Goal: Task Accomplishment & Management: Complete application form

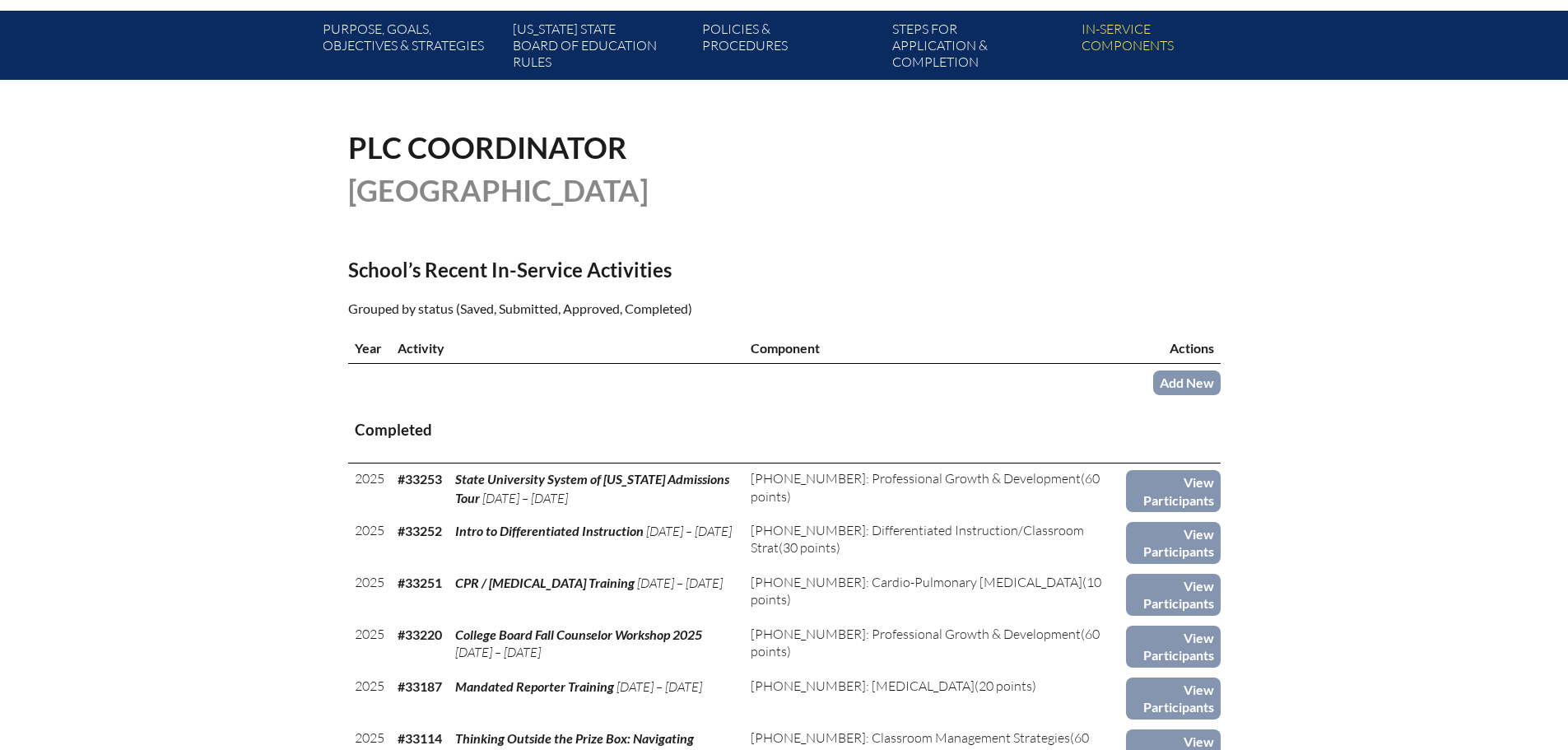
scroll to position [329, 0]
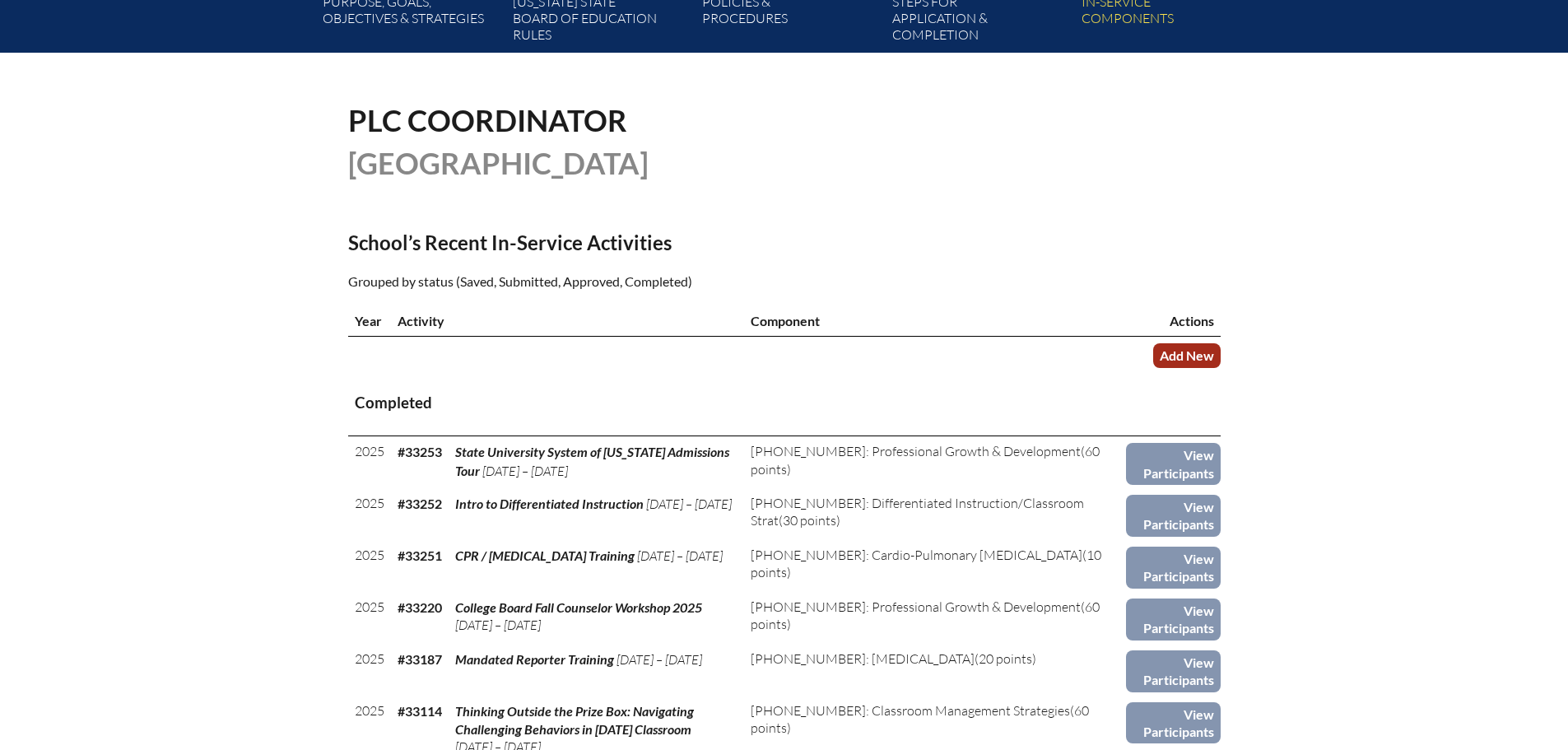
click at [1175, 349] on link "Add New" at bounding box center [1187, 355] width 68 height 24
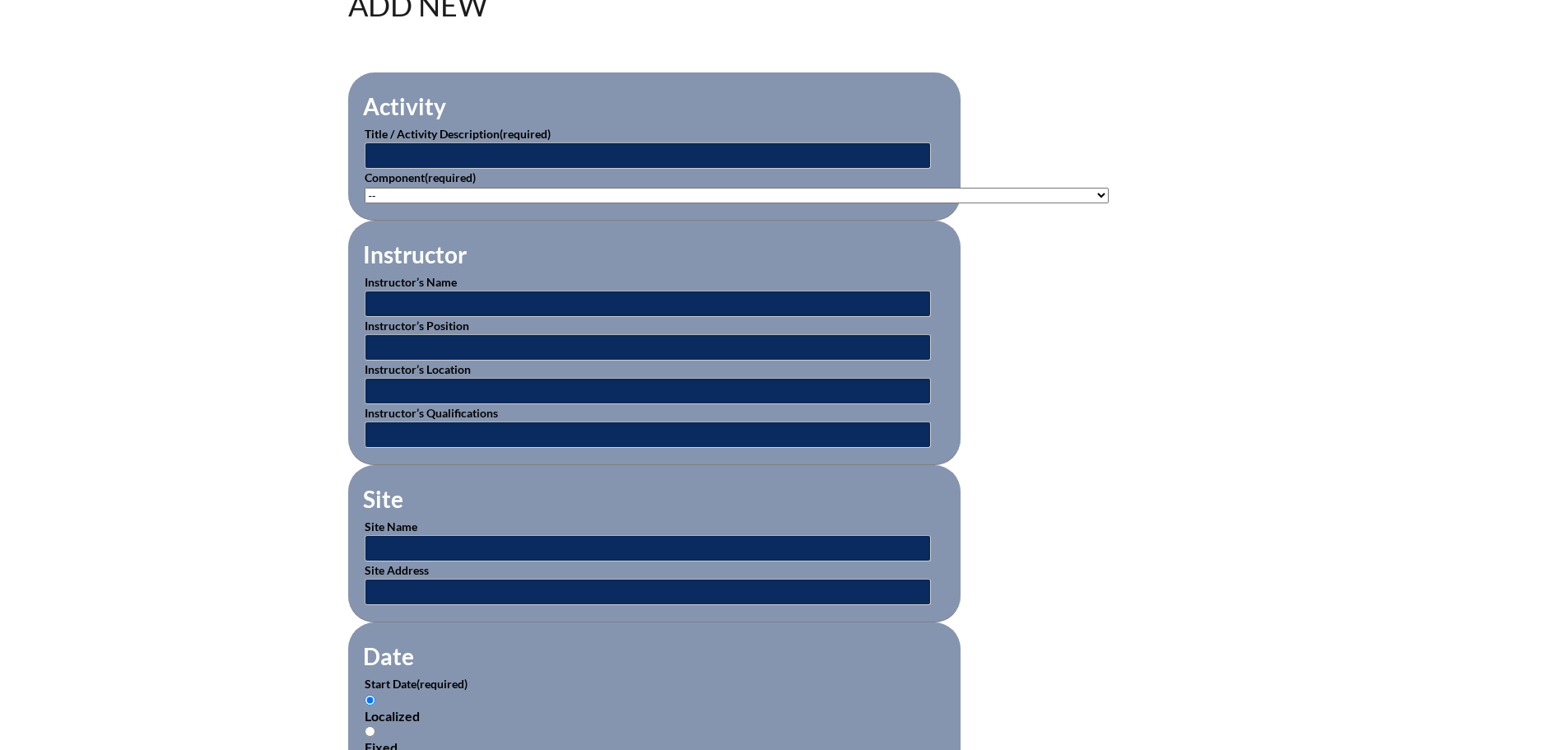
scroll to position [494, 0]
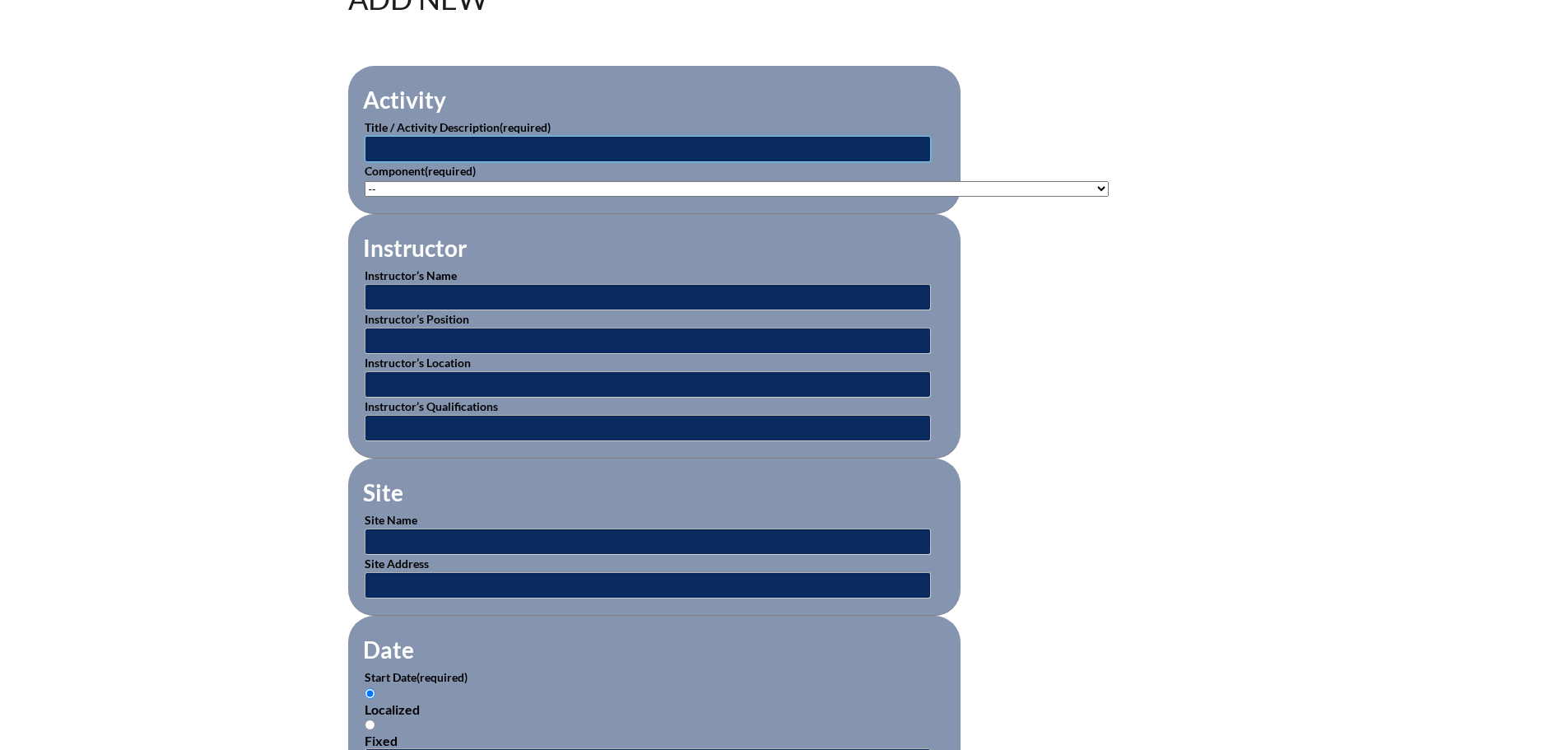
click at [751, 143] on input "text" at bounding box center [648, 149] width 566 height 26
type input "Reading Challenges 2: Structured Literacy"
click at [645, 184] on select"]"] "-- 1-000-001: Appropriate Art Activities 1-000-002: Concept and Art Process for…" at bounding box center [736, 189] width 744 height 16
select select"]"] "140419"
click at [364, 181] on select"]"] "-- 1-000-001: Appropriate Art Activities 1-000-002: Concept and Art Process for…" at bounding box center [736, 189] width 744 height 16
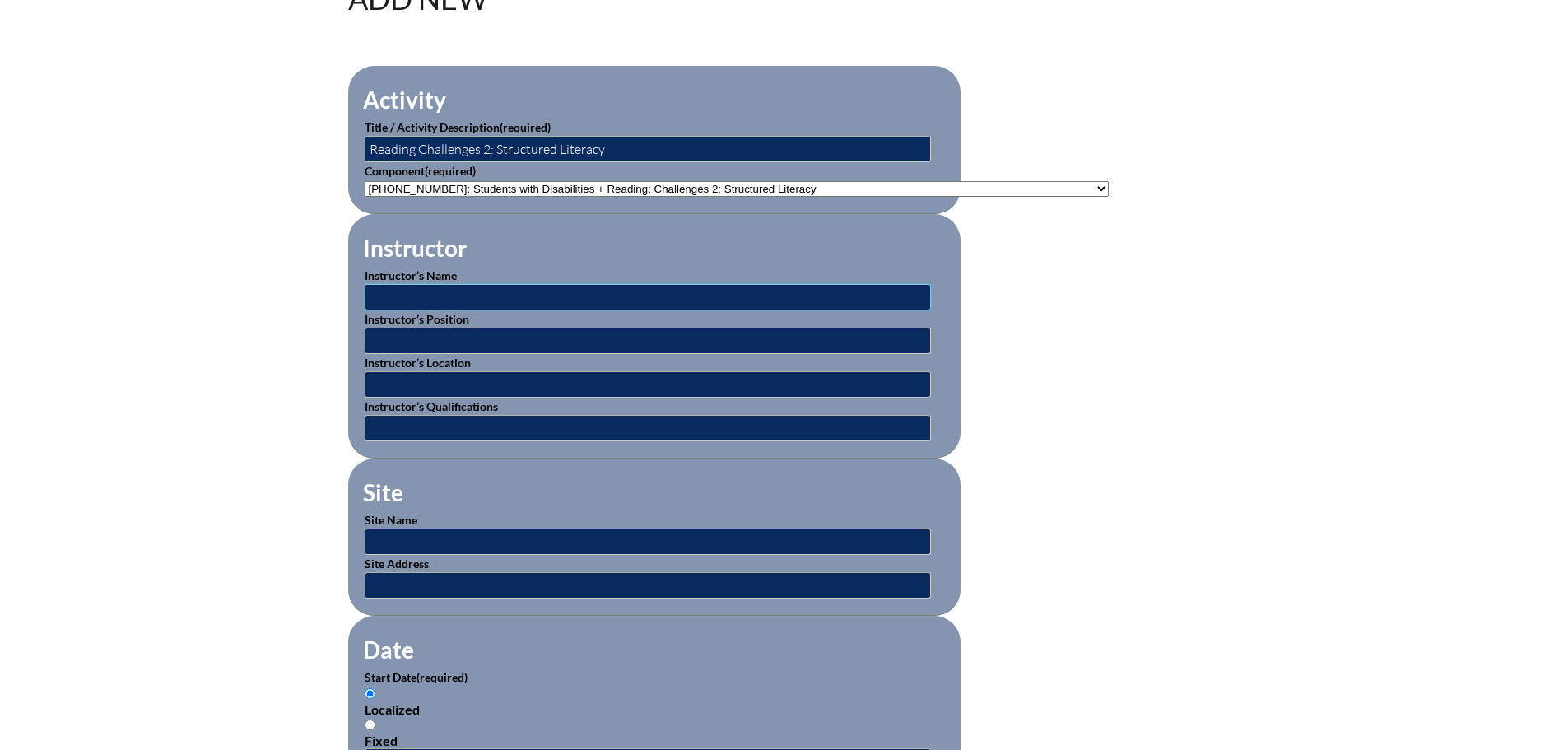
click at [674, 289] on input "text" at bounding box center [648, 297] width 566 height 26
type input "Linda Pitts"
type input "Director of Beacon Educator"
click at [466, 387] on input "text" at bounding box center [648, 385] width 566 height 26
type input "online"
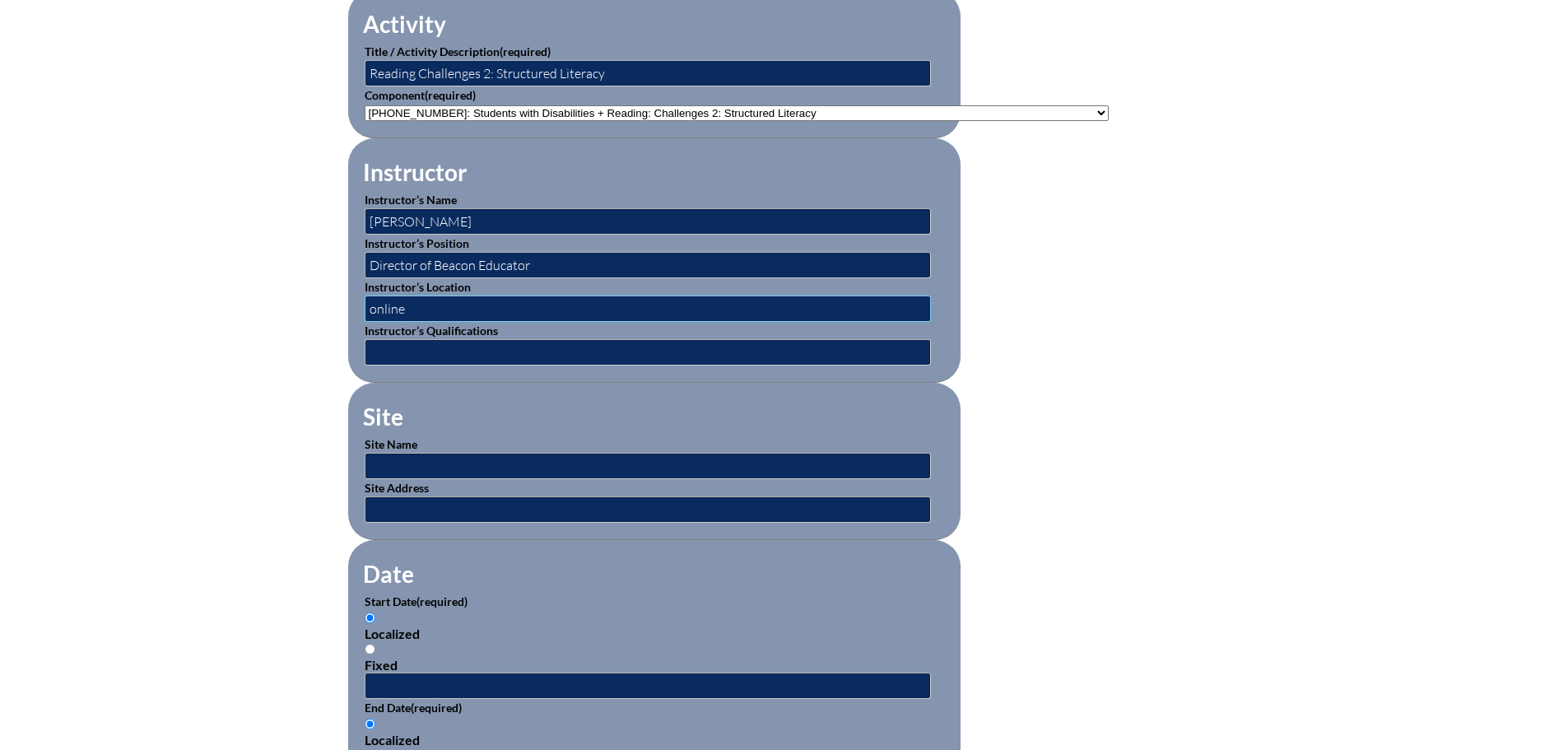
scroll to position [658, 0]
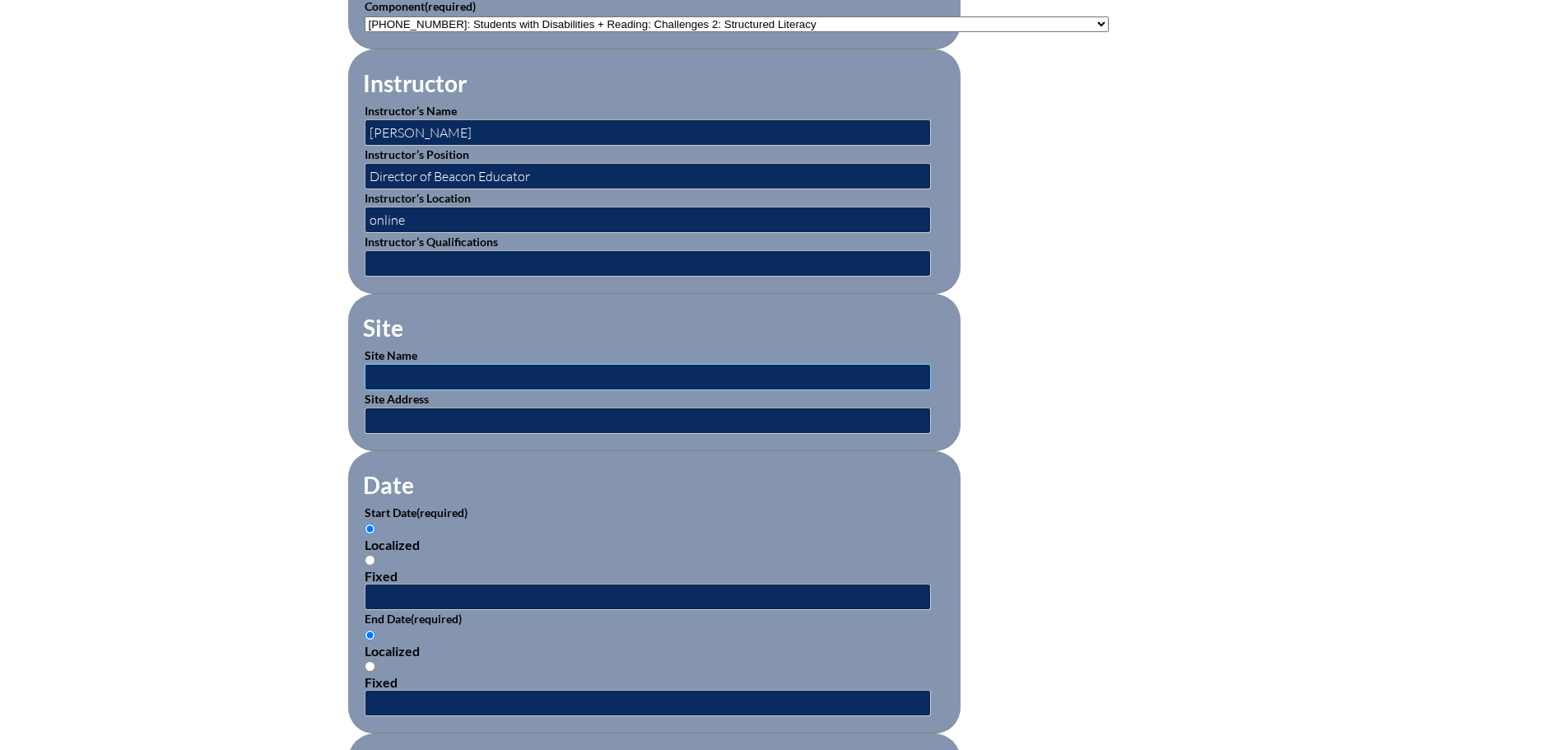
click at [487, 364] on input "text" at bounding box center [648, 377] width 566 height 26
type input "Beacon Educator"
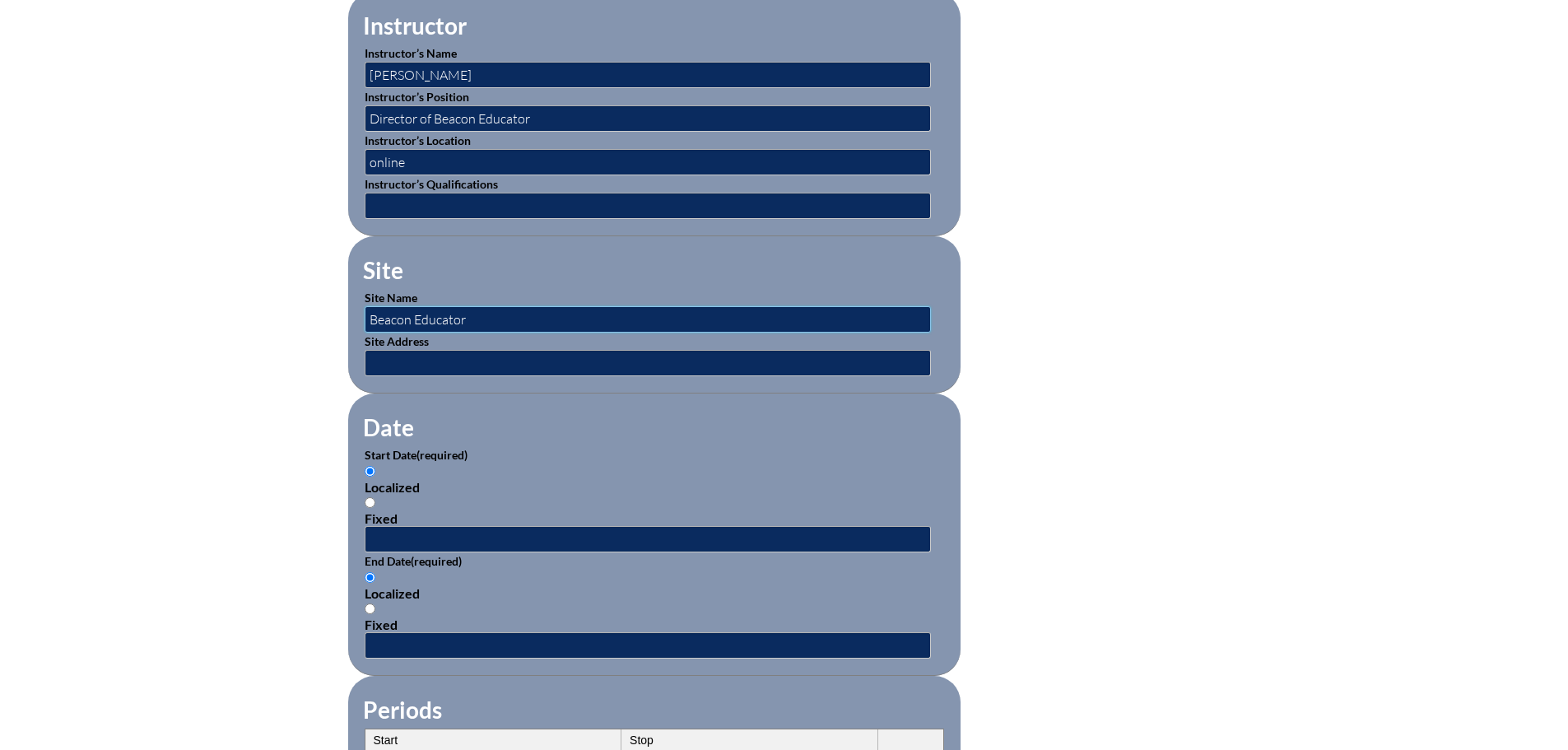
scroll to position [741, 0]
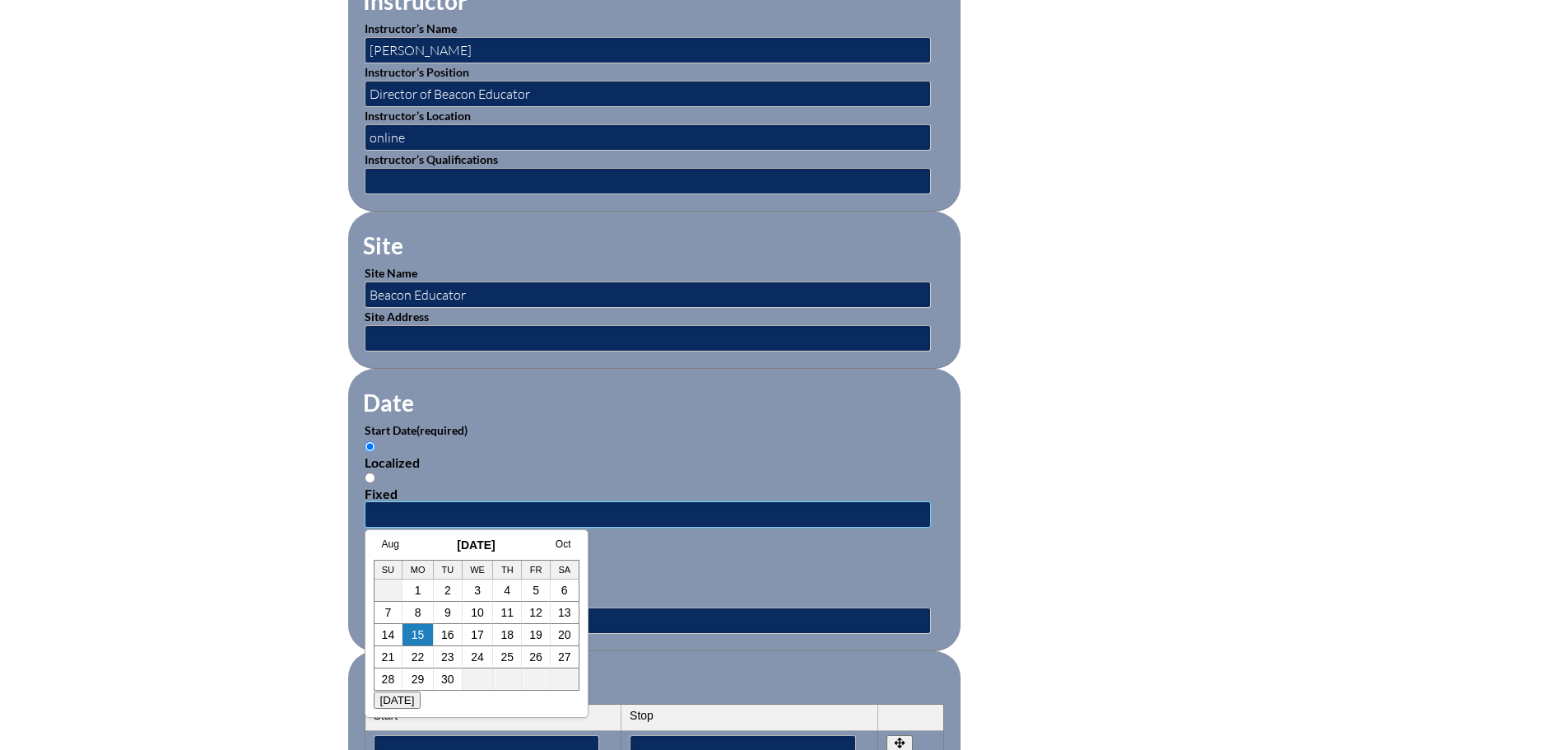
click at [513, 502] on input "text" at bounding box center [648, 514] width 566 height 26
click at [413, 554] on div "Aug September 2025 Oct Su Mo Tu We Th Fr Sa 1 2 3 4 5 6 7 8 9 10 11 12 13 14 15…" at bounding box center [476, 614] width 206 height 153
click at [559, 613] on link "13" at bounding box center [565, 612] width 13 height 13
type input "2025-09-13 10:57 AM"
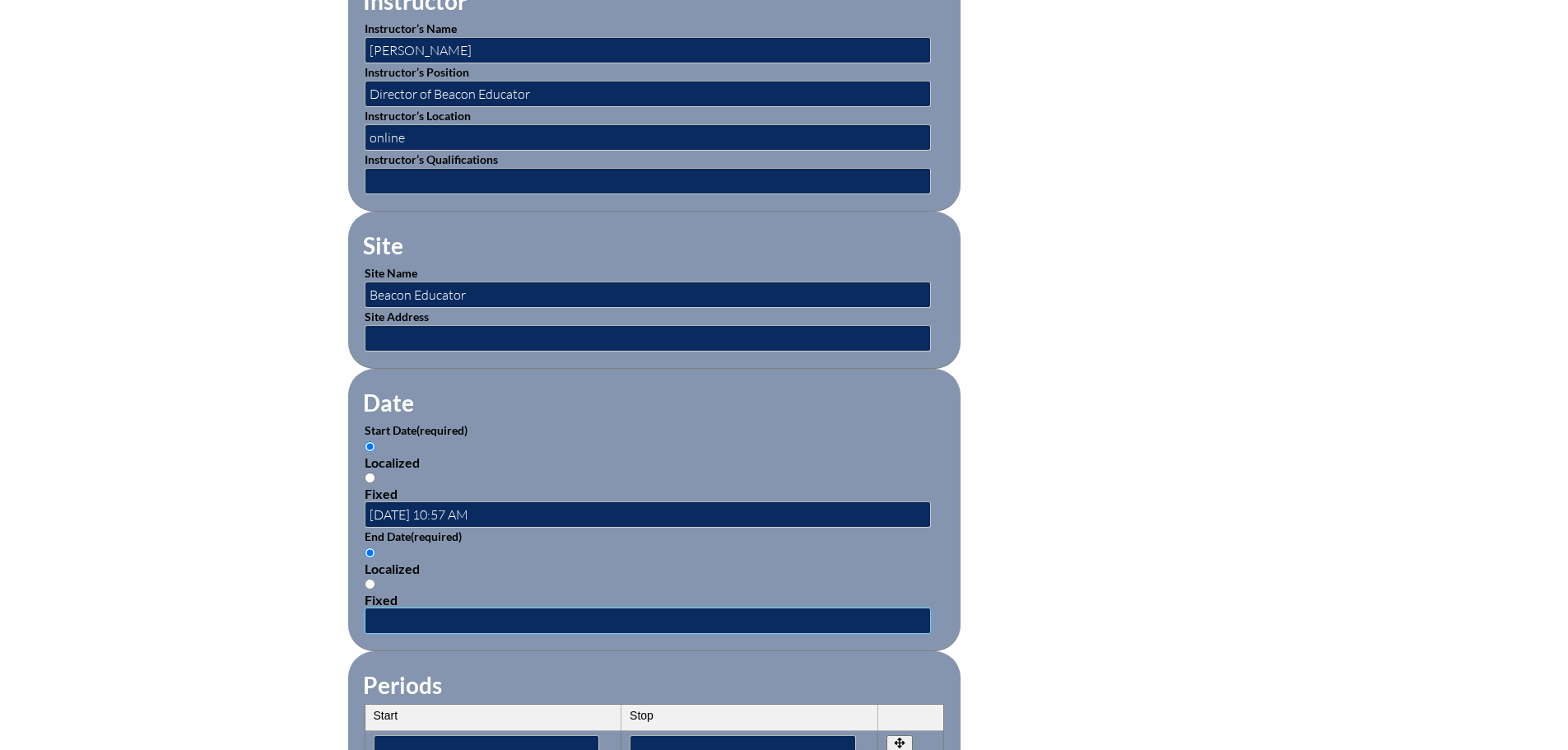
click at [484, 608] on input "text" at bounding box center [648, 621] width 566 height 26
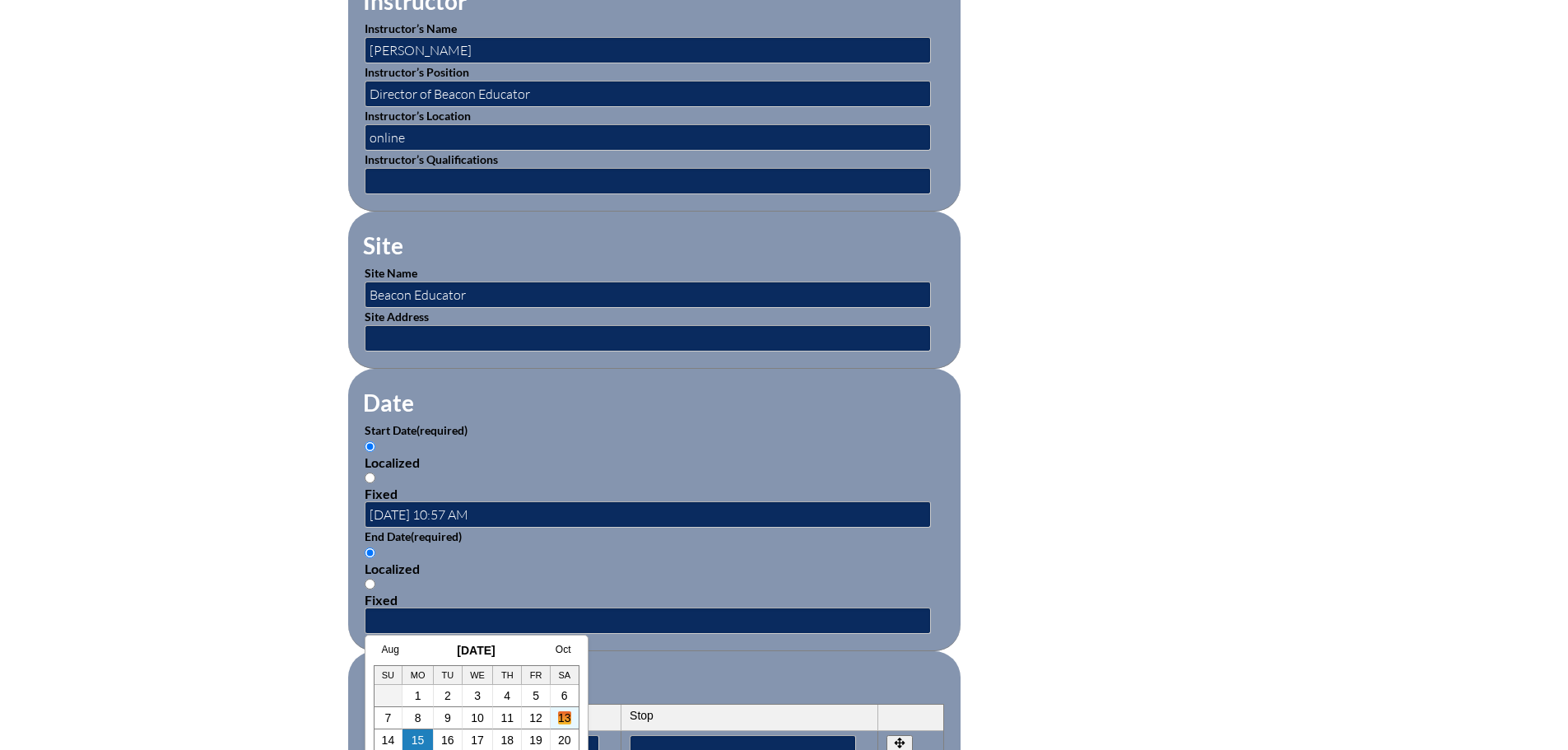
click at [564, 719] on link "13" at bounding box center [565, 717] width 13 height 13
type input "2025-09-13 10:57 AM"
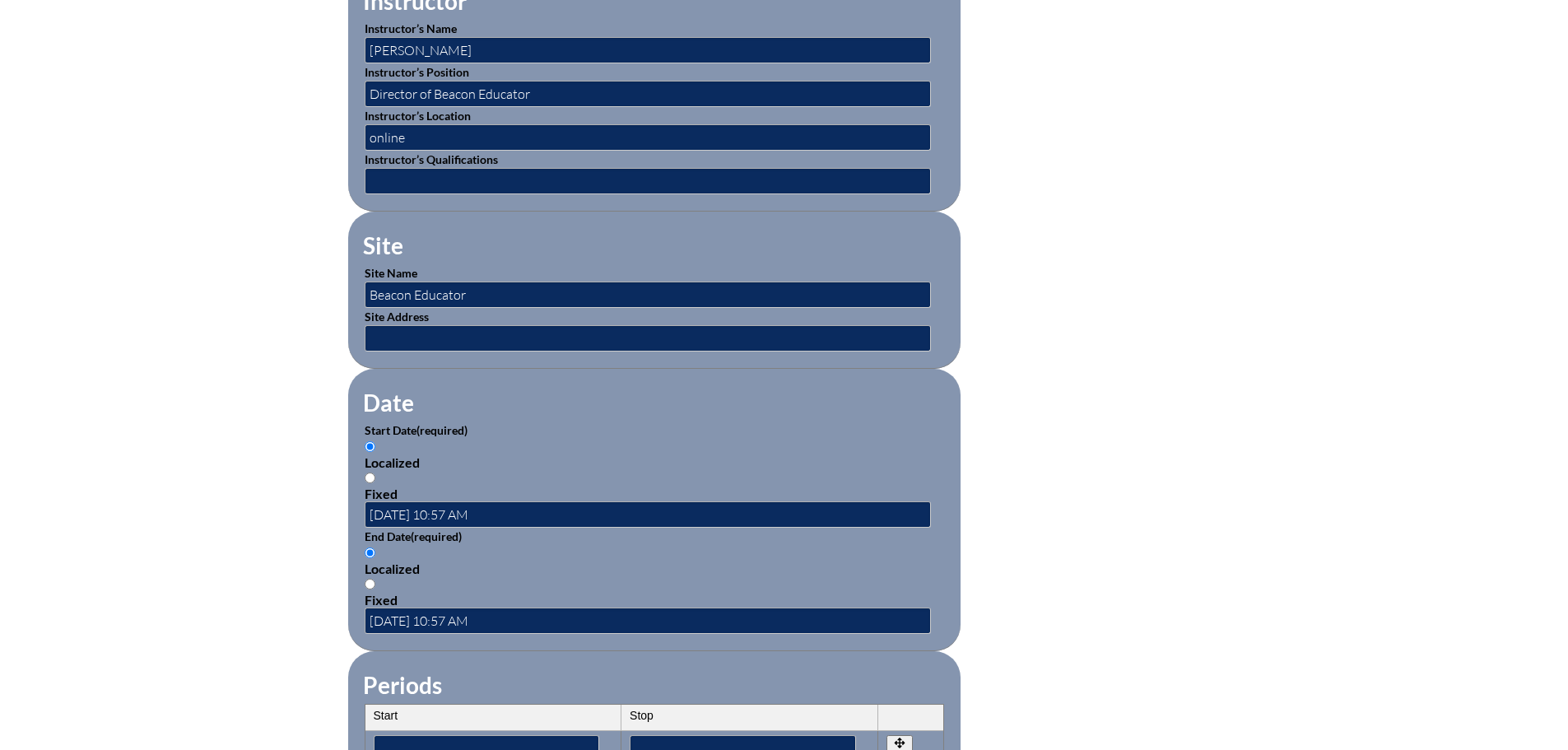
click at [706, 657] on fieldset "Periods Start Stop No rows created Add new row Start Stop Start Stop" at bounding box center [655, 726] width 612 height 151
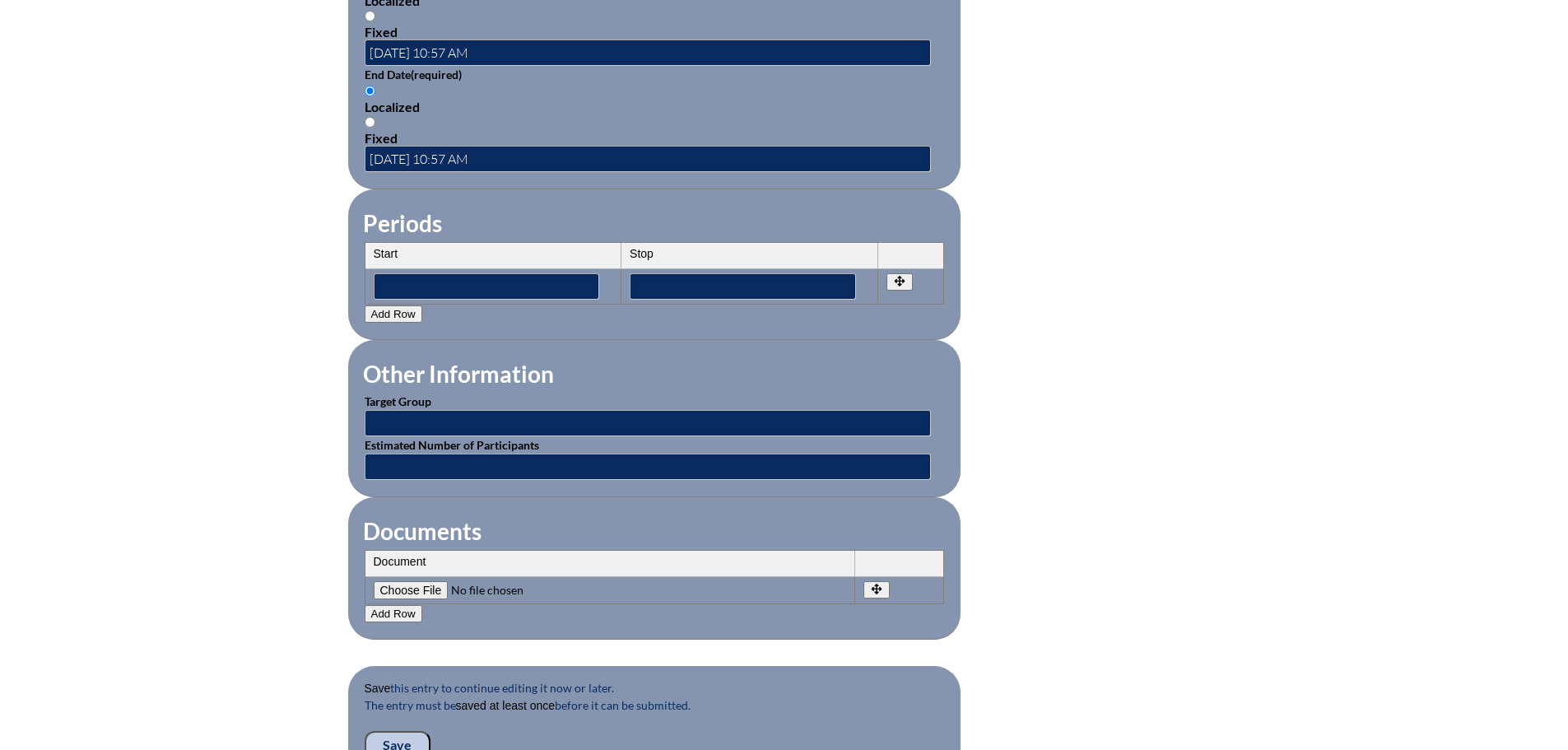
scroll to position [1234, 0]
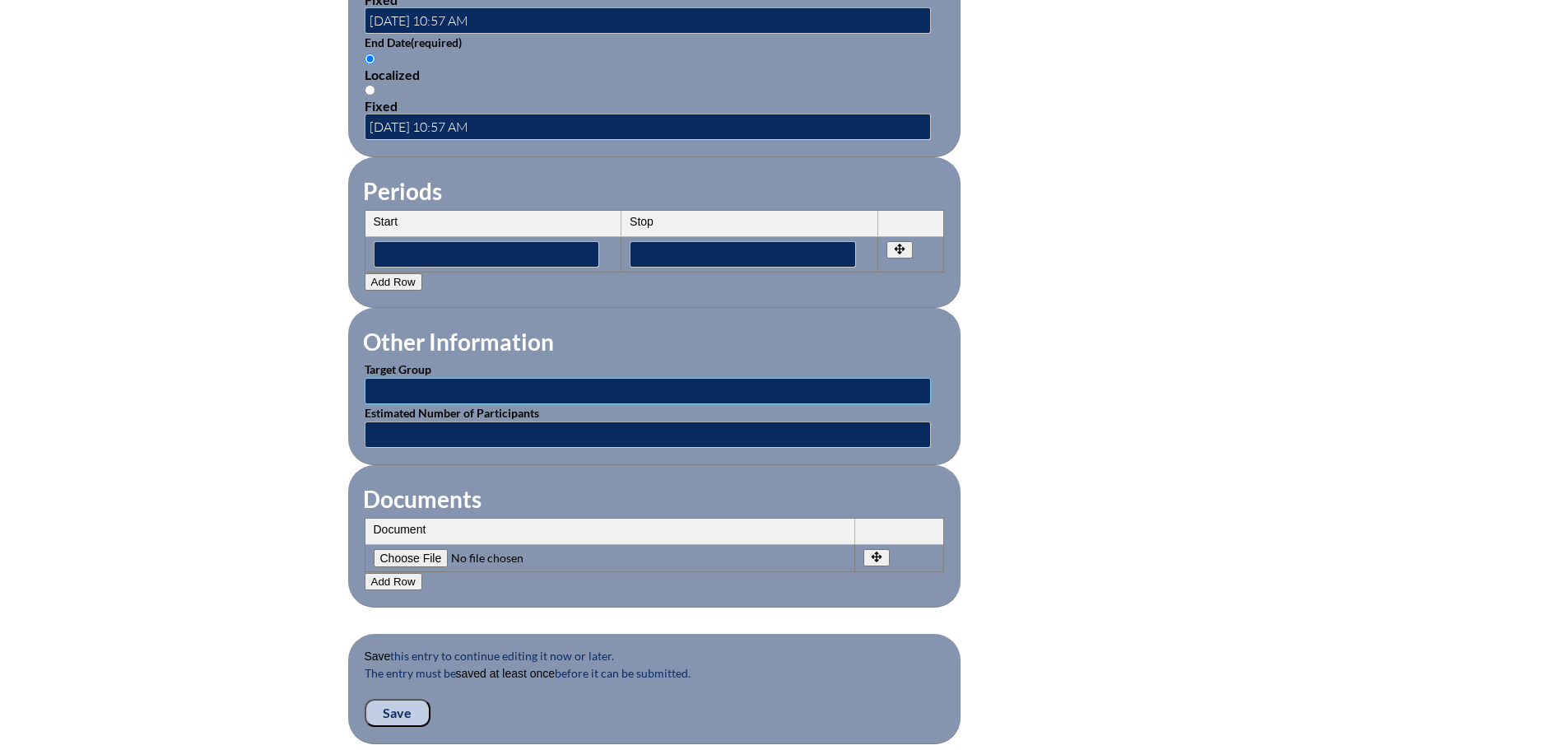
click at [444, 378] on input "text" at bounding box center [648, 391] width 566 height 26
type input "Classroom Teachers"
click at [431, 549] on input"] "file" at bounding box center [486, 558] width 224 height 19
type input"] "C:\fakepath\Reading Challenges 2 - Structured Literacy SWD Certificate.pdf"
click at [388, 699] on input "Save" at bounding box center [397, 713] width 66 height 28
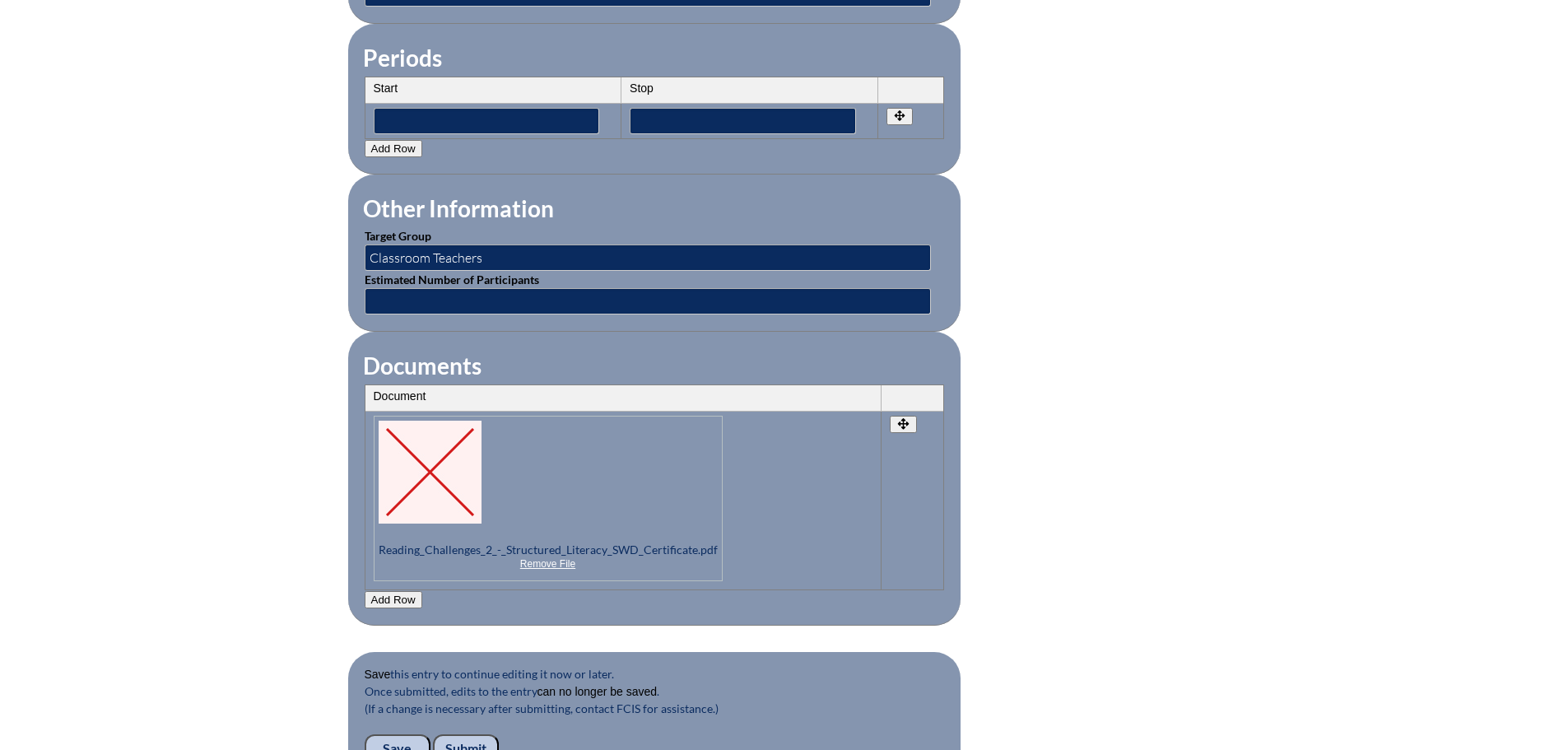
scroll to position [1646, 0]
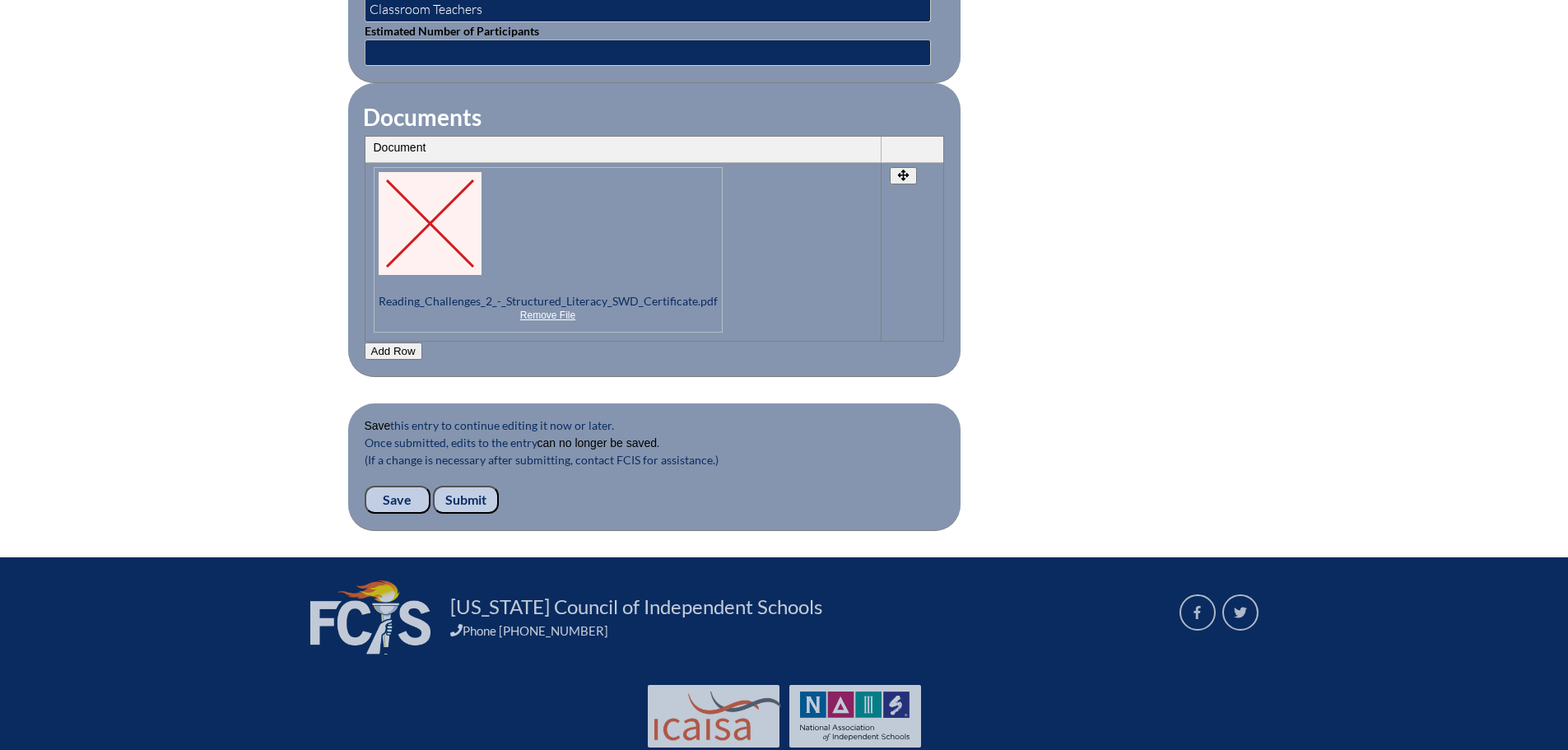
click at [461, 485] on input "Submit" at bounding box center [466, 499] width 66 height 28
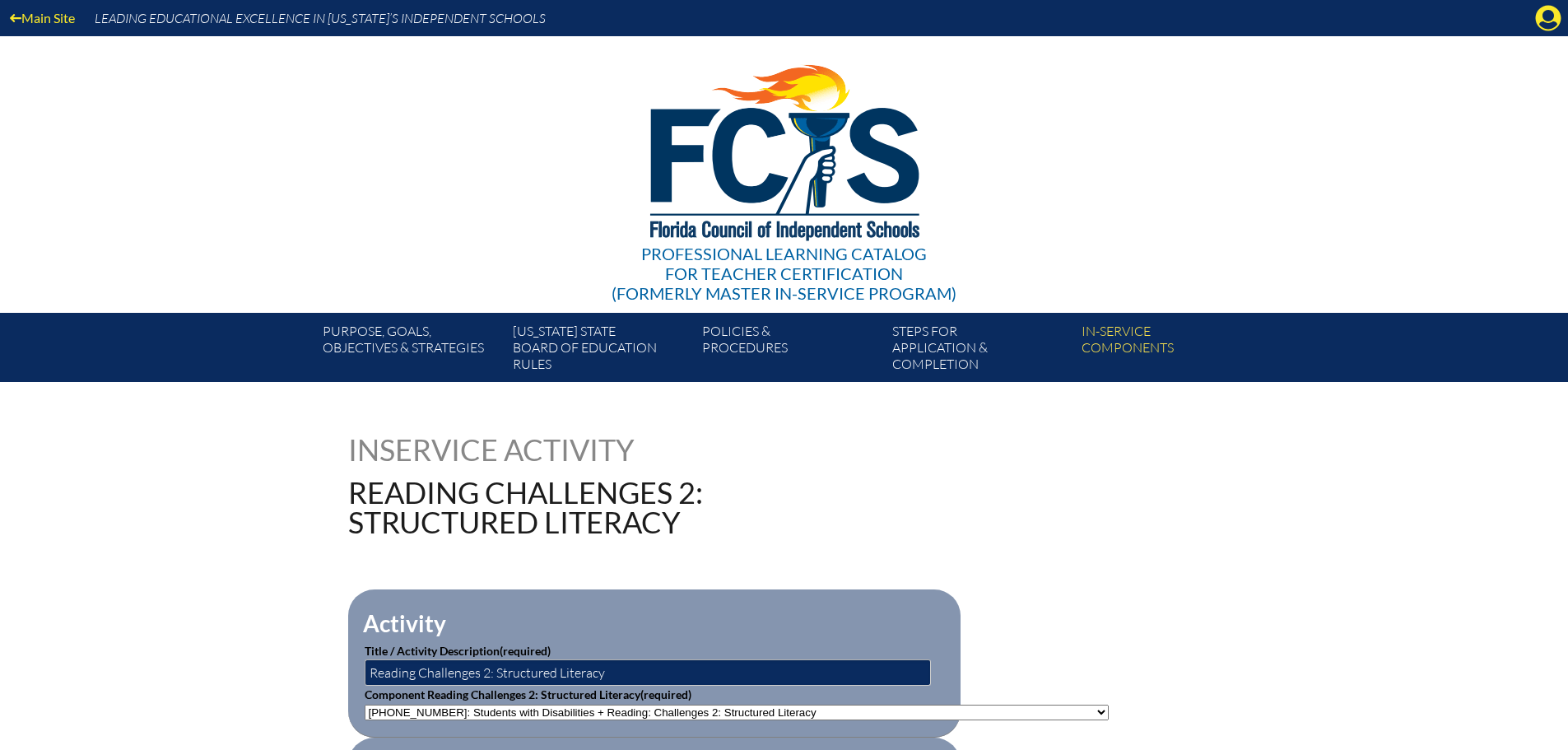
click at [1172, 517] on div "Inservice Activity Reading Challenges 2: Structured Literacy" at bounding box center [784, 486] width 873 height 102
click at [1542, 14] on icon at bounding box center [1549, 19] width 26 height 26
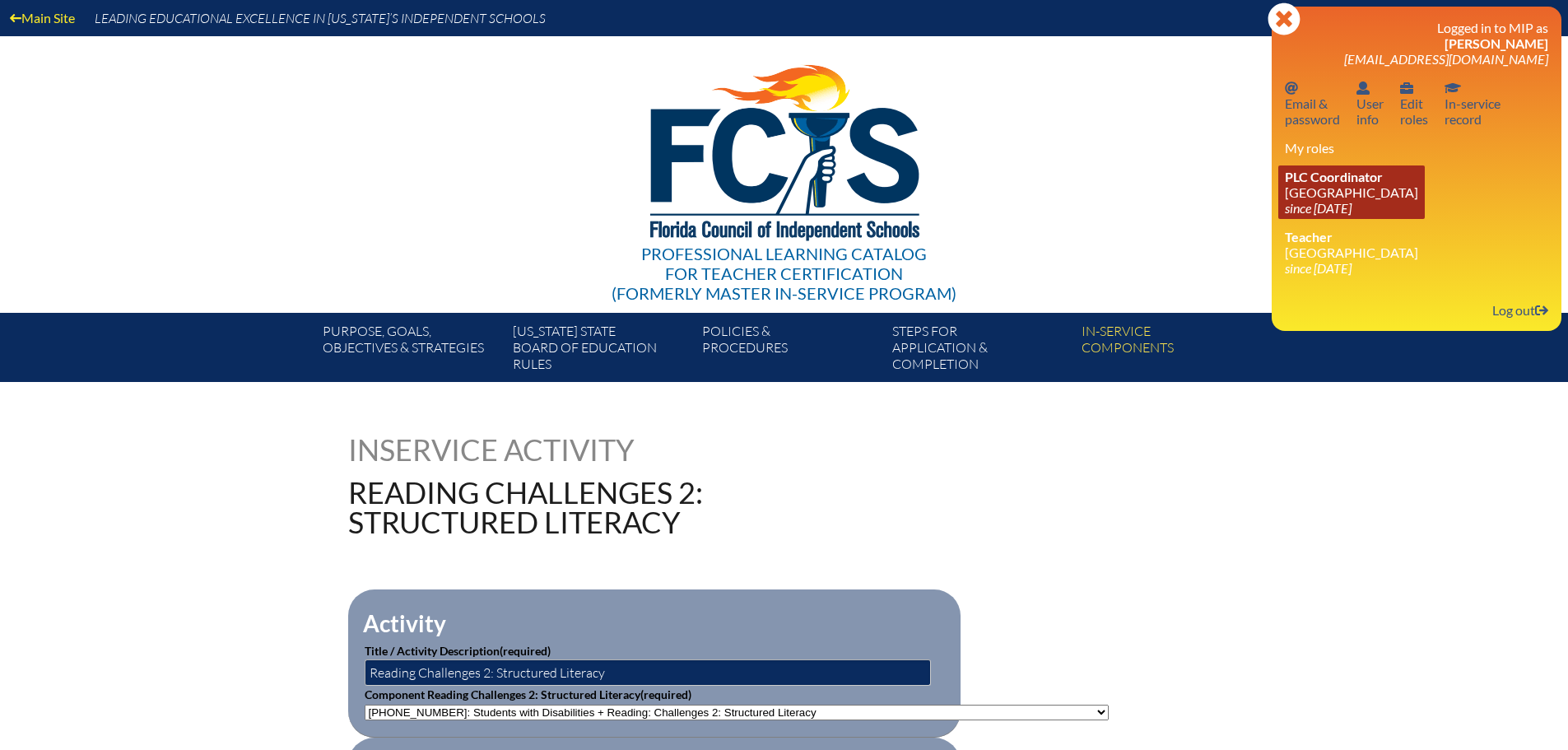
click at [1348, 199] on link "PLC Coordinator Canterbury School since 2021 Aug 2" at bounding box center [1352, 192] width 146 height 54
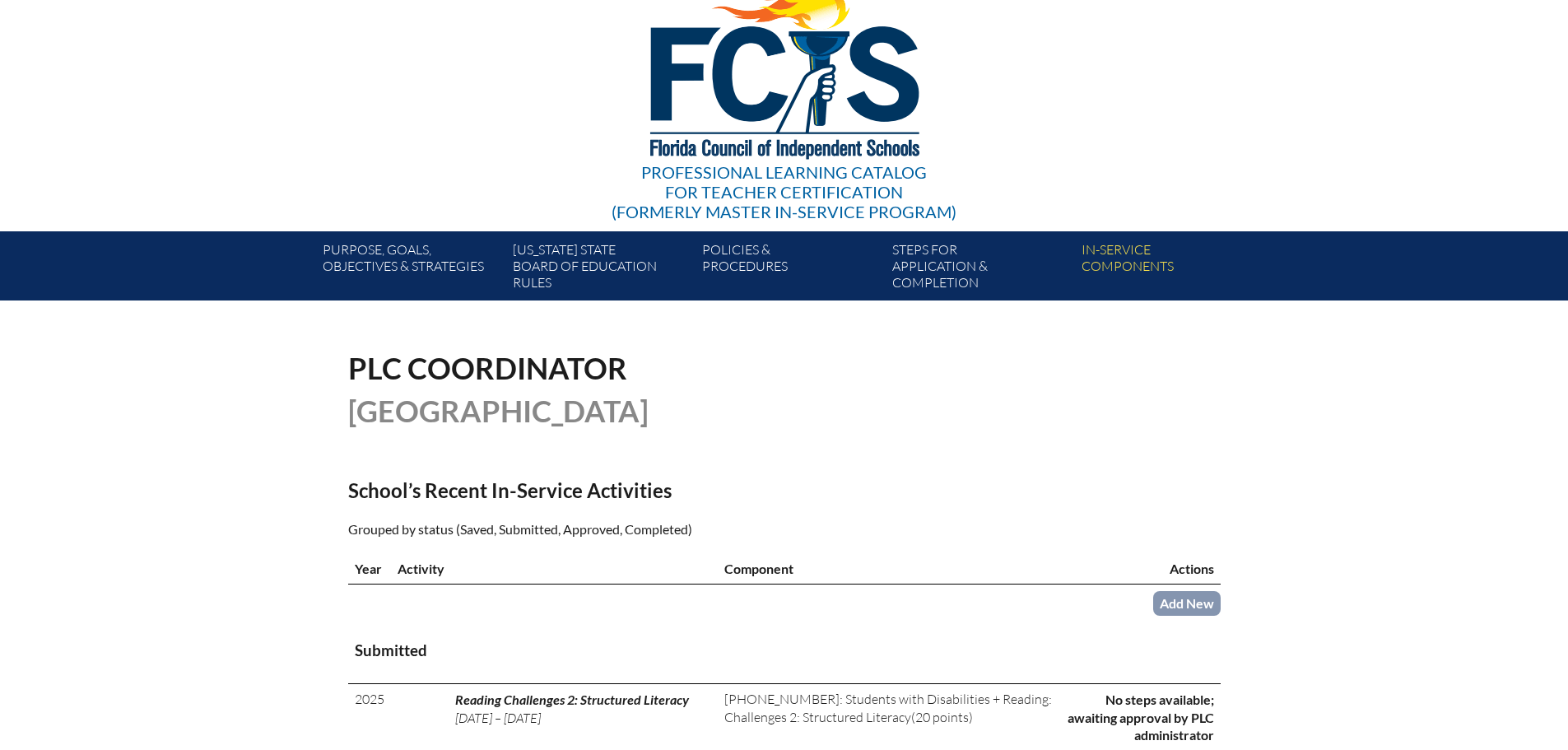
scroll to position [329, 0]
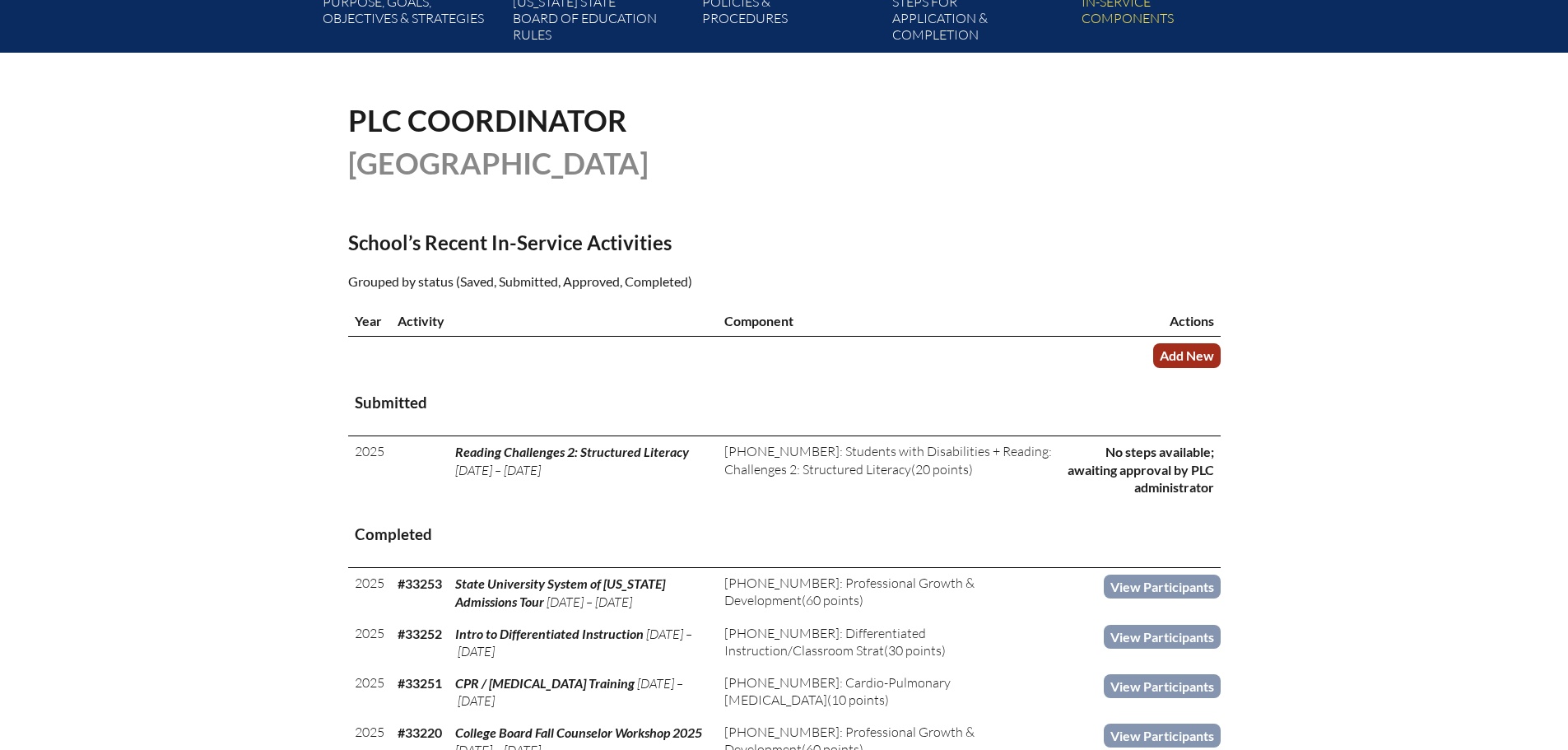
click at [1197, 359] on link "Add New" at bounding box center [1187, 355] width 68 height 24
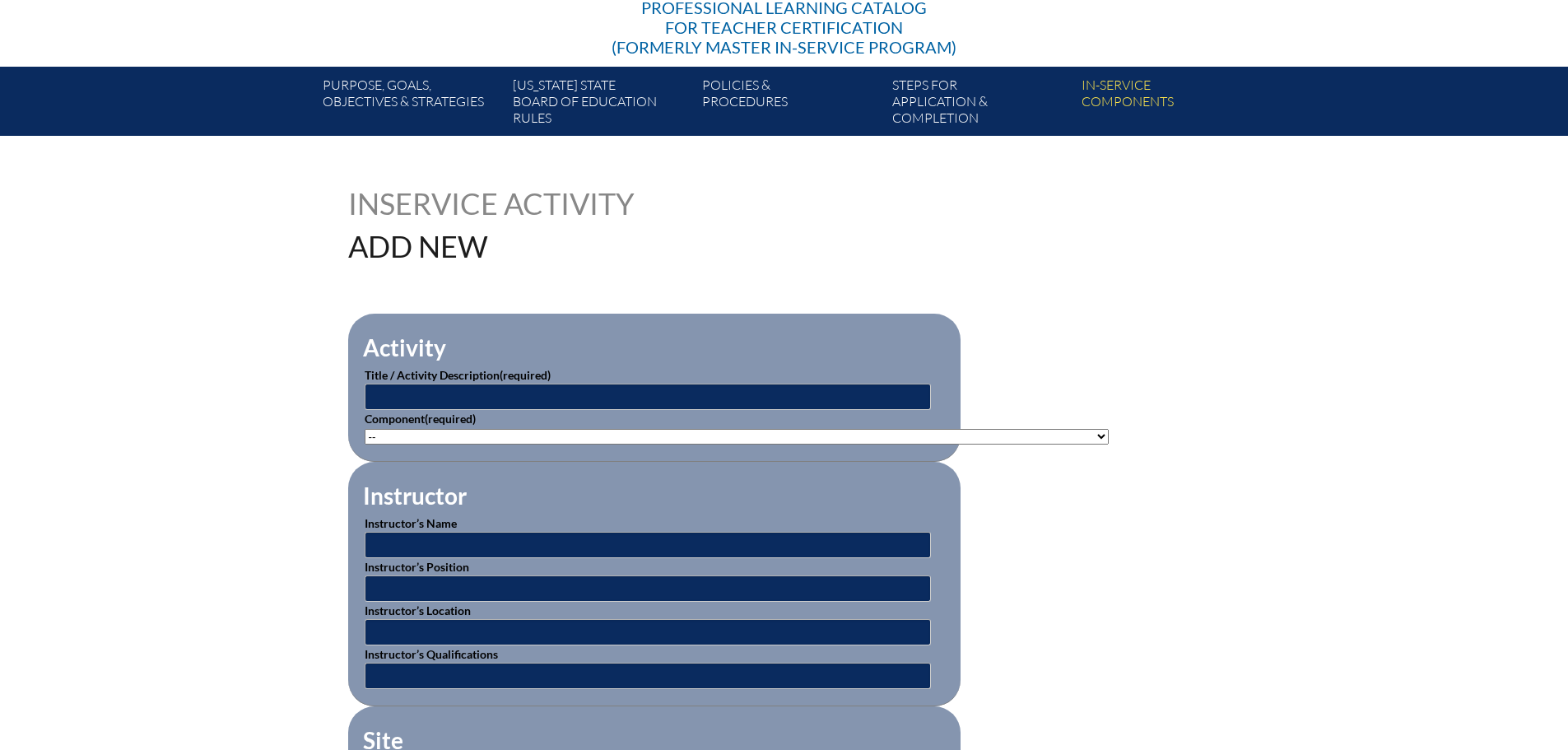
scroll to position [247, 0]
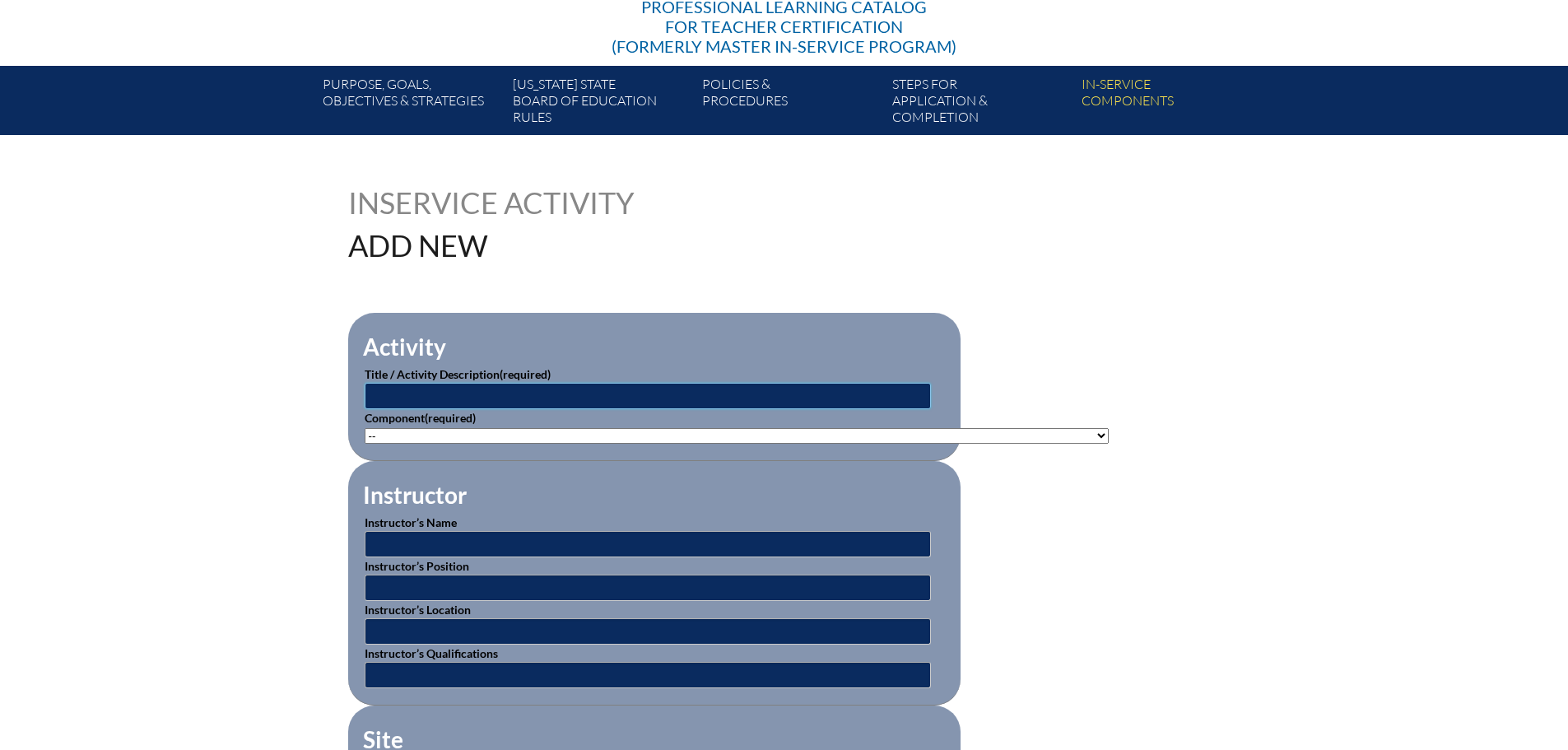
click at [626, 391] on input "text" at bounding box center [648, 396] width 566 height 26
type input "Chat GPT for the SLP"
click at [645, 431] on select"]"] "-- 1-000-001: Appropriate Art Activities 1-000-002: Concept and Art Process for…" at bounding box center [736, 436] width 744 height 16
select select"]"] "136667"
click at [364, 428] on select"]"] "-- 1-000-001: Appropriate Art Activities 1-000-002: Concept and Art Process for…" at bounding box center [736, 436] width 744 height 16
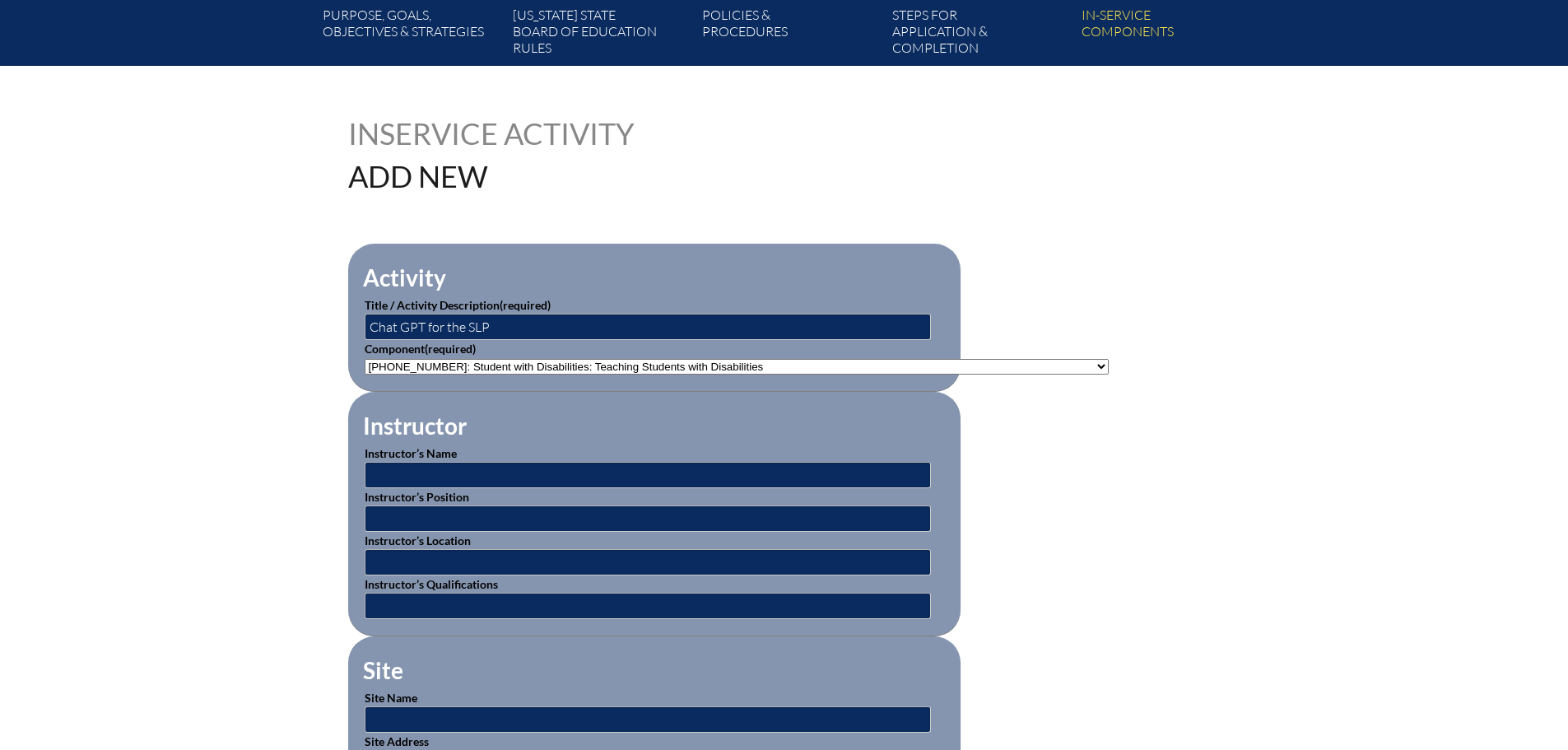
scroll to position [411, 0]
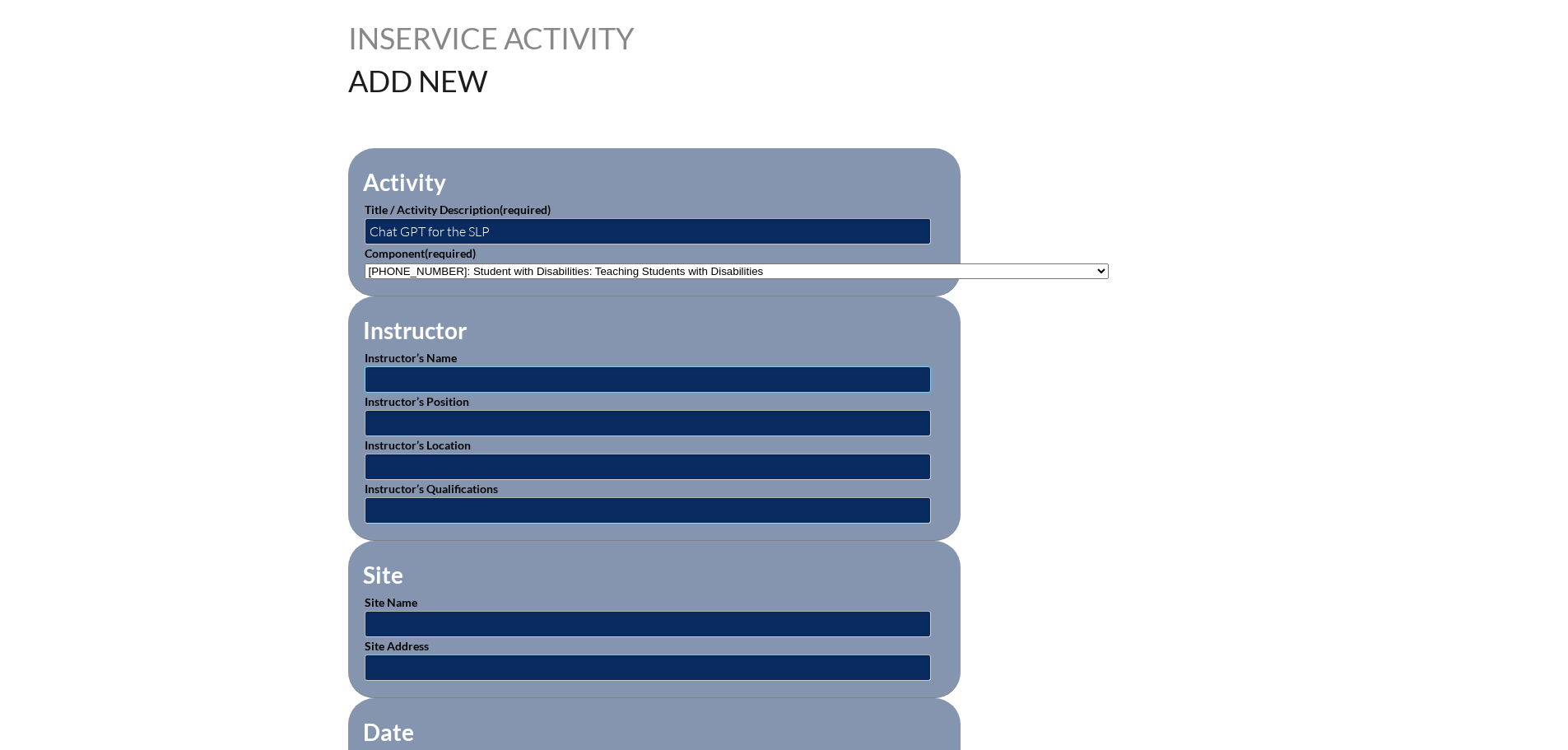
click at [601, 366] on input "text" at bounding box center [648, 379] width 566 height 26
type input "[PERSON_NAME], MA, CCC-SLP and [PERSON_NAME], MS, CCC-SLP"
click at [544, 422] on input "text" at bounding box center [648, 424] width 566 height 26
type input "Speech Language Pathologists"
click at [510, 454] on input "text" at bounding box center [648, 467] width 566 height 26
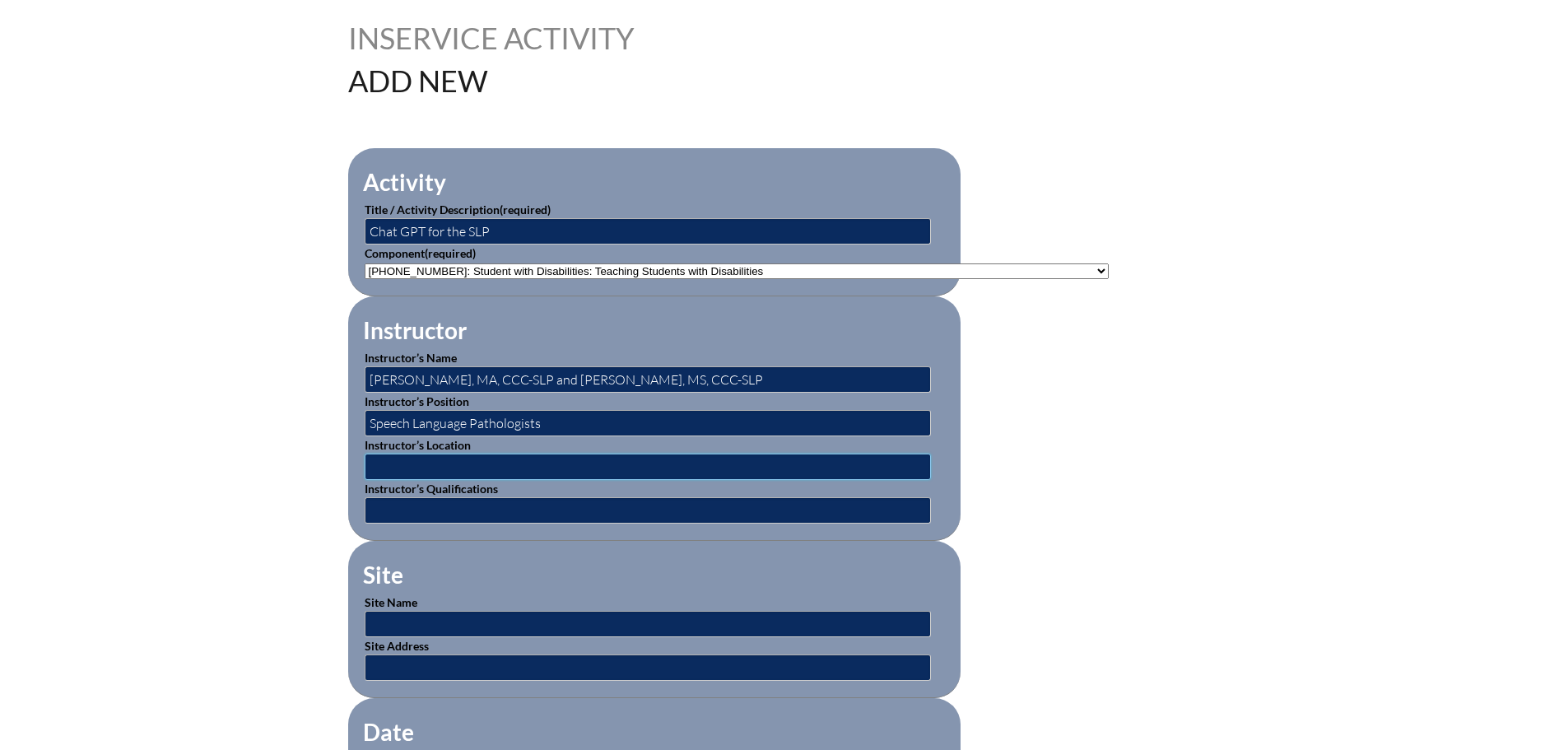
type input "online"
click at [447, 611] on input "text" at bounding box center [648, 624] width 566 height 26
click at [411, 611] on input "Speech Pathology.com" at bounding box center [648, 624] width 566 height 26
type input "[DOMAIN_NAME]"
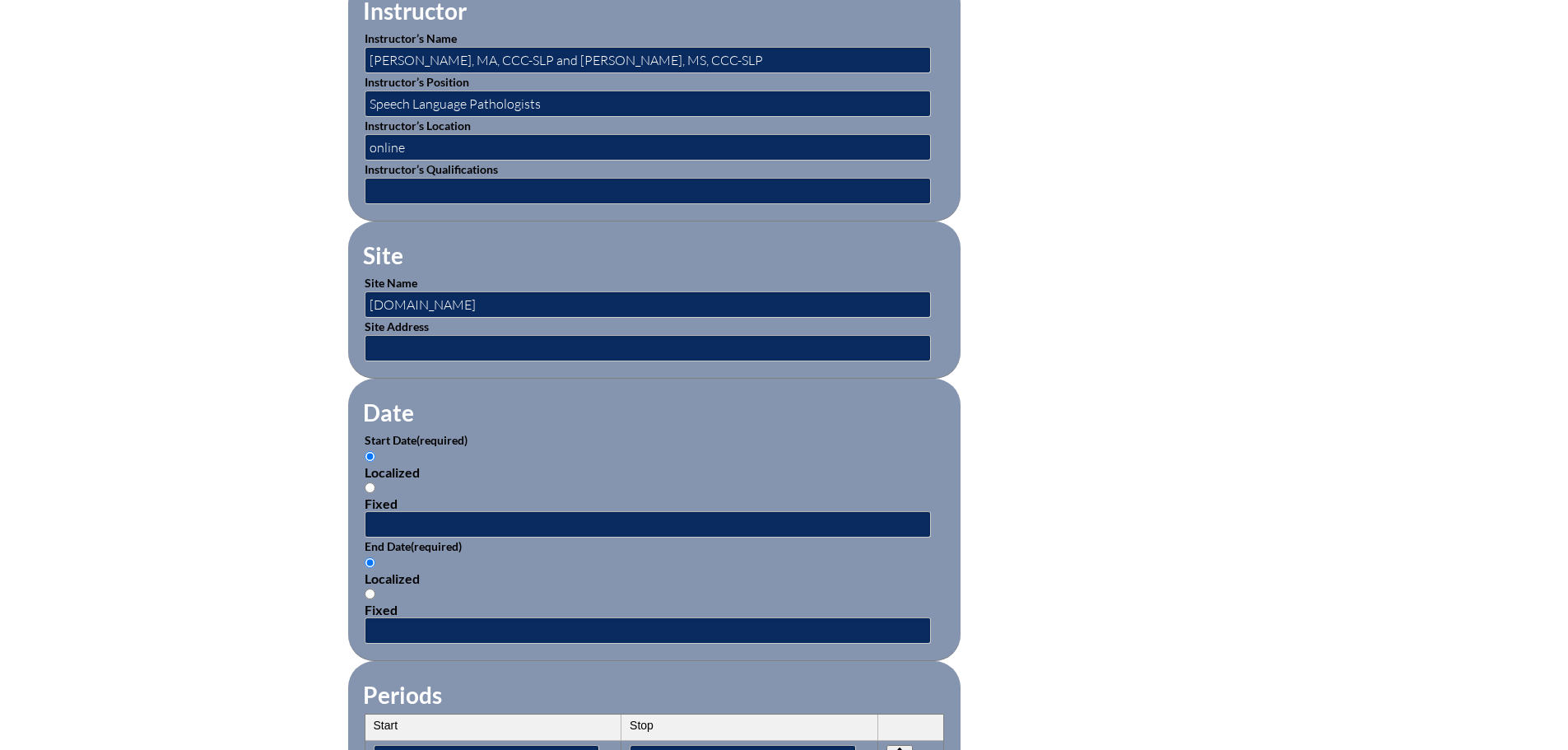
scroll to position [823, 0]
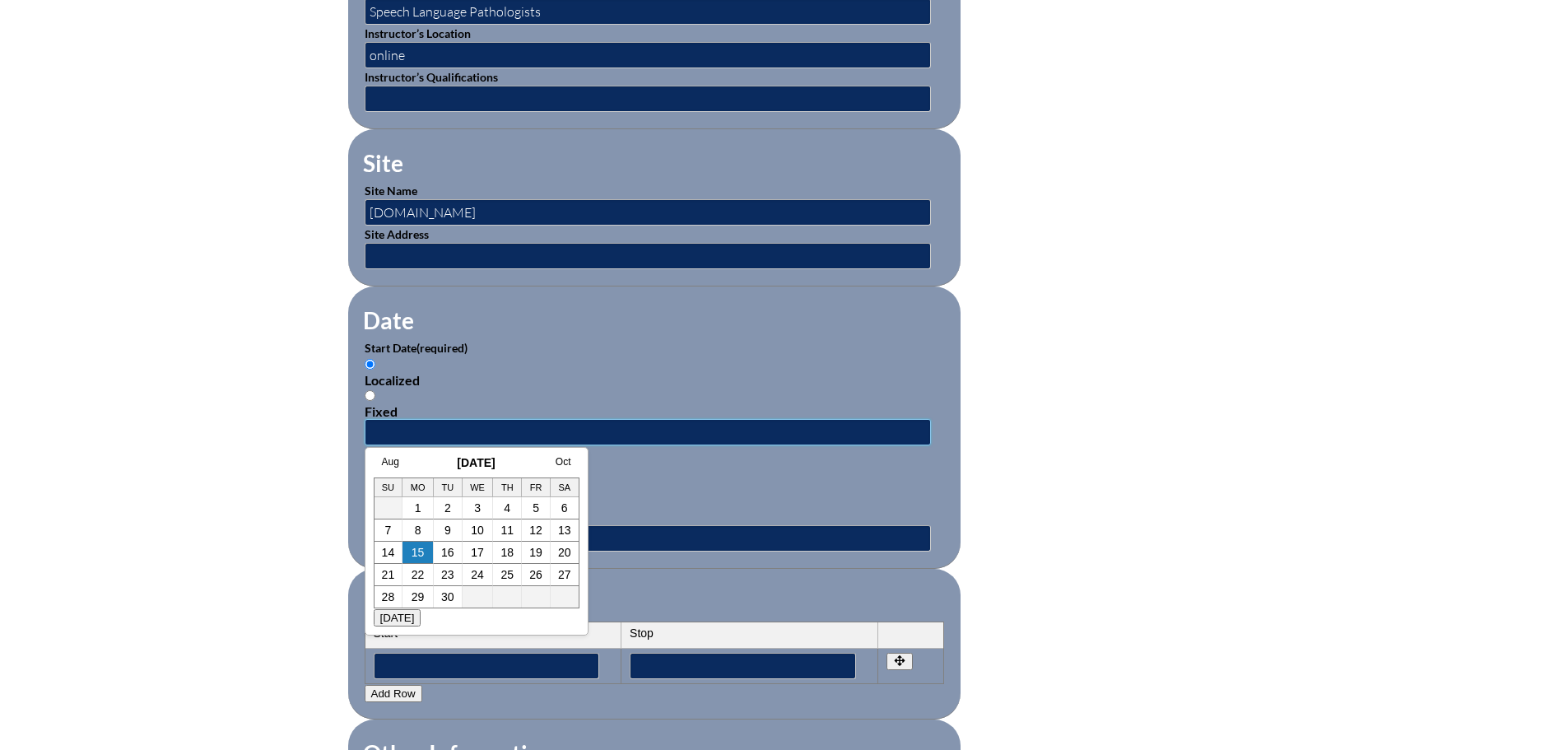
click at [472, 419] on input "text" at bounding box center [648, 432] width 566 height 26
click at [414, 461] on h3 "September 2025" at bounding box center [476, 462] width 206 height 13
click at [506, 533] on link "11" at bounding box center [506, 529] width 13 height 13
type input "[DATE] 11:02 AM"
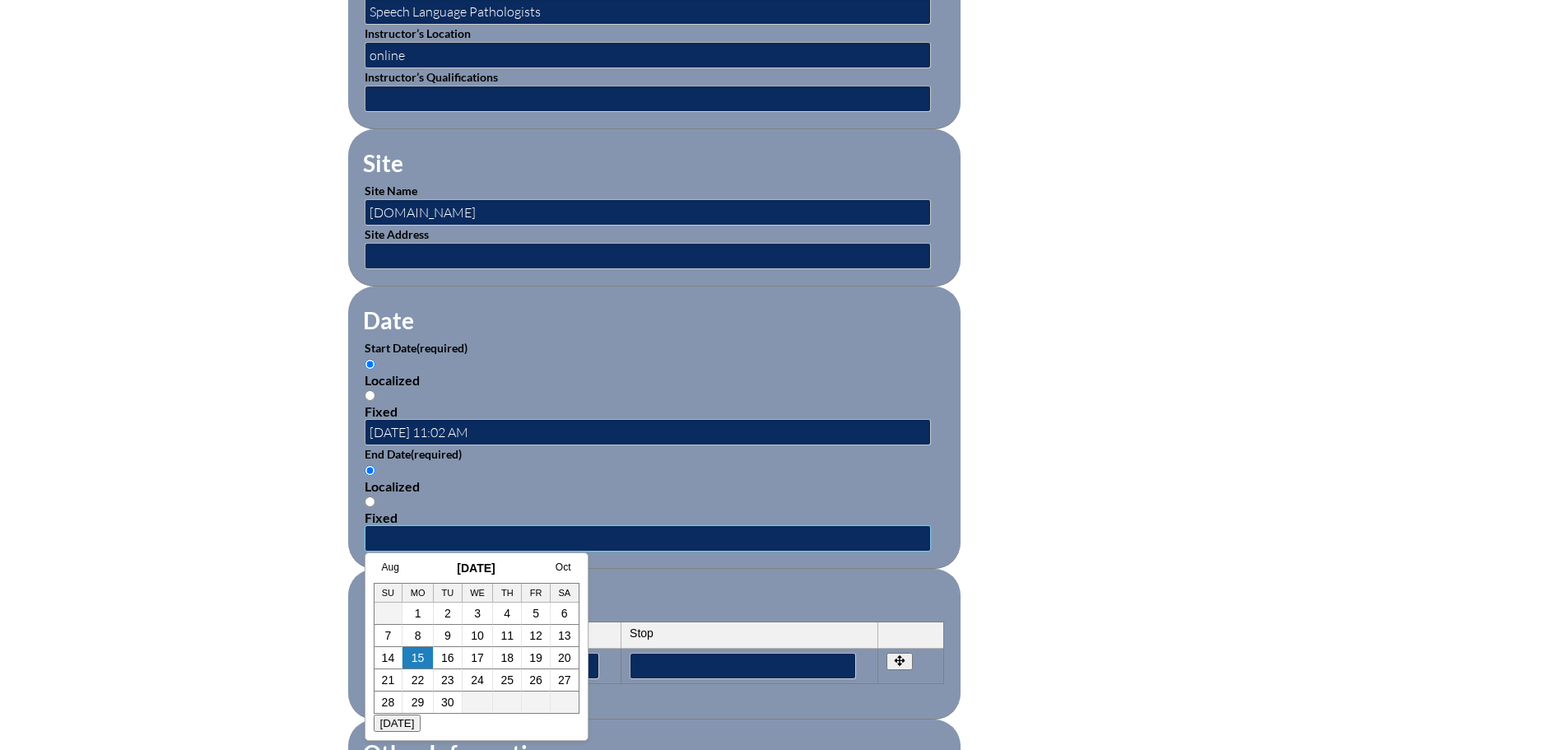
click at [517, 525] on input "text" at bounding box center [648, 538] width 566 height 26
click at [431, 569] on h3 "September 2025" at bounding box center [476, 567] width 206 height 13
click at [501, 633] on link "11" at bounding box center [506, 635] width 13 height 13
type input "2025-09-11 11:02 AM"
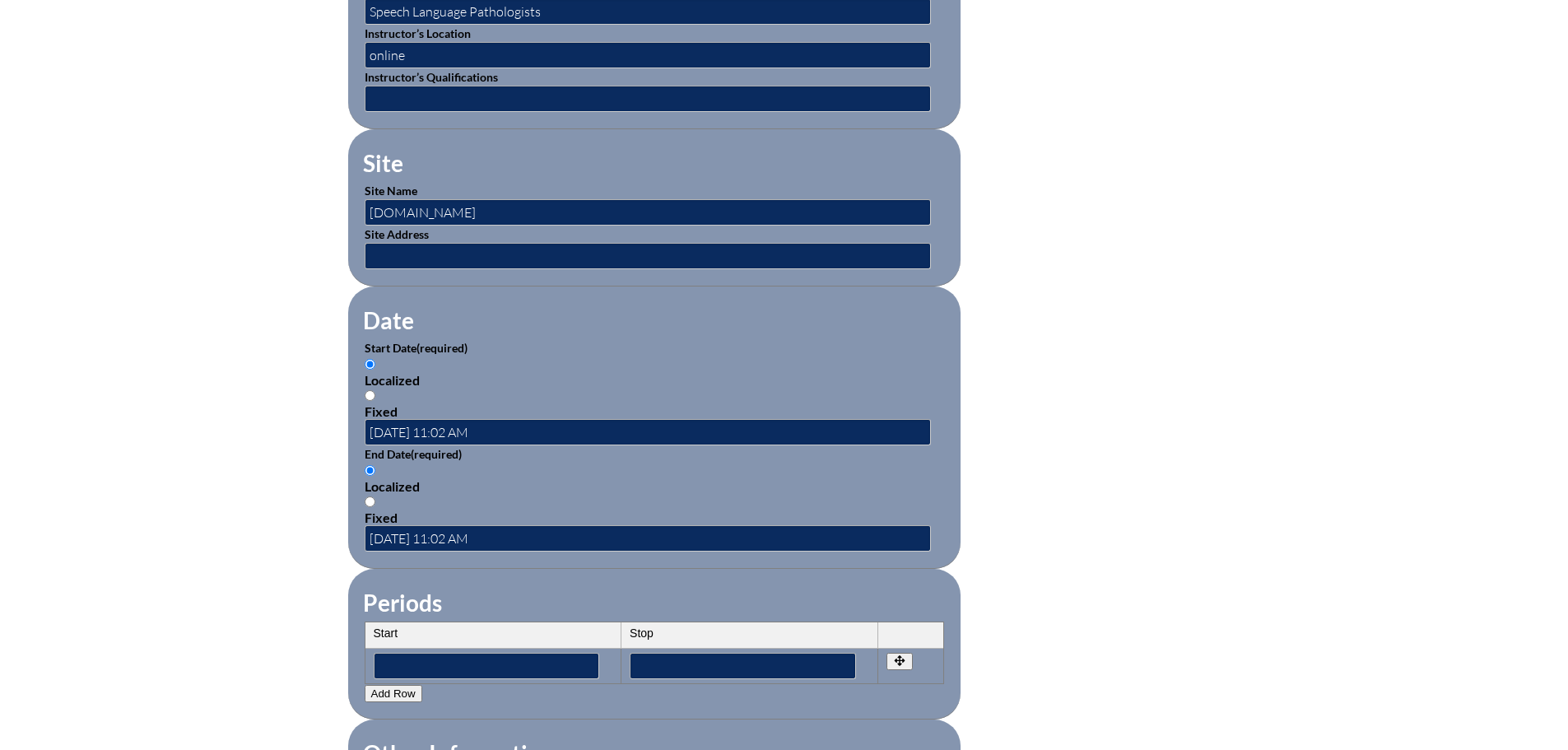
click at [614, 557] on fieldset "Date Start Date (required) Localized Fixed 2025-09-11 11:02 AM End Date (requir…" at bounding box center [655, 428] width 612 height 282
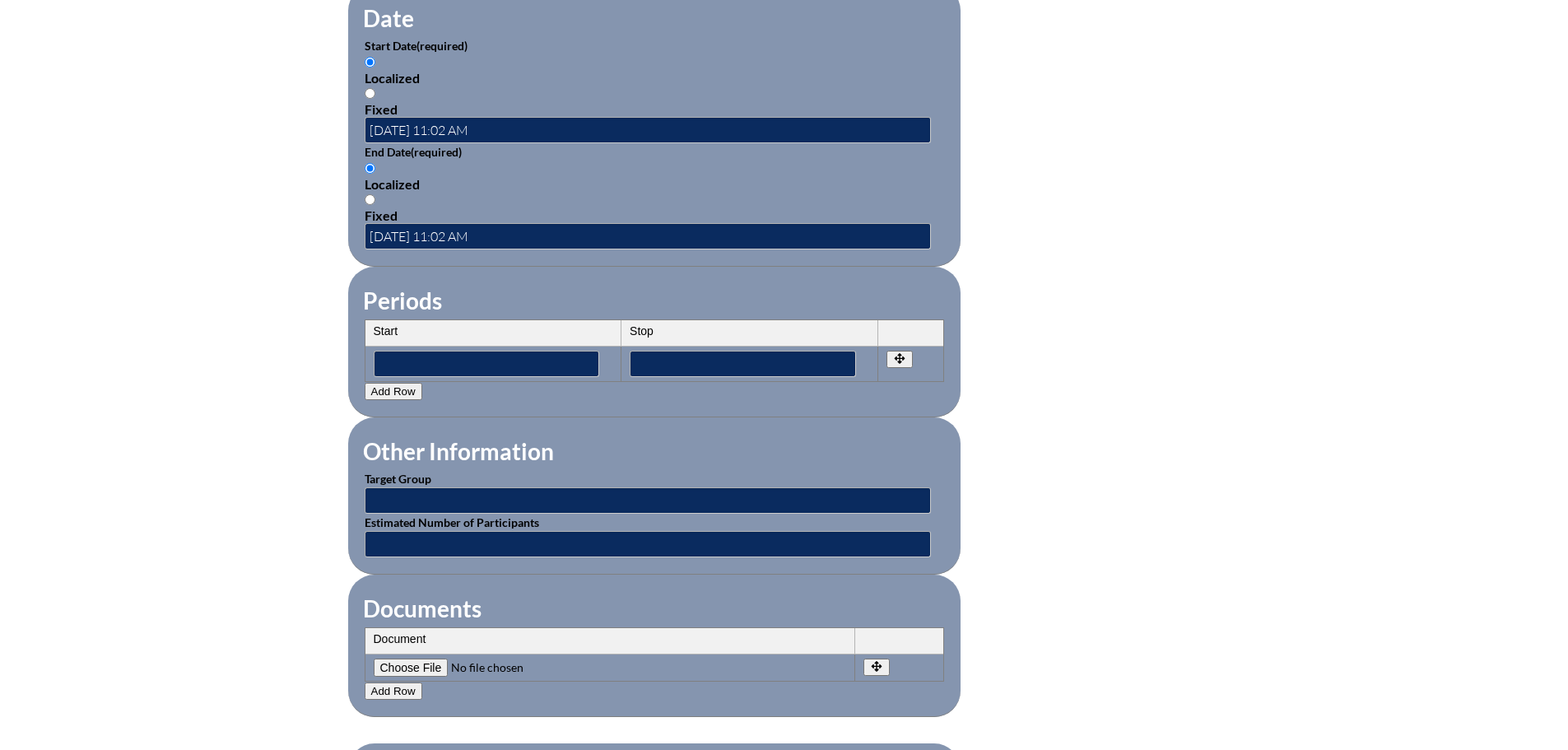
scroll to position [1152, 0]
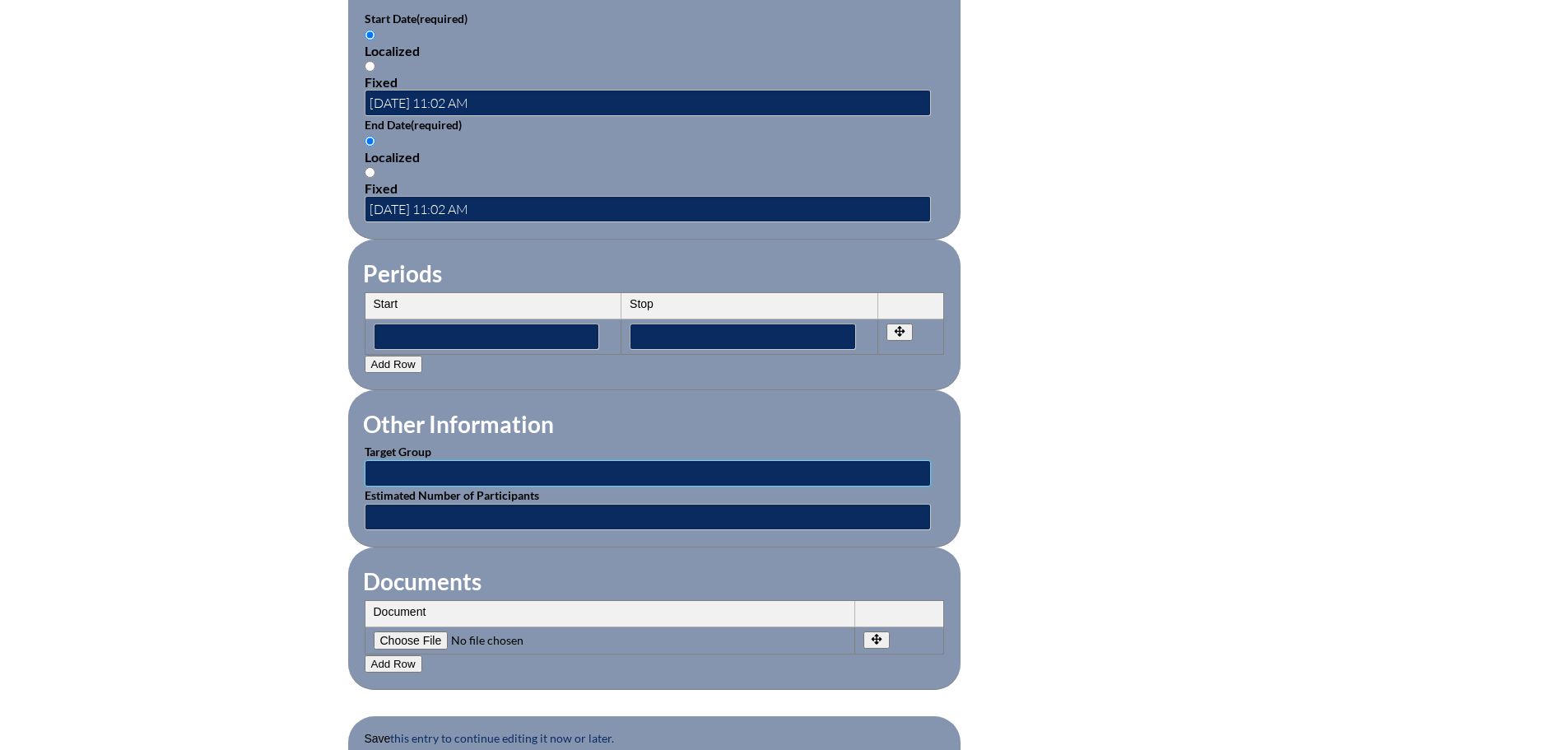
click at [454, 461] on input "text" at bounding box center [648, 474] width 566 height 26
type input "SLPs"
click at [422, 632] on input"] "file" at bounding box center [486, 641] width 224 height 19
type input"] "C:\fakepath\Chat GPT for the SLP.pdf"
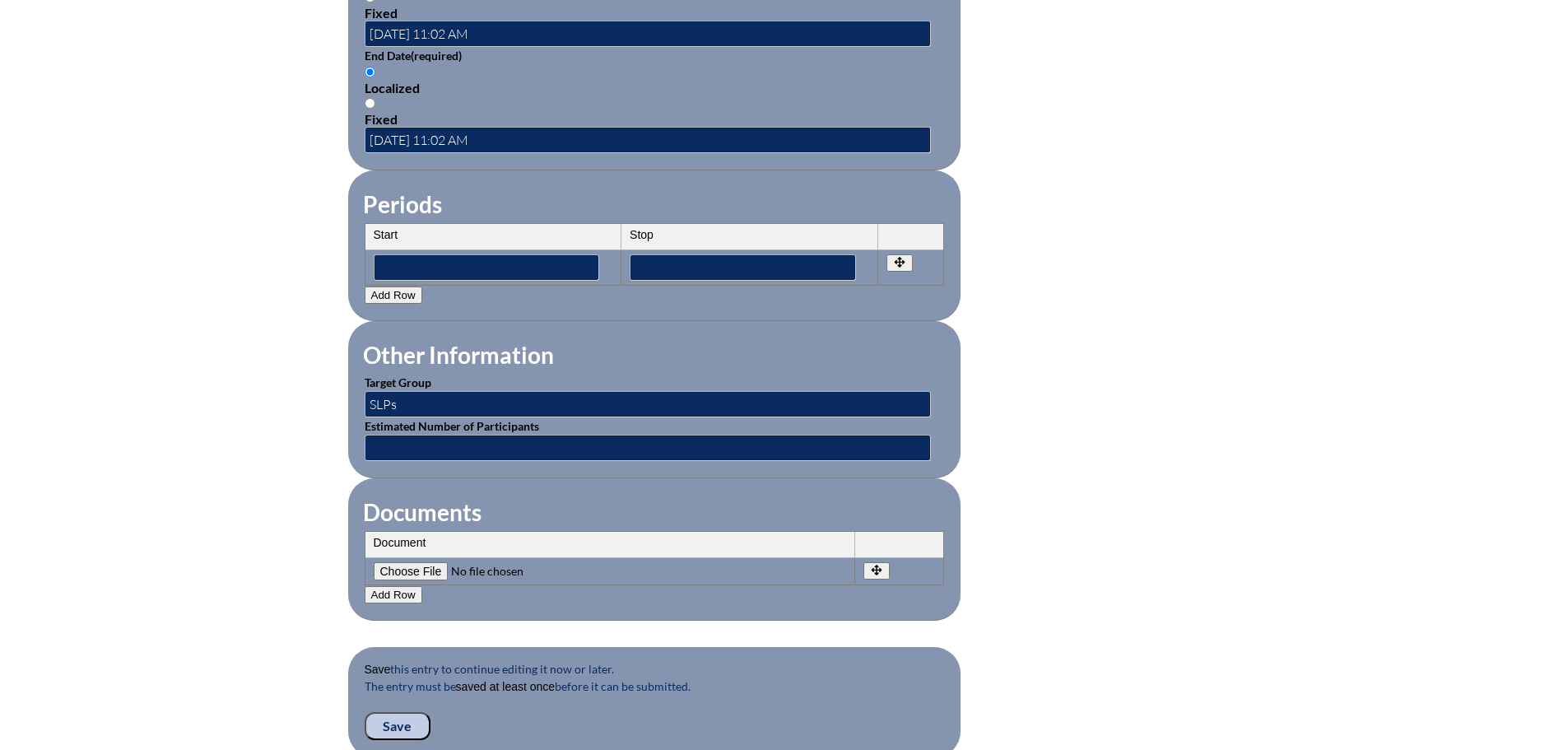
scroll to position [1399, 0]
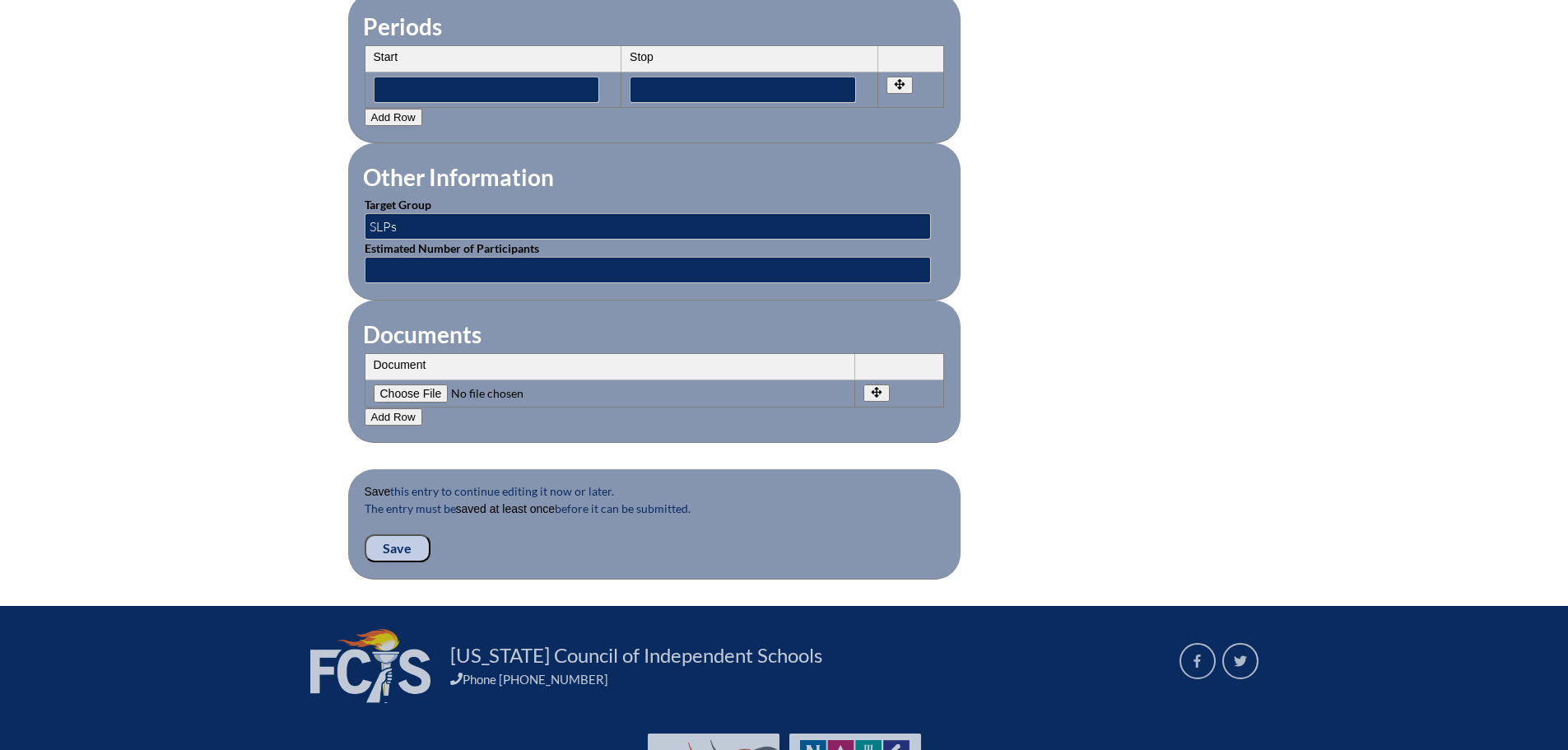
click at [401, 537] on input "Save" at bounding box center [397, 548] width 66 height 28
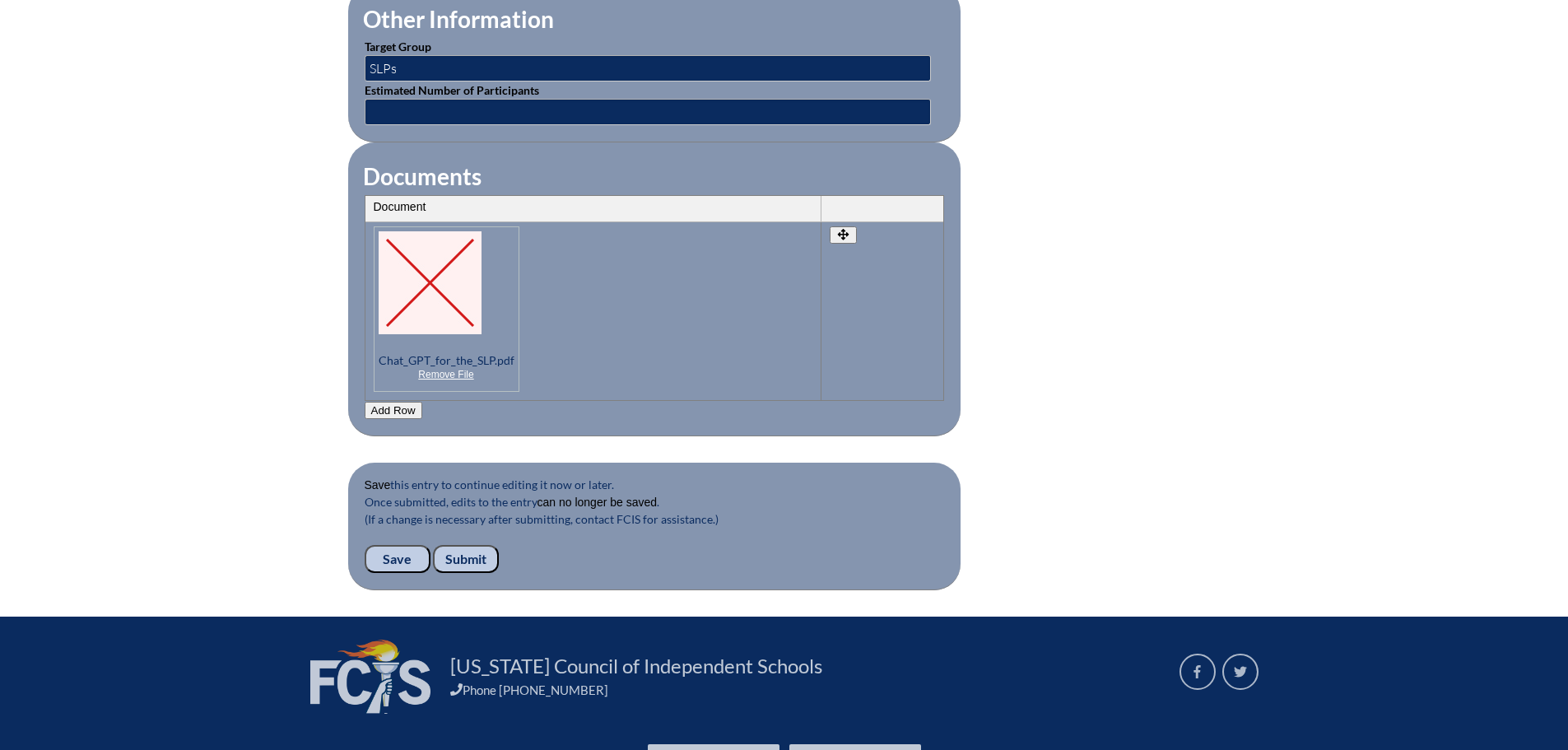
scroll to position [1564, 0]
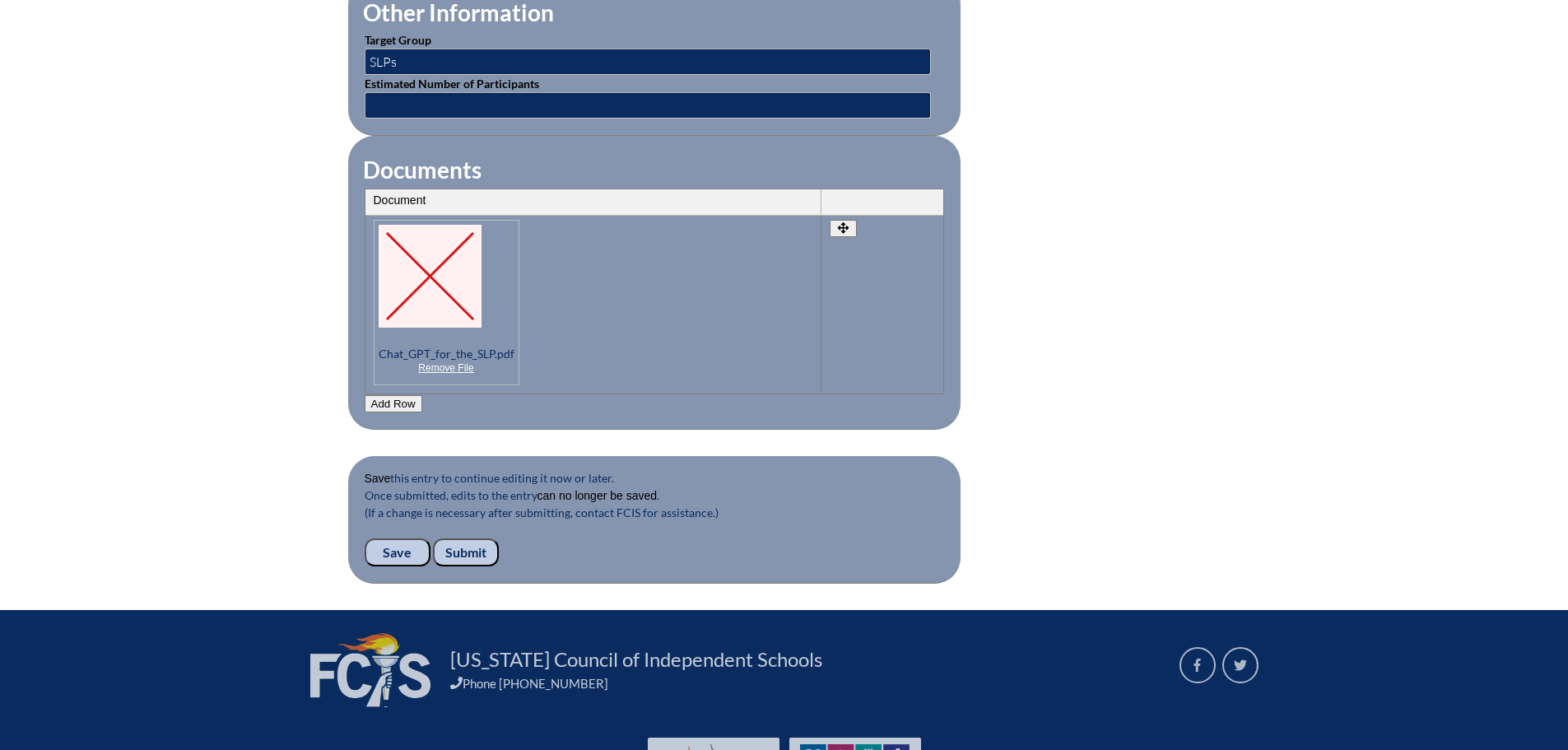
click at [467, 538] on input "Submit" at bounding box center [466, 552] width 66 height 28
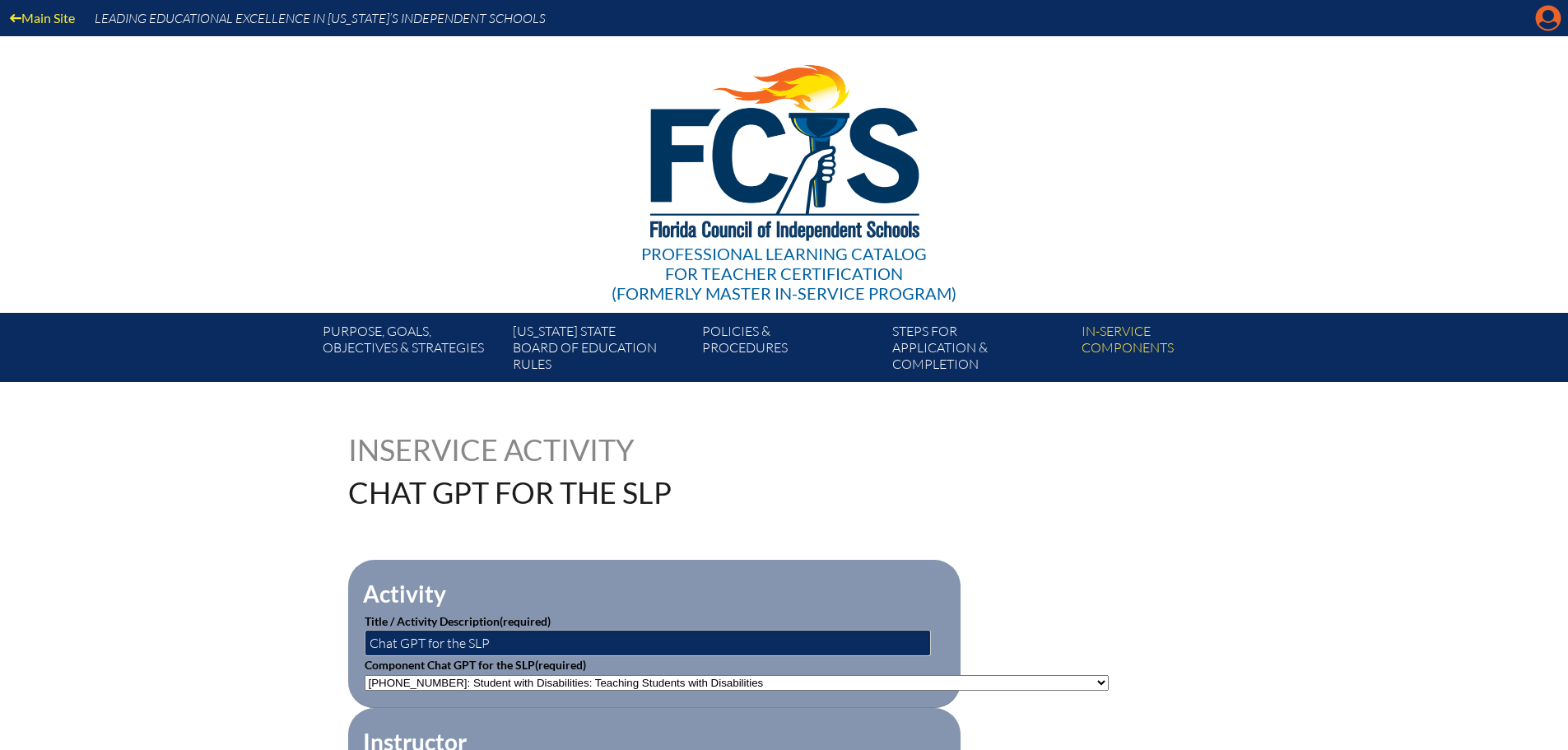
click at [1547, 21] on icon at bounding box center [1549, 19] width 26 height 26
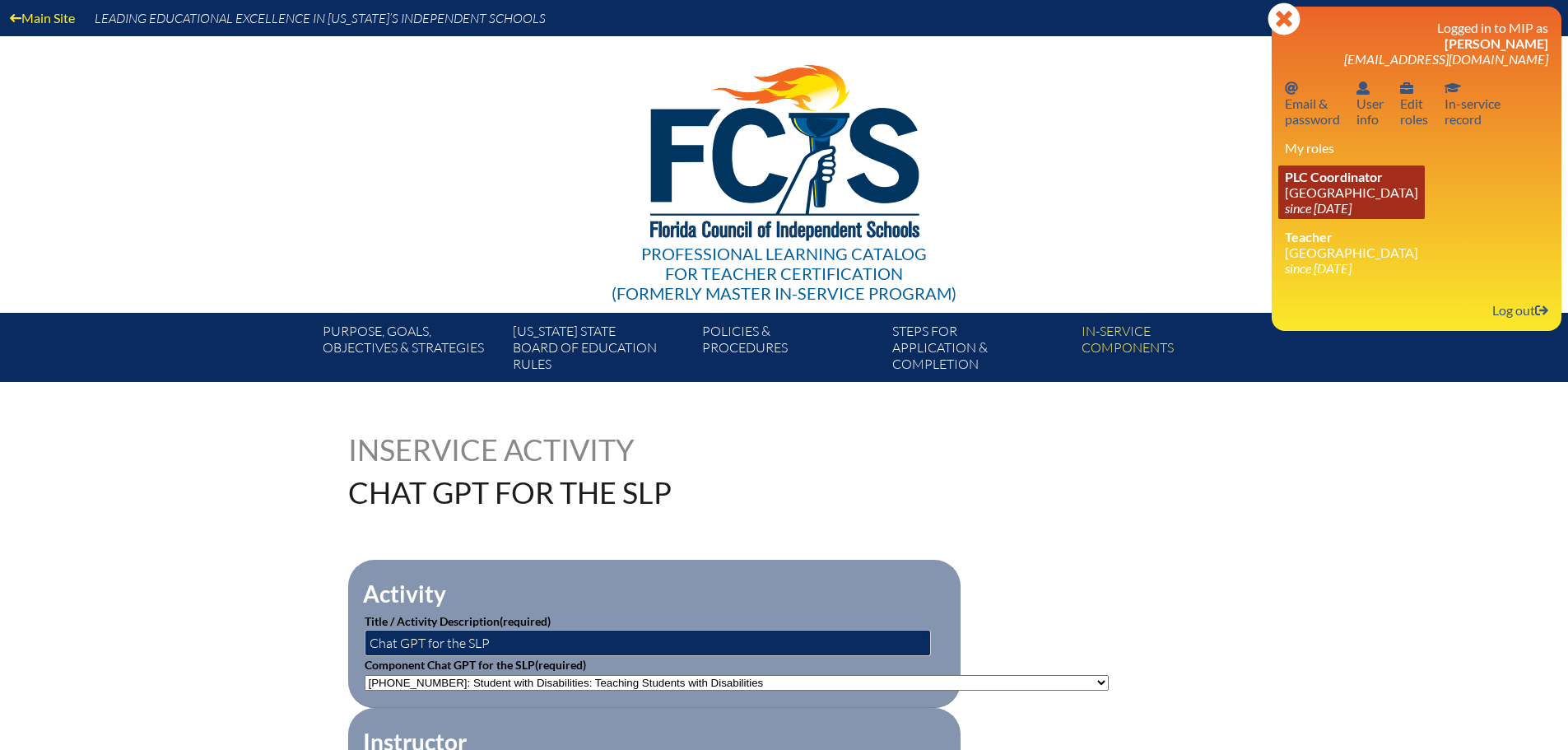
click at [1349, 189] on link "PLC Coordinator [GEOGRAPHIC_DATA] since [DATE]" at bounding box center [1352, 192] width 146 height 54
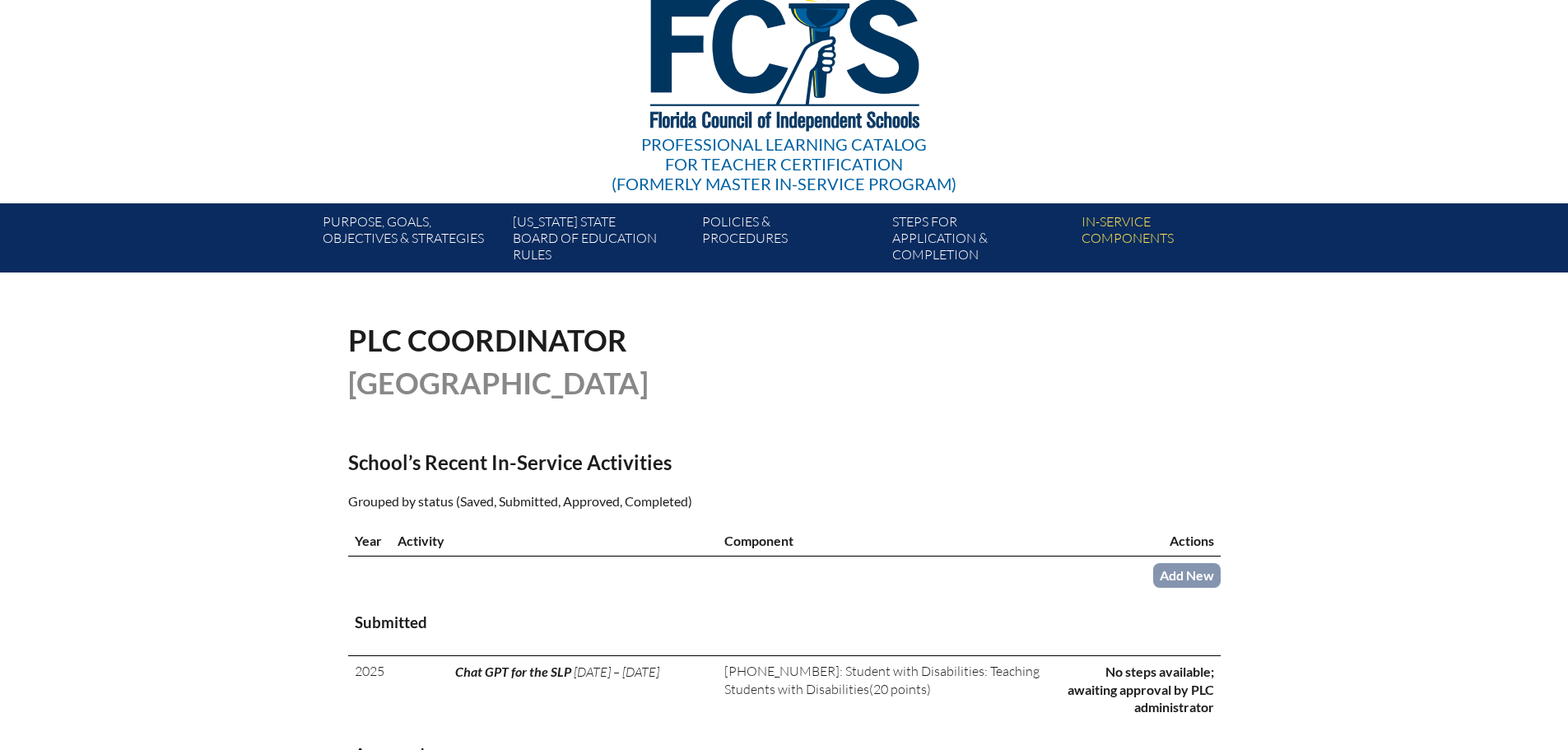
scroll to position [329, 0]
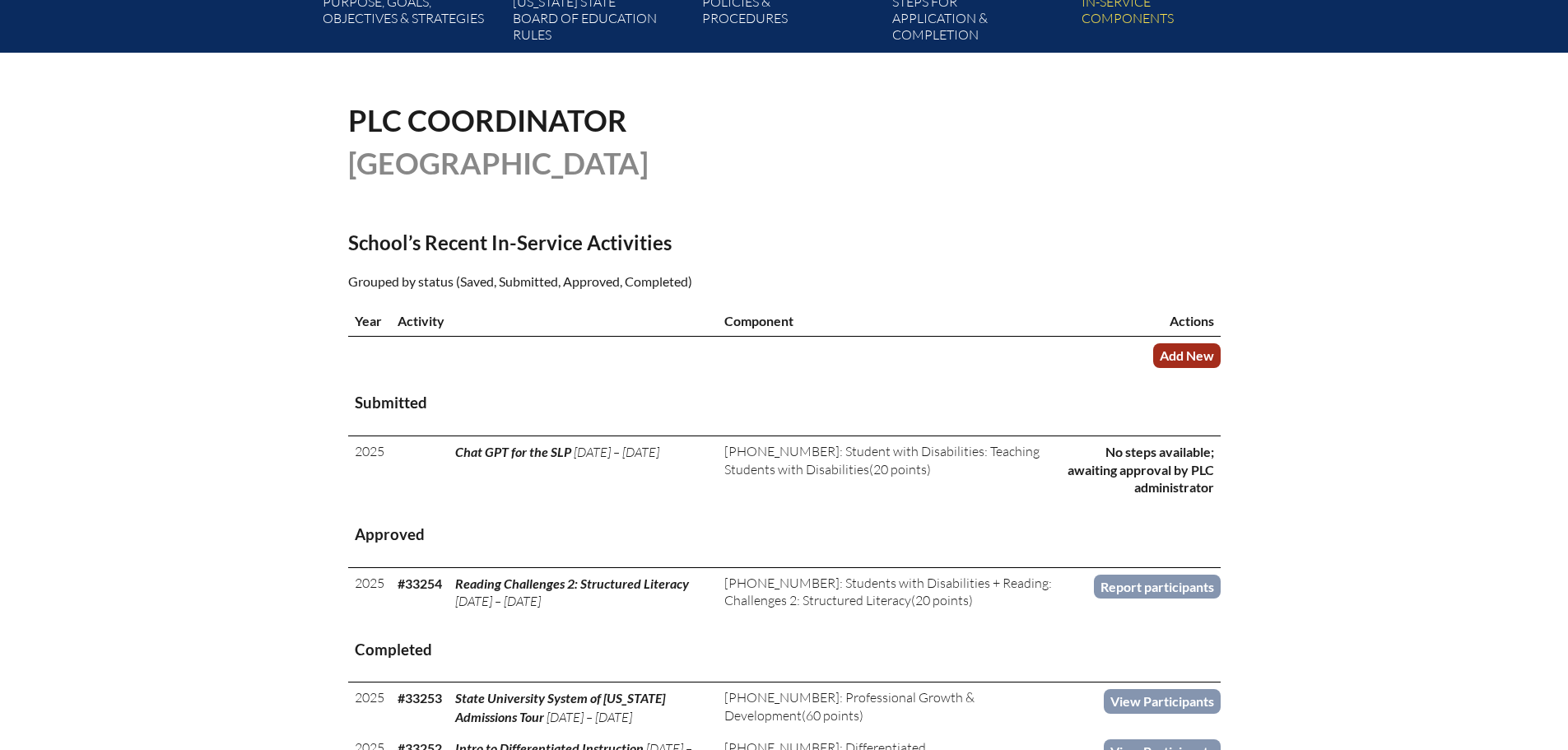
click at [1192, 357] on link "Add New" at bounding box center [1187, 355] width 68 height 24
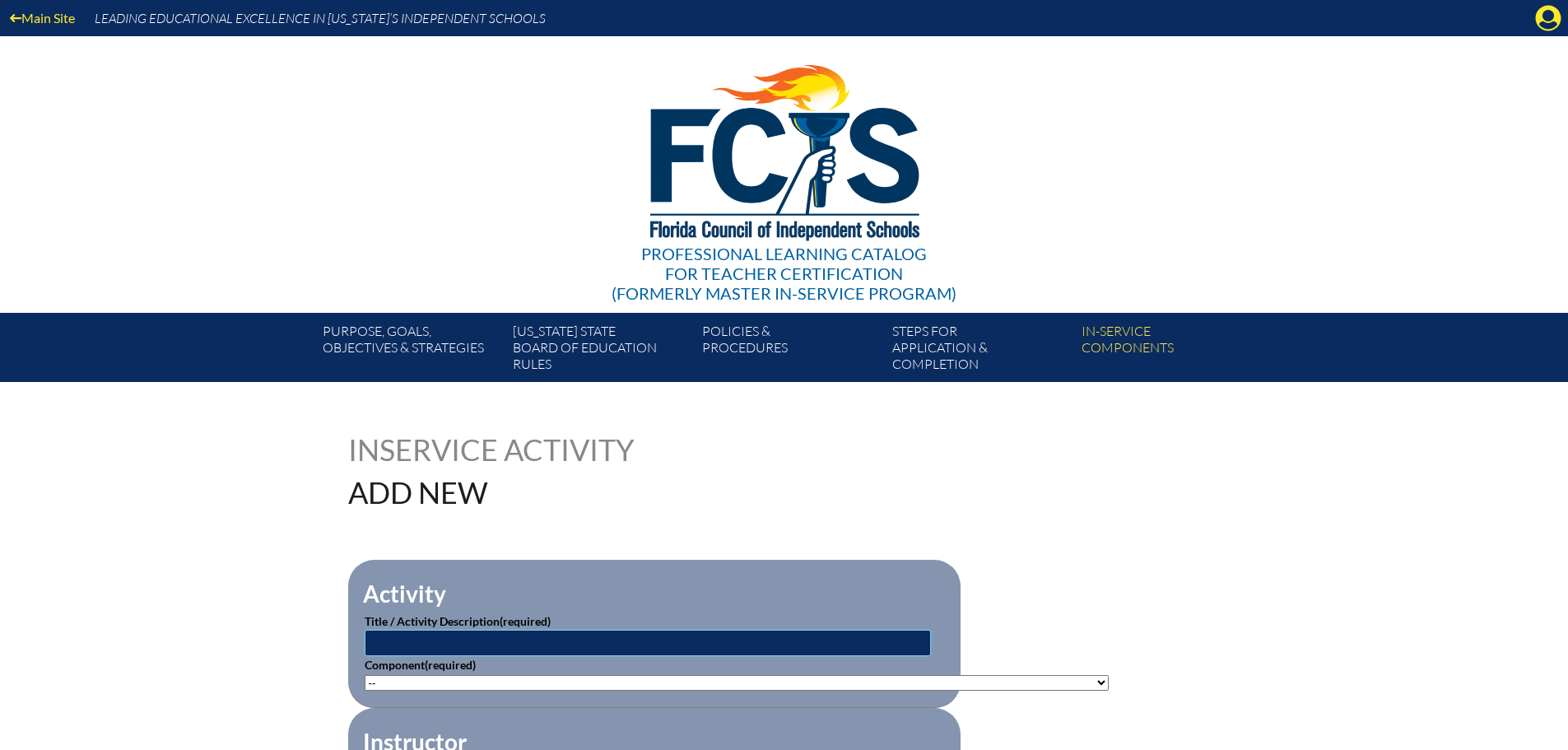
click at [588, 635] on input "text" at bounding box center [648, 643] width 566 height 26
type input "T"
type input "Think, Write, Empower: AI and Tech Tools for Teens Who Learn Differently"
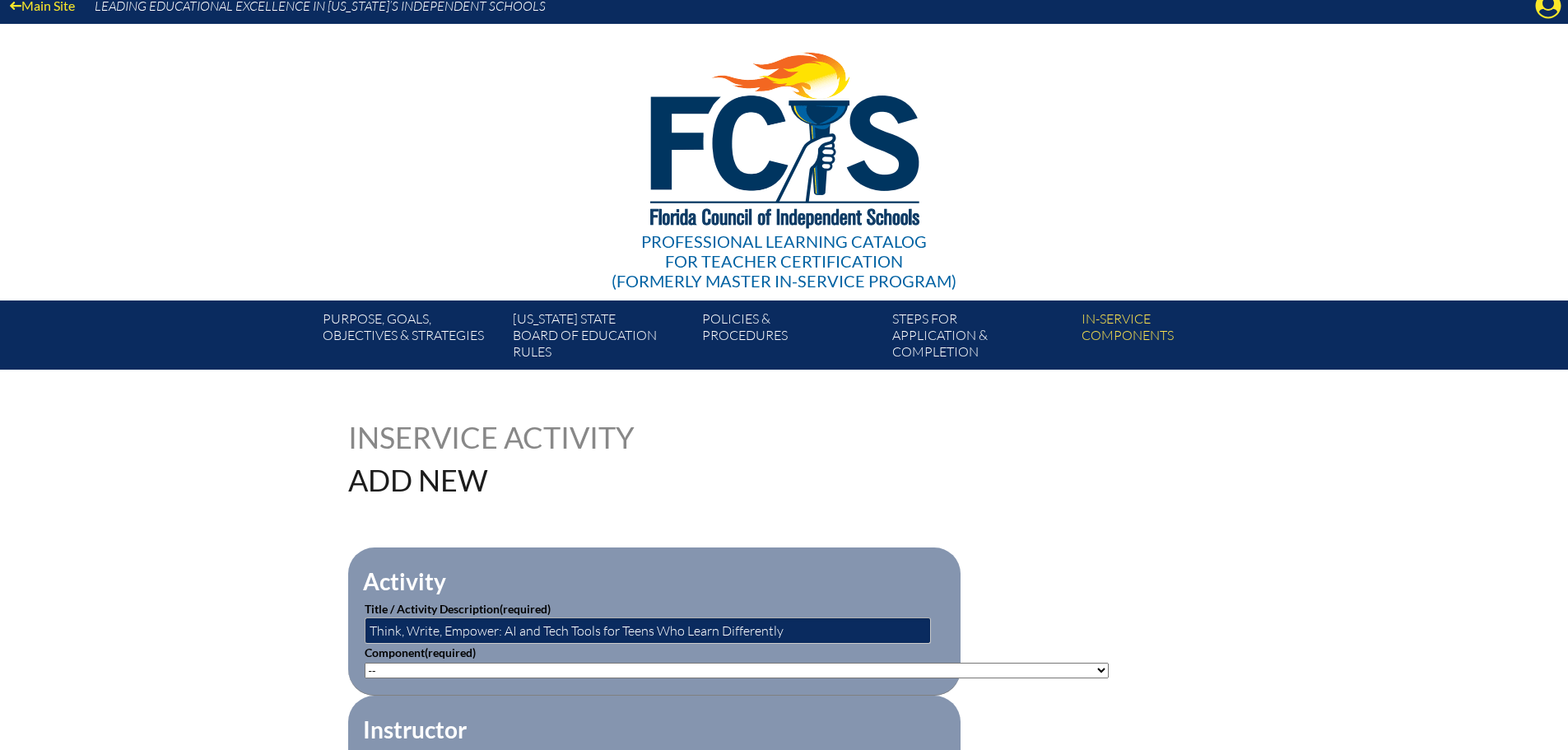
scroll to position [329, 0]
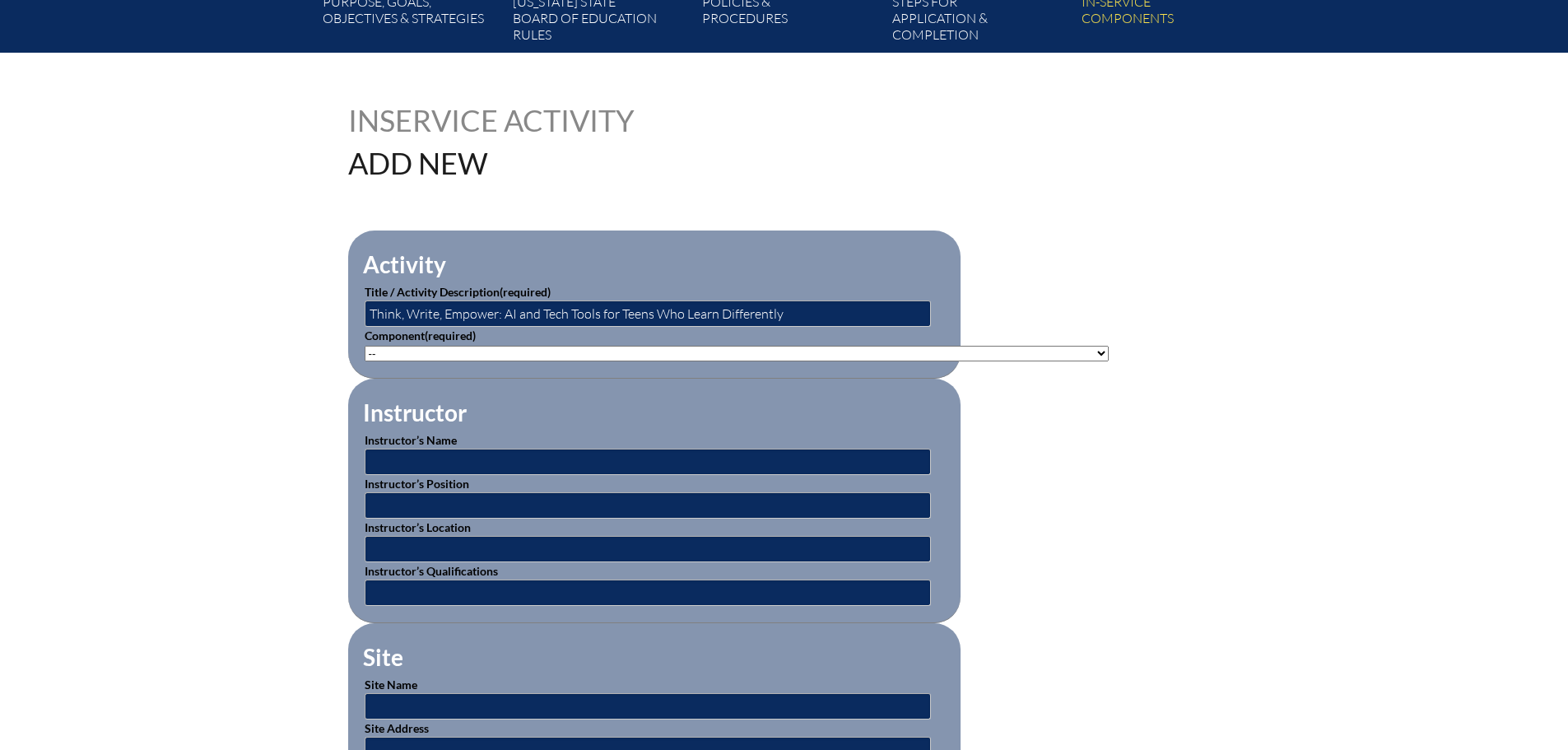
click at [933, 346] on select"]"] "-- 1-000-001: Appropriate Art Activities 1-000-002: Concept and Art Process for…" at bounding box center [736, 354] width 744 height 16
select select"]"] "136667"
click at [364, 346] on select"]"] "-- 1-000-001: Appropriate Art Activities 1-000-002: Concept and Art Process for…" at bounding box center [736, 354] width 744 height 16
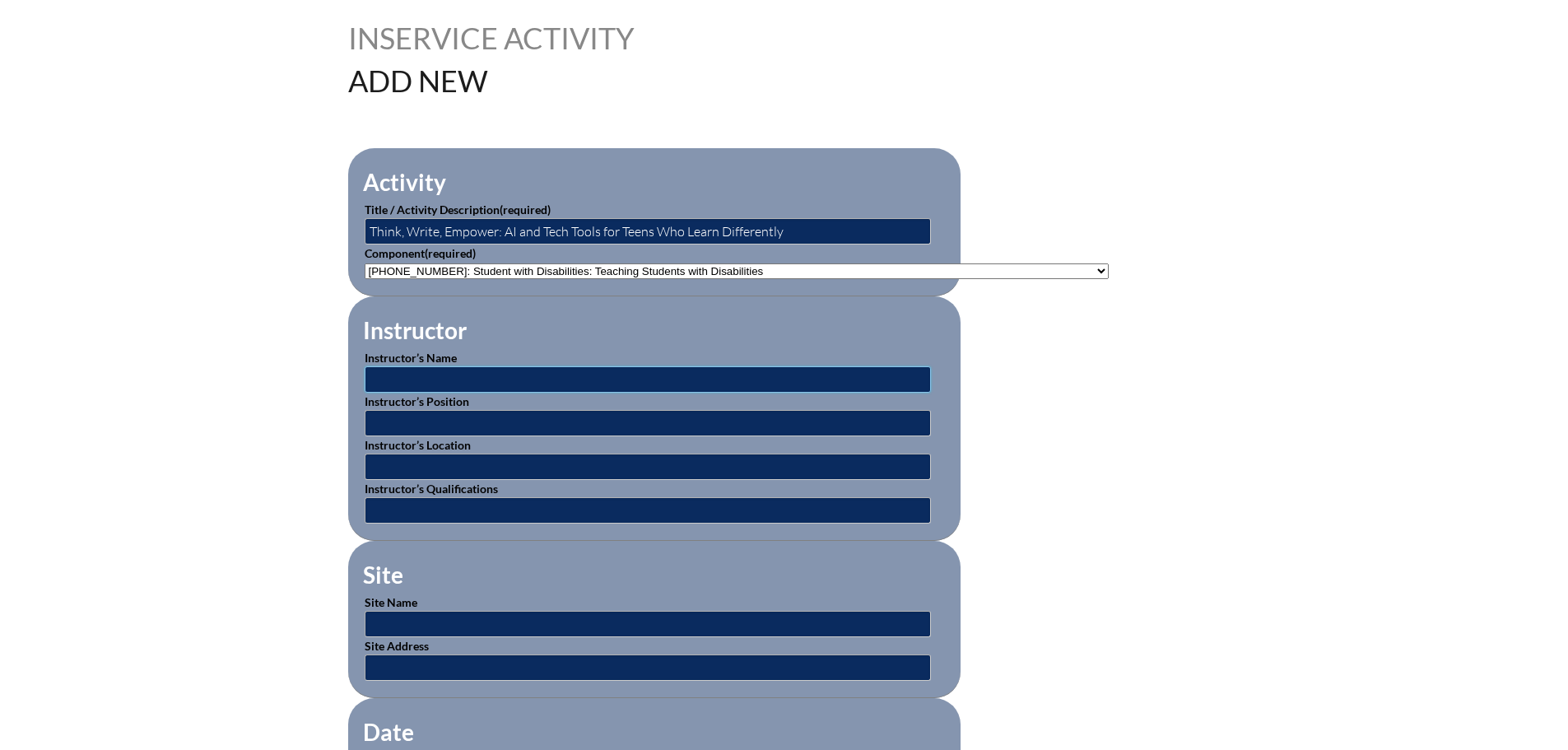
click at [546, 368] on input "text" at bounding box center [648, 379] width 566 height 26
type input "[PERSON_NAME] & [PERSON_NAME]"
click at [571, 416] on input "text" at bounding box center [648, 424] width 566 height 26
type input "CCC-SLP"
click at [408, 458] on input "text" at bounding box center [648, 467] width 566 height 26
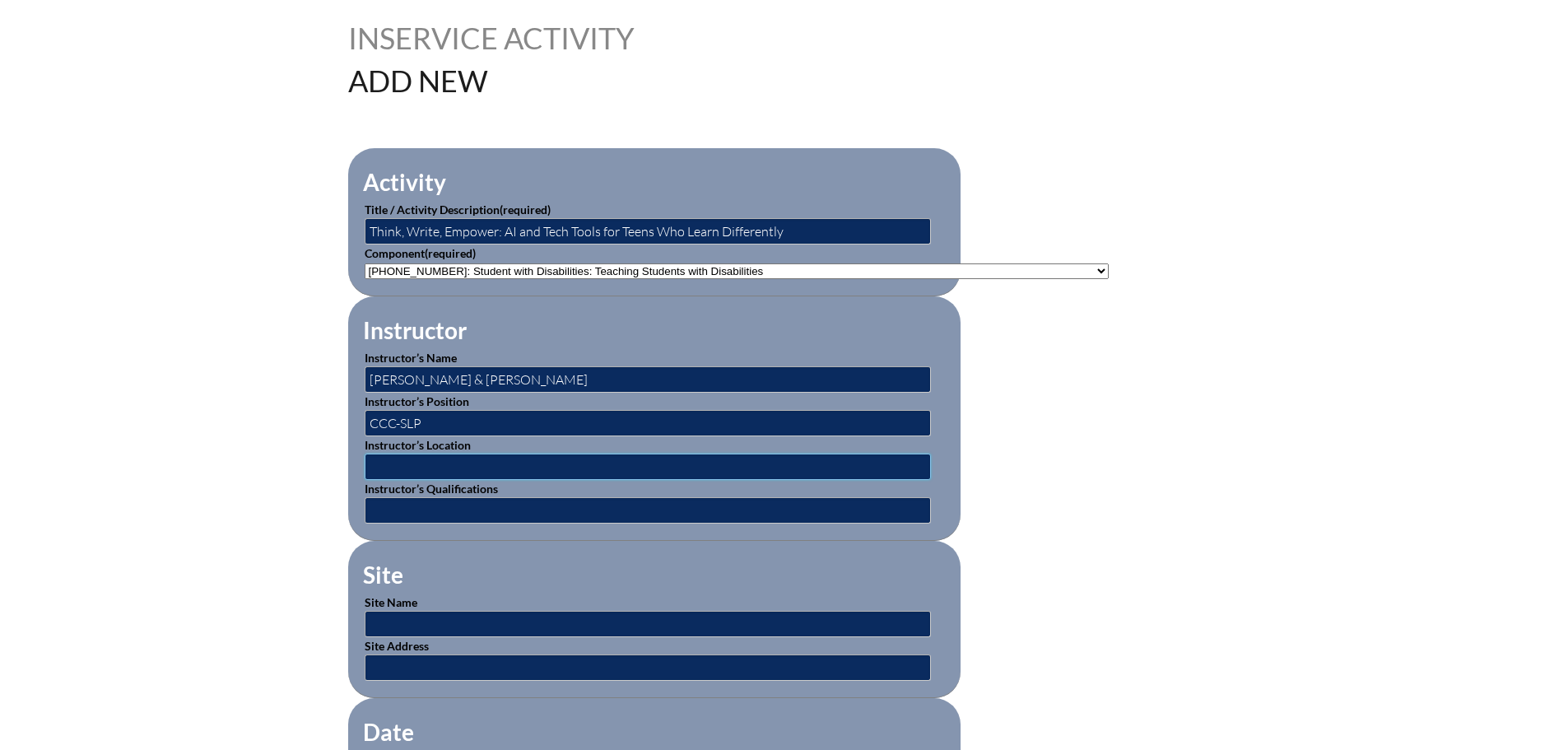
type input "online"
click at [454, 611] on input "text" at bounding box center [648, 624] width 566 height 26
type input "[DOMAIN_NAME]"
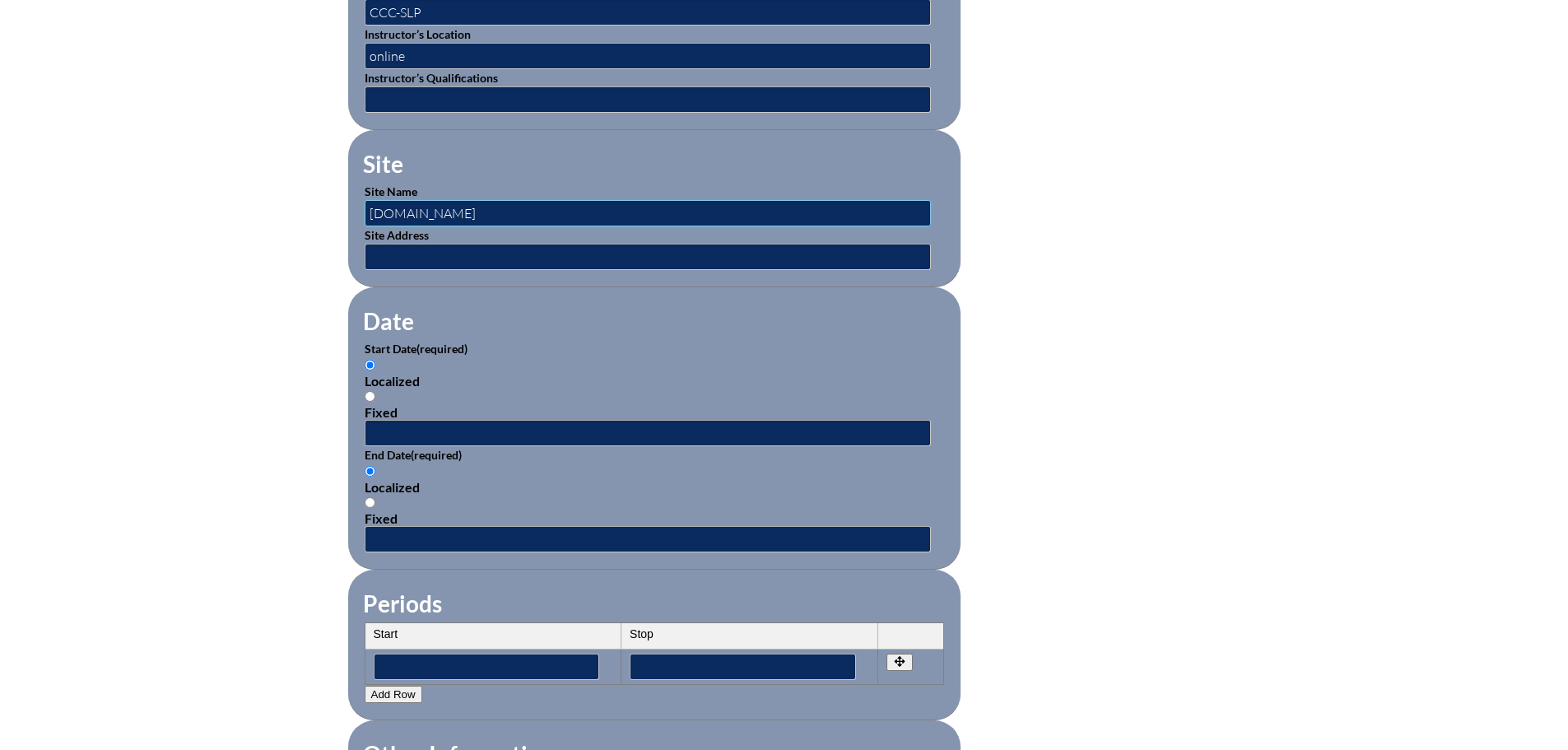
scroll to position [823, 0]
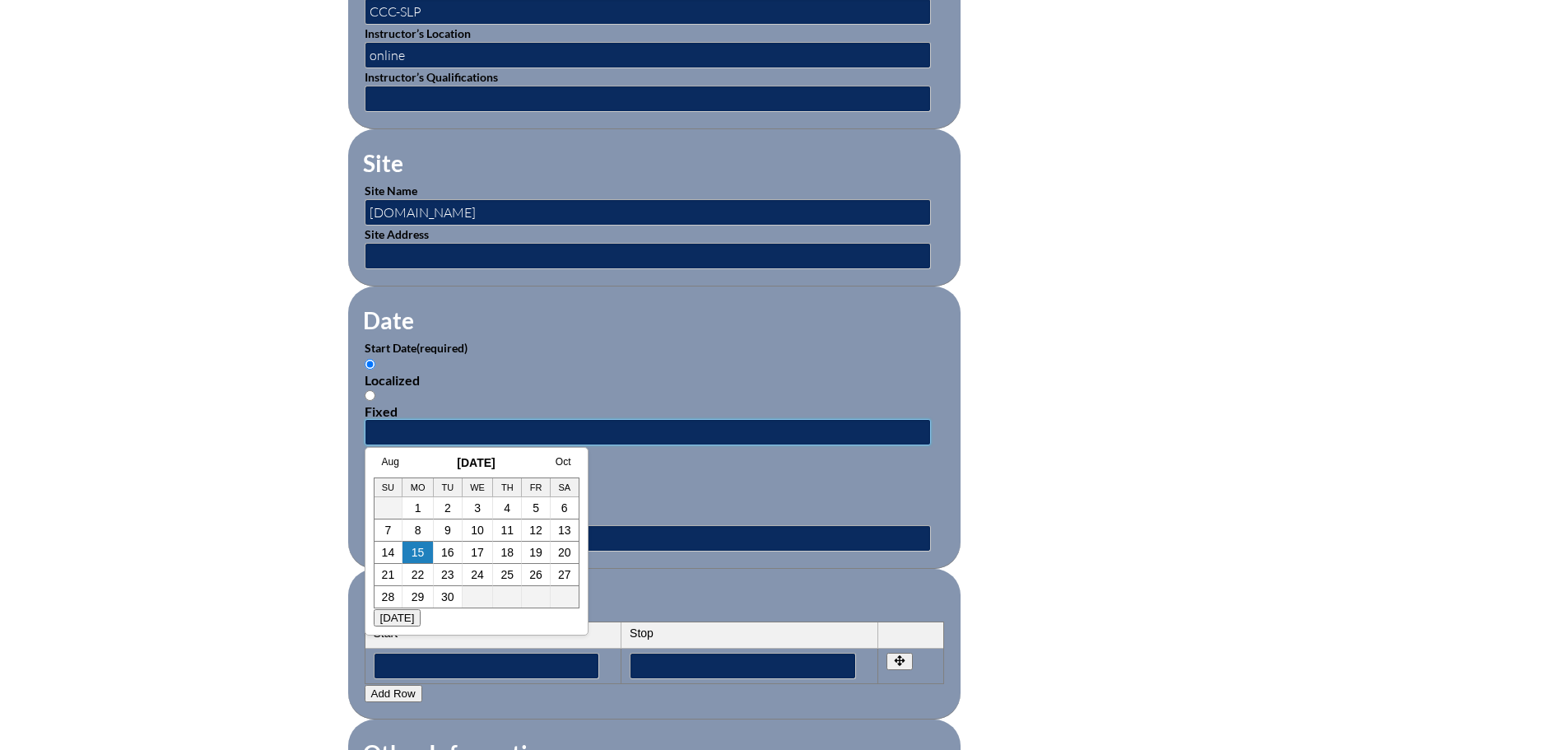
click at [455, 424] on input "text" at bounding box center [648, 432] width 566 height 26
click at [415, 461] on h3 "[DATE]" at bounding box center [476, 462] width 206 height 13
click at [501, 525] on link "11" at bounding box center [506, 529] width 13 height 13
type input "2025-09-11 11:05 AM"
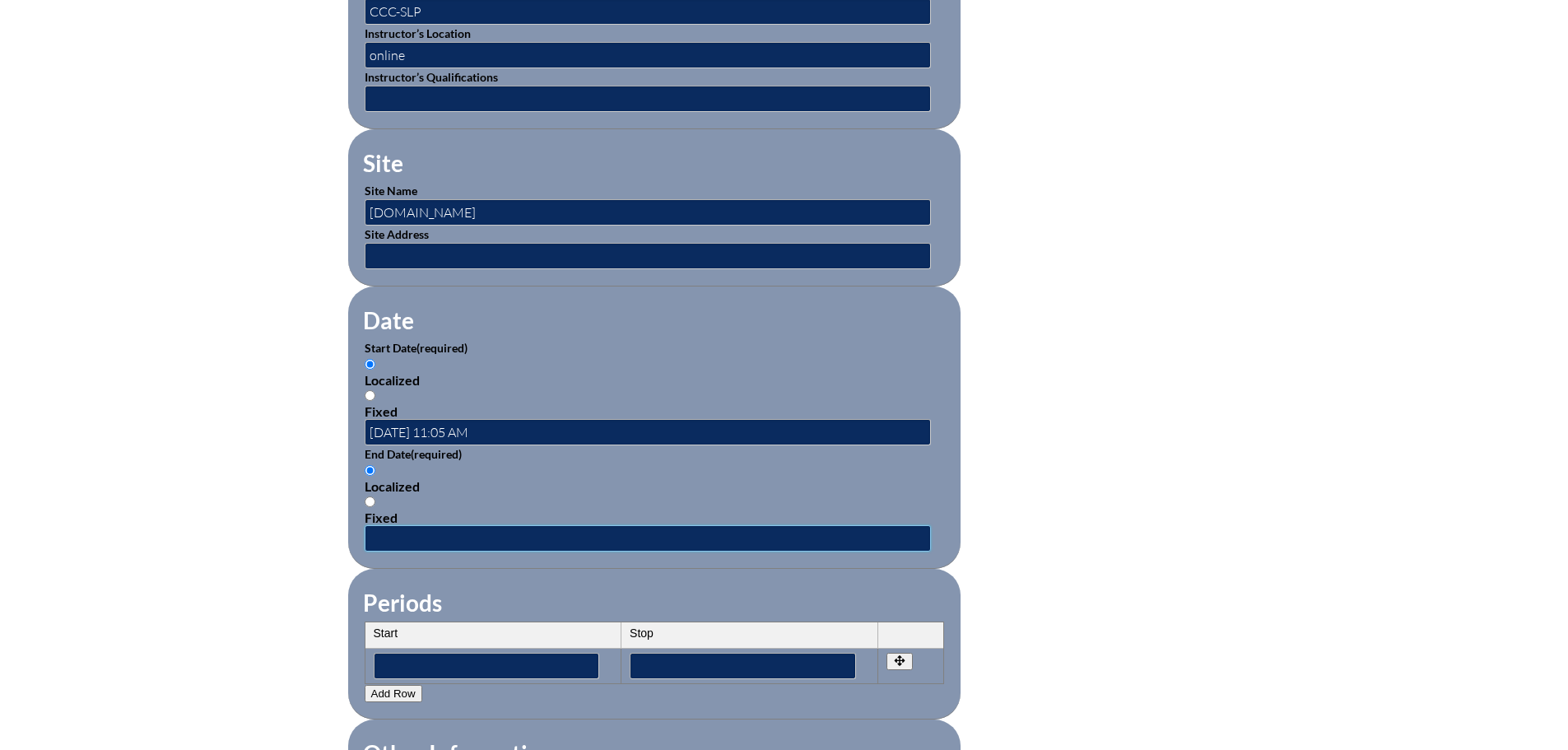
drag, startPoint x: 386, startPoint y: 529, endPoint x: 399, endPoint y: 528, distance: 13.0
click at [386, 529] on input "text" at bounding box center [648, 538] width 566 height 26
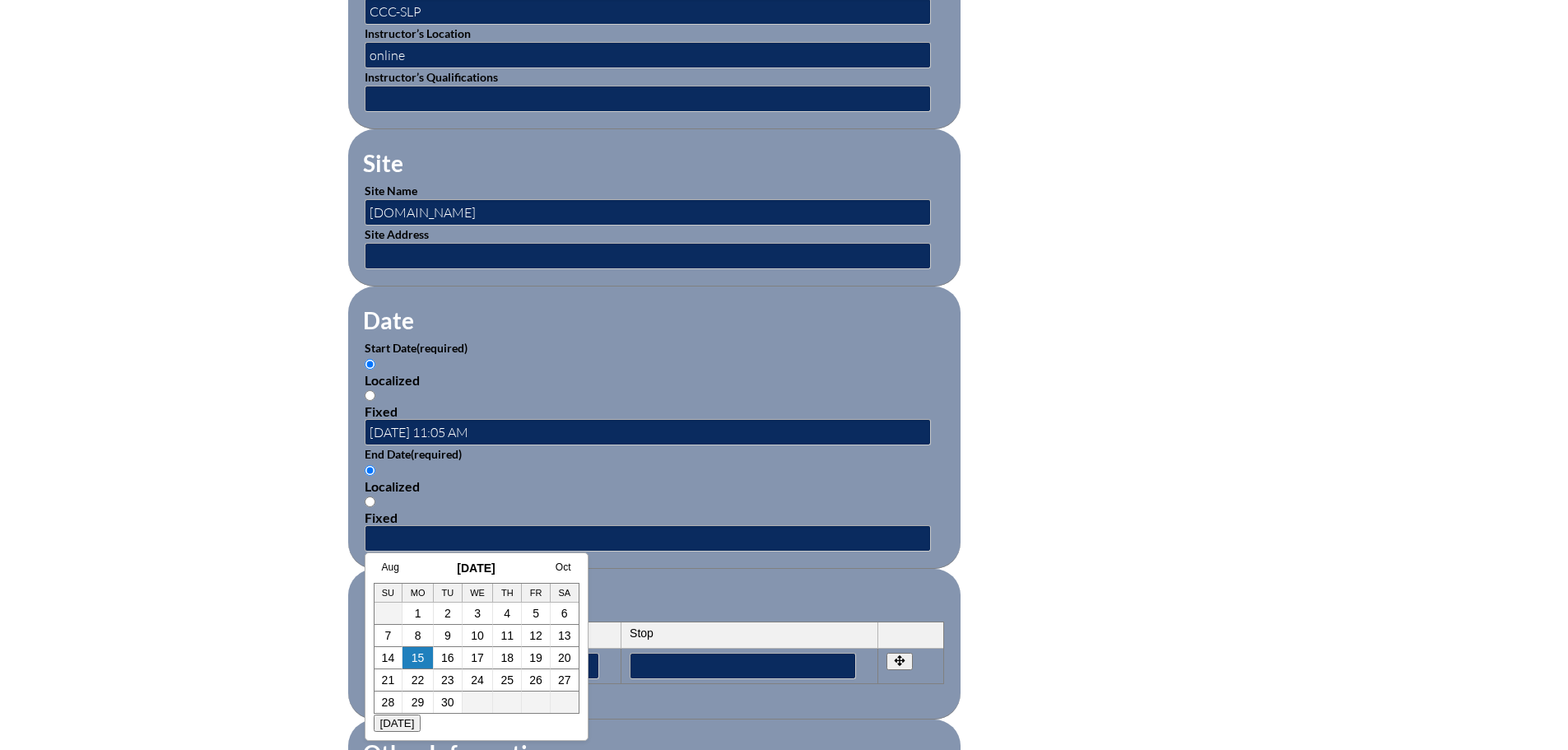
click at [421, 565] on h3 "September 2025" at bounding box center [476, 567] width 206 height 13
click at [504, 632] on link "11" at bounding box center [506, 635] width 13 height 13
type input "2025-09-11 11:05 AM"
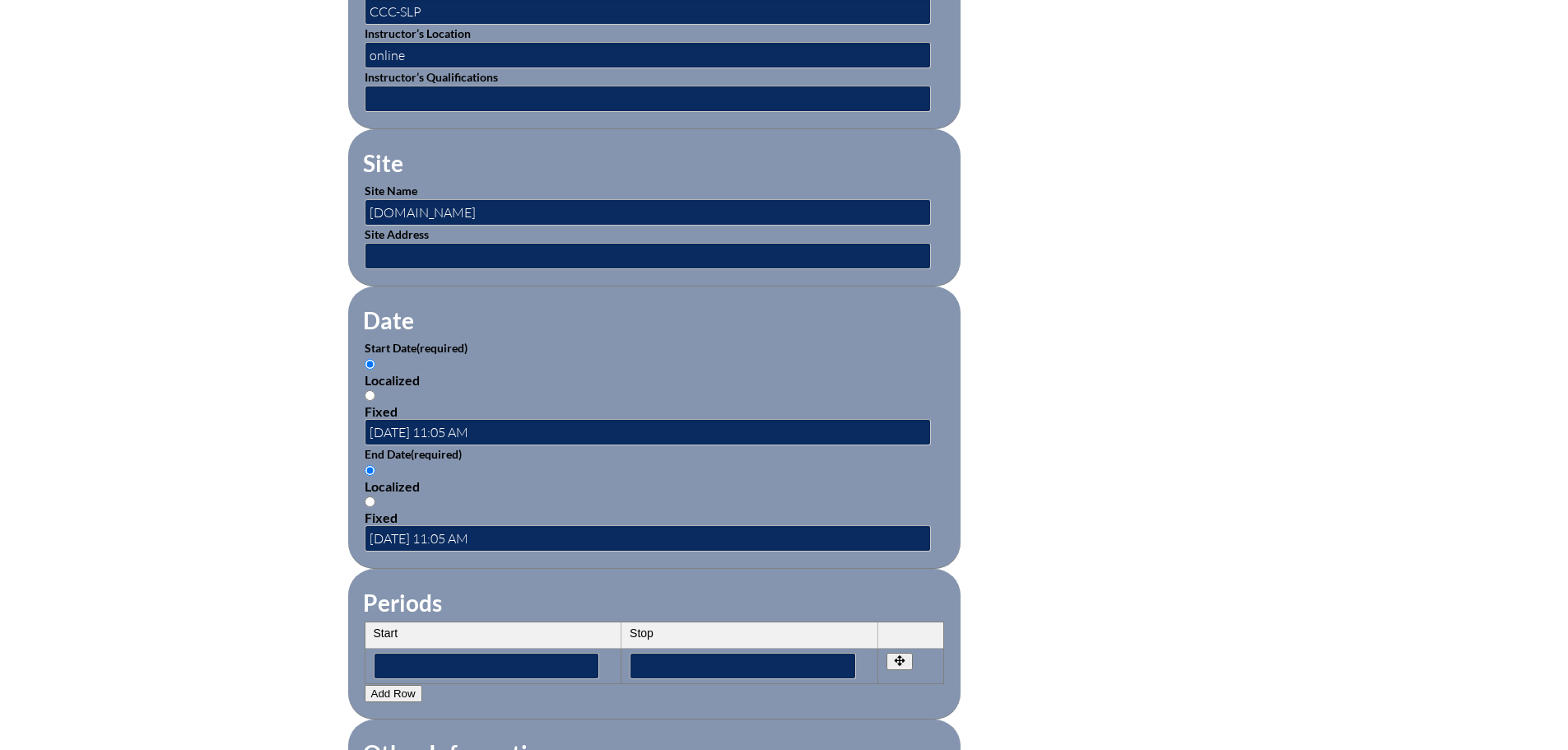
click at [629, 569] on fieldset "Periods Start Stop No rows created Add new row Start Stop Start Stop" at bounding box center [655, 644] width 612 height 151
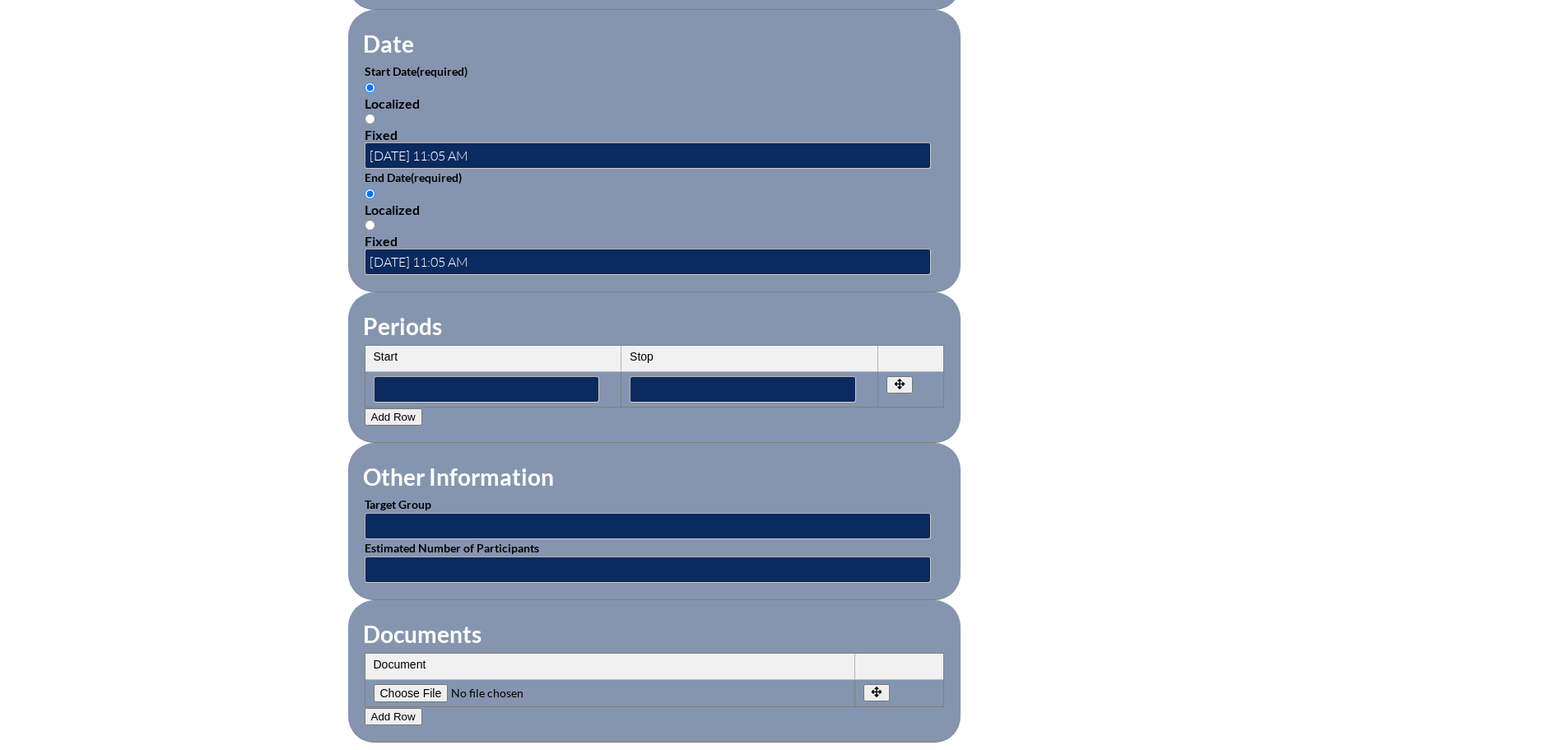
scroll to position [1152, 0]
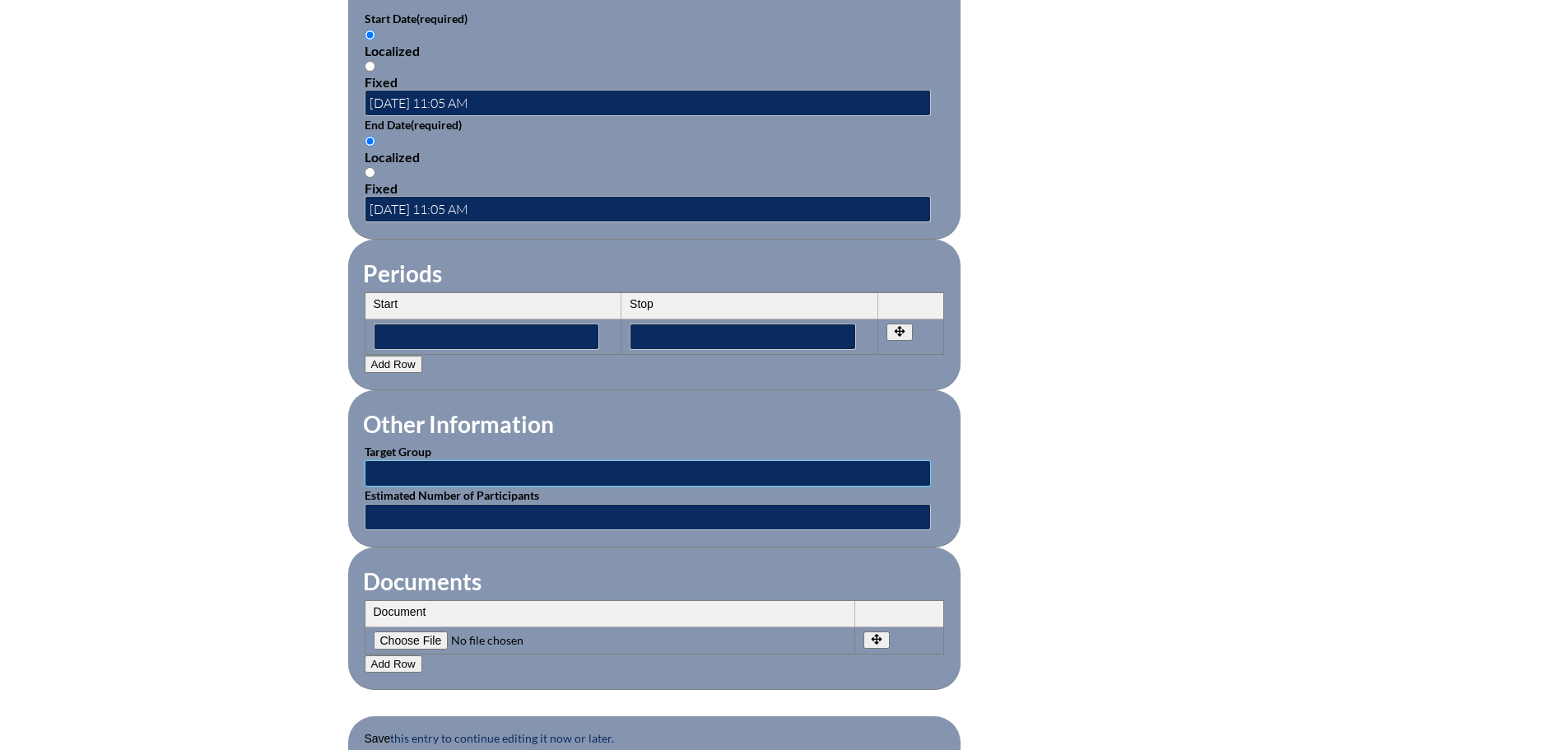
click at [429, 461] on input "text" at bounding box center [648, 474] width 566 height 26
type input "Speech Language Pathologists"
click at [445, 632] on input"] "file" at bounding box center [486, 641] width 224 height 19
type input"] "C:\fakepath\Think, Write, Empower.pdf"
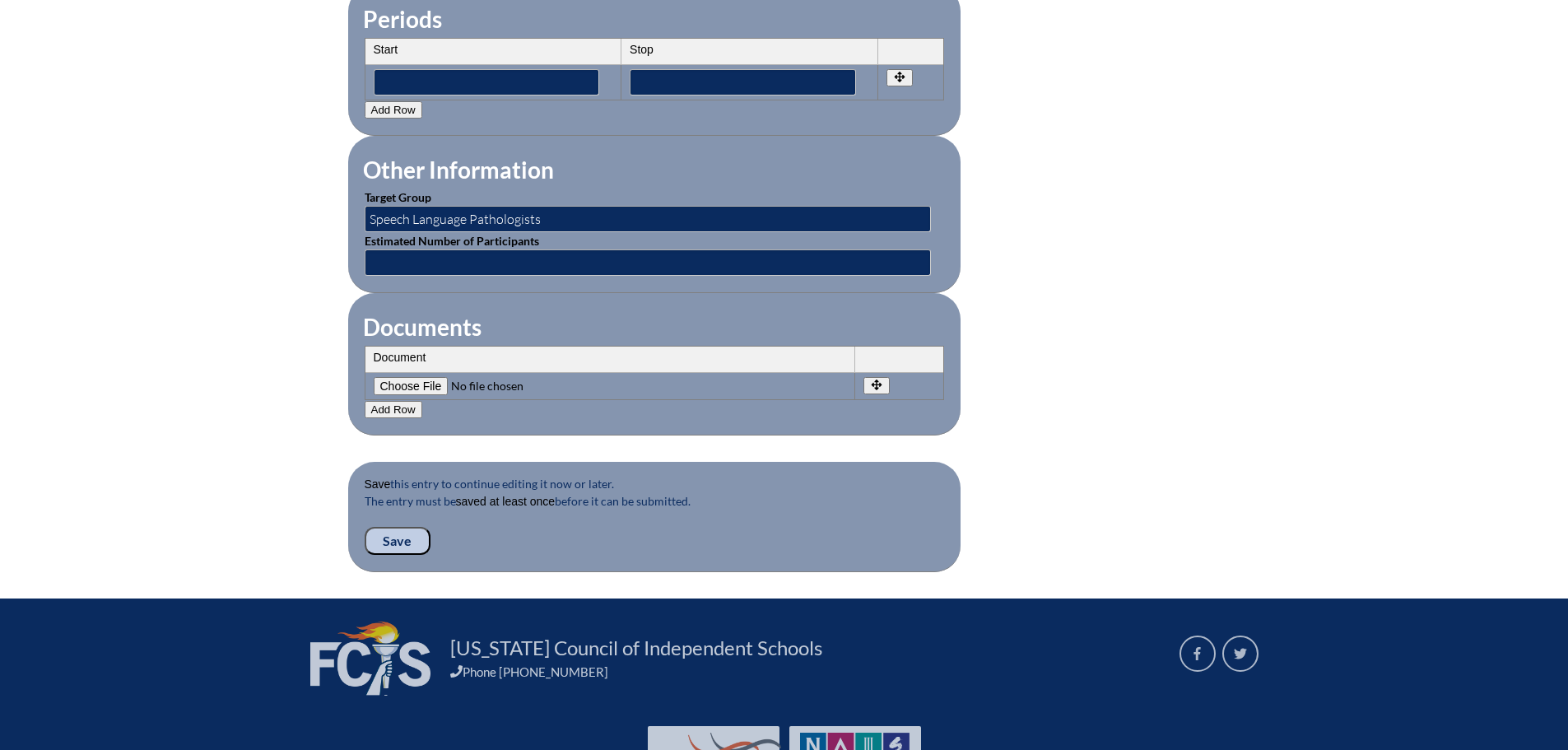
scroll to position [1481, 0]
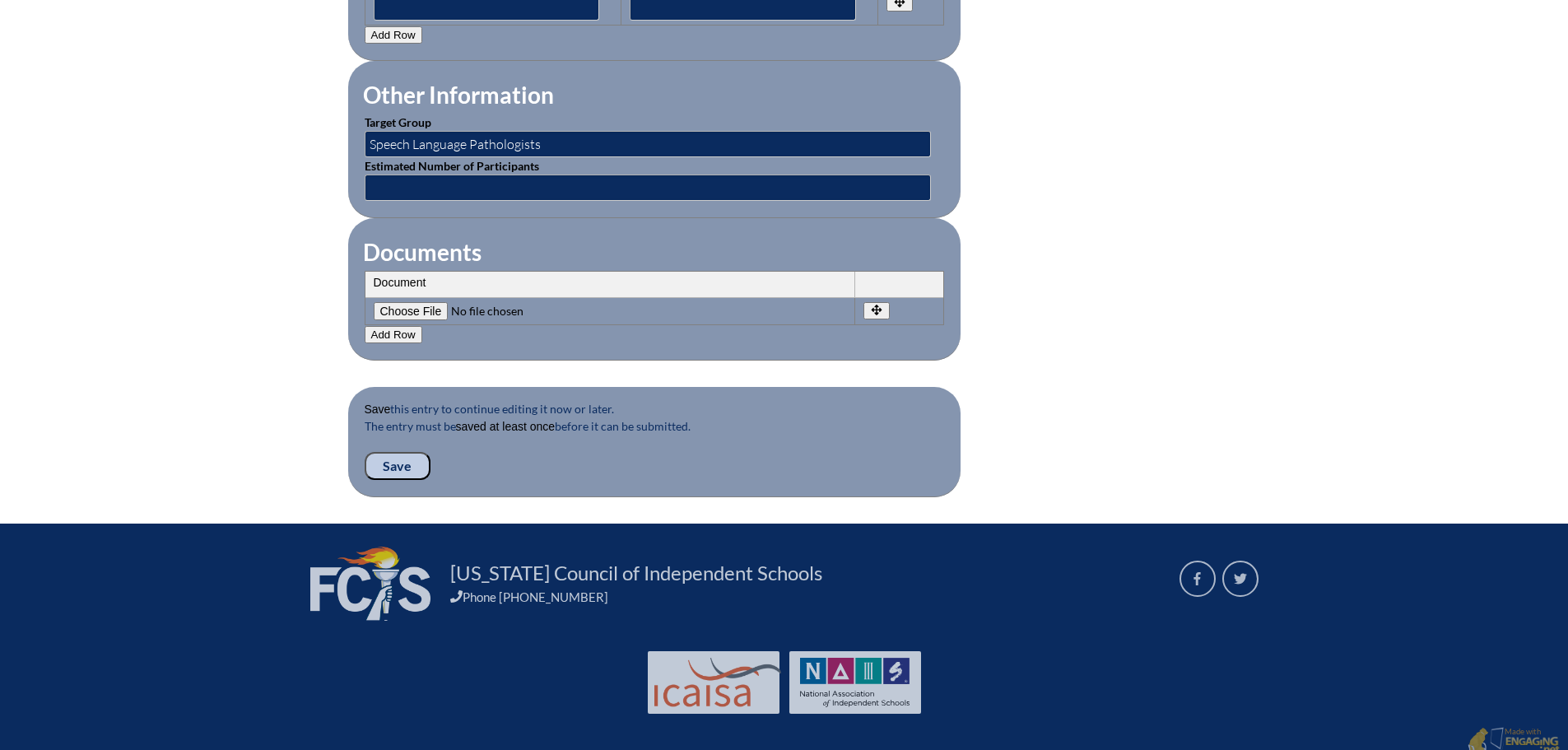
drag, startPoint x: 394, startPoint y: 454, endPoint x: 407, endPoint y: 454, distance: 13.0
click at [394, 454] on input "Save" at bounding box center [397, 466] width 66 height 28
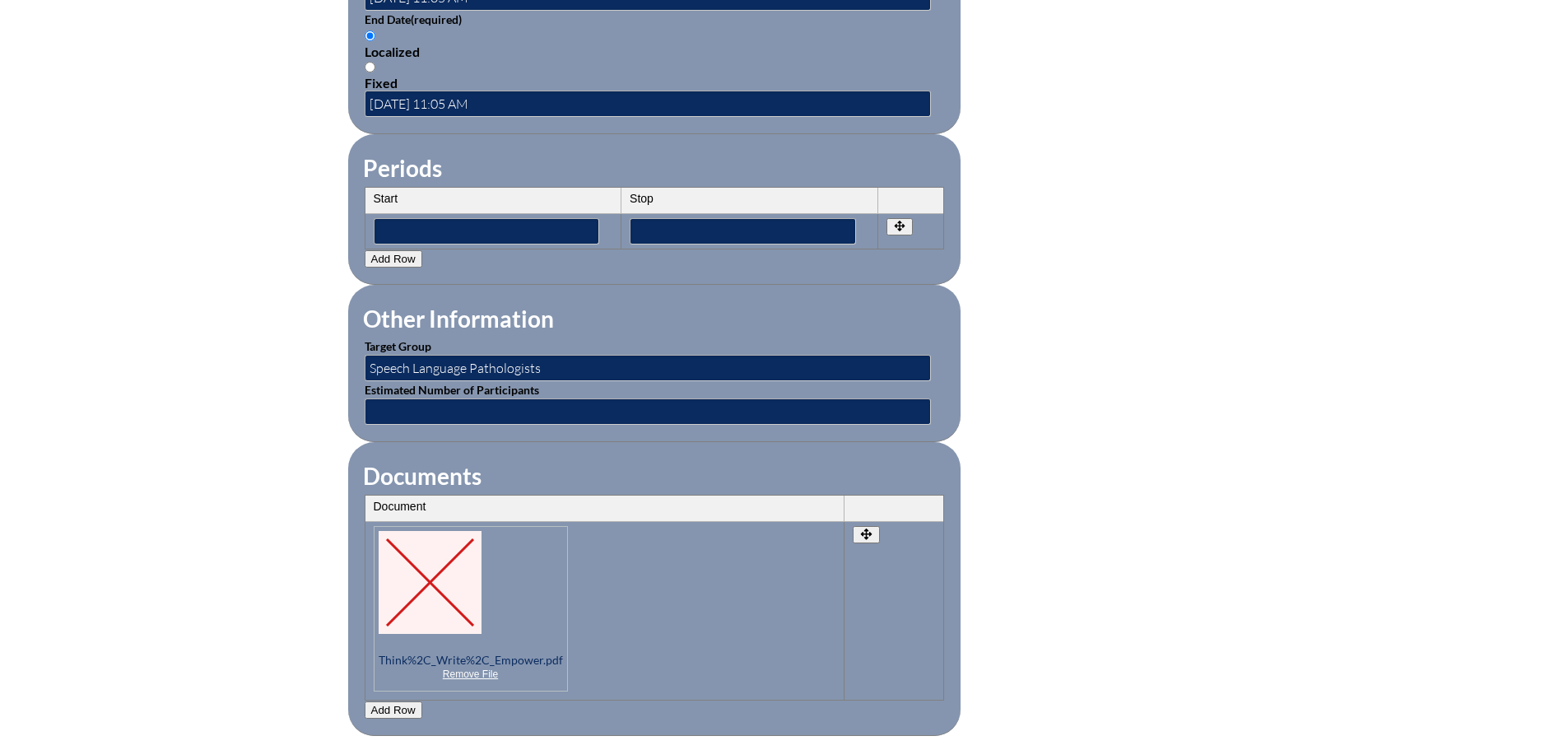
scroll to position [1710, 0]
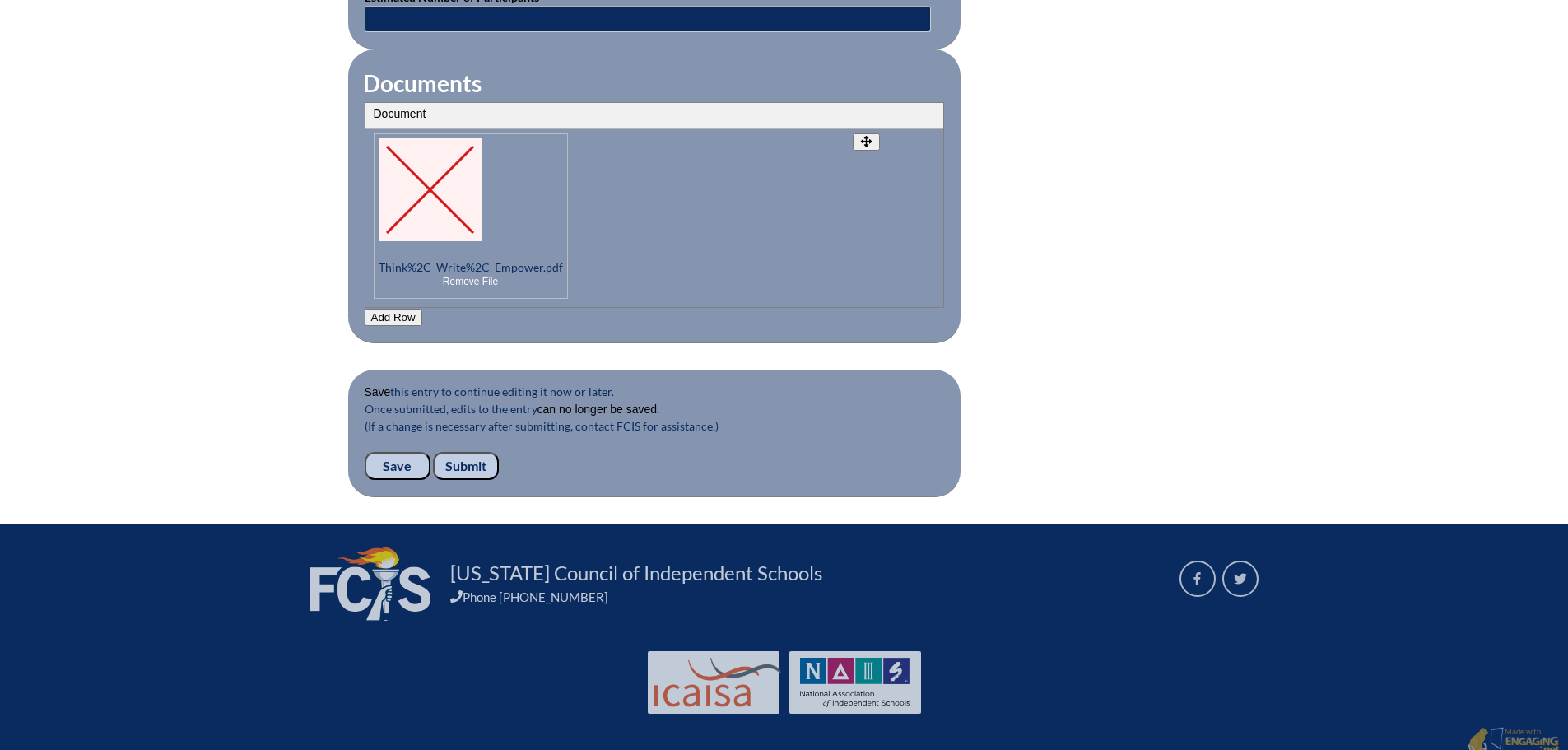
click at [477, 452] on input "Submit" at bounding box center [466, 466] width 66 height 28
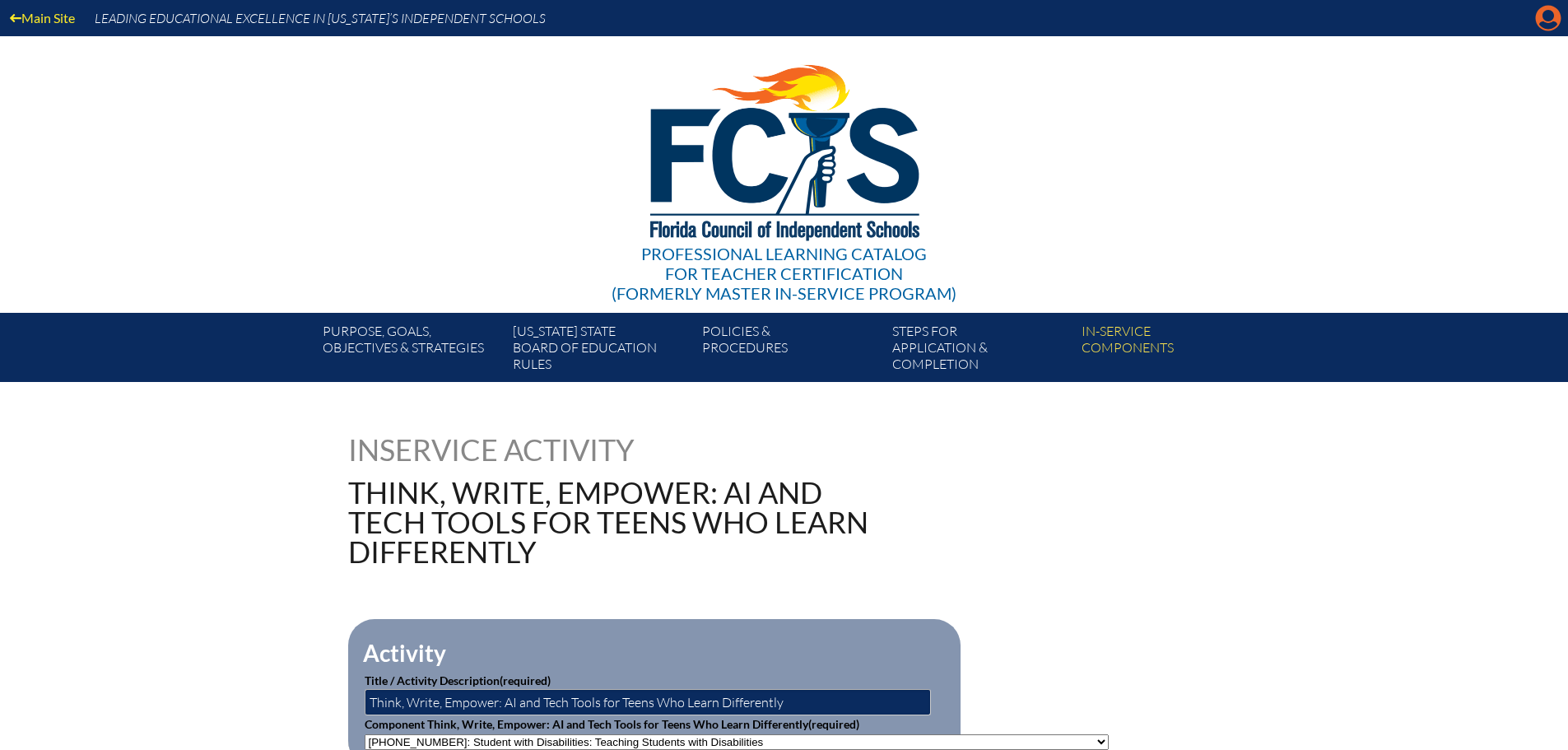
click at [1539, 19] on icon at bounding box center [1549, 19] width 26 height 26
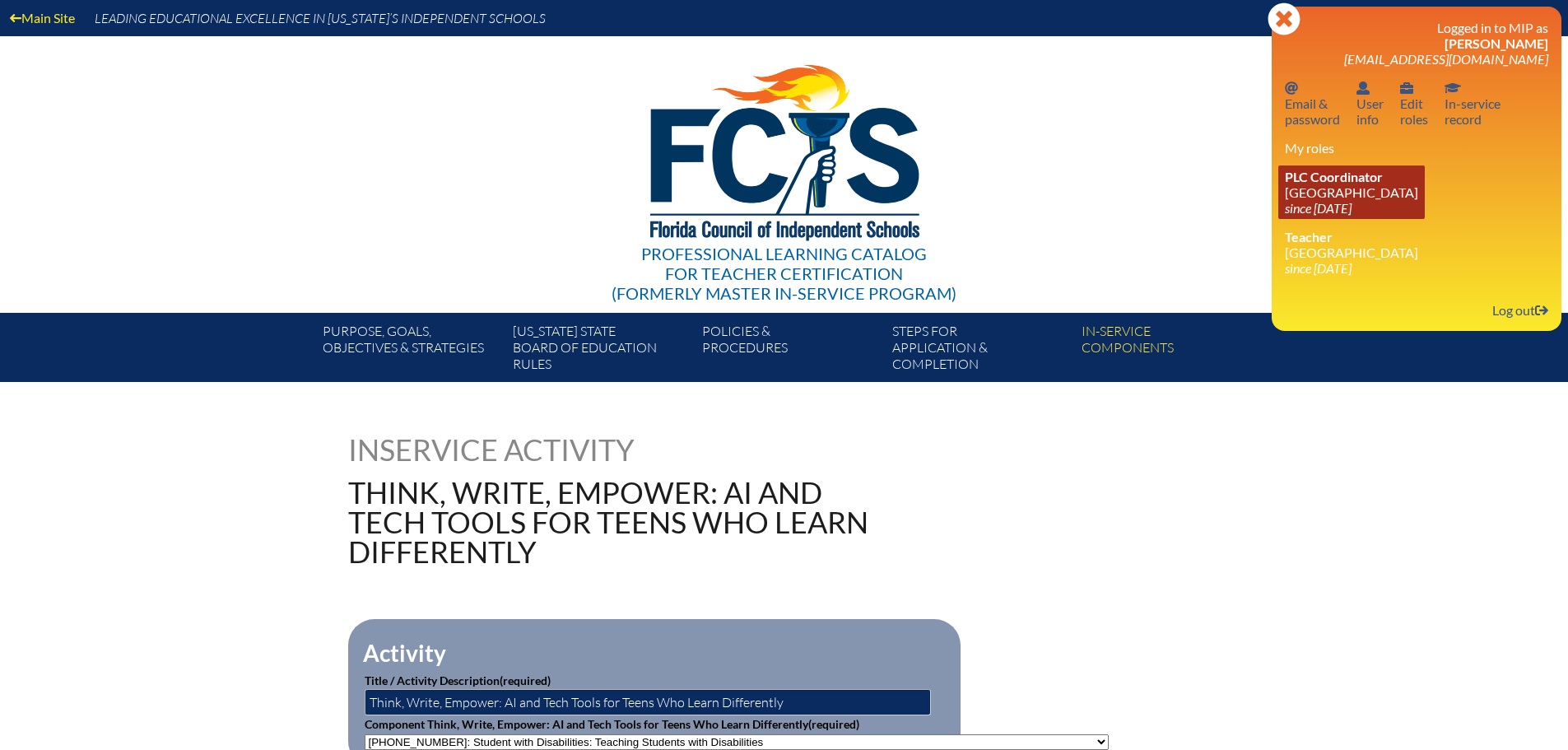
click at [1330, 199] on link "PLC Coordinator Canterbury School since 2021 Aug 2" at bounding box center [1352, 192] width 146 height 54
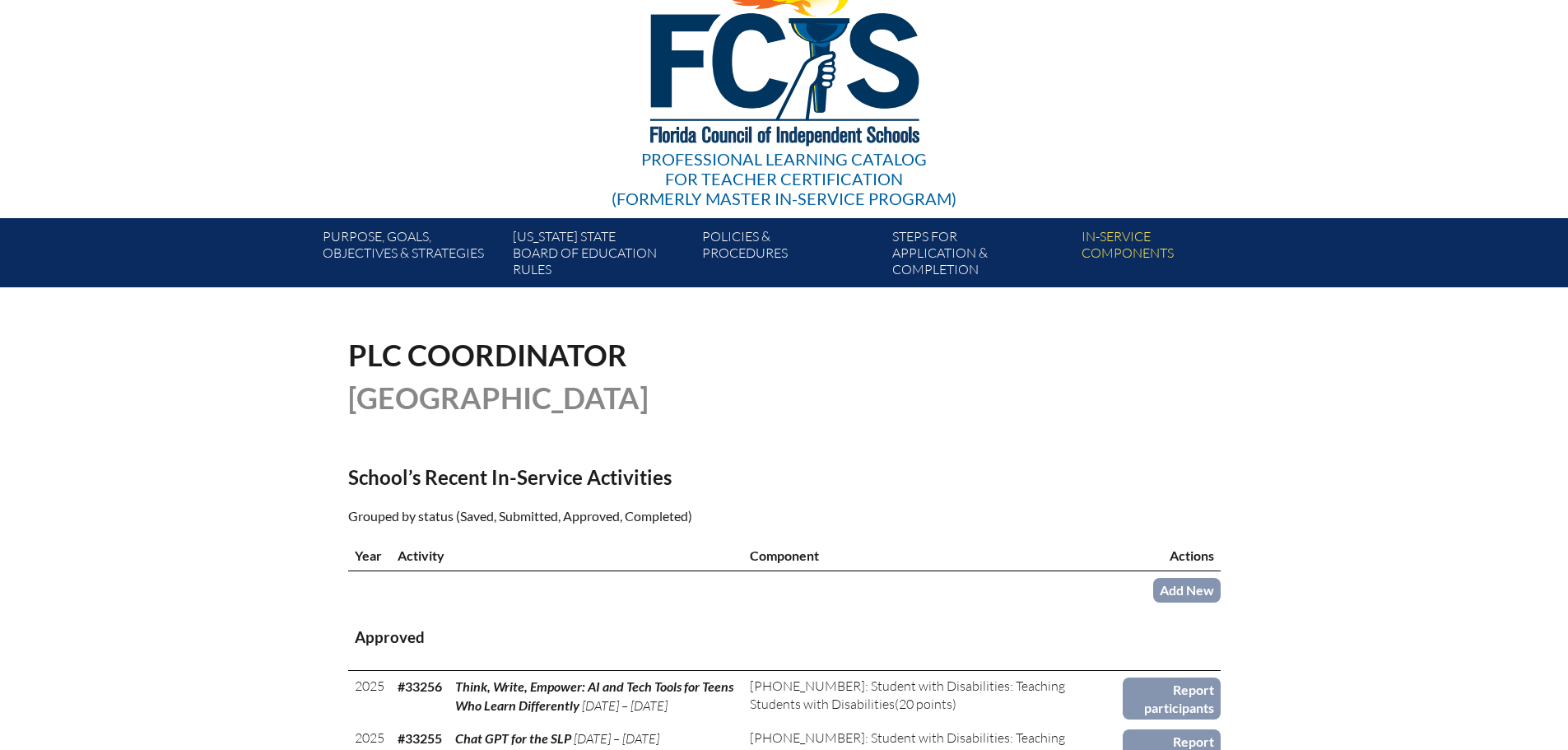
scroll to position [329, 0]
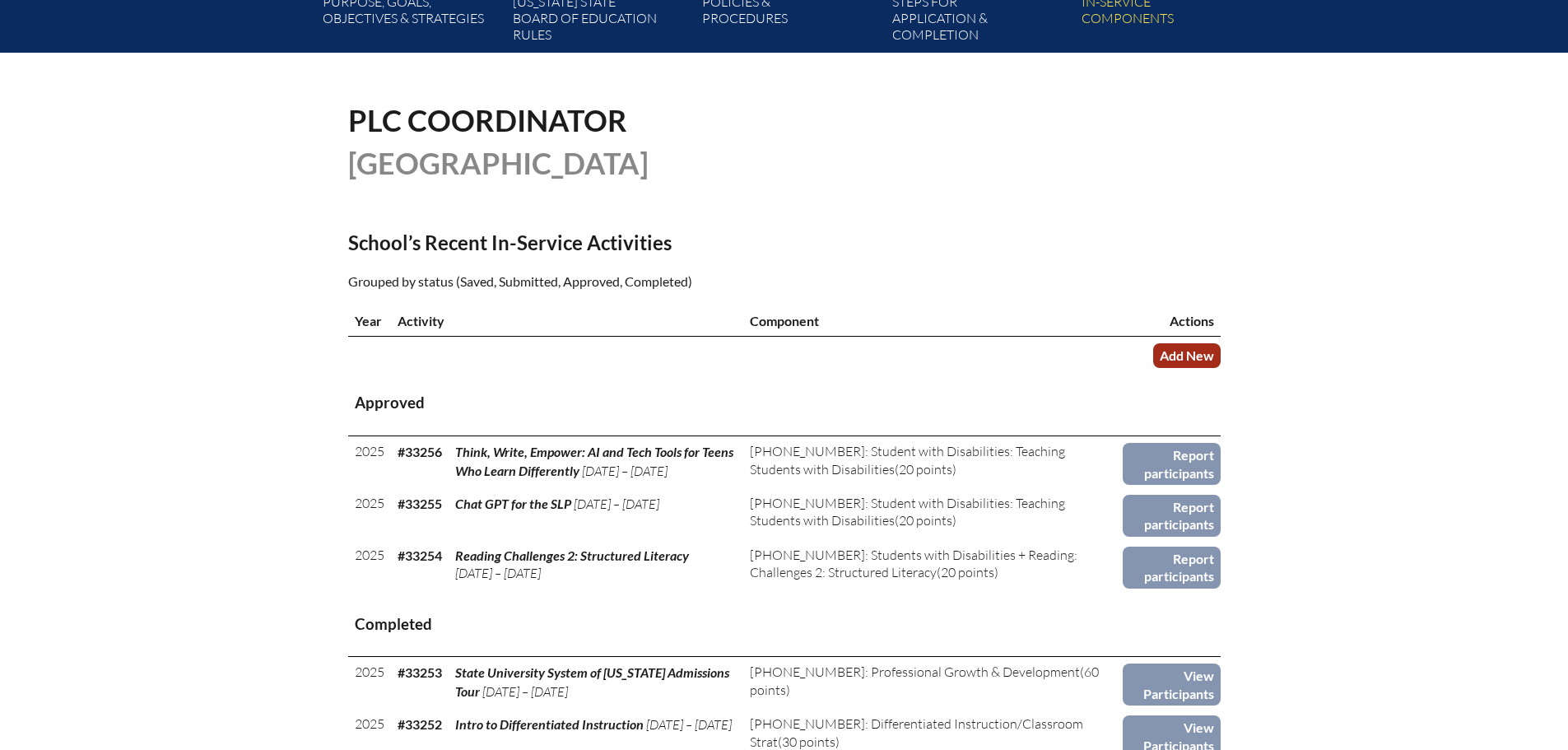
drag, startPoint x: 1204, startPoint y: 352, endPoint x: 1182, endPoint y: 350, distance: 22.1
click at [1204, 352] on link "Add New" at bounding box center [1187, 355] width 68 height 24
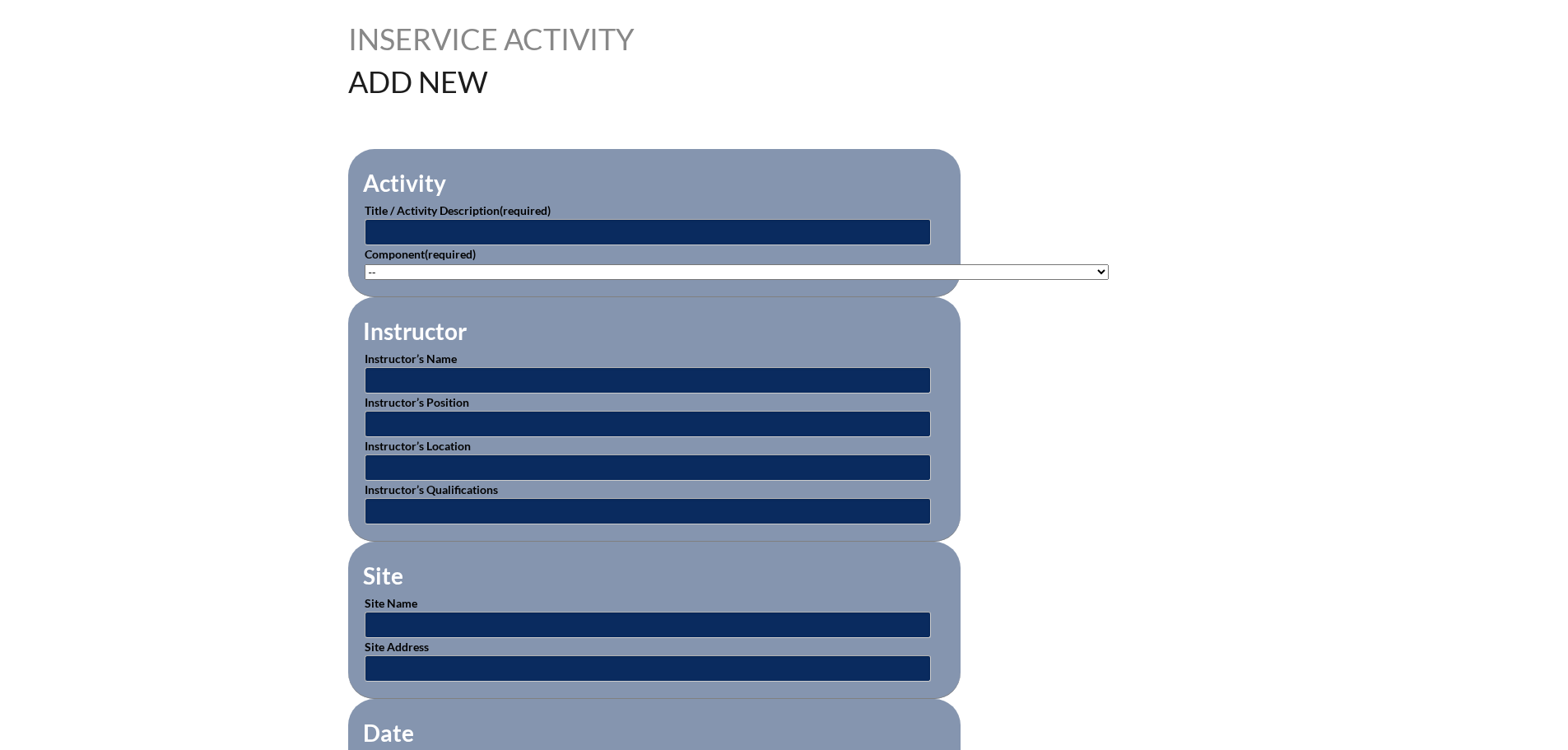
scroll to position [411, 0]
click at [557, 218] on input "text" at bounding box center [648, 231] width 566 height 26
type input "Organize and Optimize: Helping Adults Use Everyday Tech to Boost Executive Func…"
click at [727, 264] on select"]"] "-- [PHONE_NUMBER]: Appropriate Art Activities [PHONE_NUMBER]: Concept and Art P…" at bounding box center [736, 272] width 744 height 16
select select"]"] "136667"
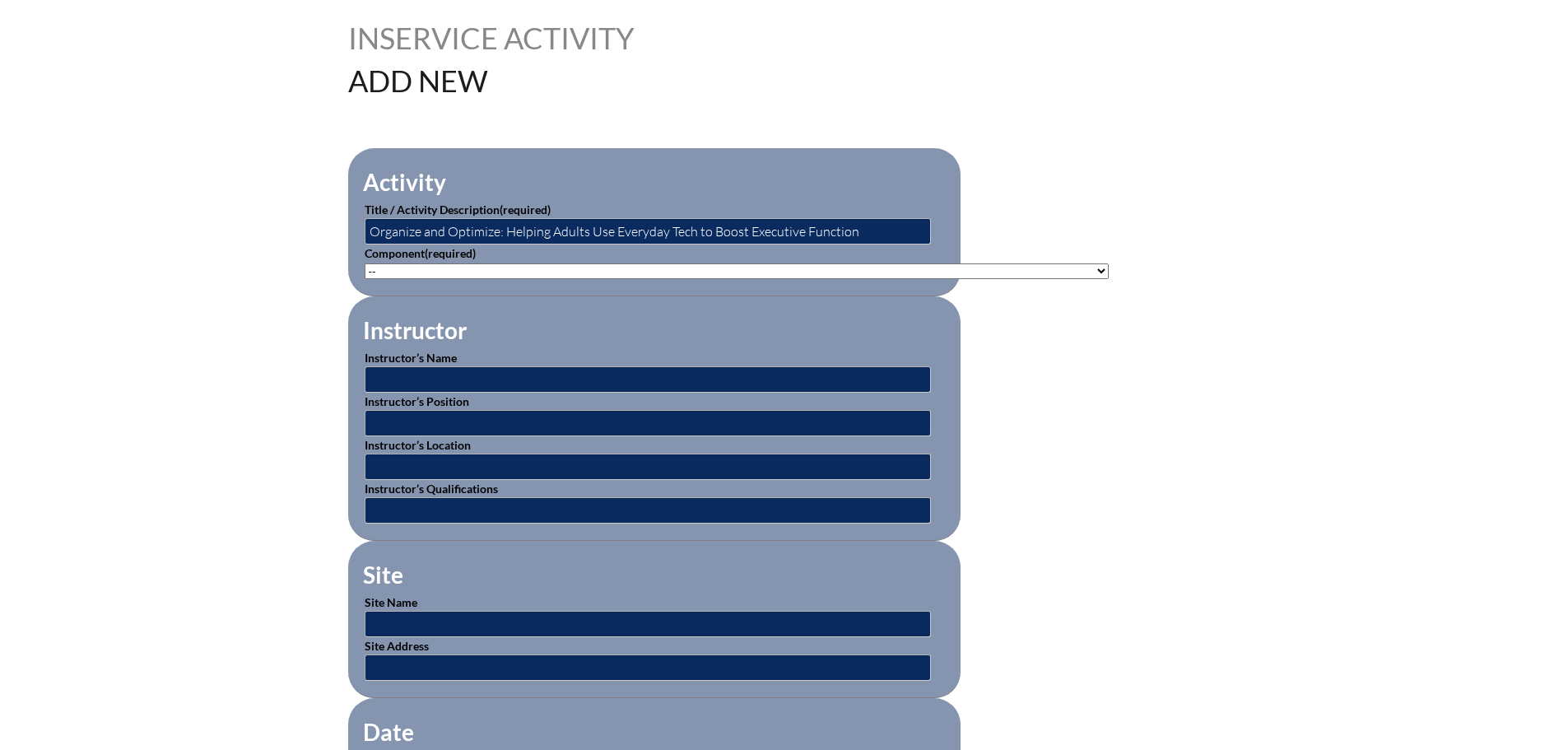
click at [364, 264] on select"]"] "-- [PHONE_NUMBER]: Appropriate Art Activities [PHONE_NUMBER]: Concept and Art P…" at bounding box center [736, 272] width 744 height 16
click at [623, 379] on input "text" at bounding box center [648, 379] width 566 height 26
type input "Joan Green"
type input "MA, CCC-SLP"
type input "online"
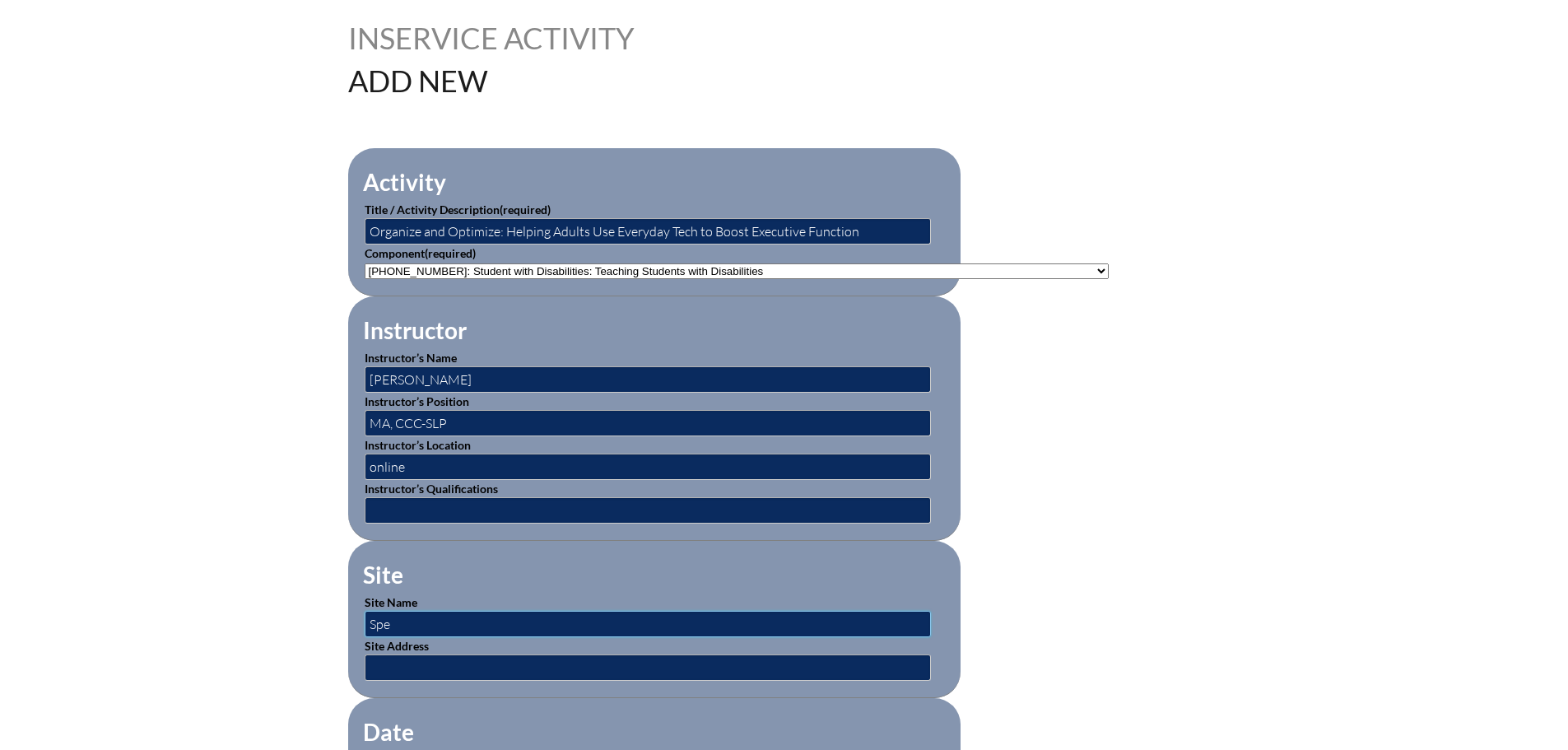
type input "SpeechPathology.com"
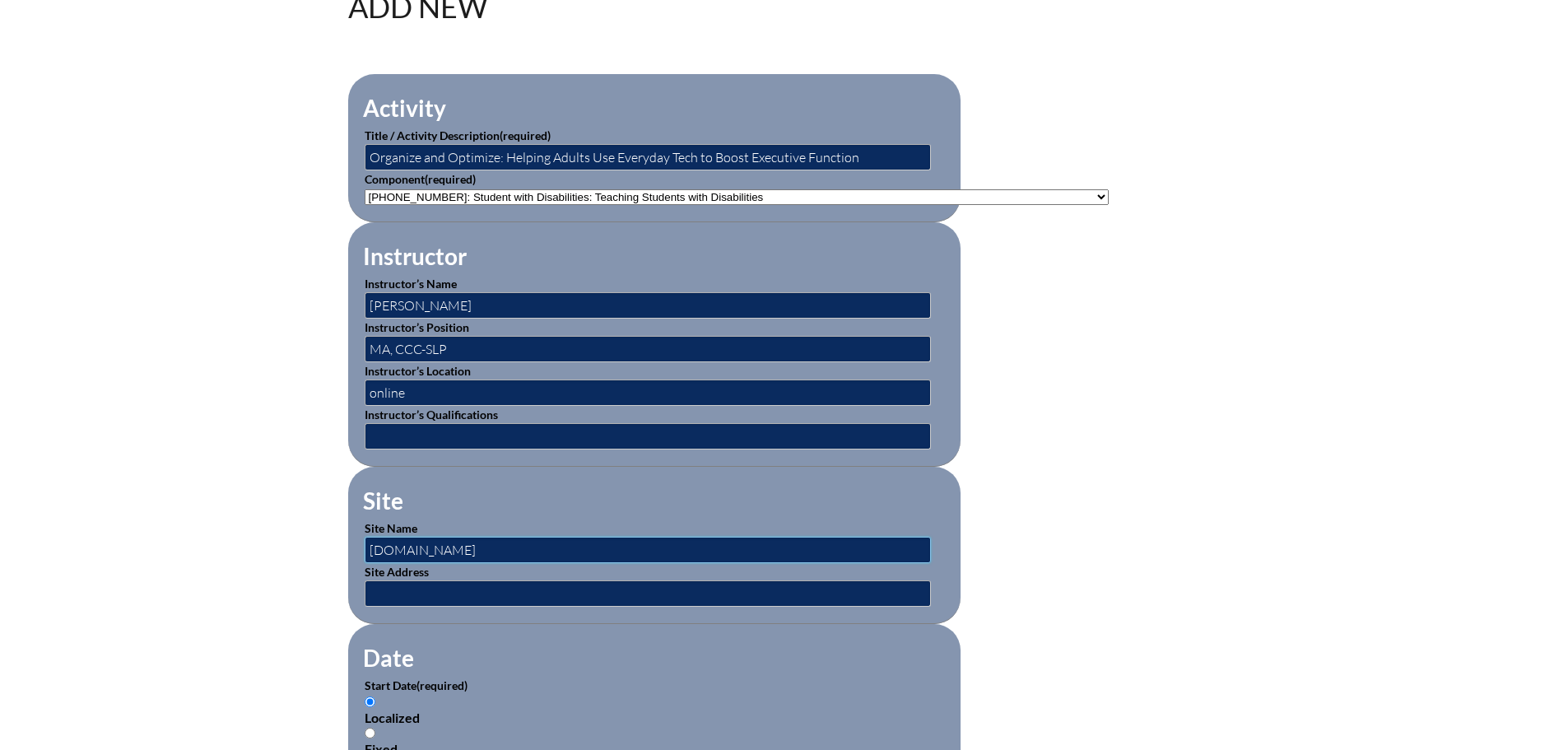
scroll to position [741, 0]
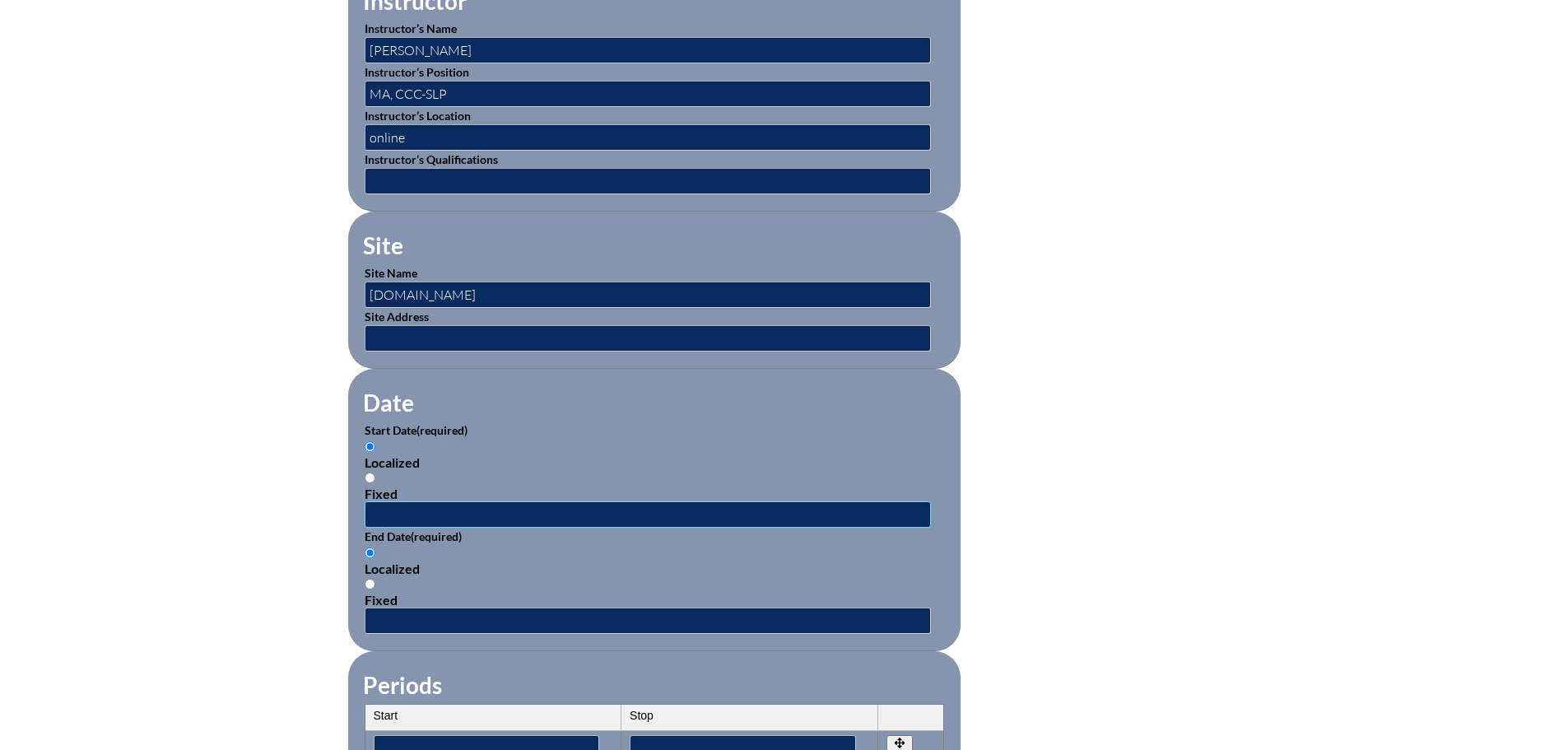
click at [488, 501] on input "text" at bounding box center [648, 514] width 566 height 26
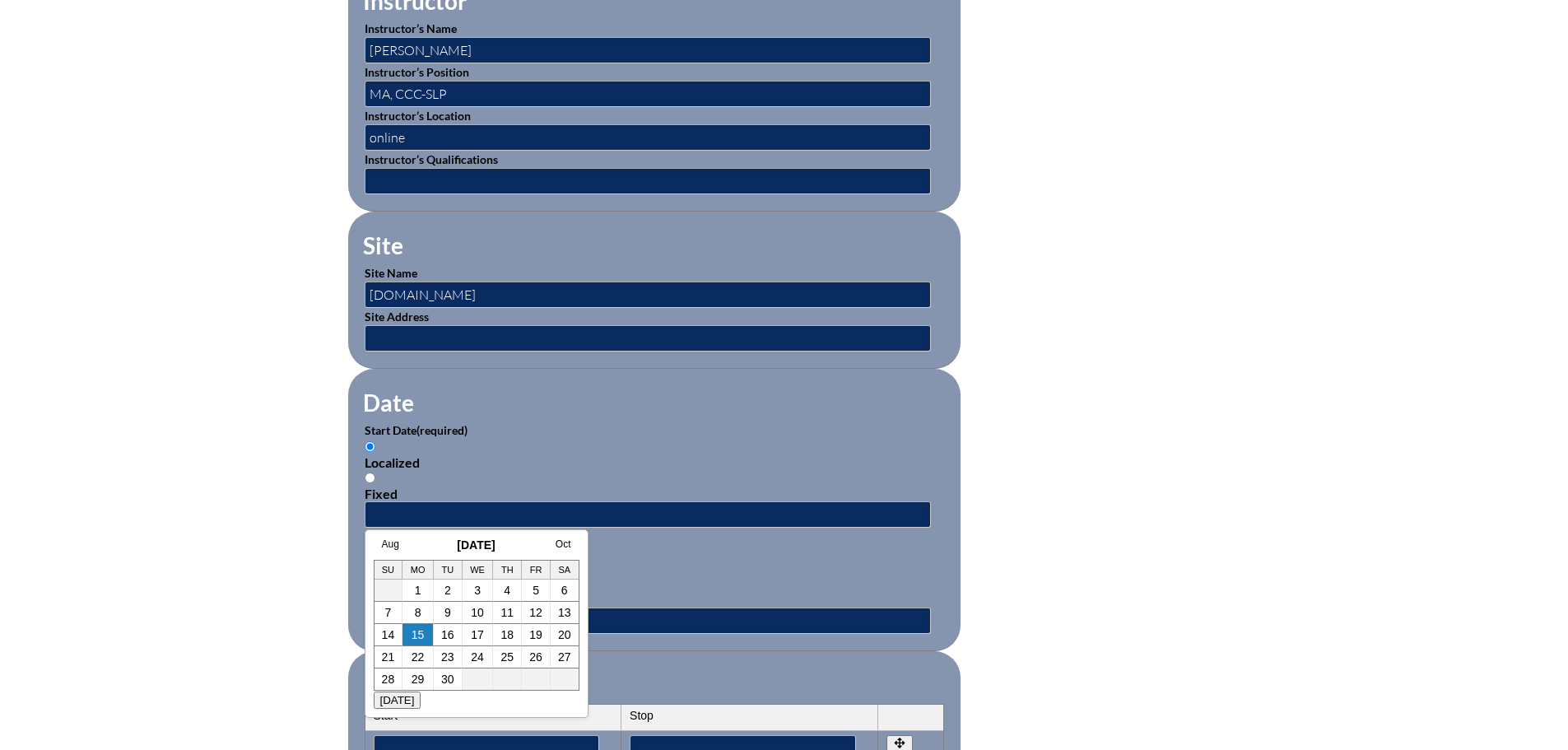
click at [421, 537] on div "Aug September 2025 Oct Su Mo Tu We Th Fr Sa 1 2 3 4 5 6 7 8 9 10 11 12 13 14 15…" at bounding box center [476, 624] width 224 height 189
click at [534, 611] on link "12" at bounding box center [536, 612] width 13 height 13
type input "2025-09-12 11:10 AM"
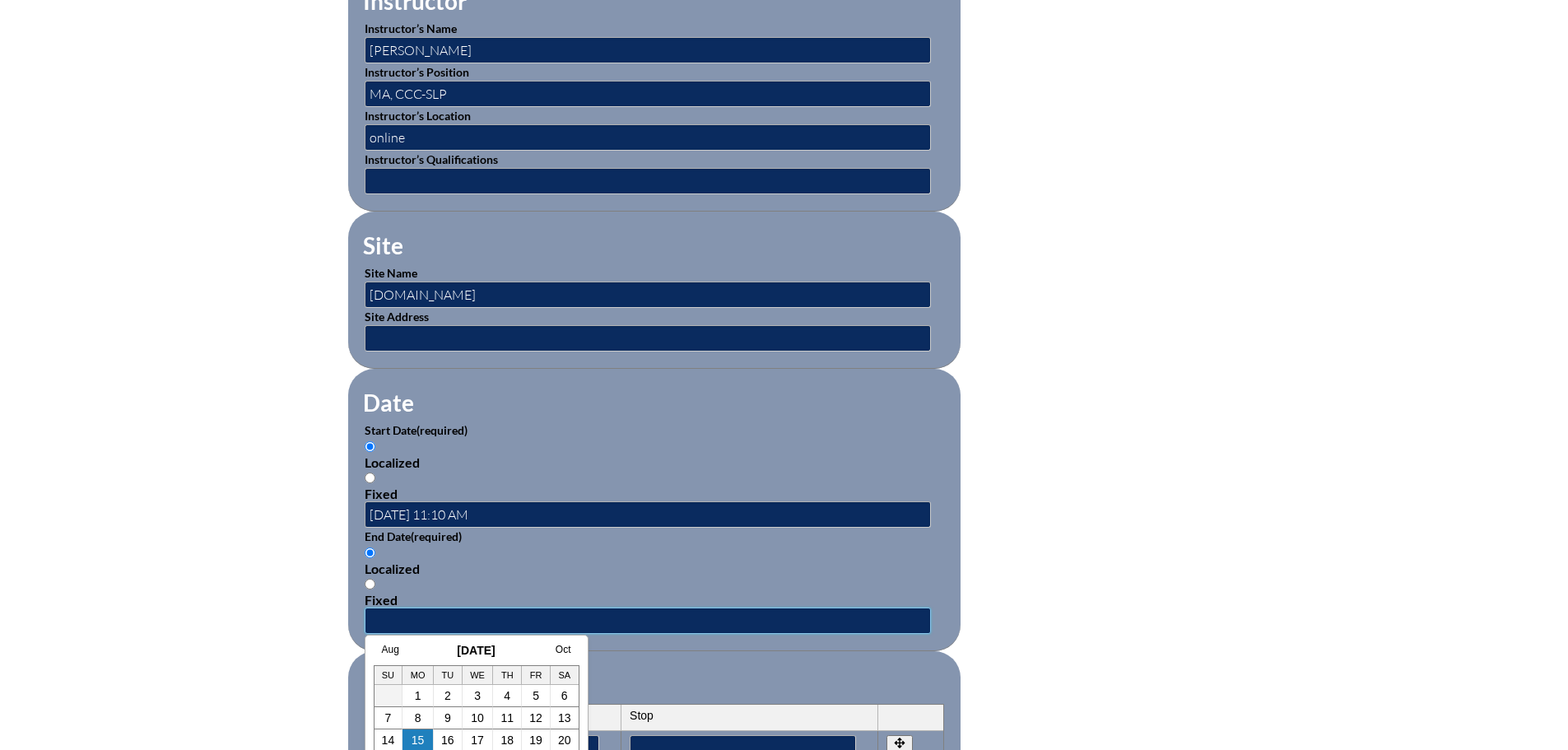
click at [518, 612] on input "text" at bounding box center [648, 621] width 566 height 26
click at [441, 654] on h3 "September 2025" at bounding box center [476, 650] width 206 height 13
click at [535, 714] on link "12" at bounding box center [536, 717] width 13 height 13
type input "[DATE] 11:10 AM"
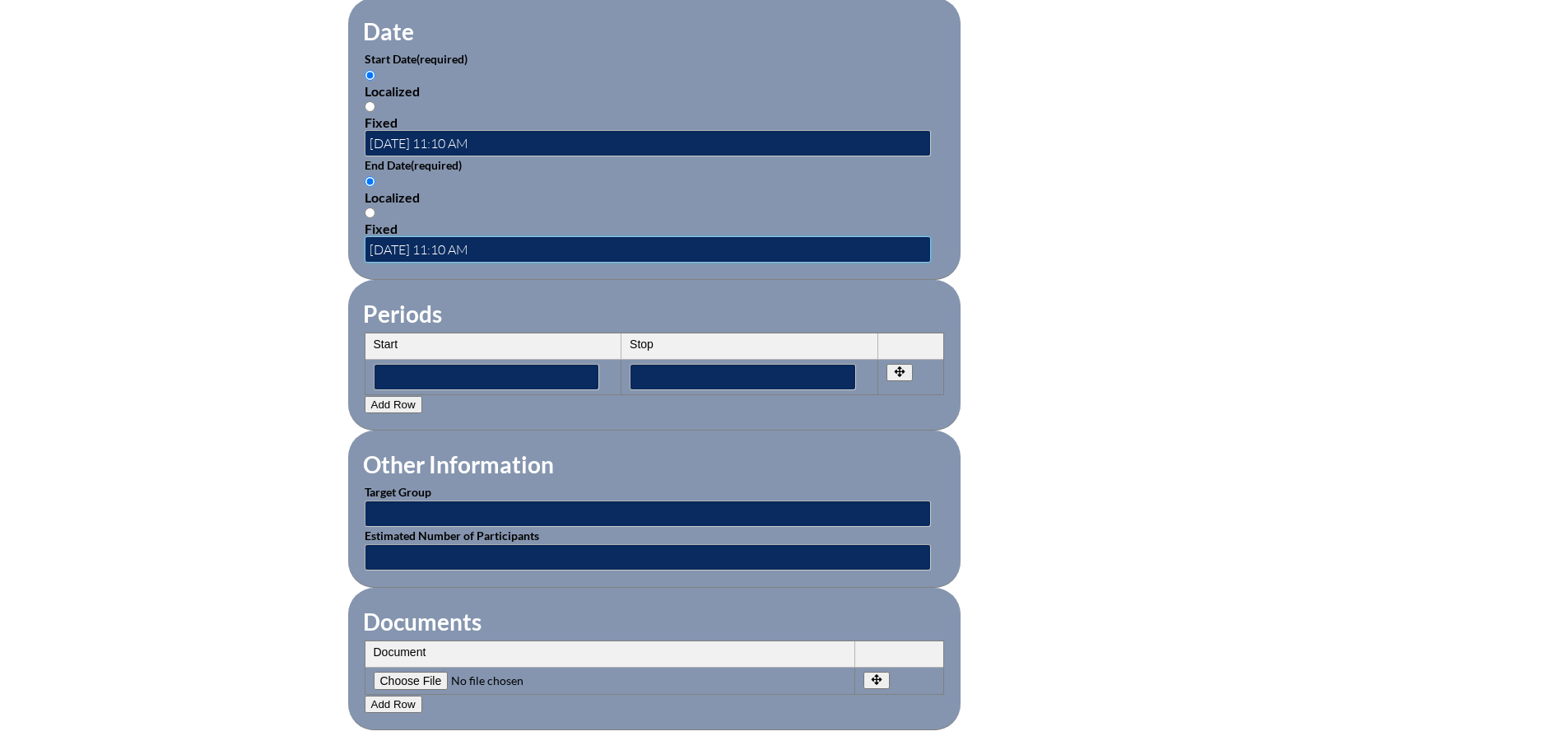
scroll to position [1152, 0]
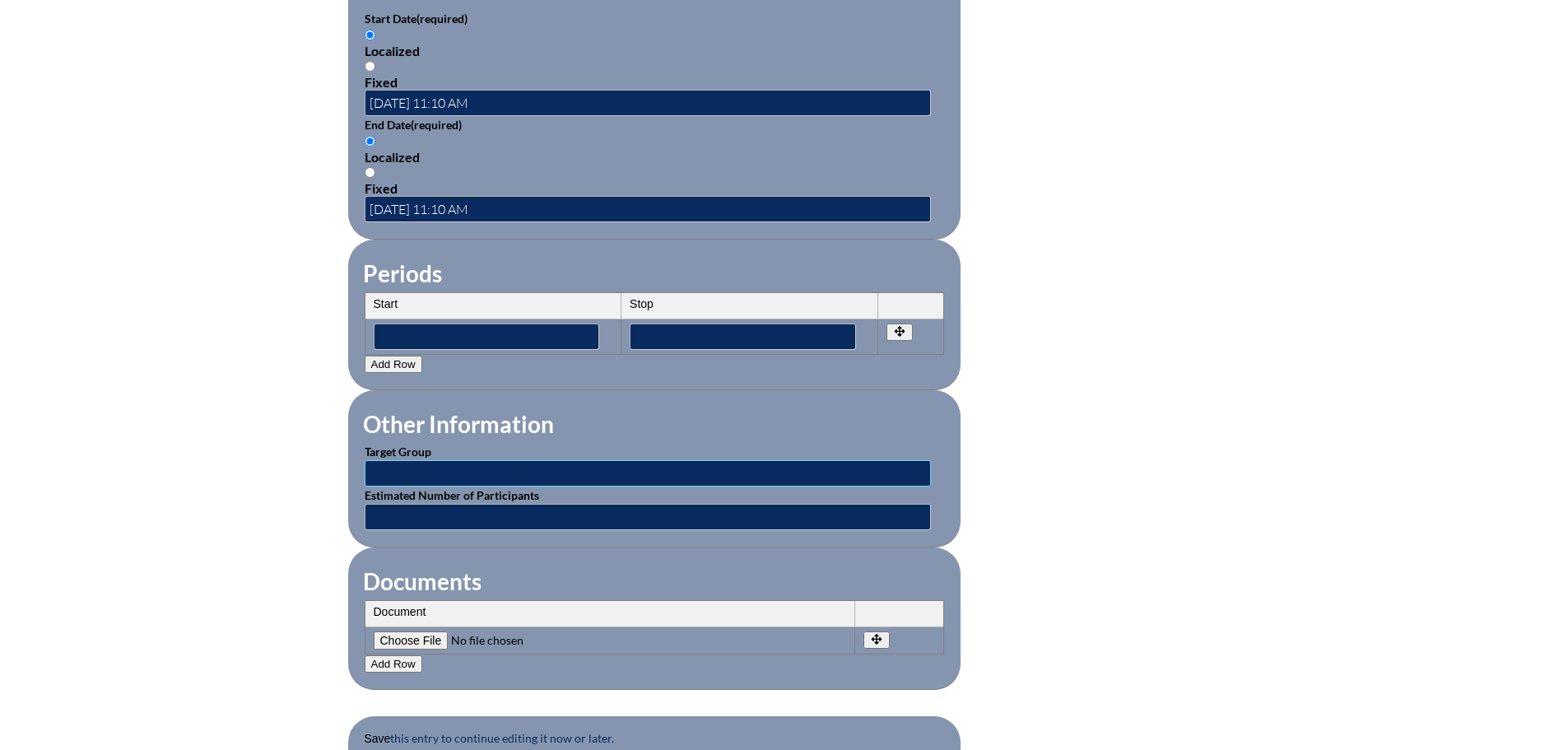
click at [499, 461] on input "text" at bounding box center [648, 474] width 566 height 26
type input "Speech Language Pathologists"
click at [424, 632] on input"] "file" at bounding box center [486, 641] width 224 height 19
type input"] "C:\fakepath\Organize and Optimize Helping Adults Use Everyday Tech to Boost Exe…"
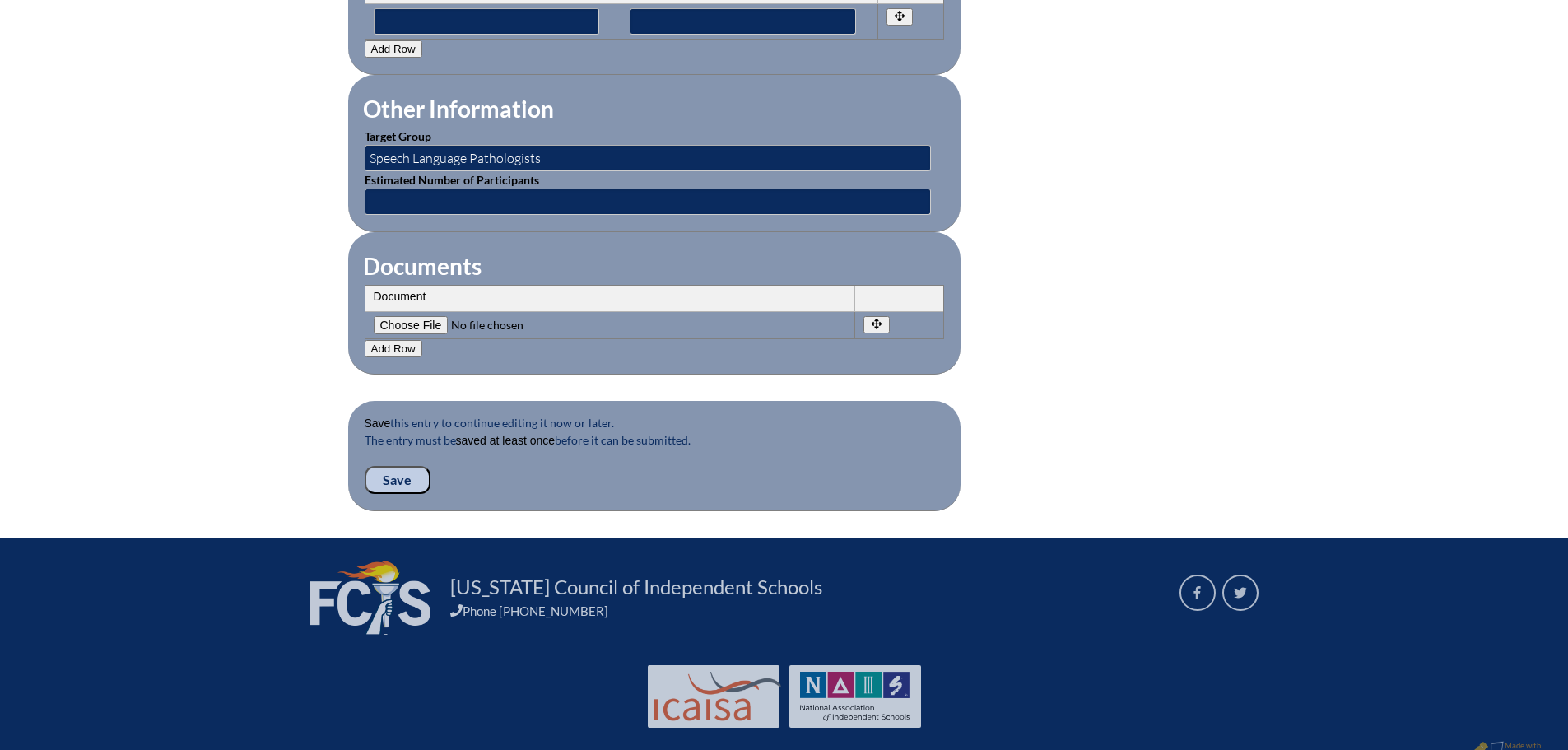
scroll to position [1481, 0]
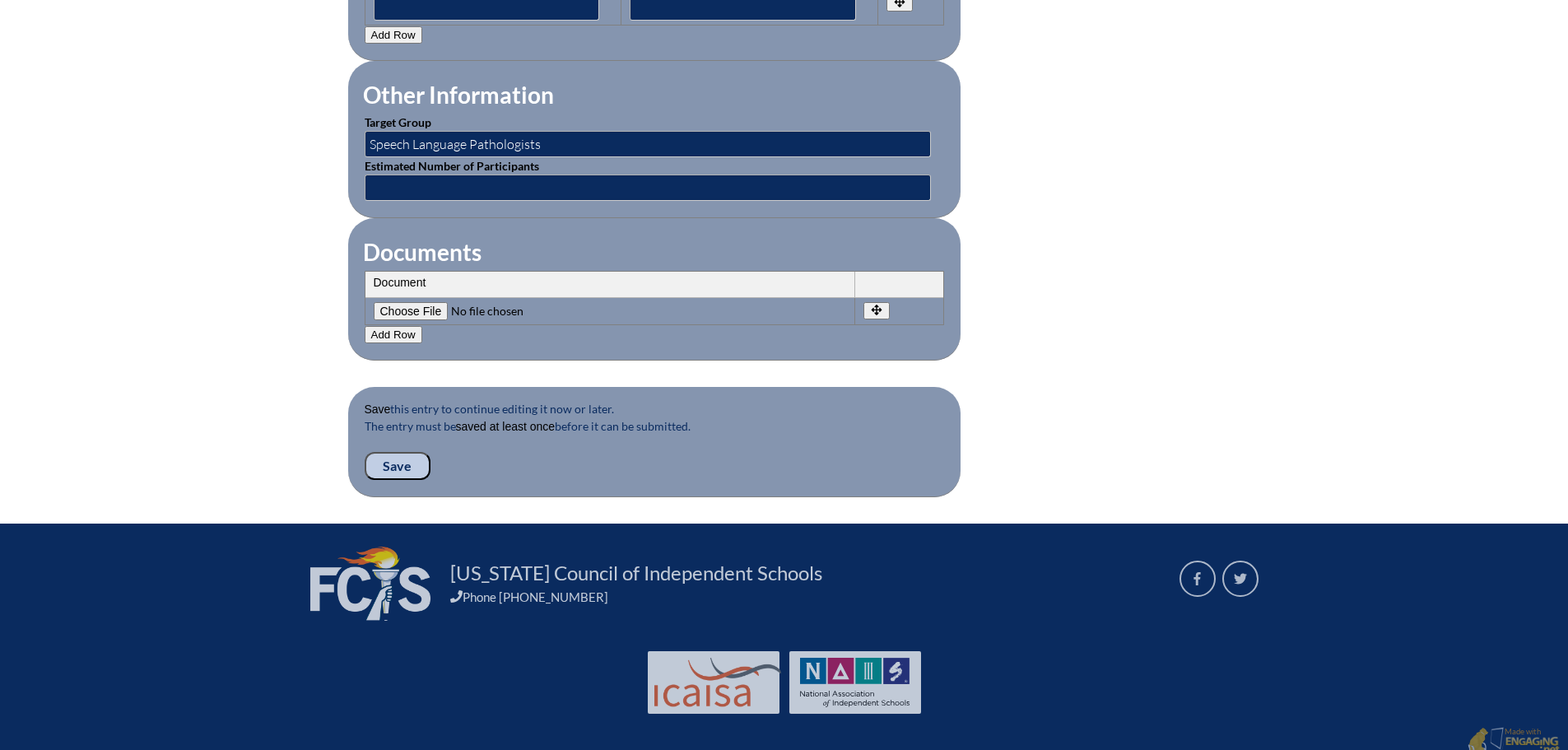
click at [403, 452] on input "Save" at bounding box center [397, 466] width 66 height 28
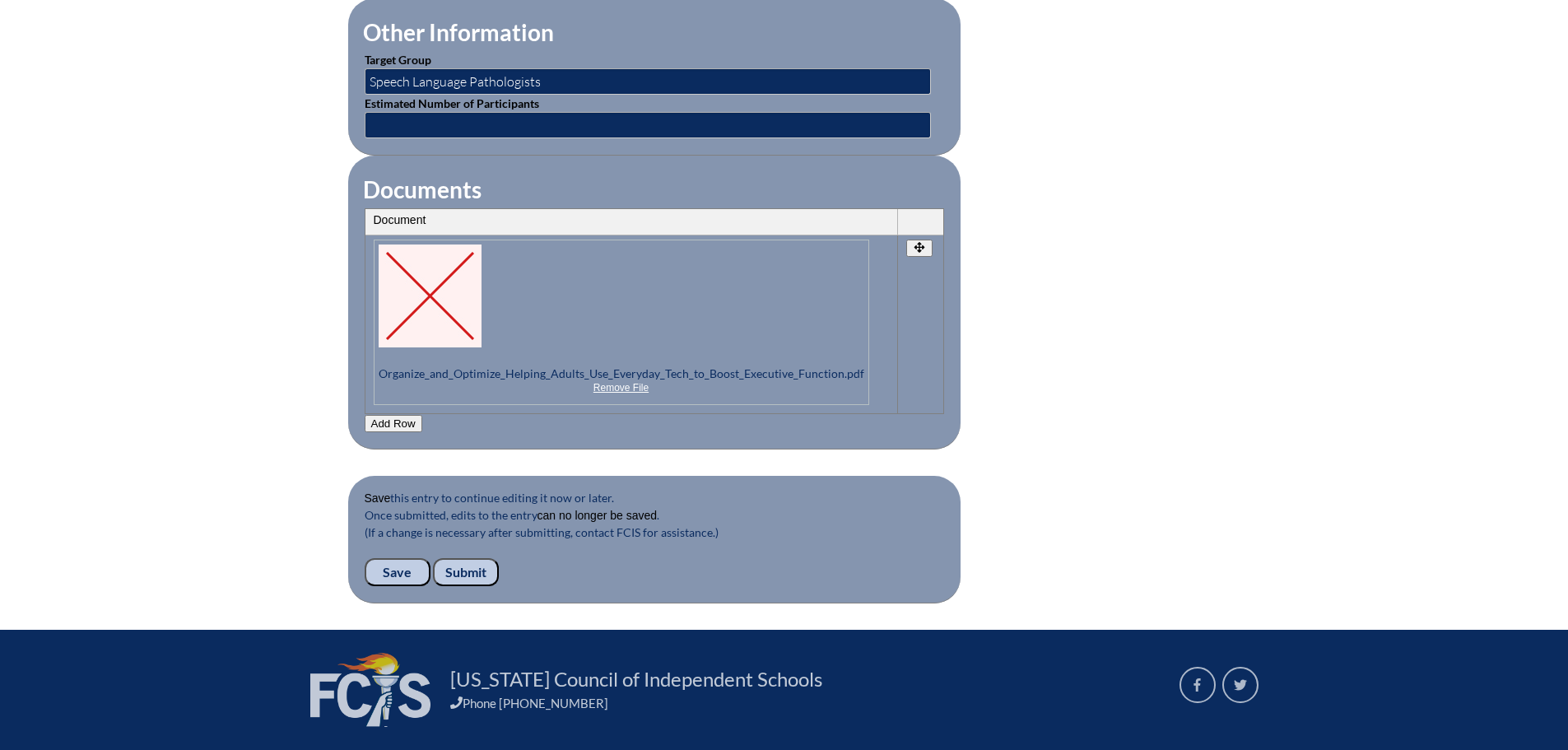
scroll to position [1710, 0]
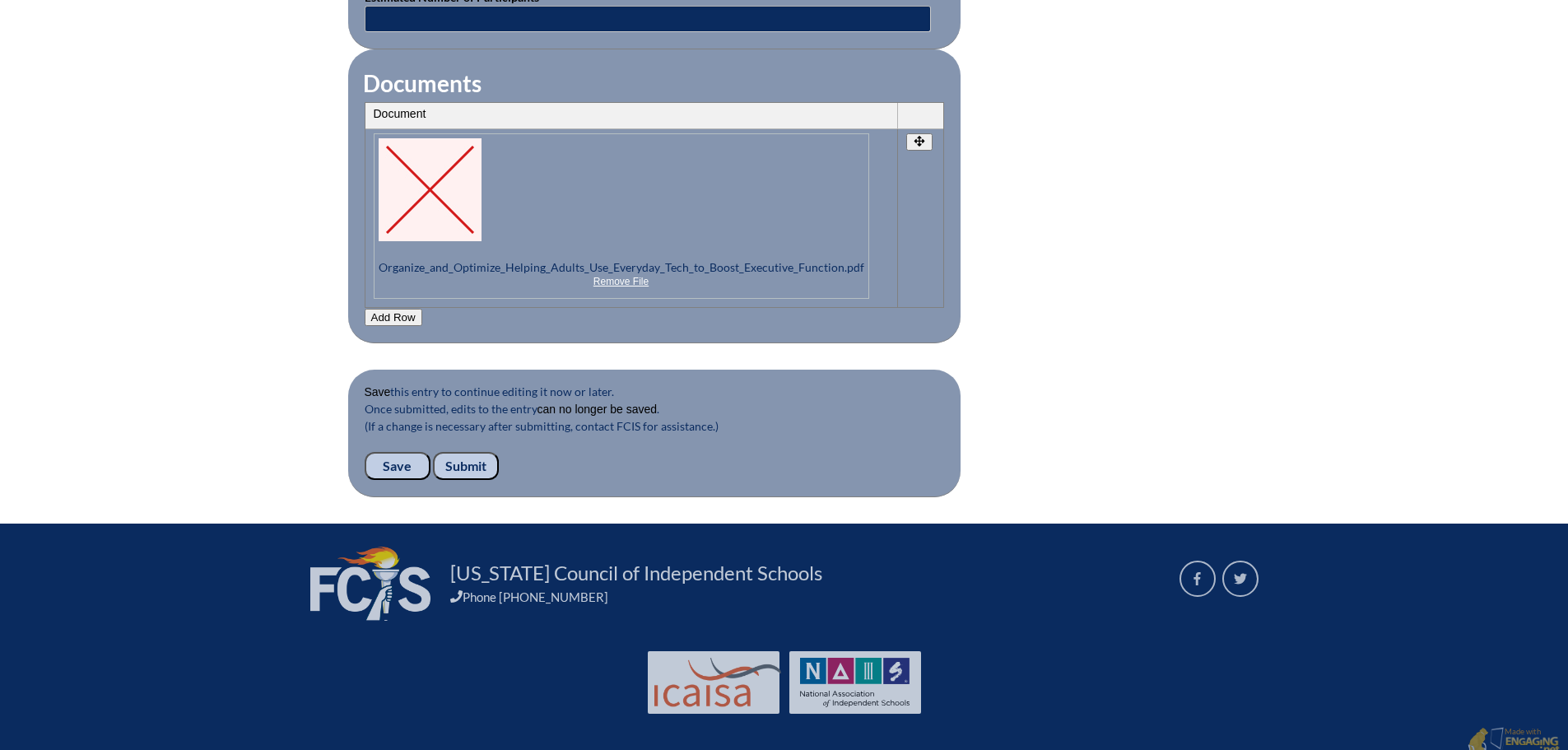
click at [474, 455] on input "Submit" at bounding box center [466, 466] width 66 height 28
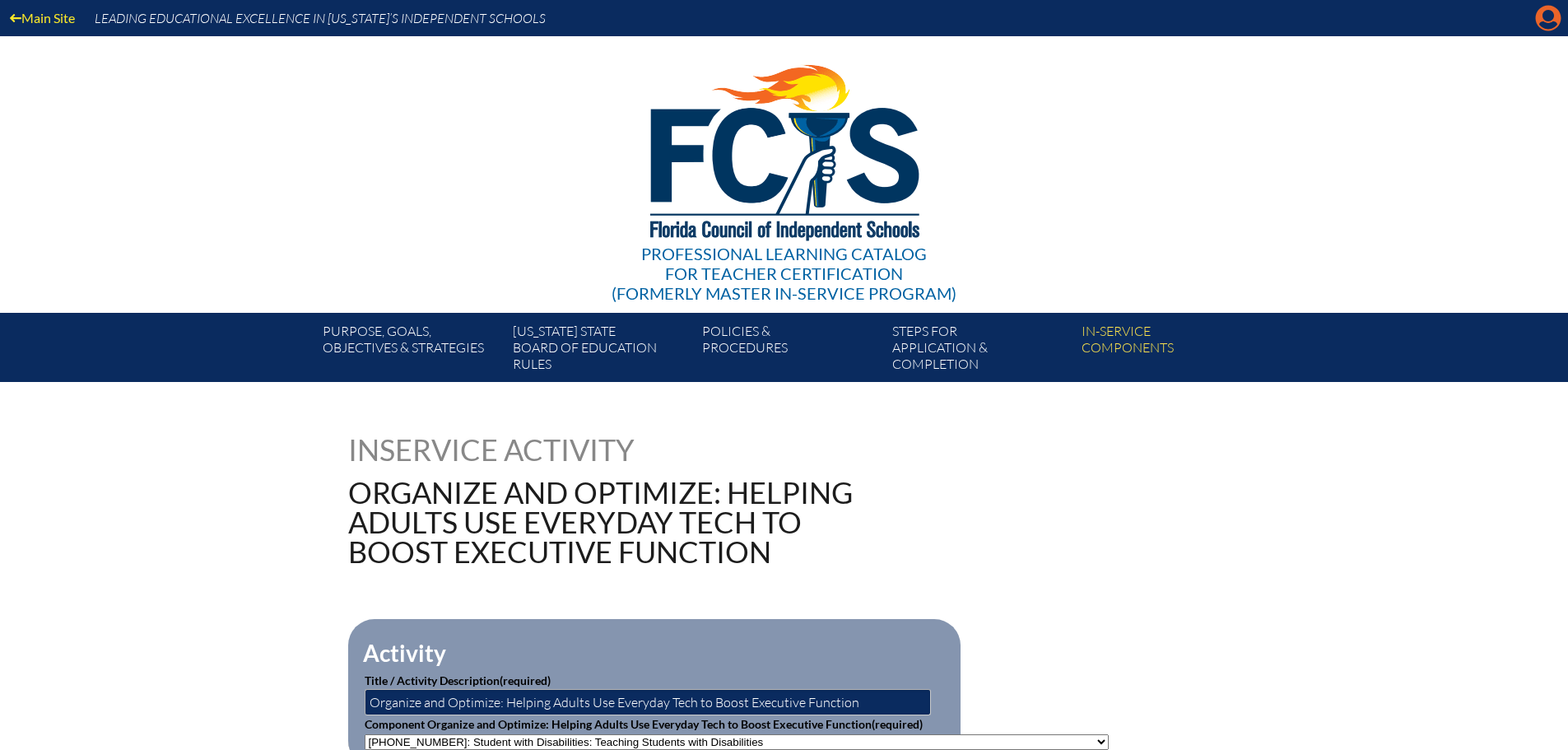
click at [1549, 20] on icon "Manage account" at bounding box center [1549, 19] width 26 height 26
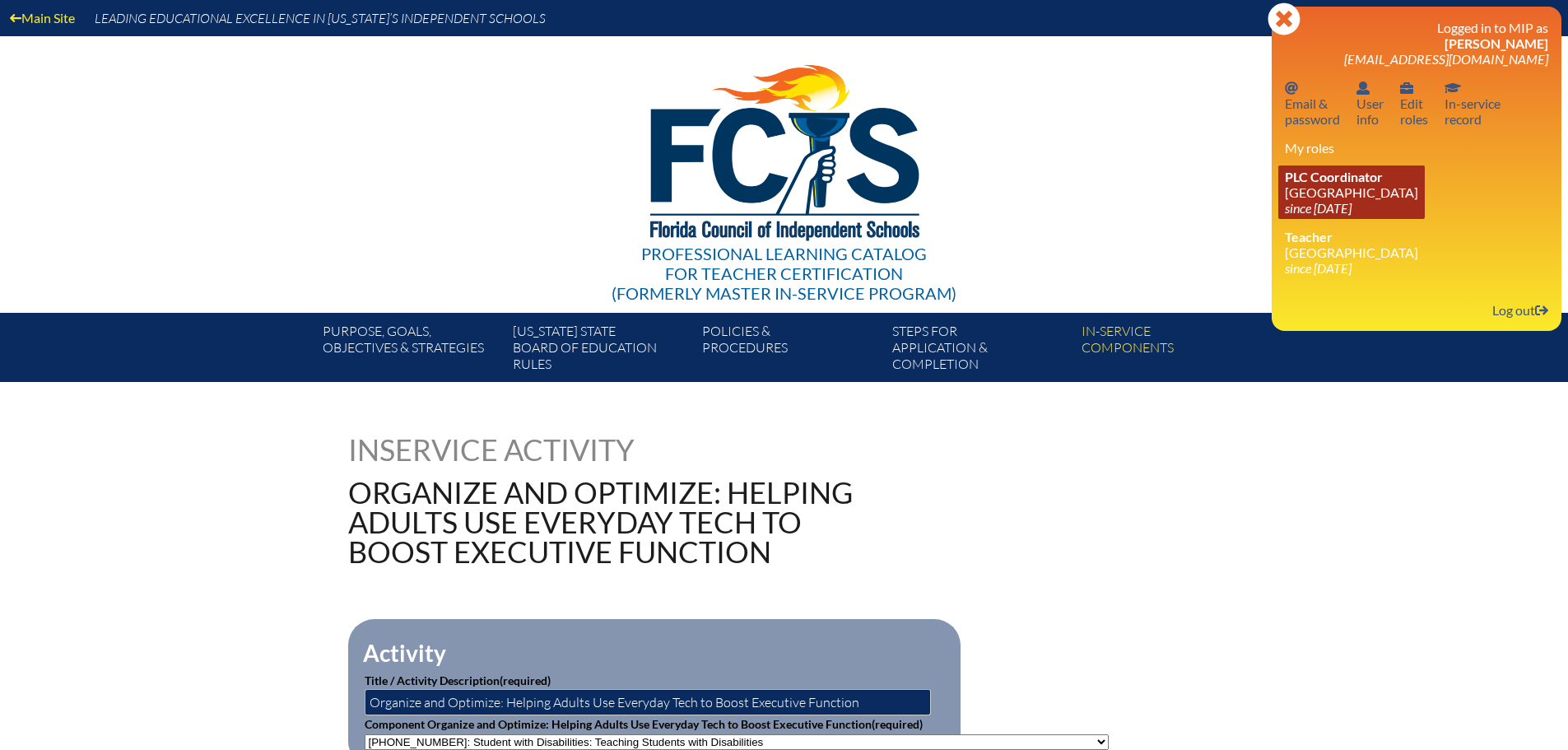
click at [1345, 196] on link "PLC Coordinator [GEOGRAPHIC_DATA] since [DATE]" at bounding box center [1352, 192] width 146 height 54
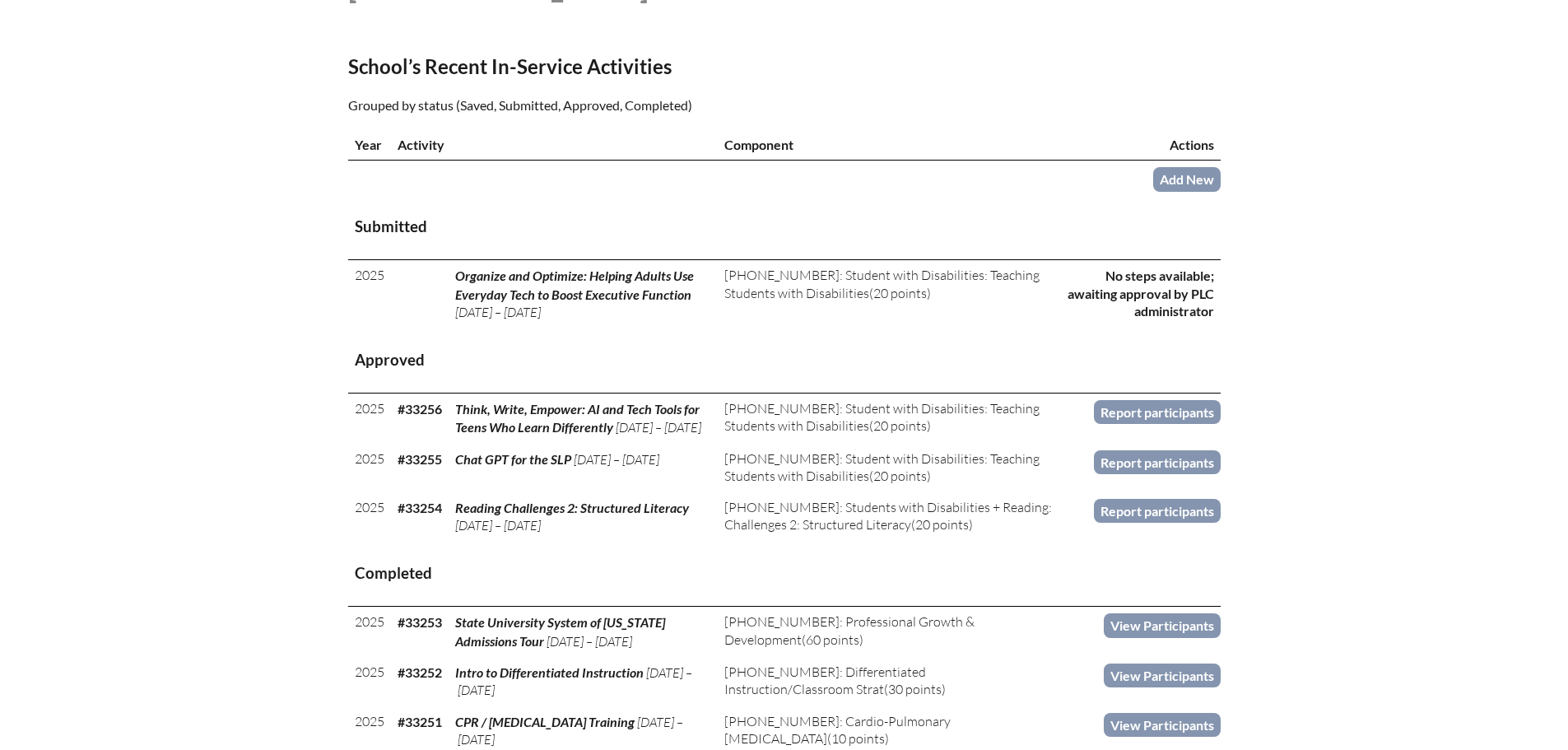
scroll to position [494, 0]
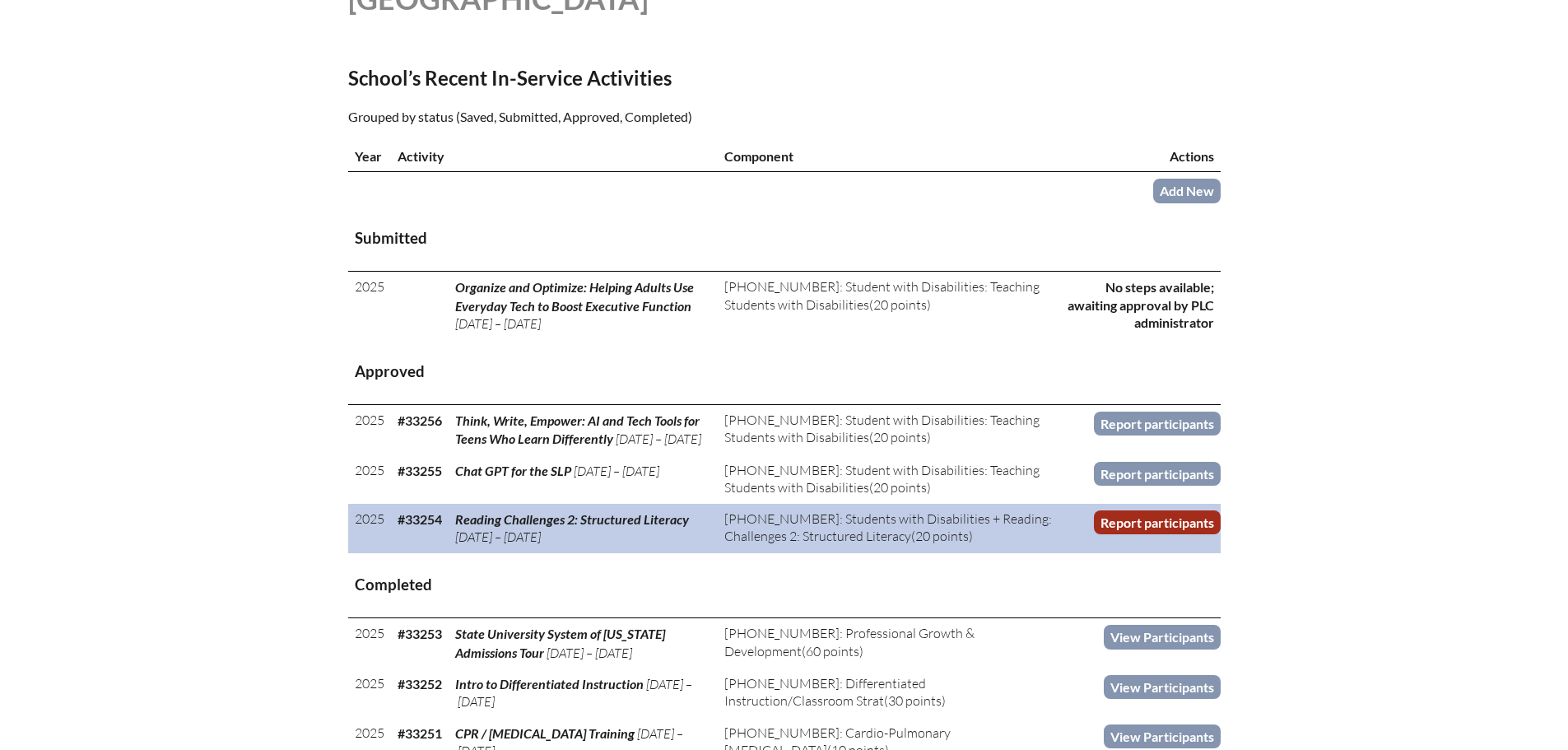
click at [1168, 534] on link "Report participants" at bounding box center [1158, 521] width 127 height 24
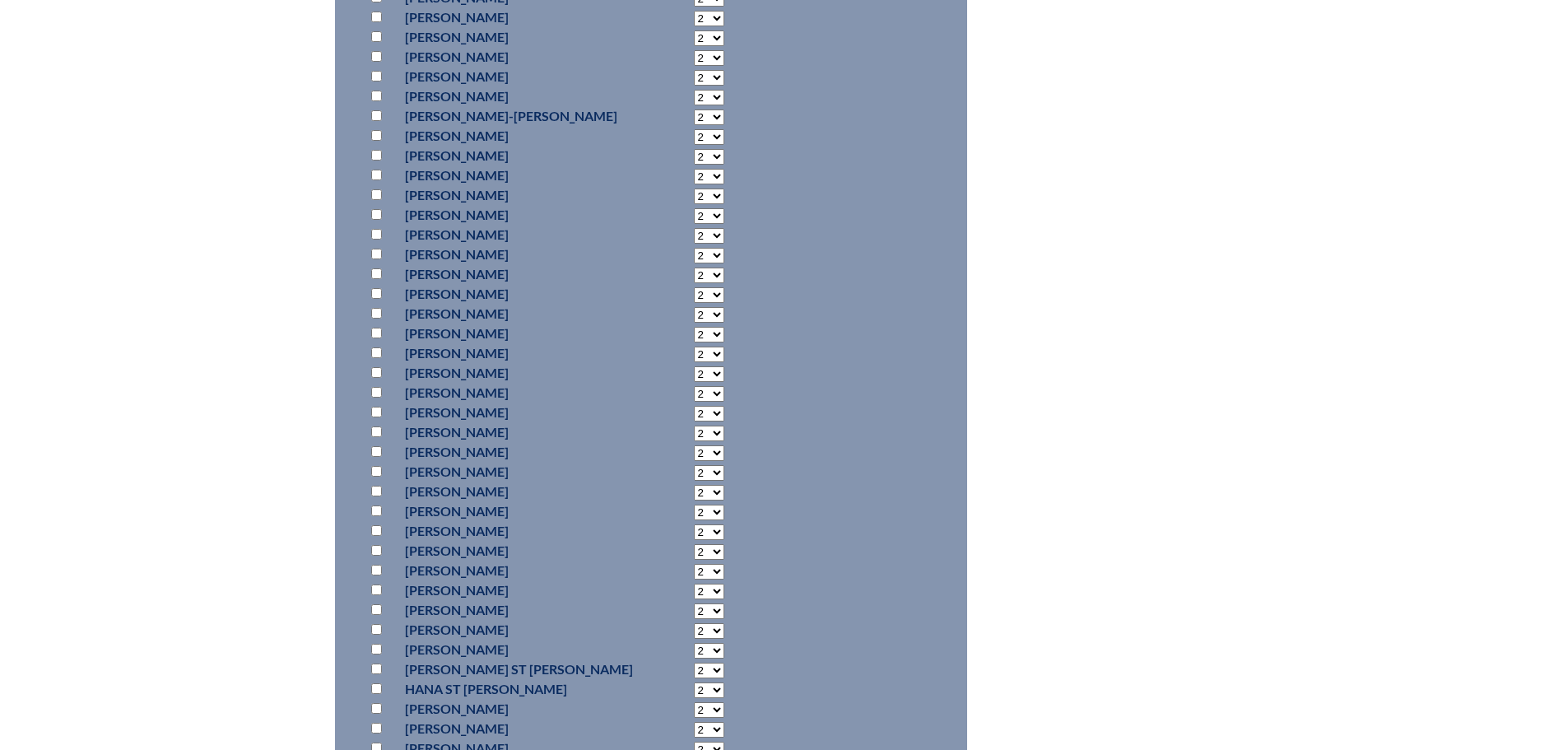
scroll to position [988, 0]
click at [378, 416] on input "checkbox" at bounding box center [377, 422] width 11 height 11
checkbox input "true"
click at [707, 423] on select "2 3 4 5 6 7 8 9 10 11 12 13 14 15 16 17 18 19 20 0" at bounding box center [709, 424] width 31 height 16
select select "20"
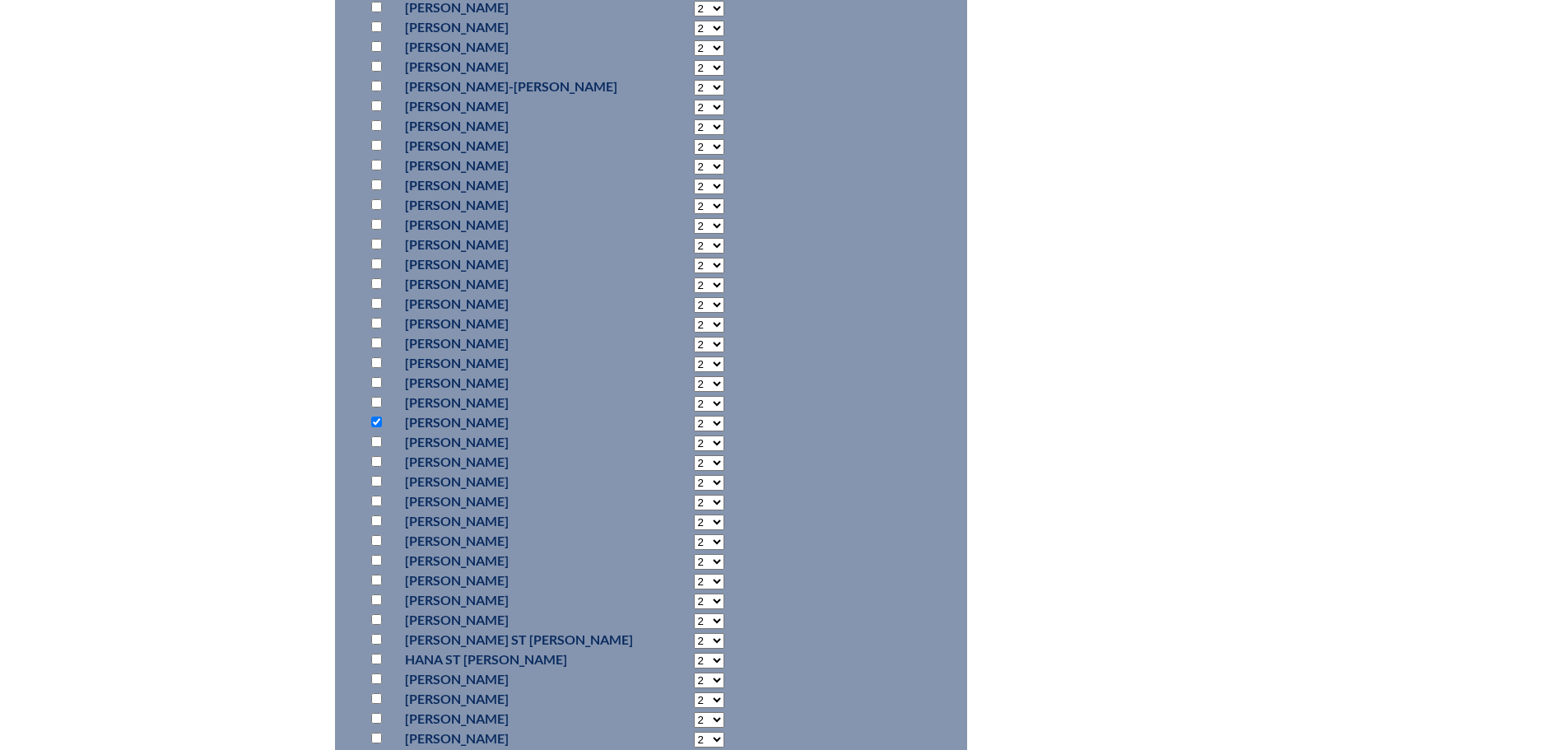
click at [694, 416] on select "2 3 4 5 6 7 8 9 10 11 12 13 14 15 16 17 18 19 20 0" at bounding box center [709, 424] width 31 height 16
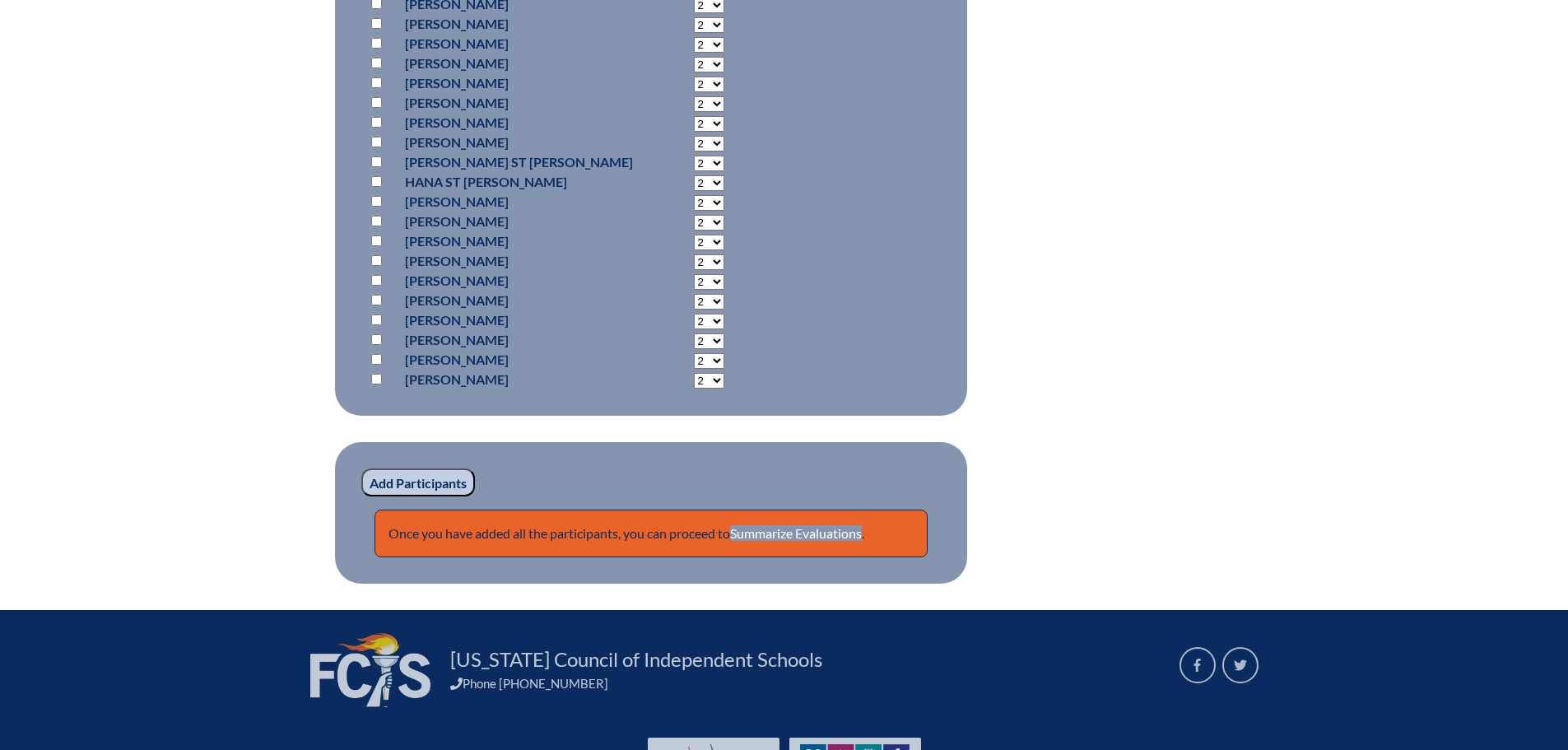
scroll to position [1481, 0]
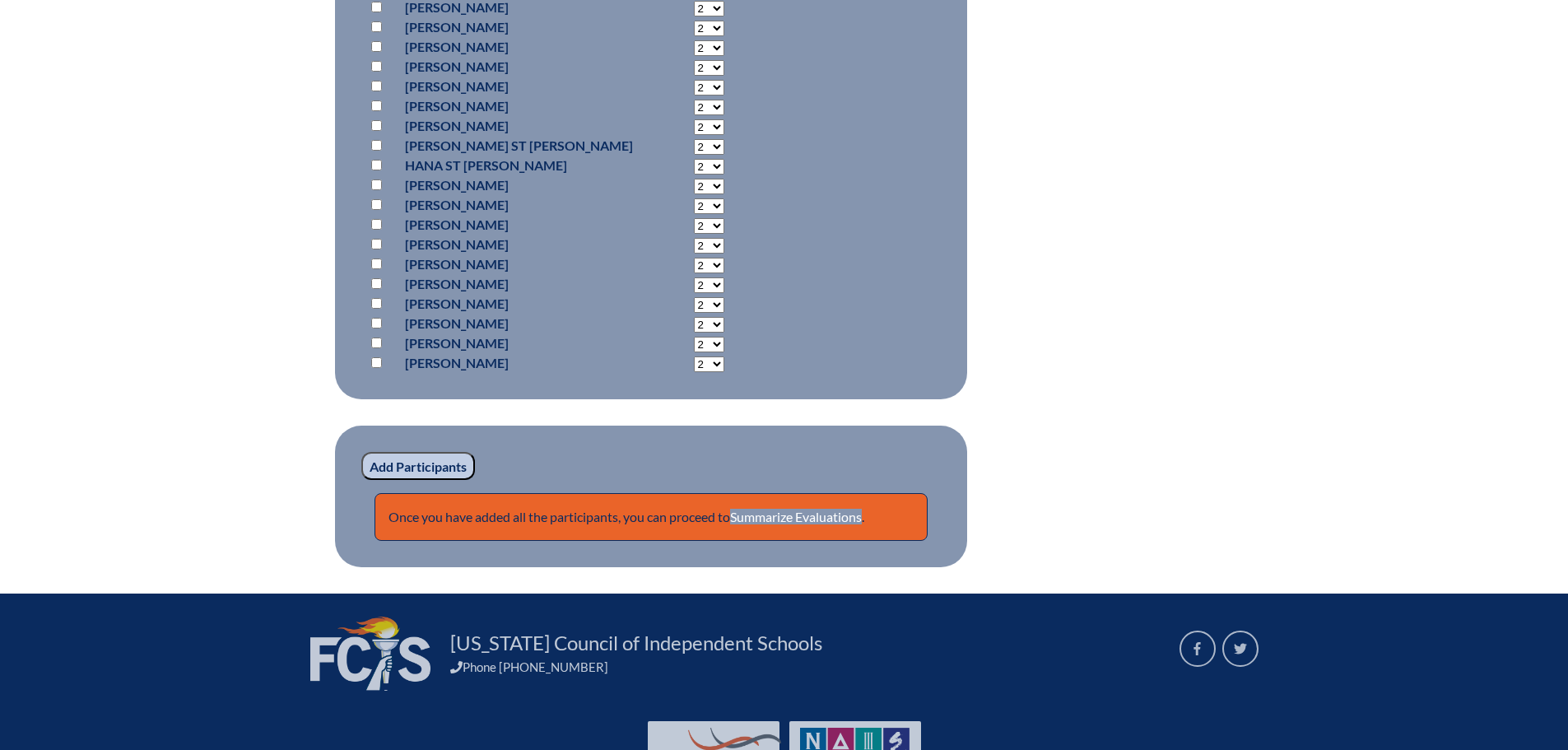
click at [394, 461] on input "Add Participants" at bounding box center [418, 466] width 114 height 28
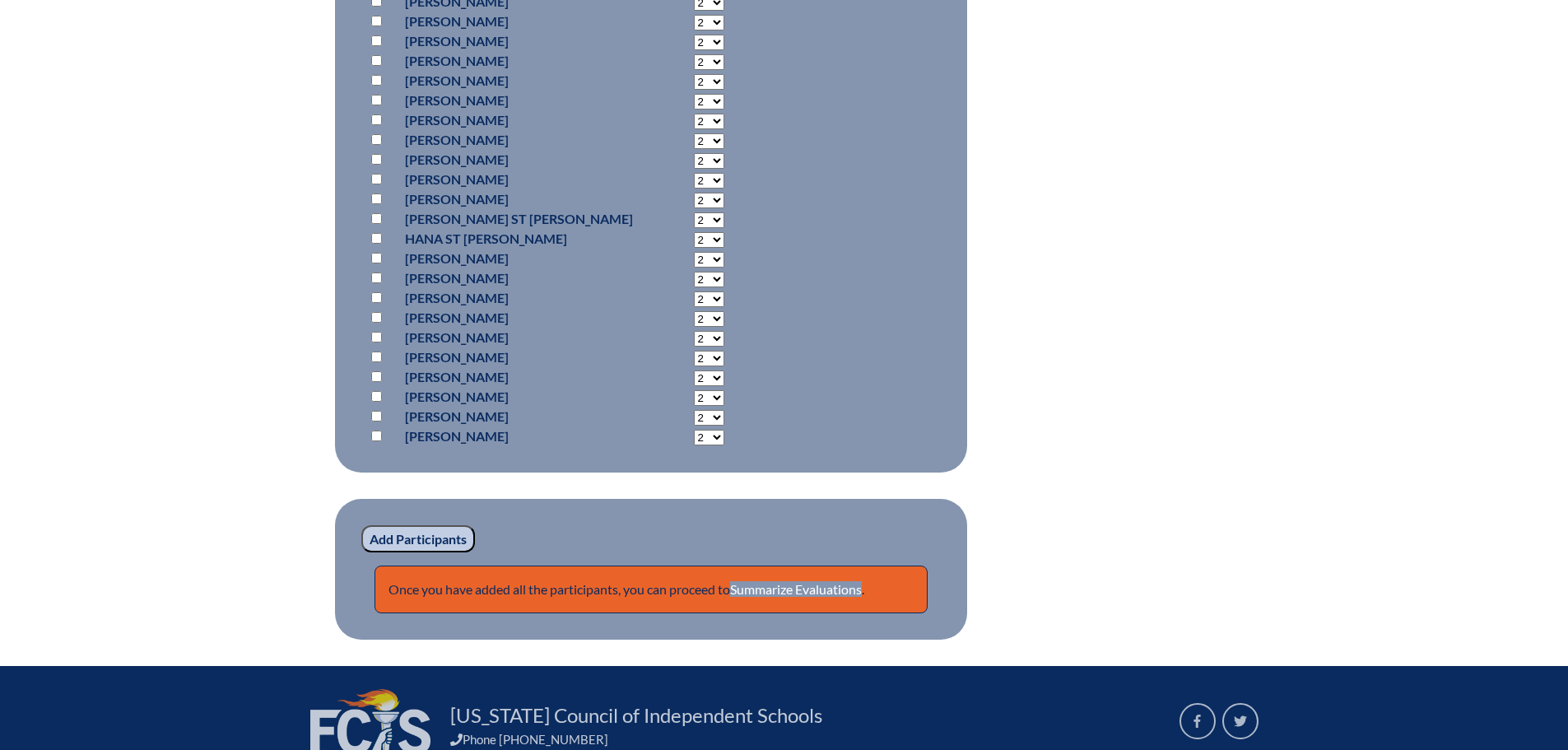
scroll to position [1631, 0]
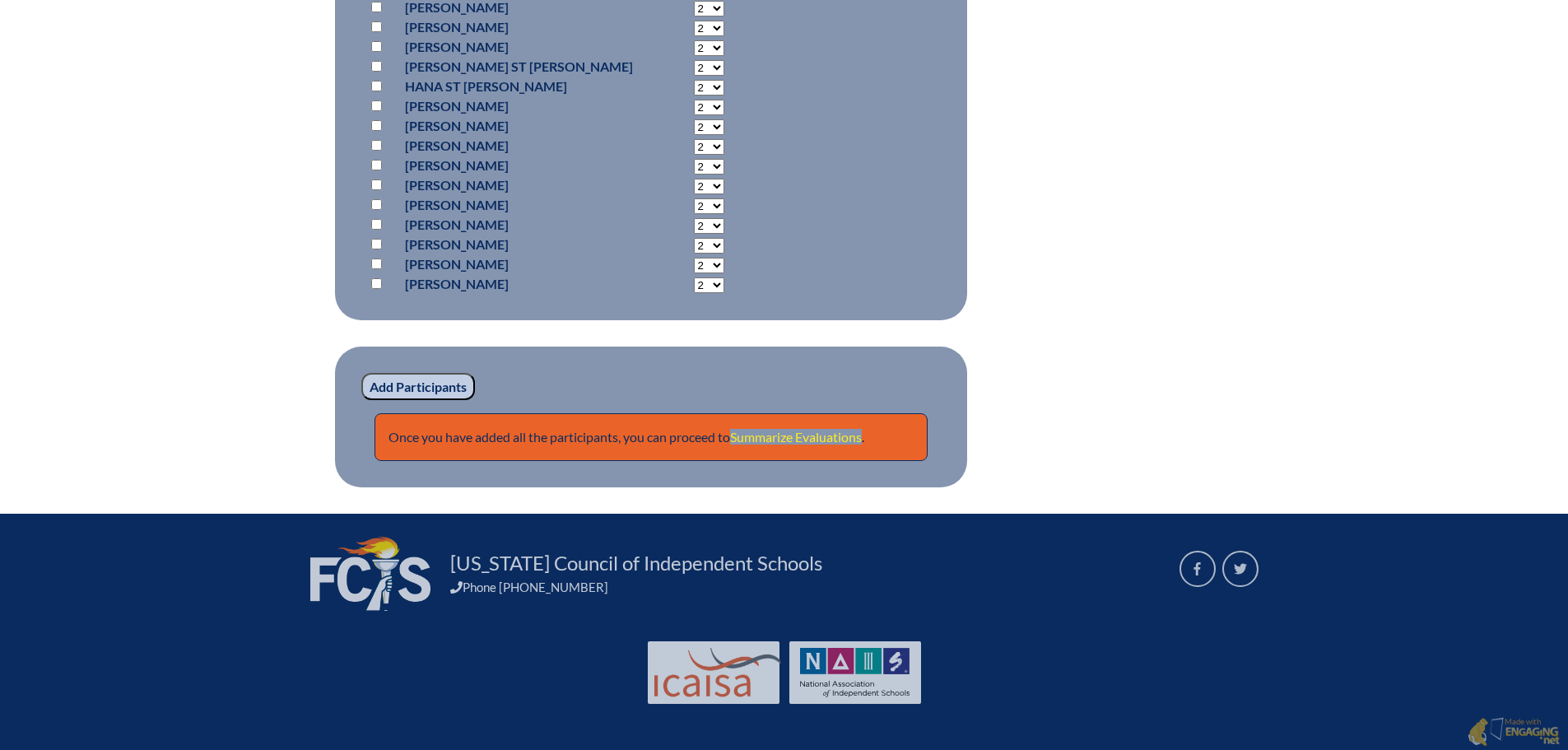
click at [828, 431] on link "Summarize Evaluations" at bounding box center [796, 437] width 131 height 16
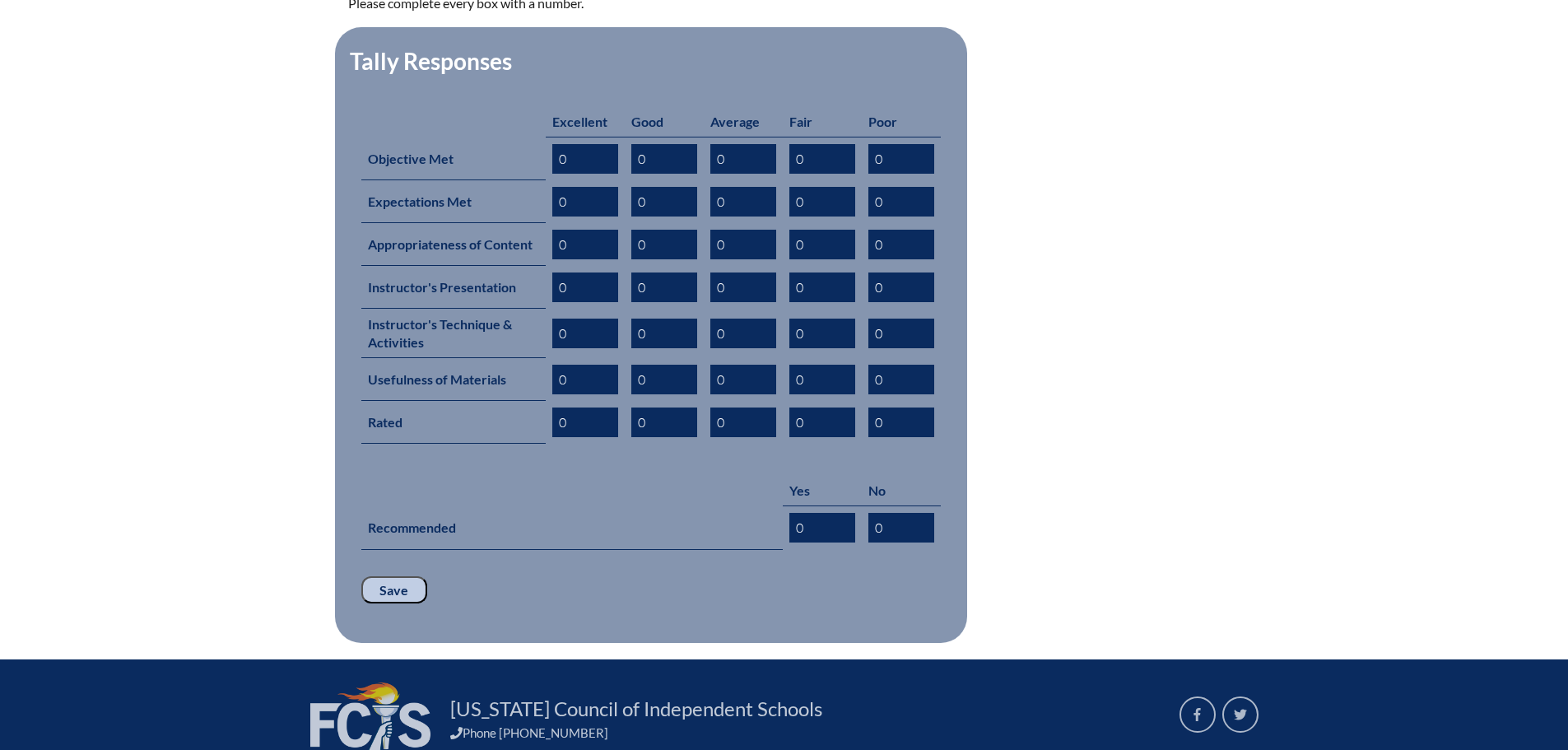
scroll to position [822, 0]
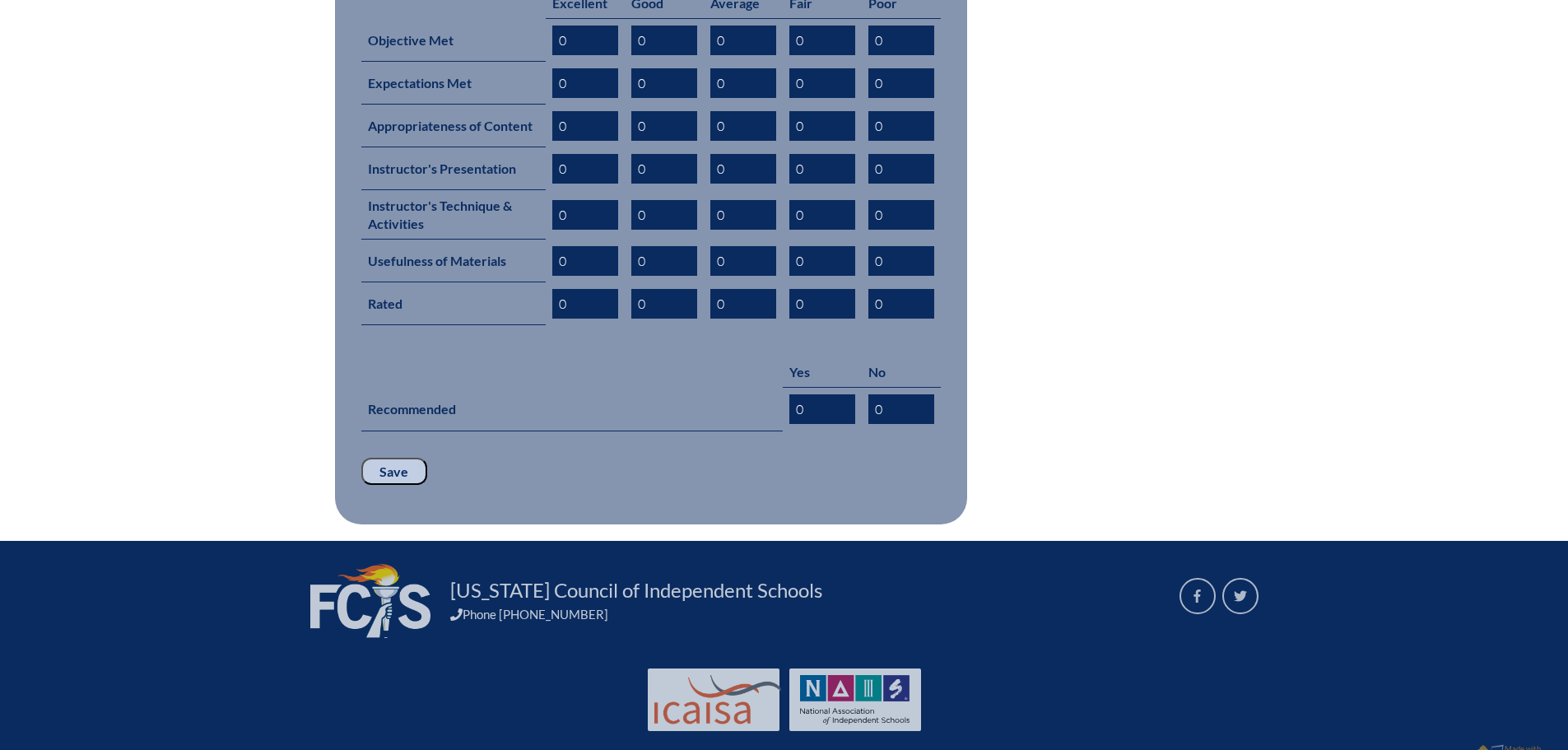
click at [400, 458] on input "Save" at bounding box center [394, 472] width 66 height 28
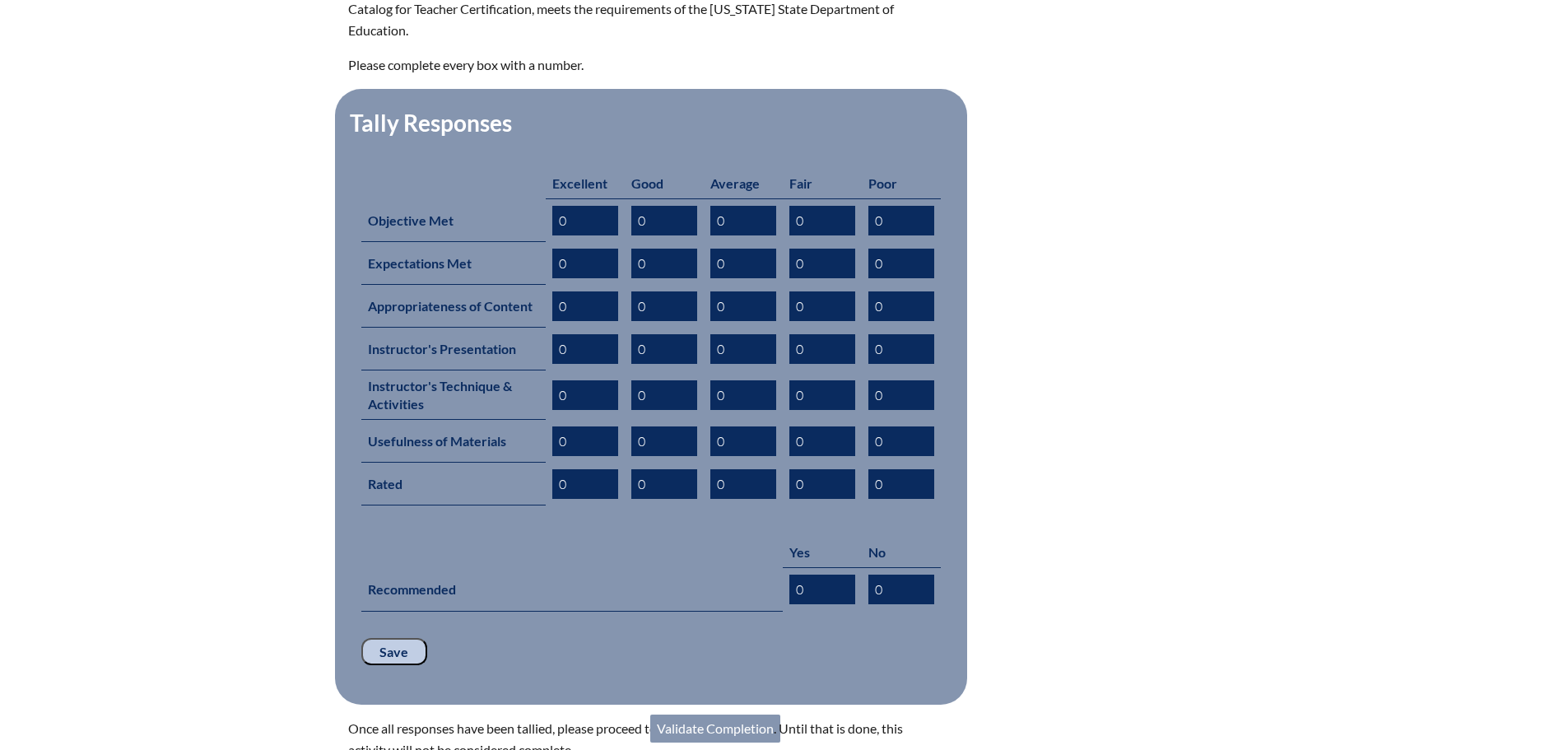
scroll to position [878, 0]
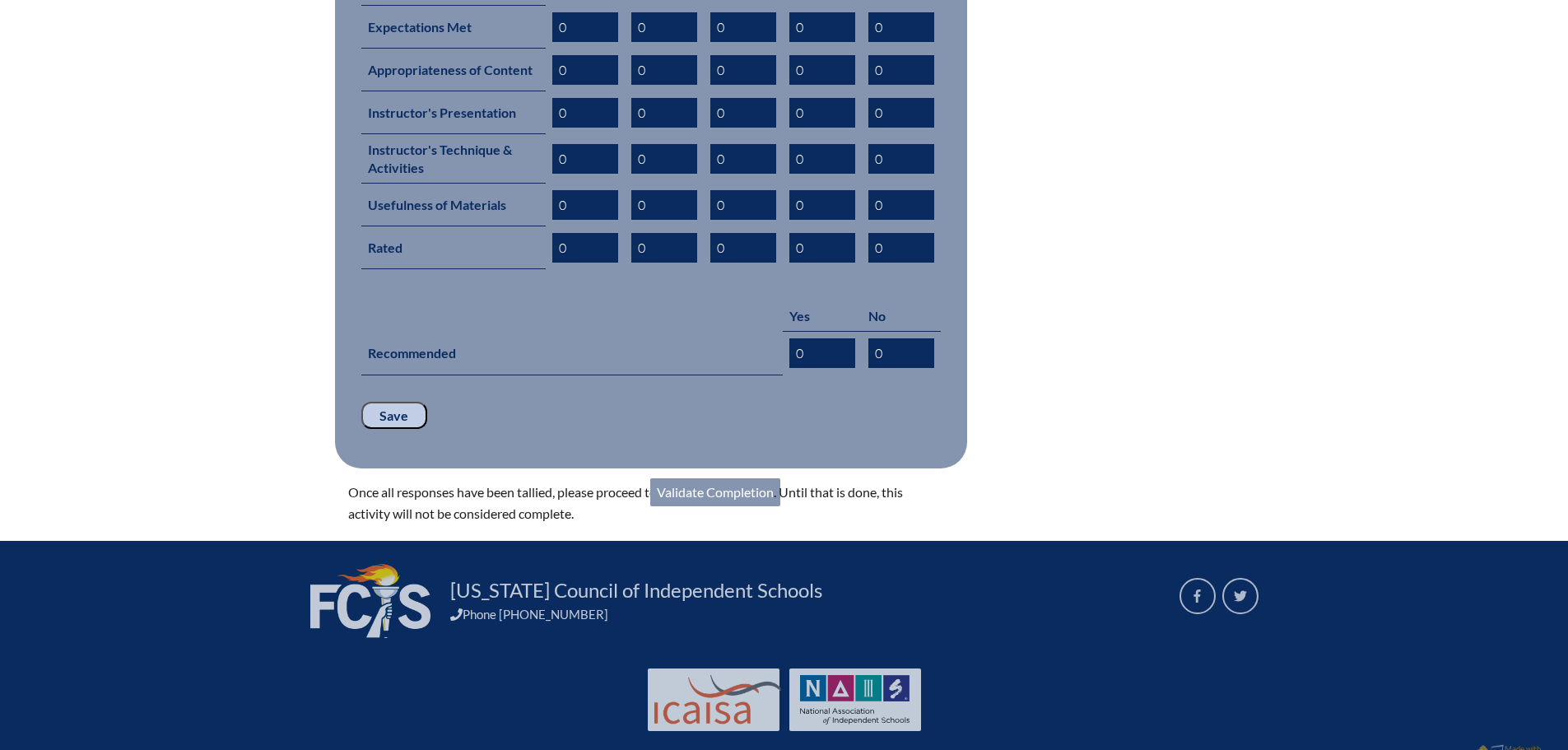
click at [729, 478] on link "Validate Completion" at bounding box center [715, 492] width 130 height 28
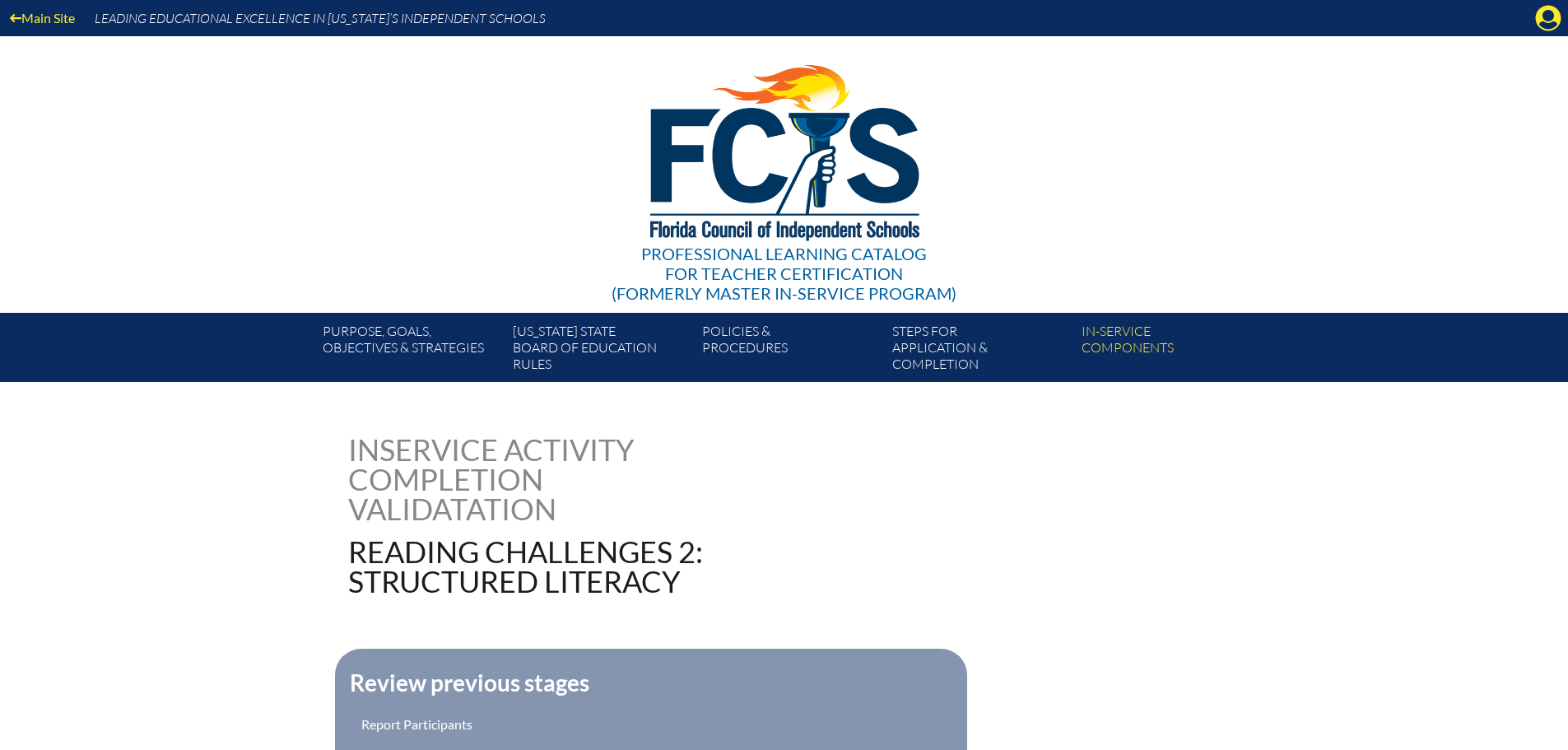
scroll to position [426, 0]
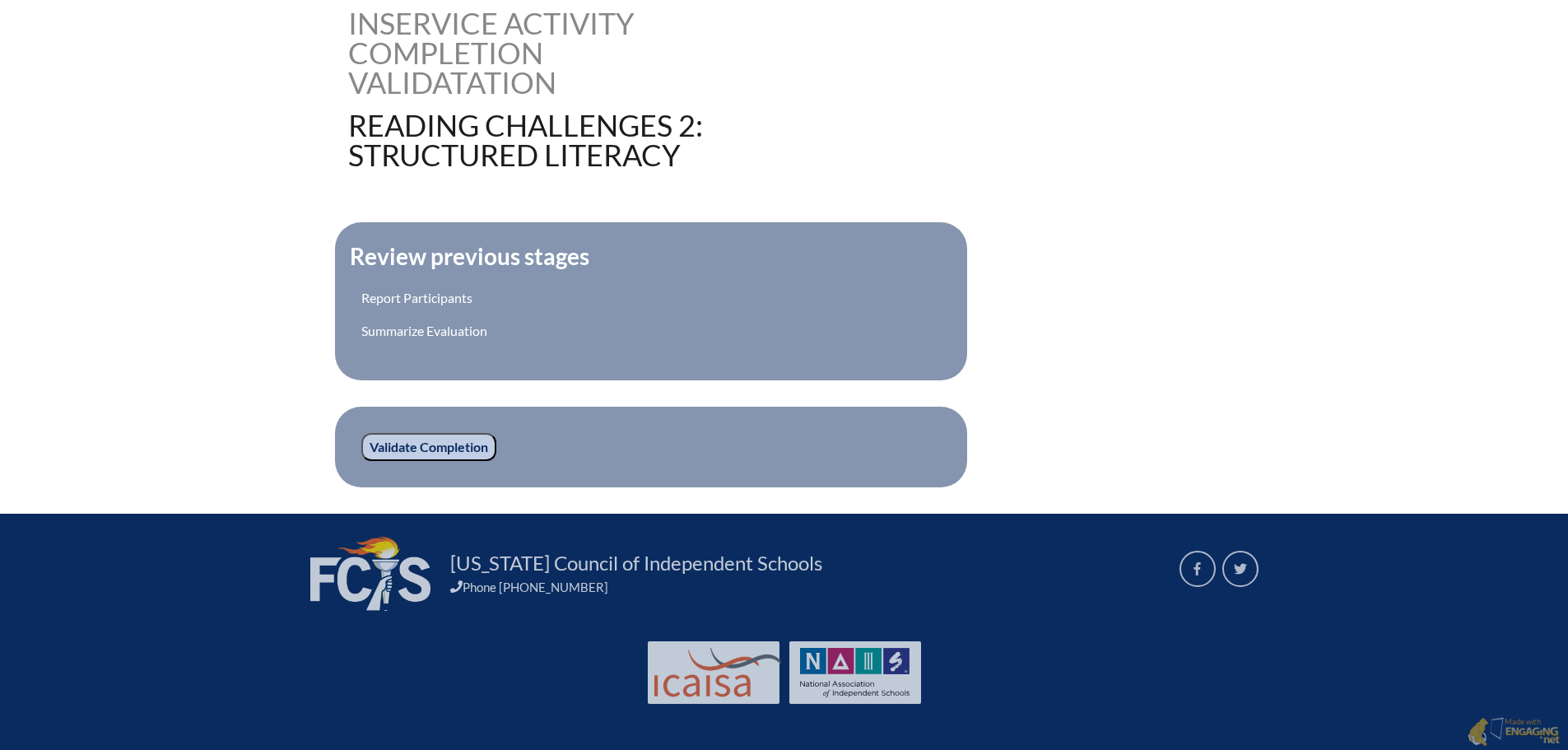
click at [442, 446] on input "Validate Completion" at bounding box center [429, 447] width 135 height 28
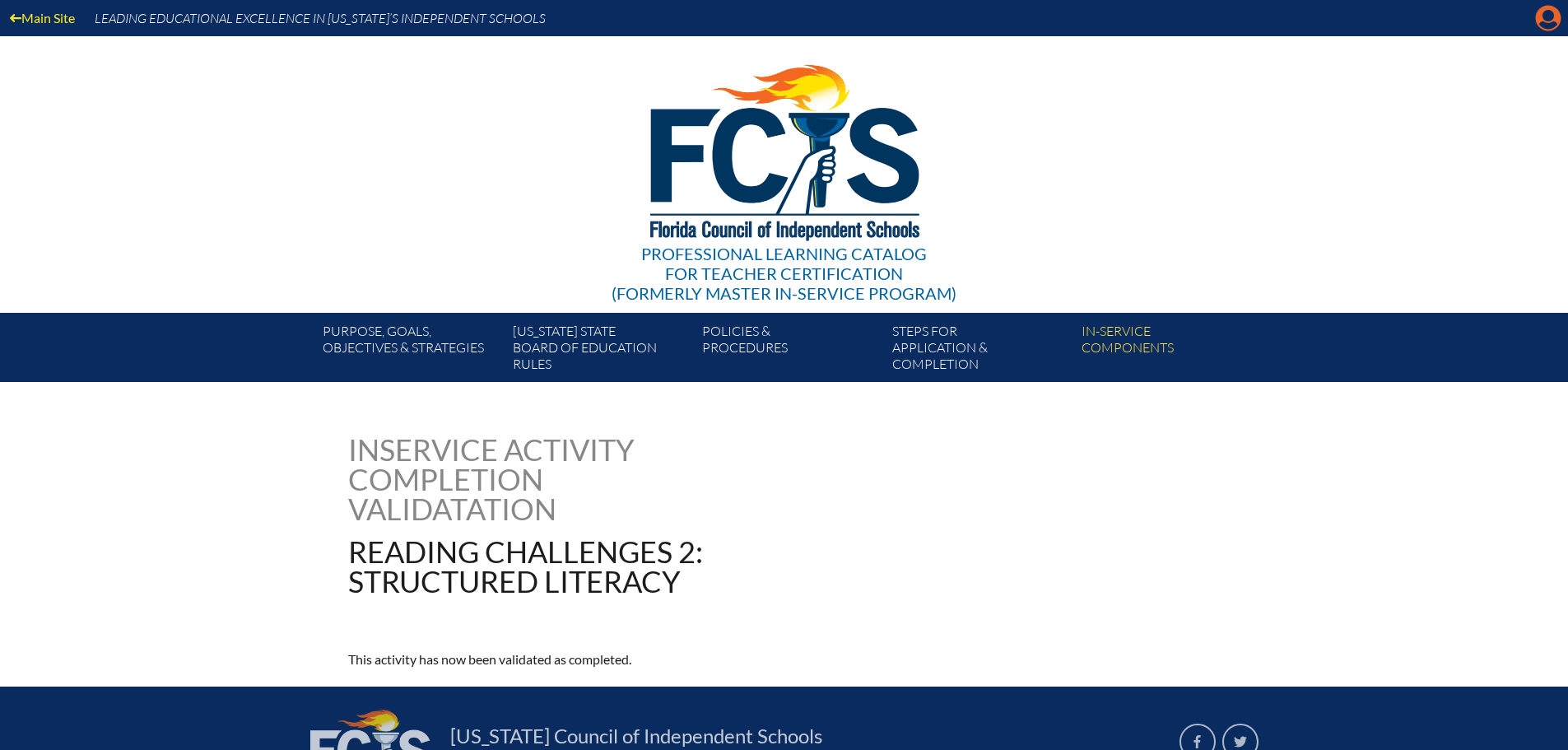
click at [1551, 19] on icon "Manage account" at bounding box center [1549, 19] width 26 height 26
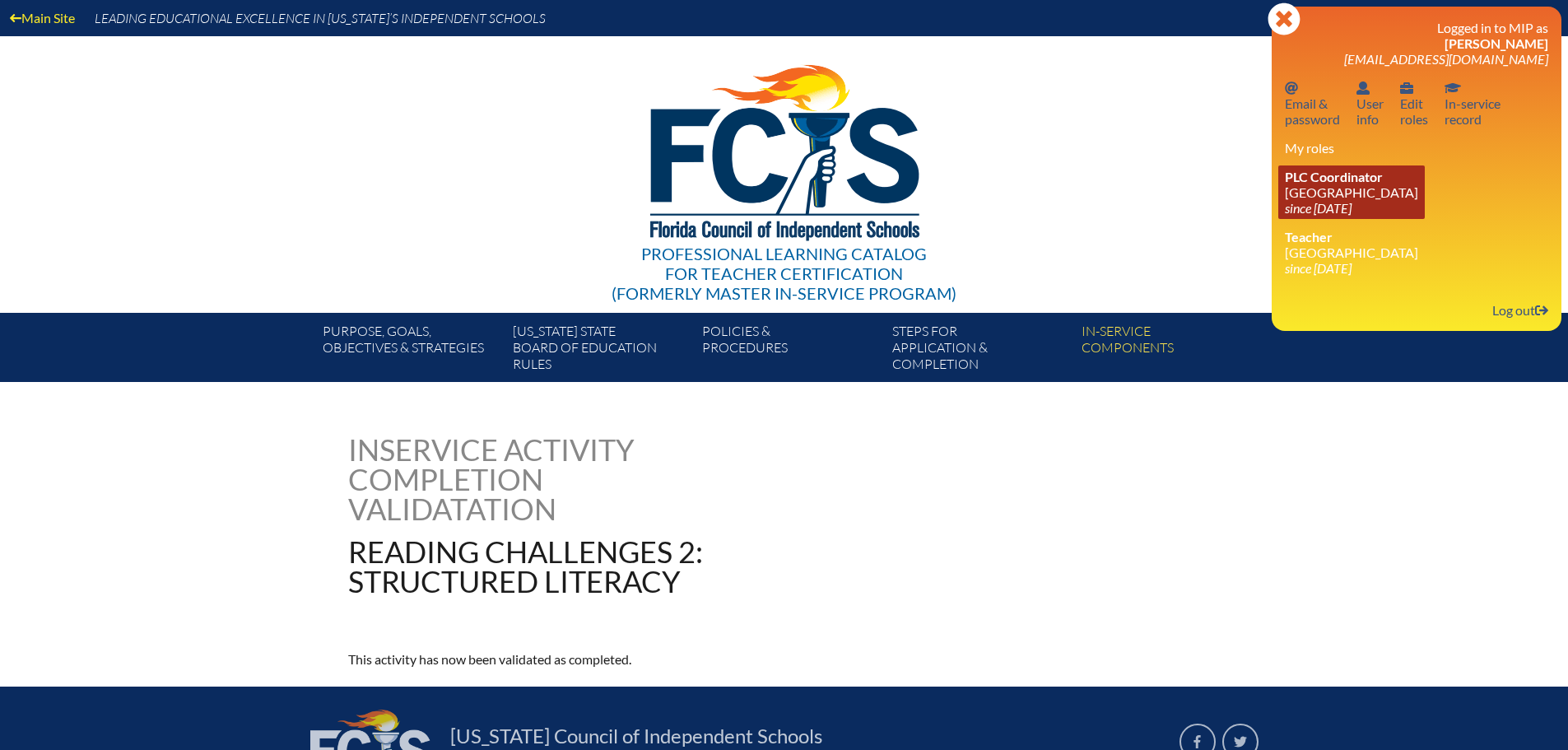
click at [1332, 196] on link "PLC Coordinator Canterbury School since 2021 Aug 2" at bounding box center [1352, 192] width 146 height 54
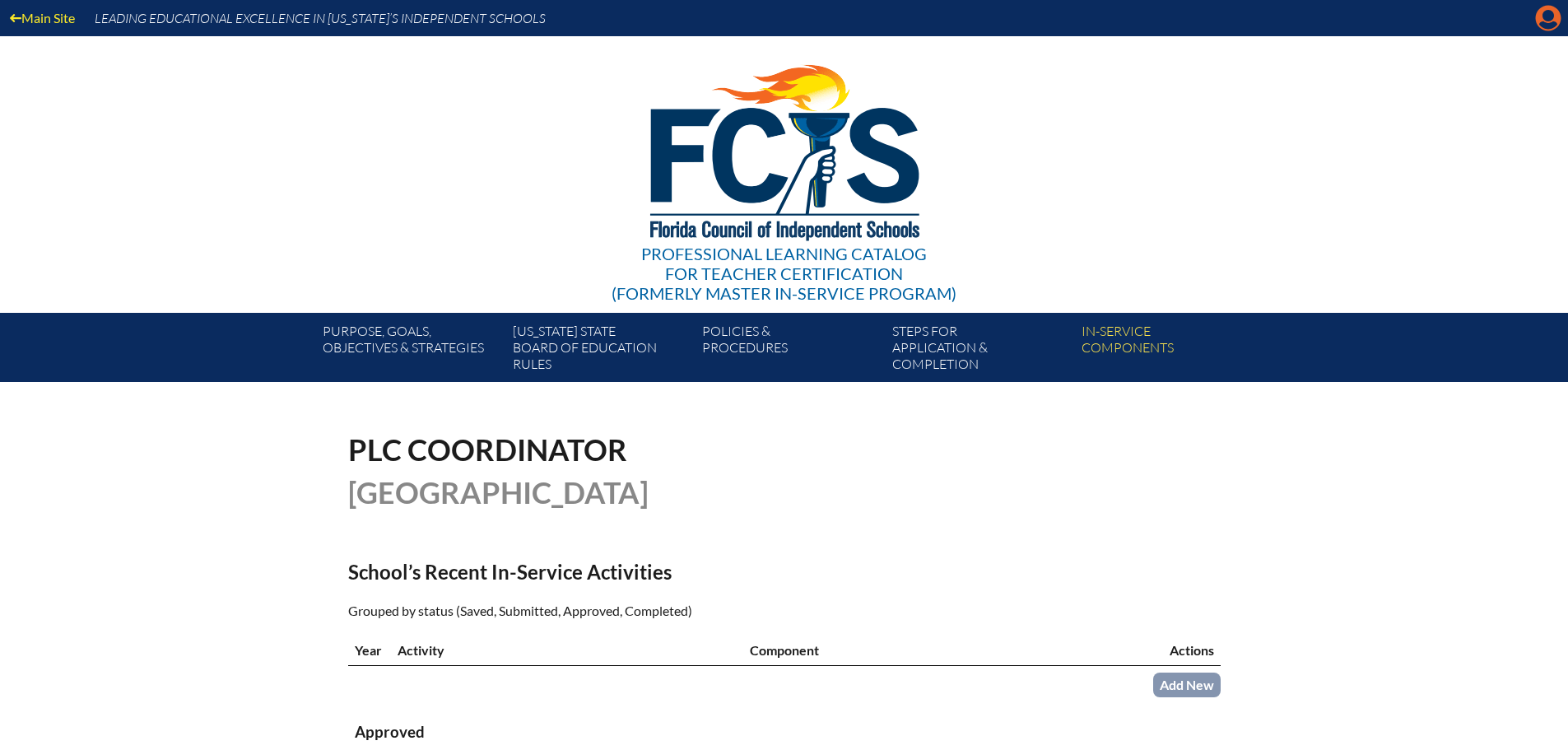
click at [1544, 19] on icon "Manage account" at bounding box center [1549, 19] width 26 height 26
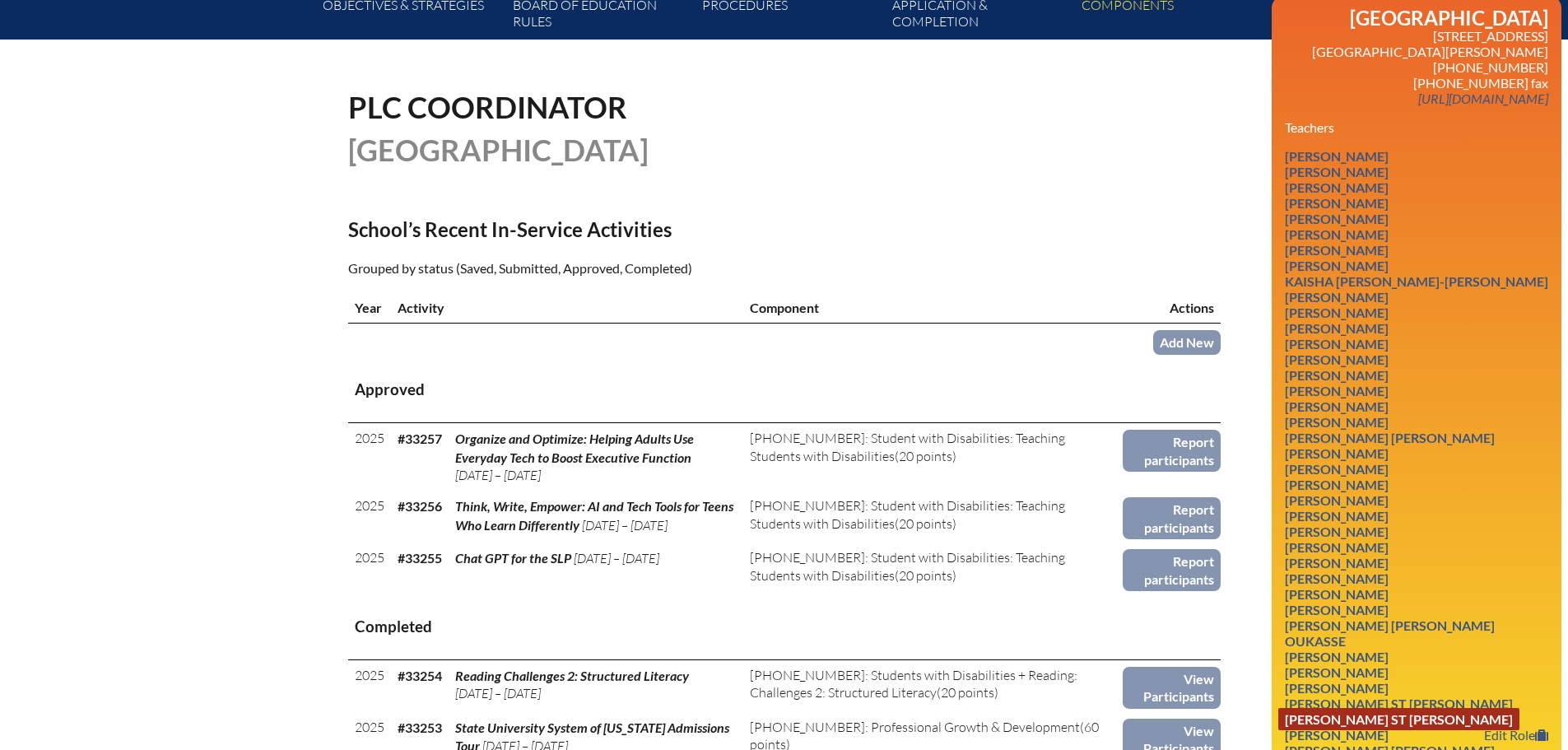
scroll to position [411, 0]
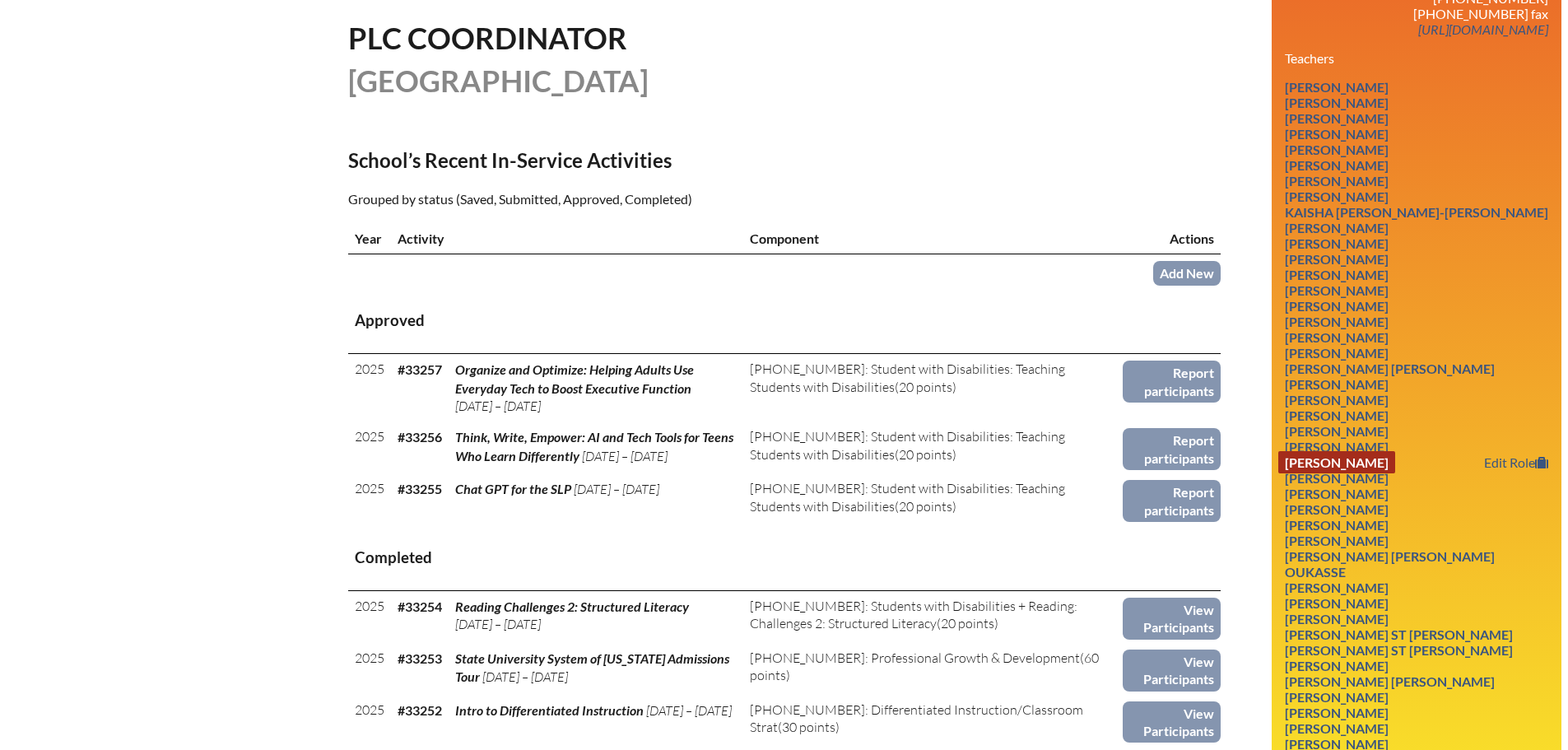
click at [1345, 455] on link "Michael Lynch" at bounding box center [1337, 461] width 116 height 22
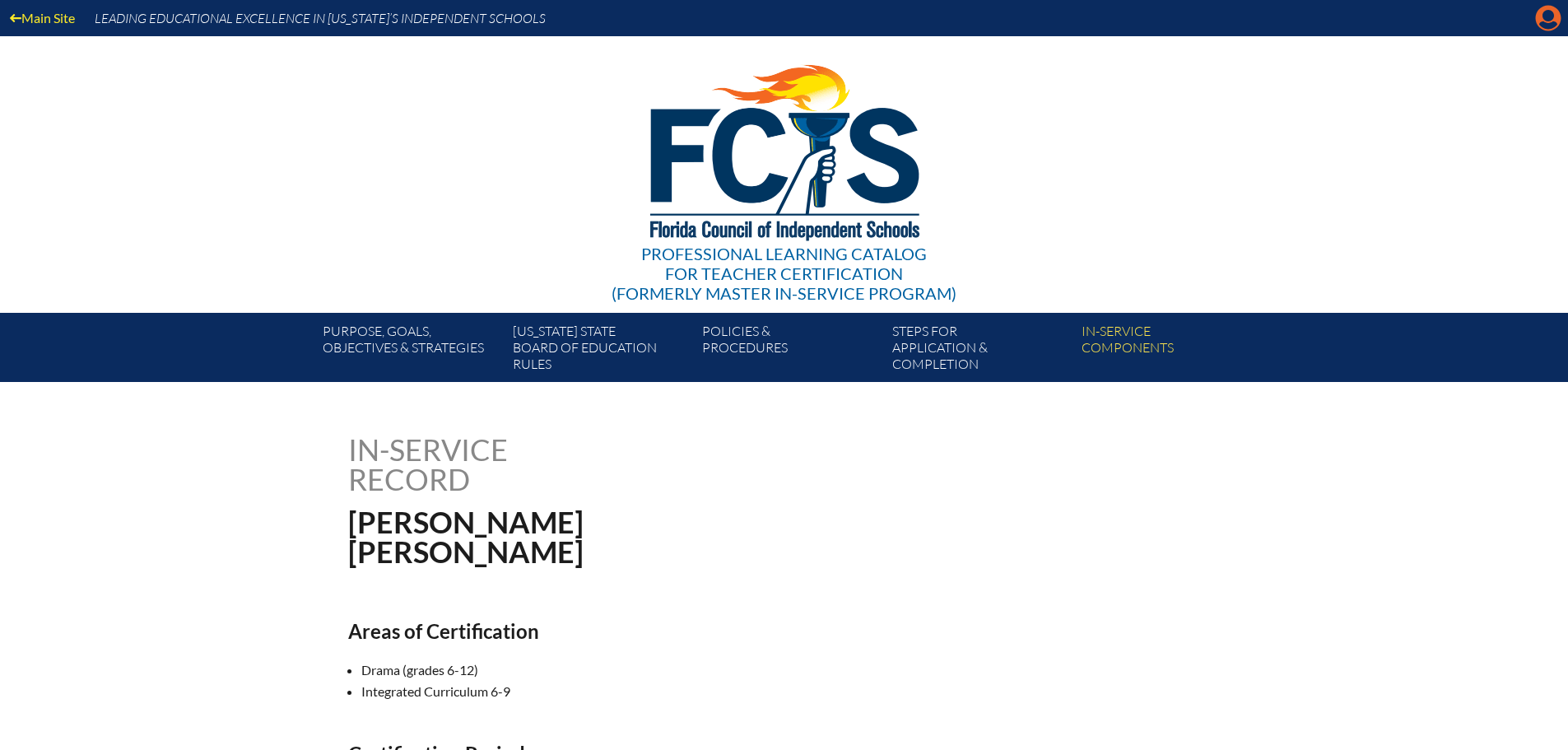
click at [1549, 20] on icon "Manage account" at bounding box center [1549, 19] width 26 height 26
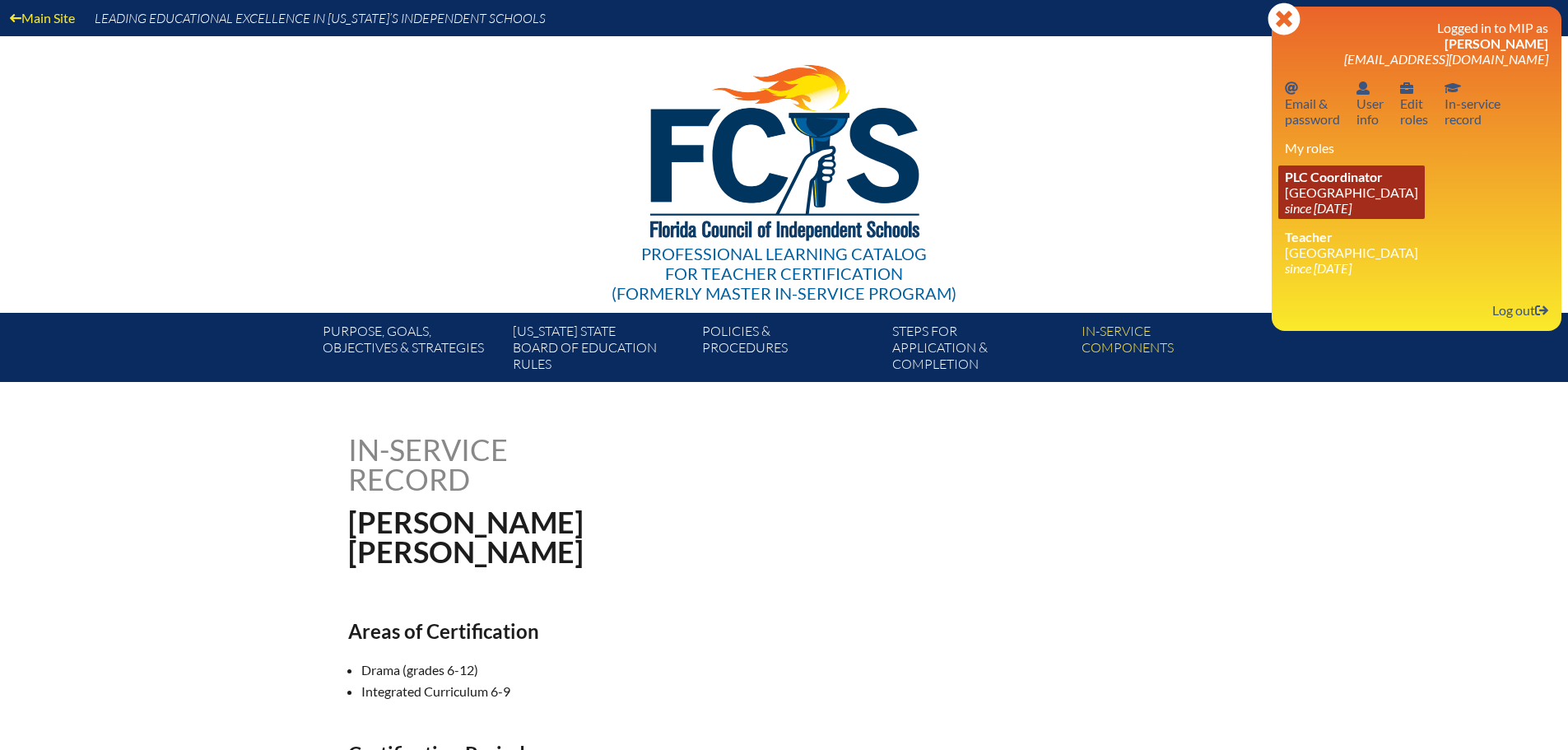
click at [1330, 193] on link "PLC Coordinator [GEOGRAPHIC_DATA] since [DATE]" at bounding box center [1352, 192] width 146 height 54
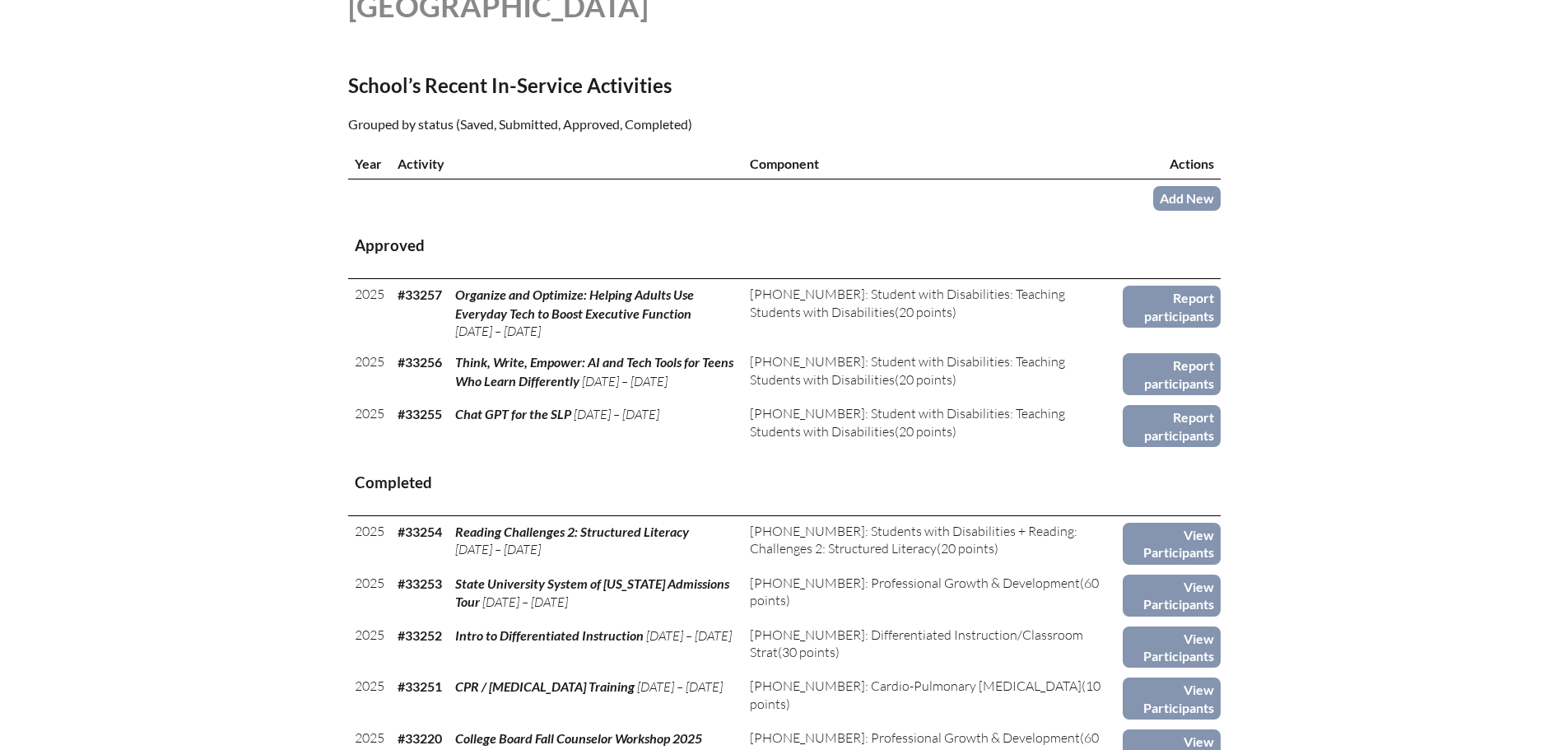
scroll to position [494, 0]
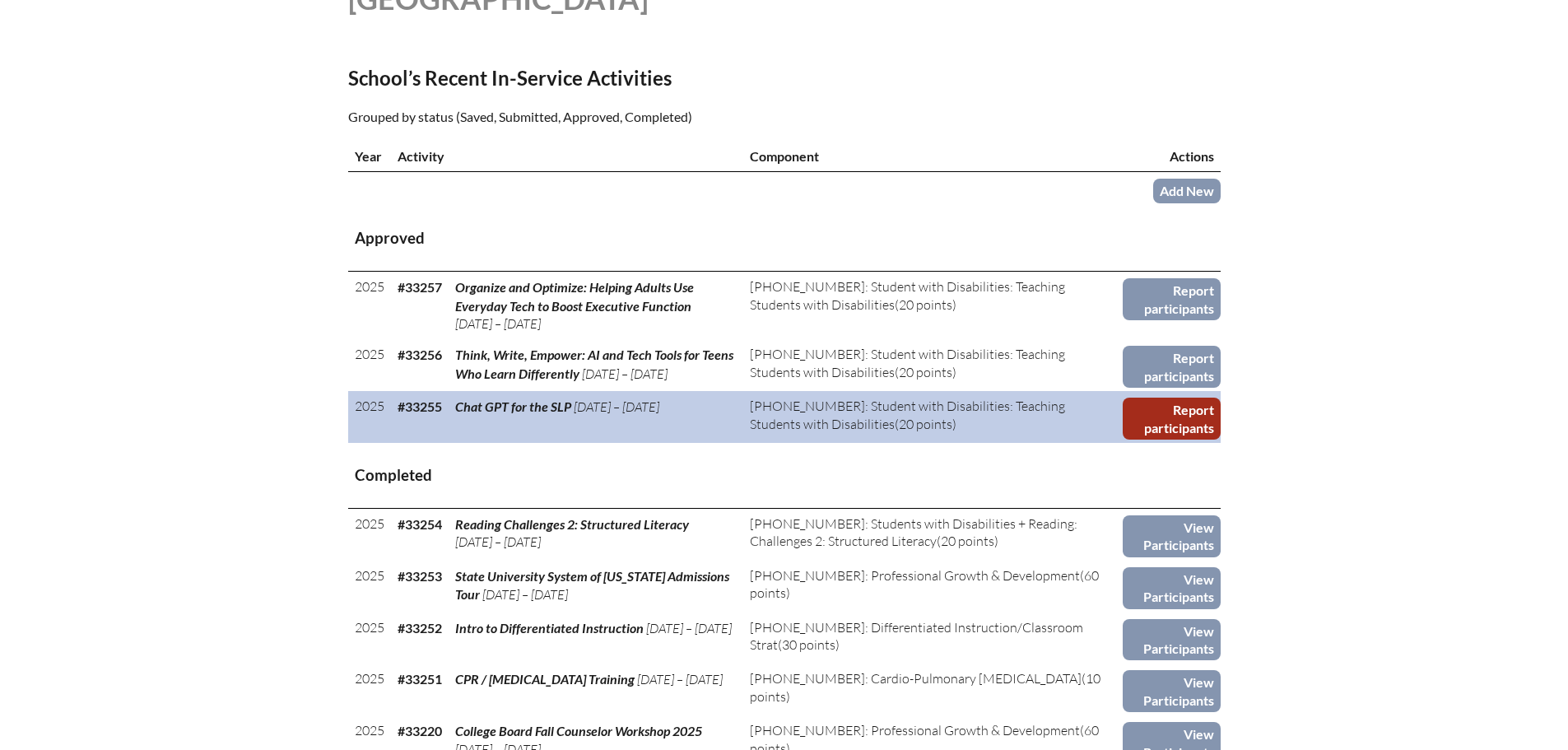
click at [1156, 416] on link "Report participants" at bounding box center [1172, 419] width 97 height 42
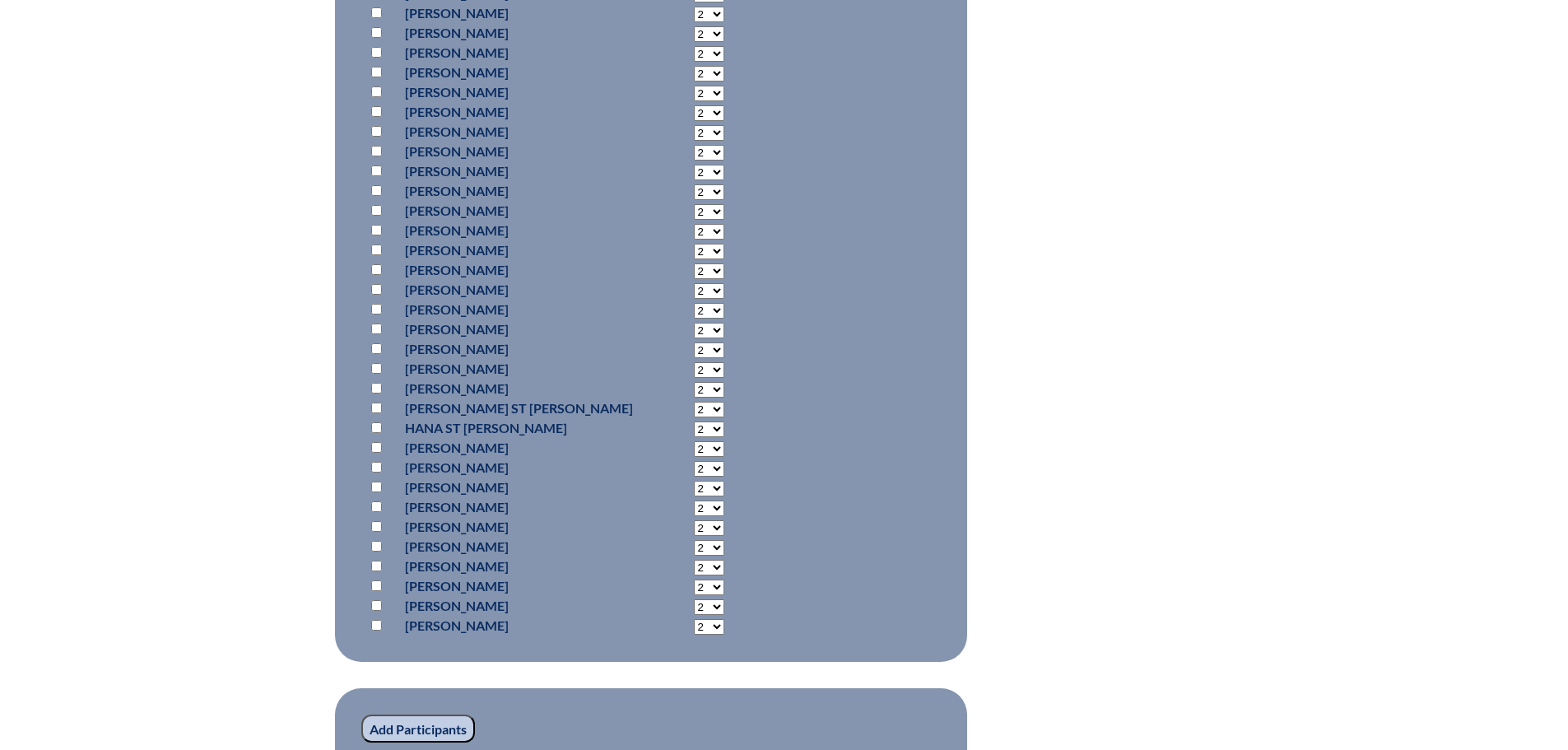
scroll to position [1317, 0]
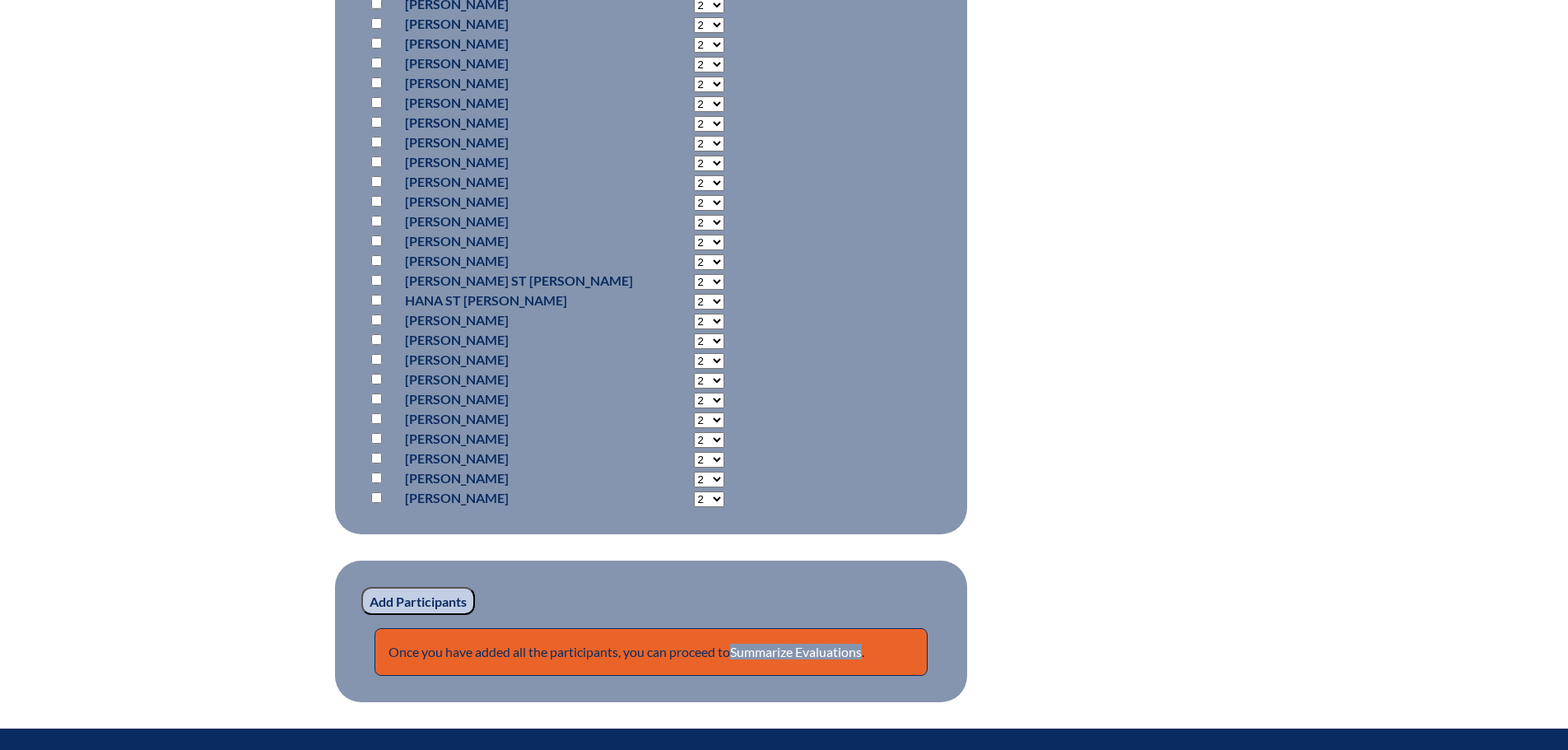
click at [375, 433] on input "checkbox" at bounding box center [377, 439] width 11 height 11
checkbox input "true"
click at [433, 587] on input "Add Participants" at bounding box center [418, 601] width 114 height 28
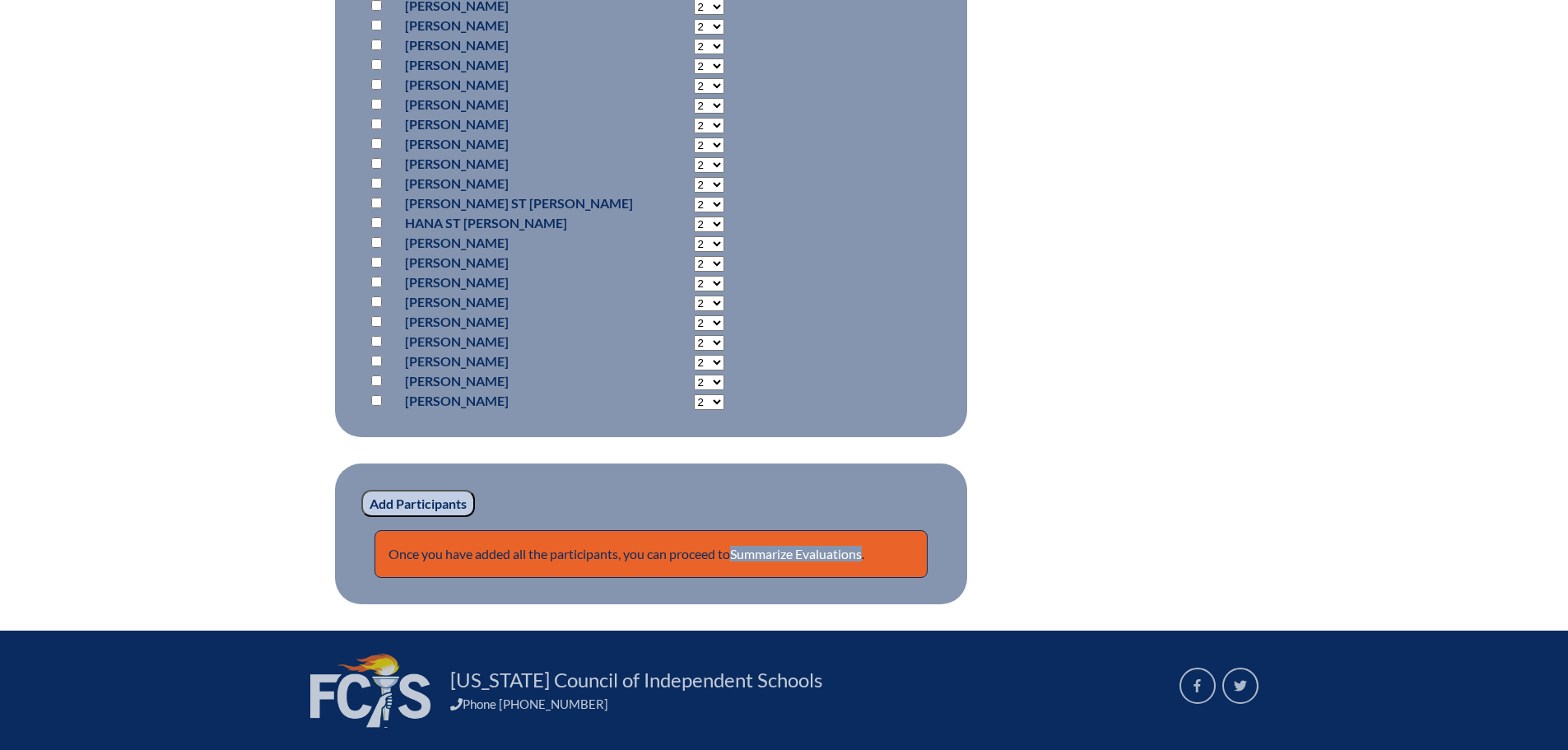
scroll to position [1572, 0]
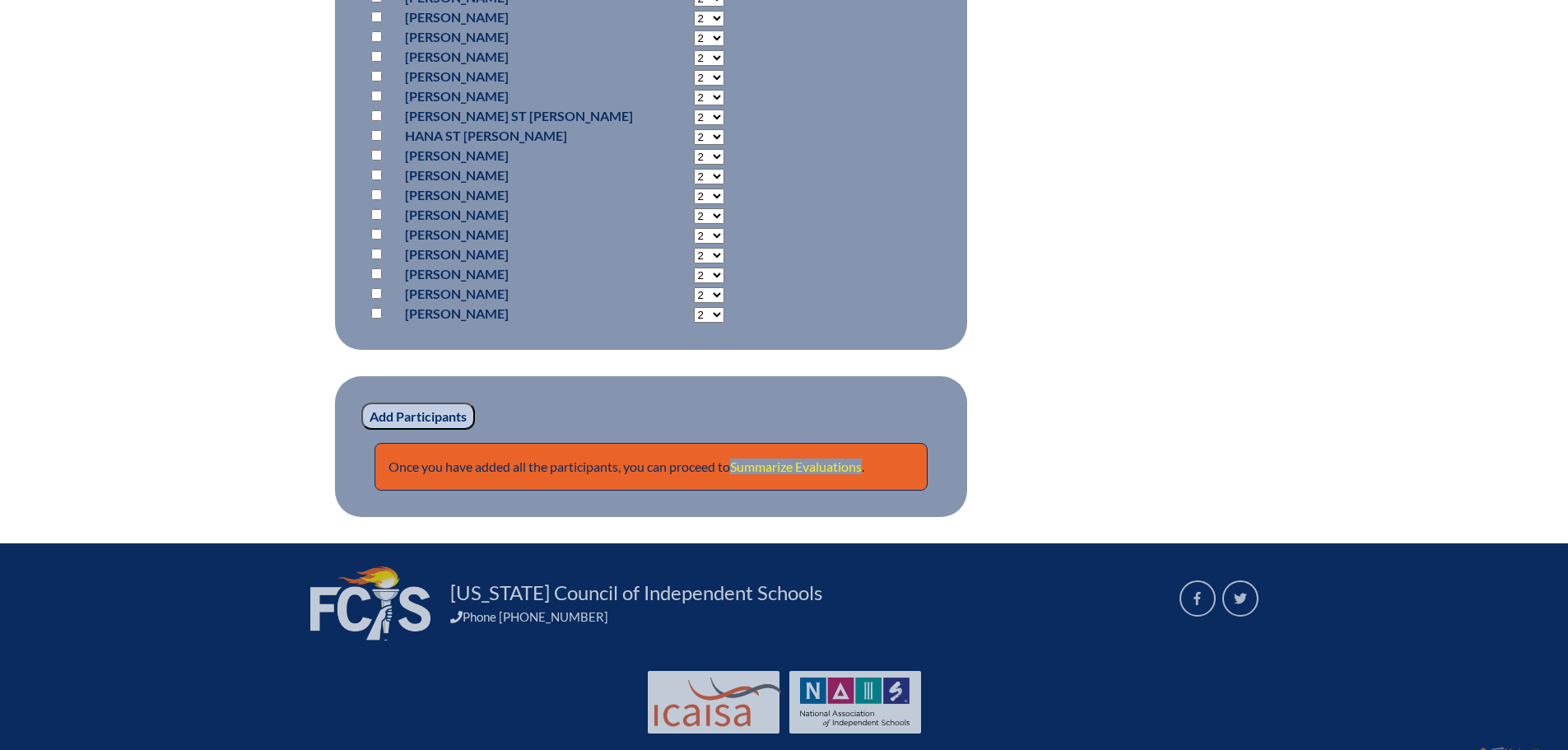
click at [838, 459] on link "Summarize Evaluations" at bounding box center [796, 467] width 131 height 16
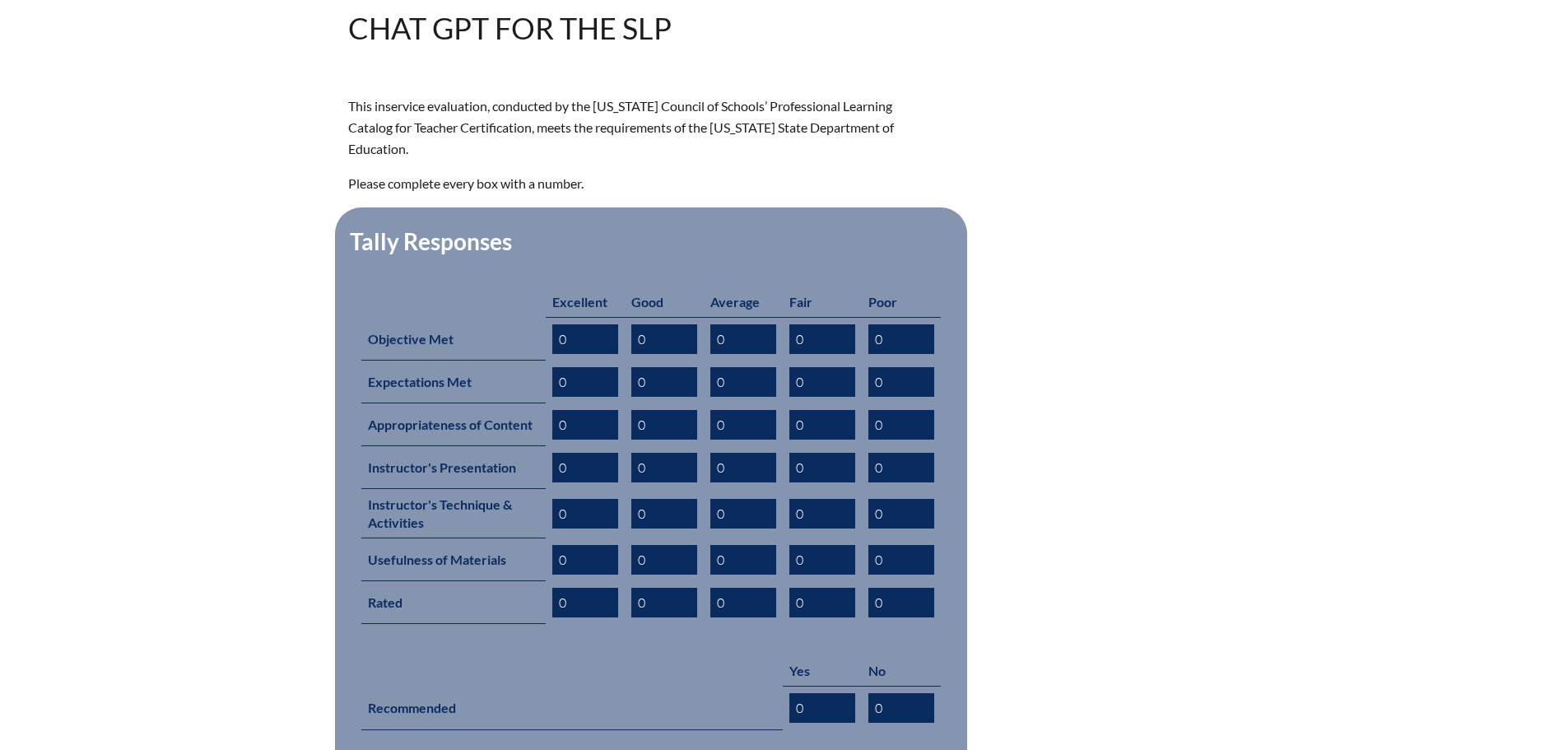
scroll to position [792, 0]
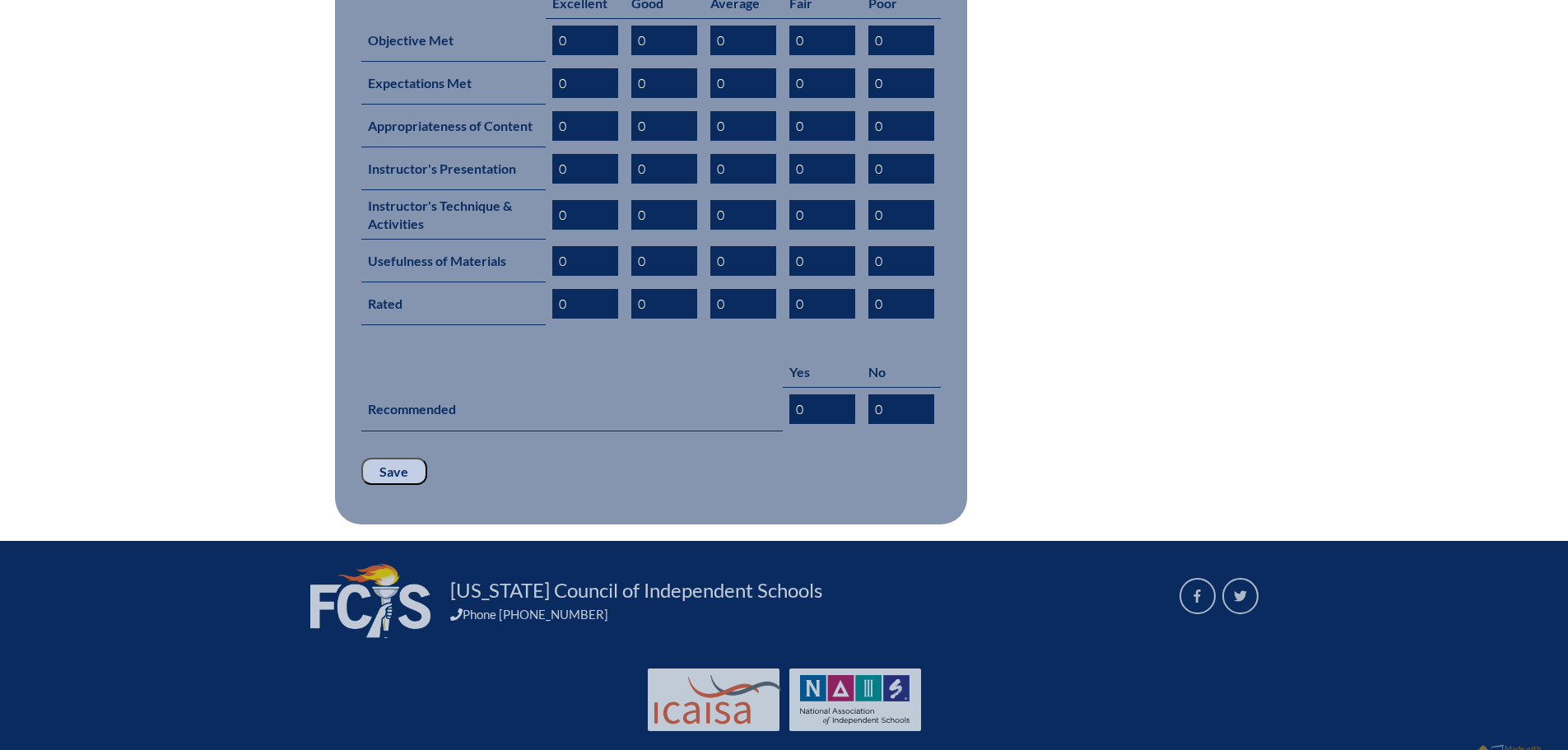
click at [421, 424] on fieldset "Tally Responses Excellent Good Average Fair Poor Objective Met 0 0 0 0 0 Expect…" at bounding box center [651, 216] width 633 height 617
click at [407, 458] on input "Save" at bounding box center [394, 472] width 66 height 28
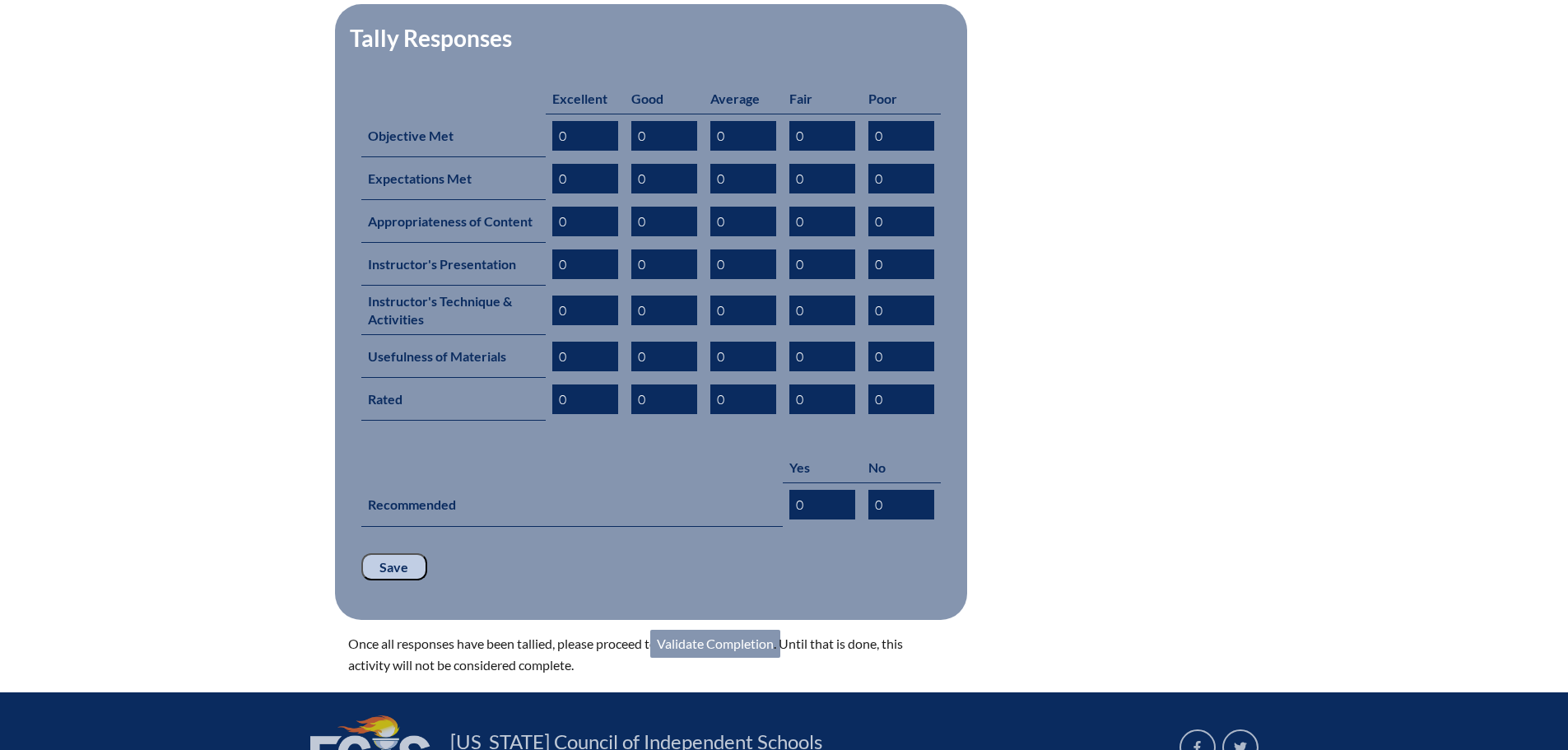
scroll to position [849, 0]
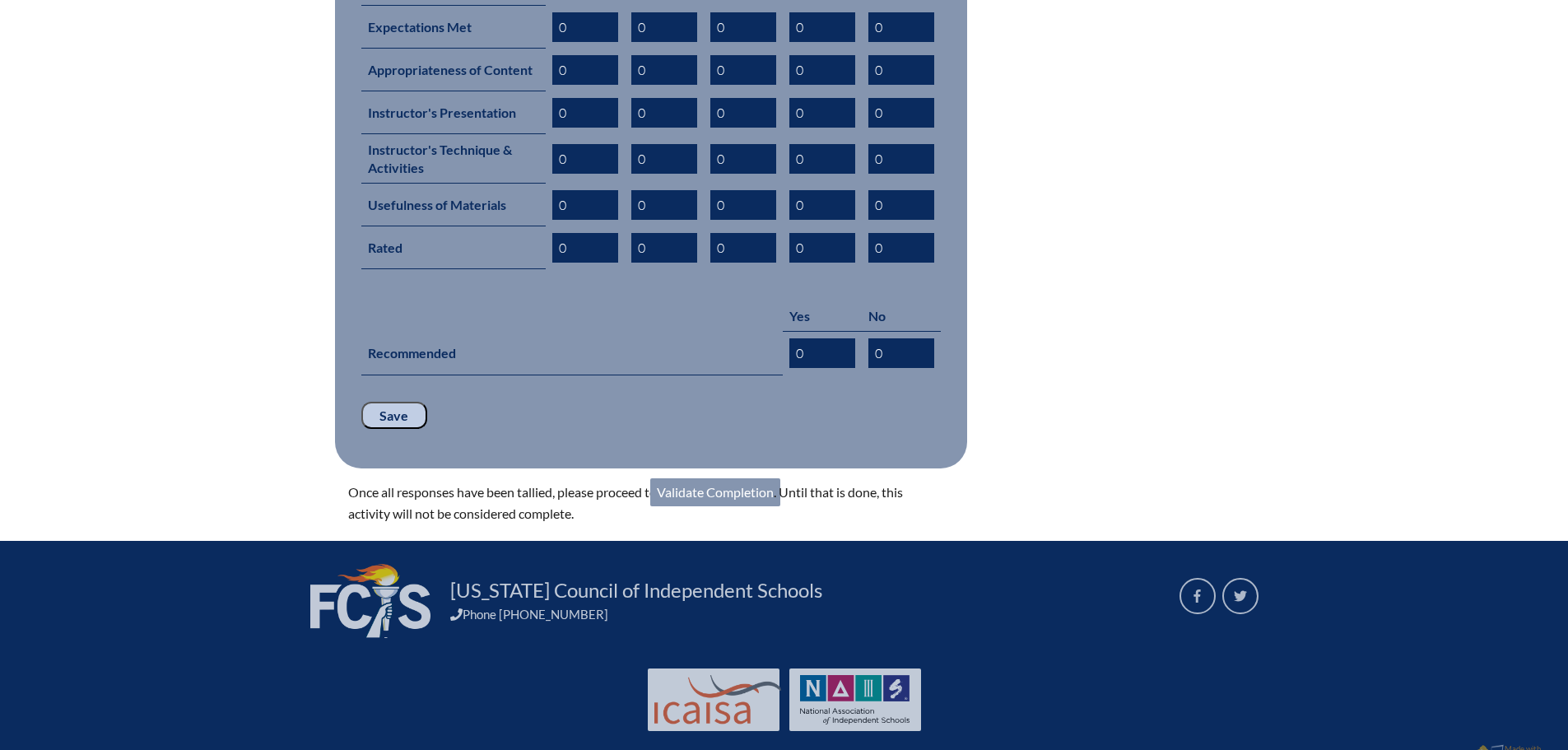
click at [750, 478] on link "Validate Completion" at bounding box center [715, 492] width 130 height 28
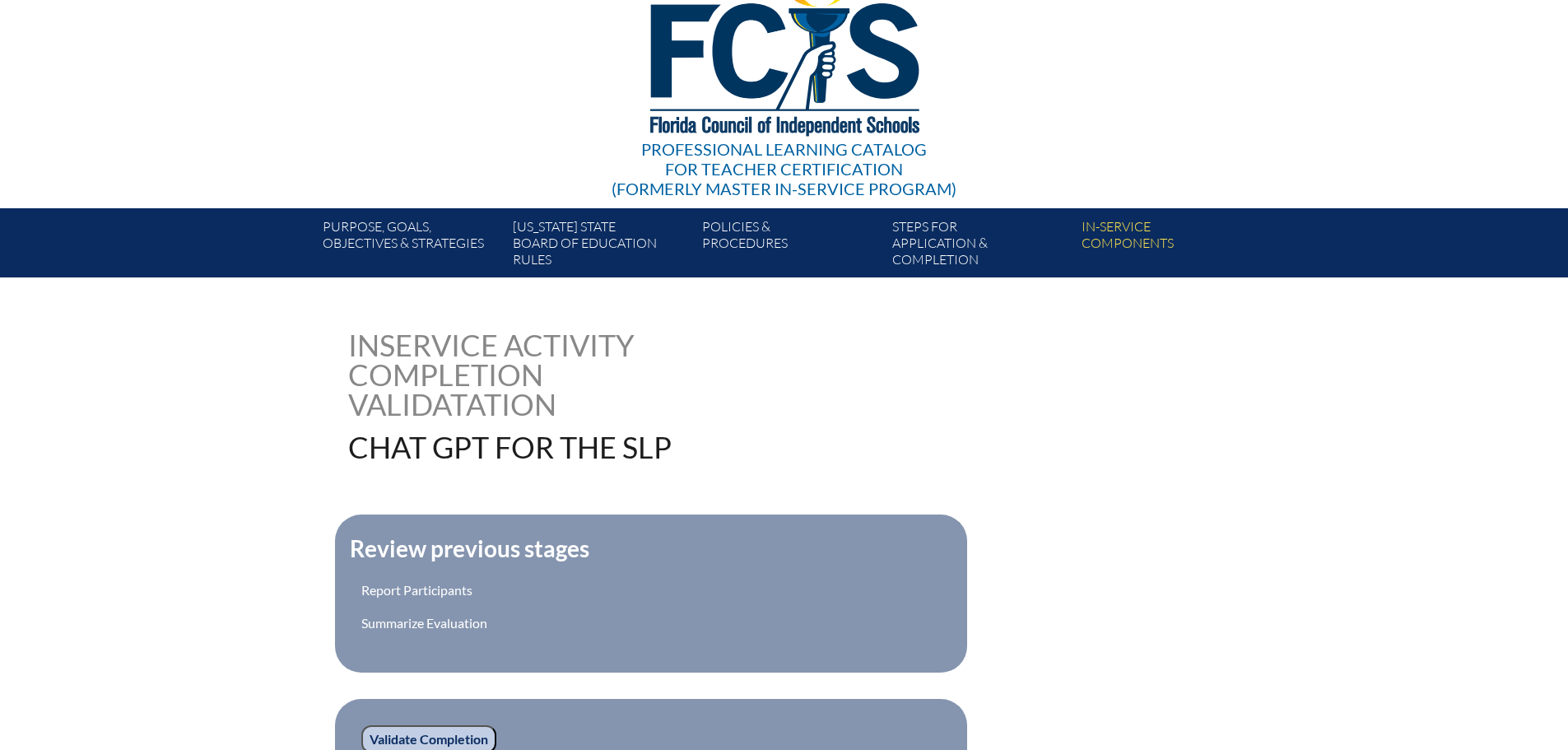
scroll to position [397, 0]
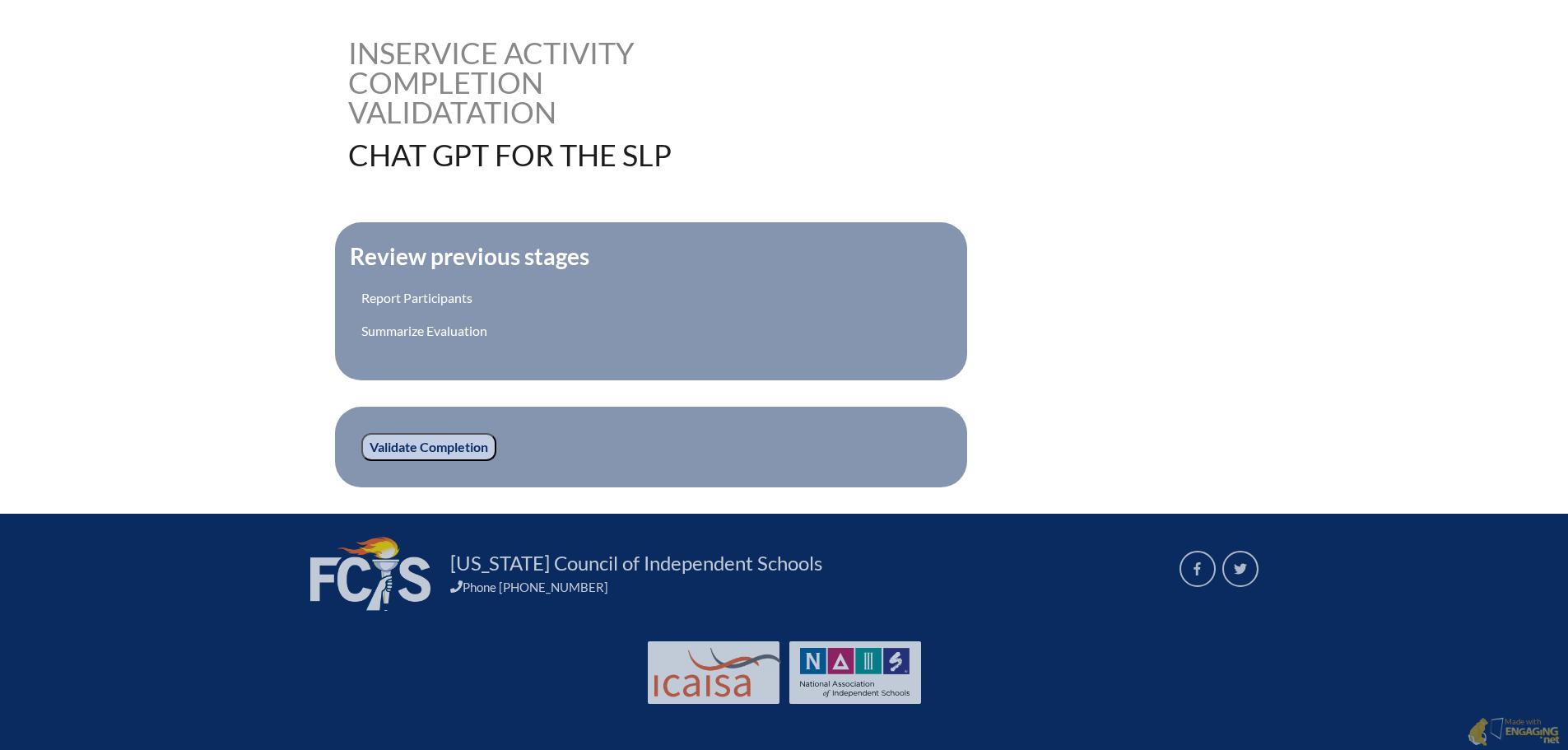
click at [454, 444] on input "Validate Completion" at bounding box center [429, 447] width 135 height 28
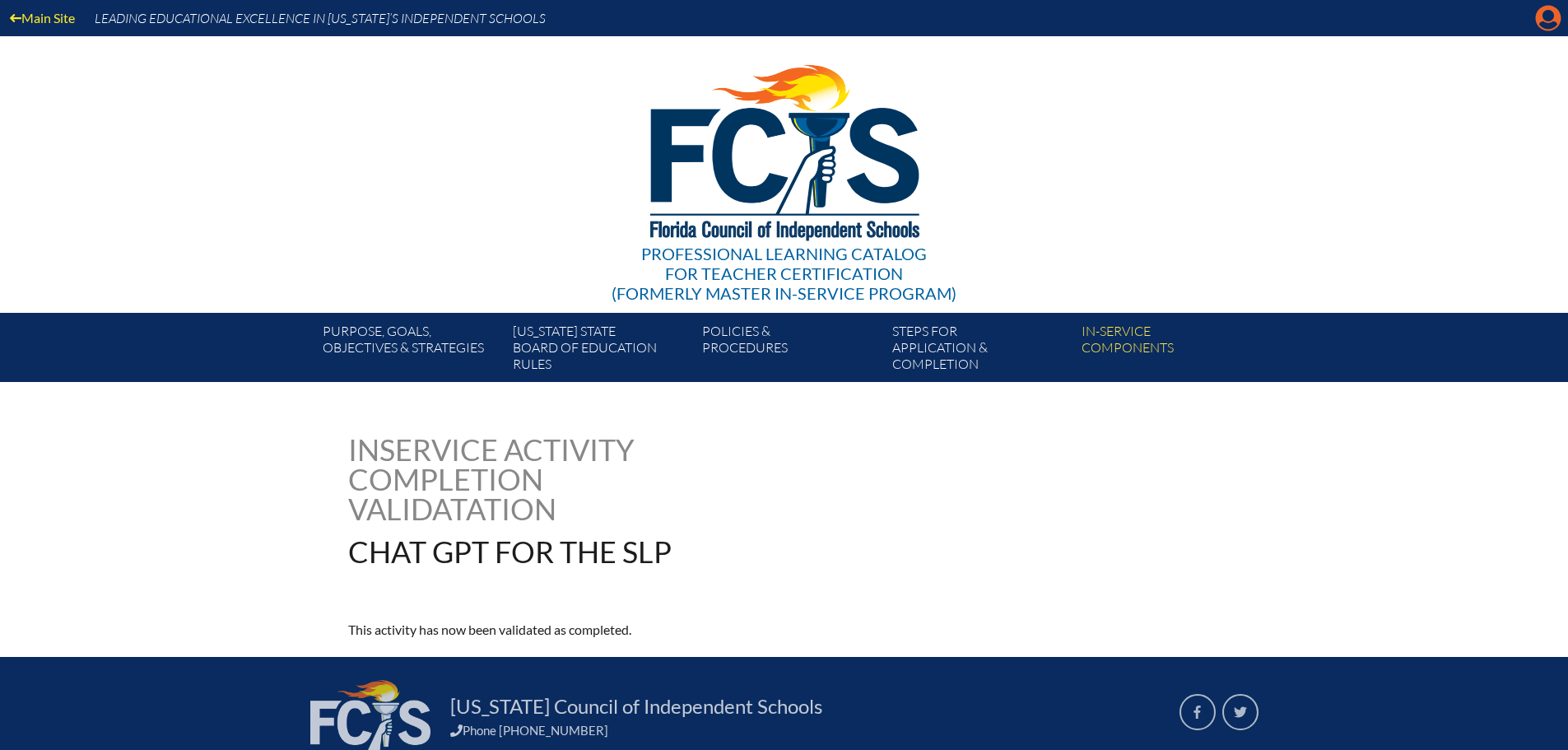
click at [1553, 21] on icon at bounding box center [1549, 19] width 26 height 26
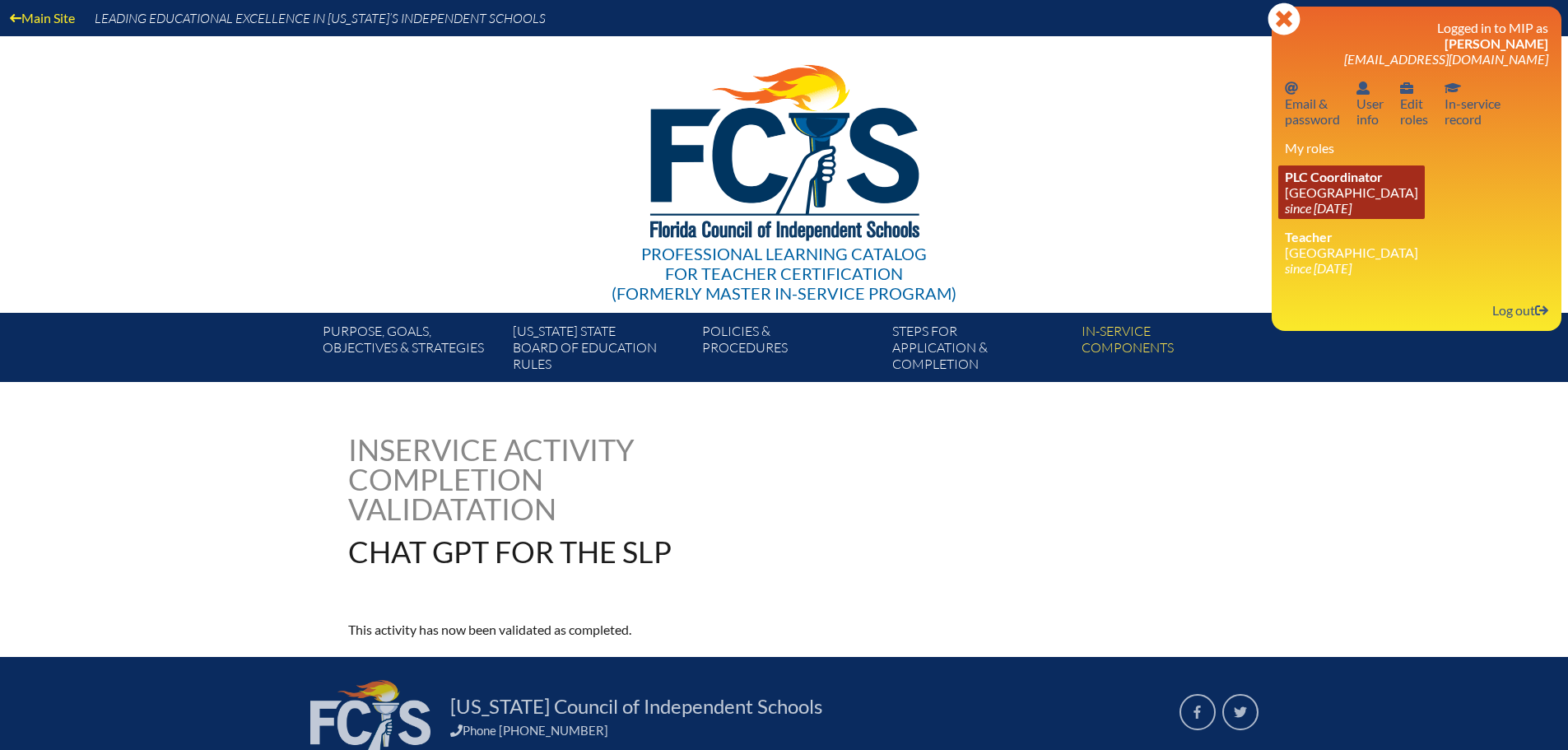
click at [1352, 211] on icon "since [DATE]" at bounding box center [1318, 208] width 67 height 16
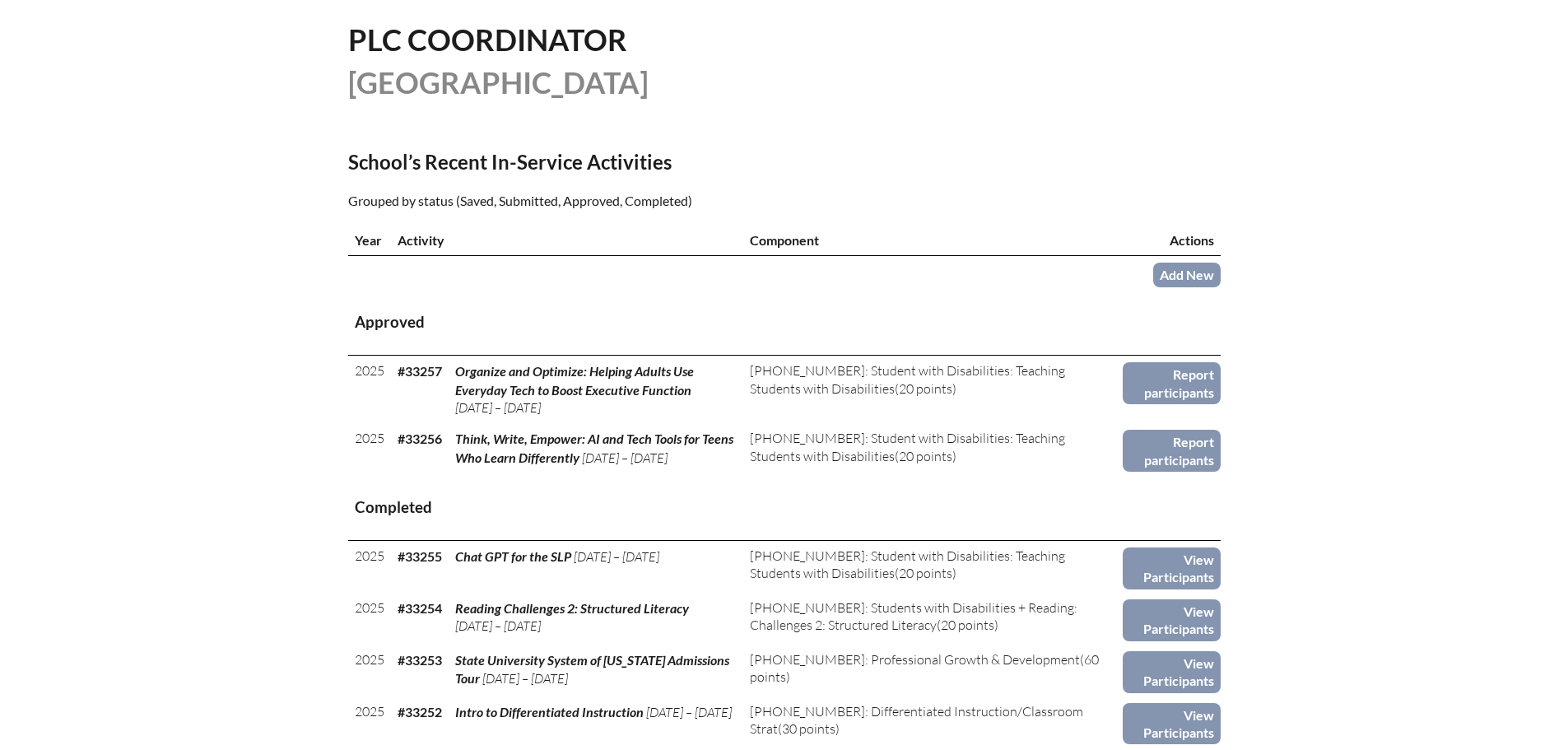
scroll to position [411, 0]
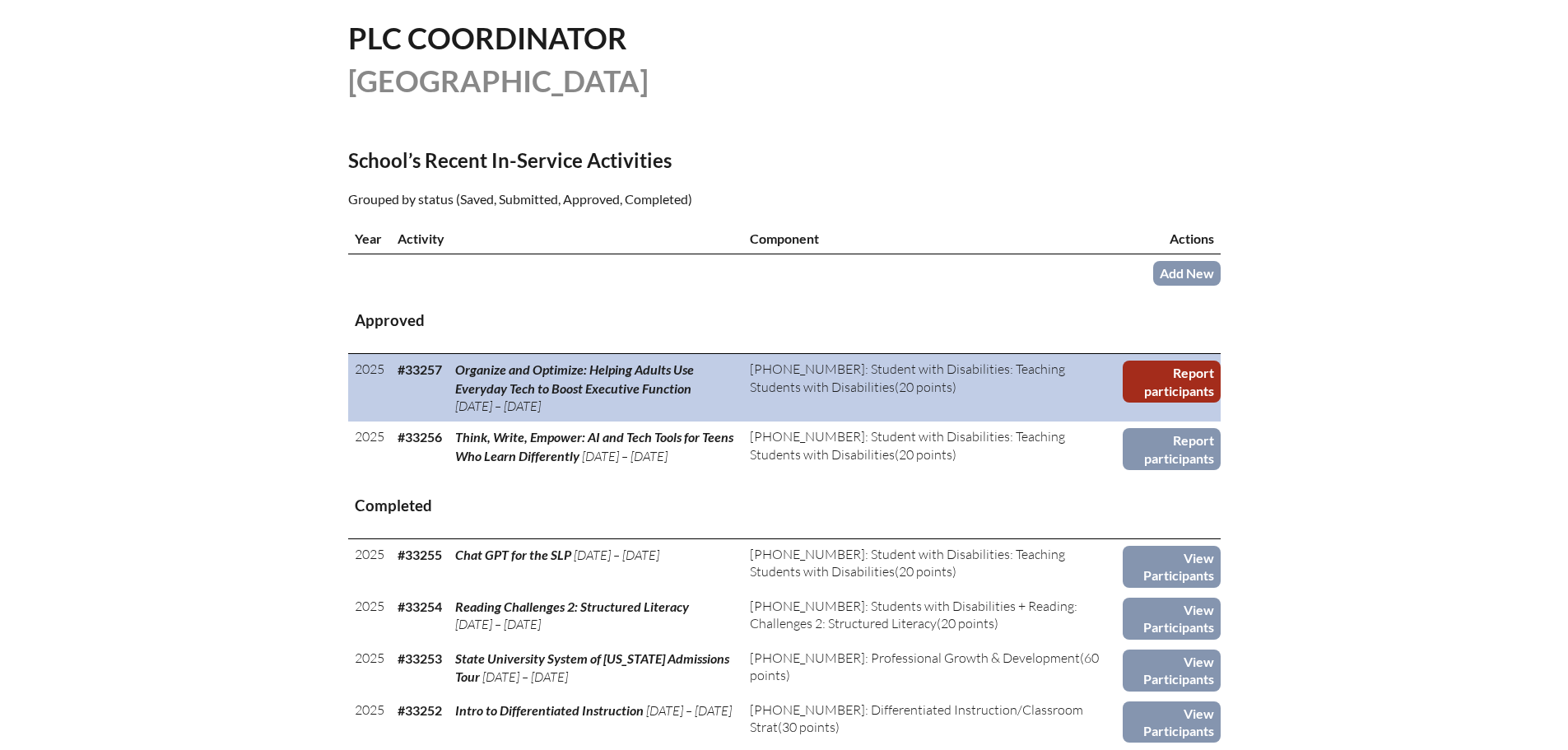
click at [1182, 380] on link "Report participants" at bounding box center [1172, 382] width 97 height 42
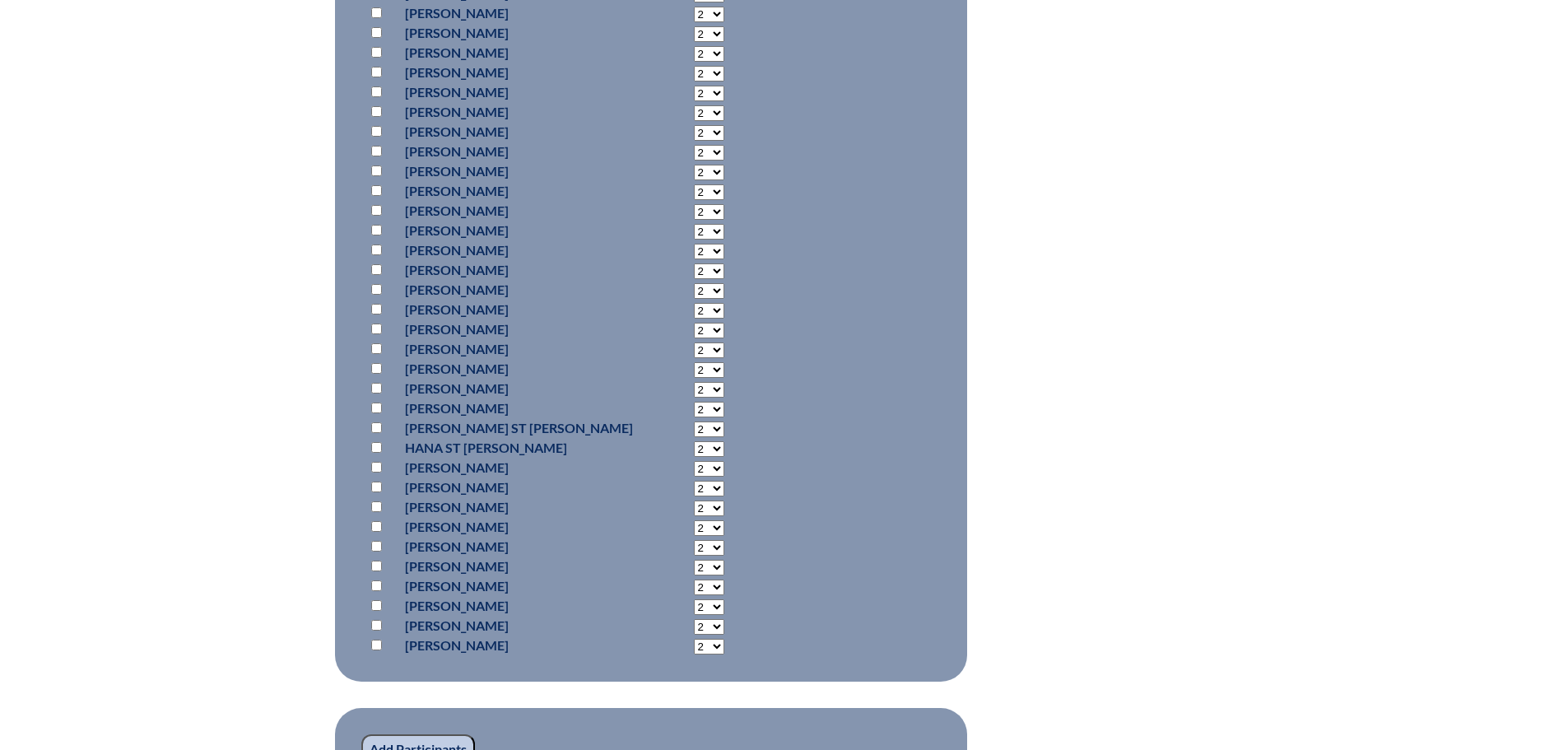
scroll to position [1234, 0]
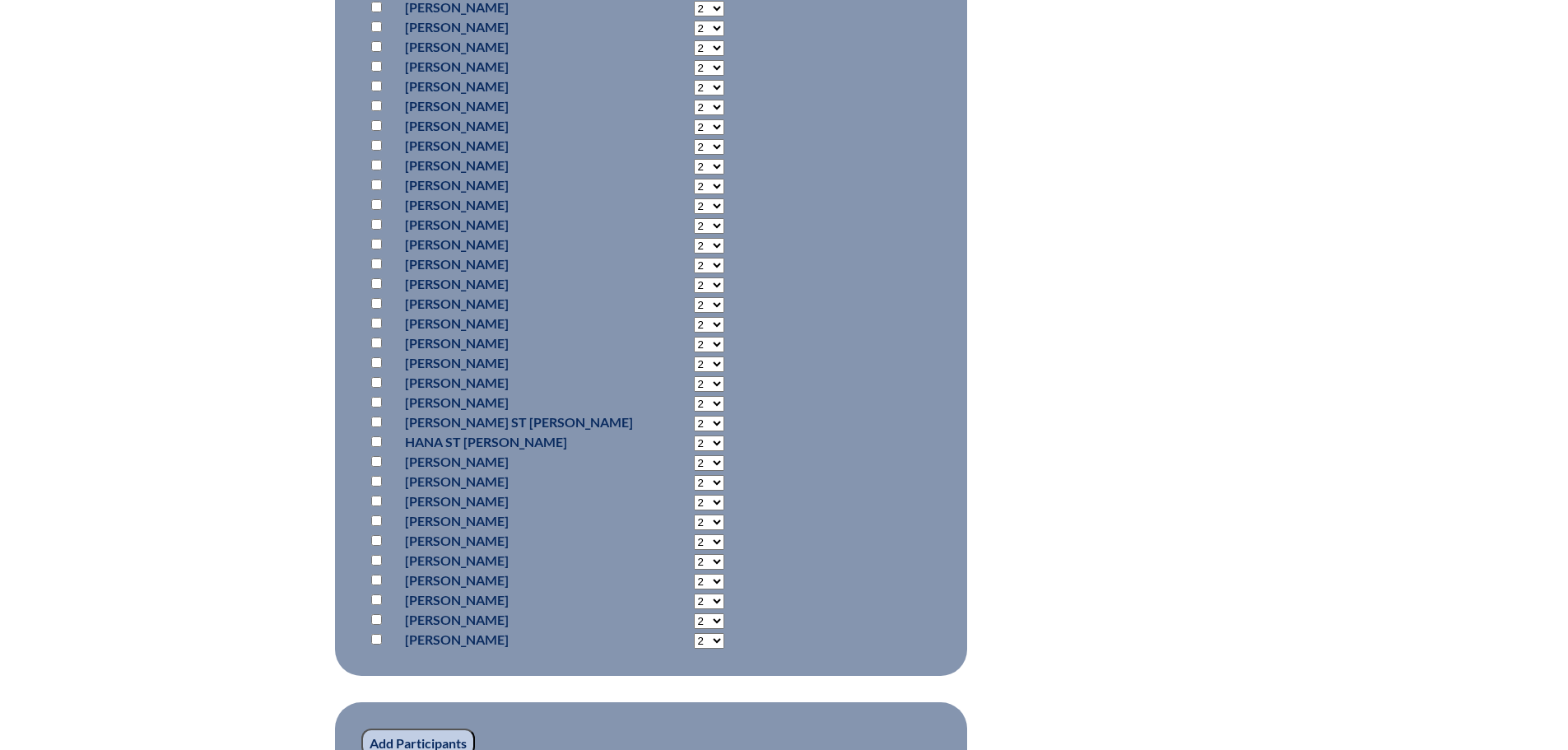
click at [374, 574] on input "checkbox" at bounding box center [377, 580] width 11 height 11
checkbox input "true"
click at [400, 729] on input "Add Participants" at bounding box center [418, 743] width 114 height 28
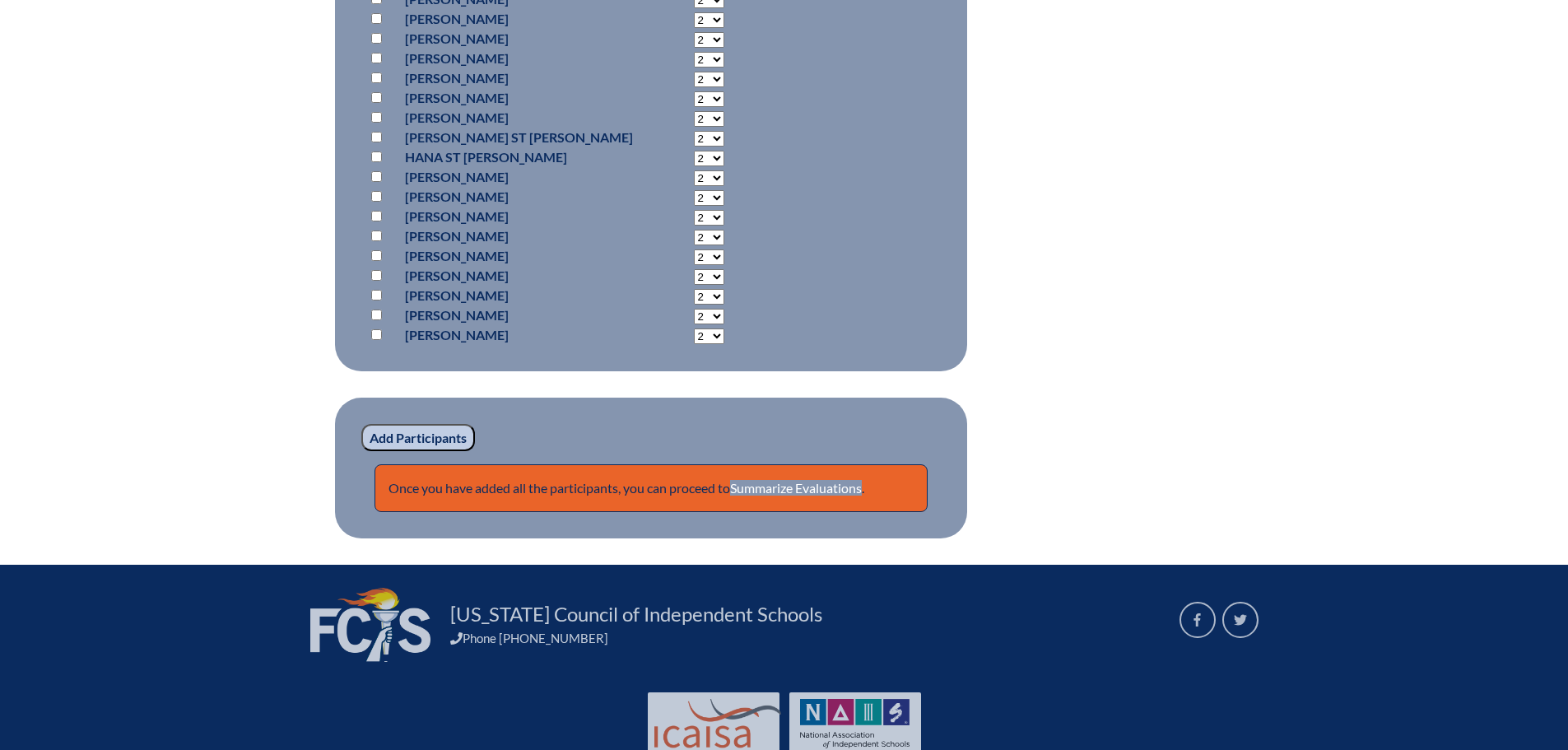
scroll to position [1639, 0]
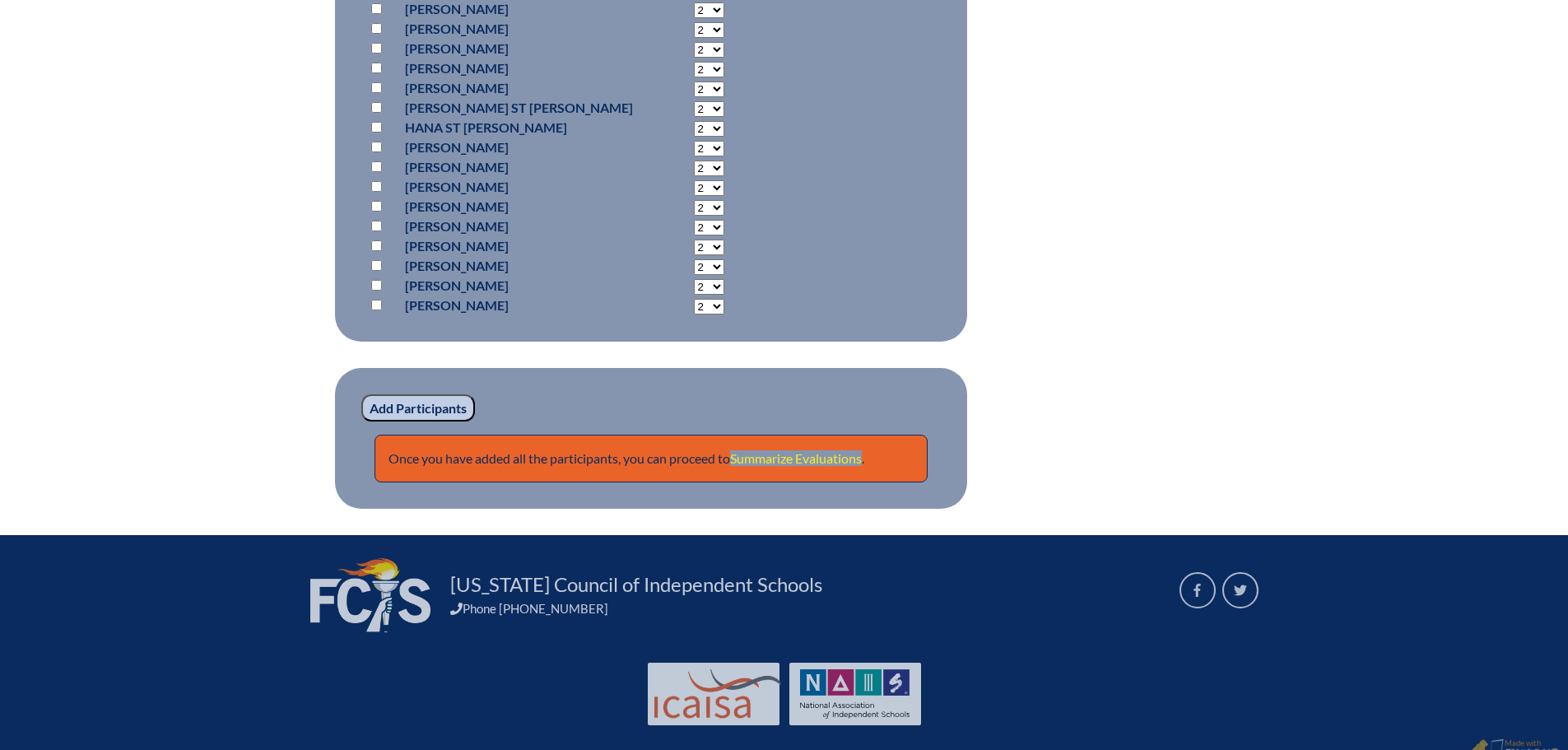
click at [829, 450] on link "Summarize Evaluations" at bounding box center [796, 458] width 131 height 16
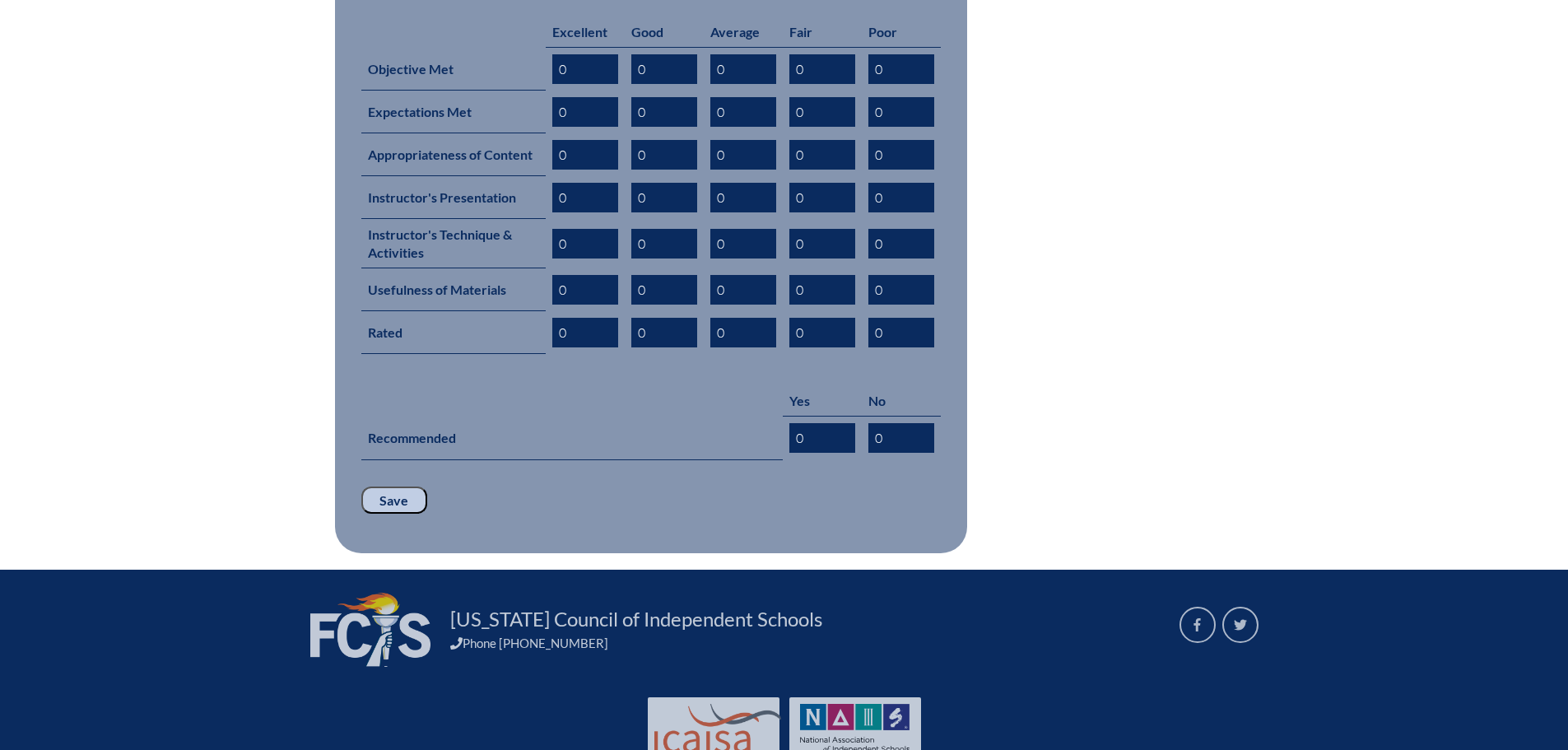
scroll to position [852, 0]
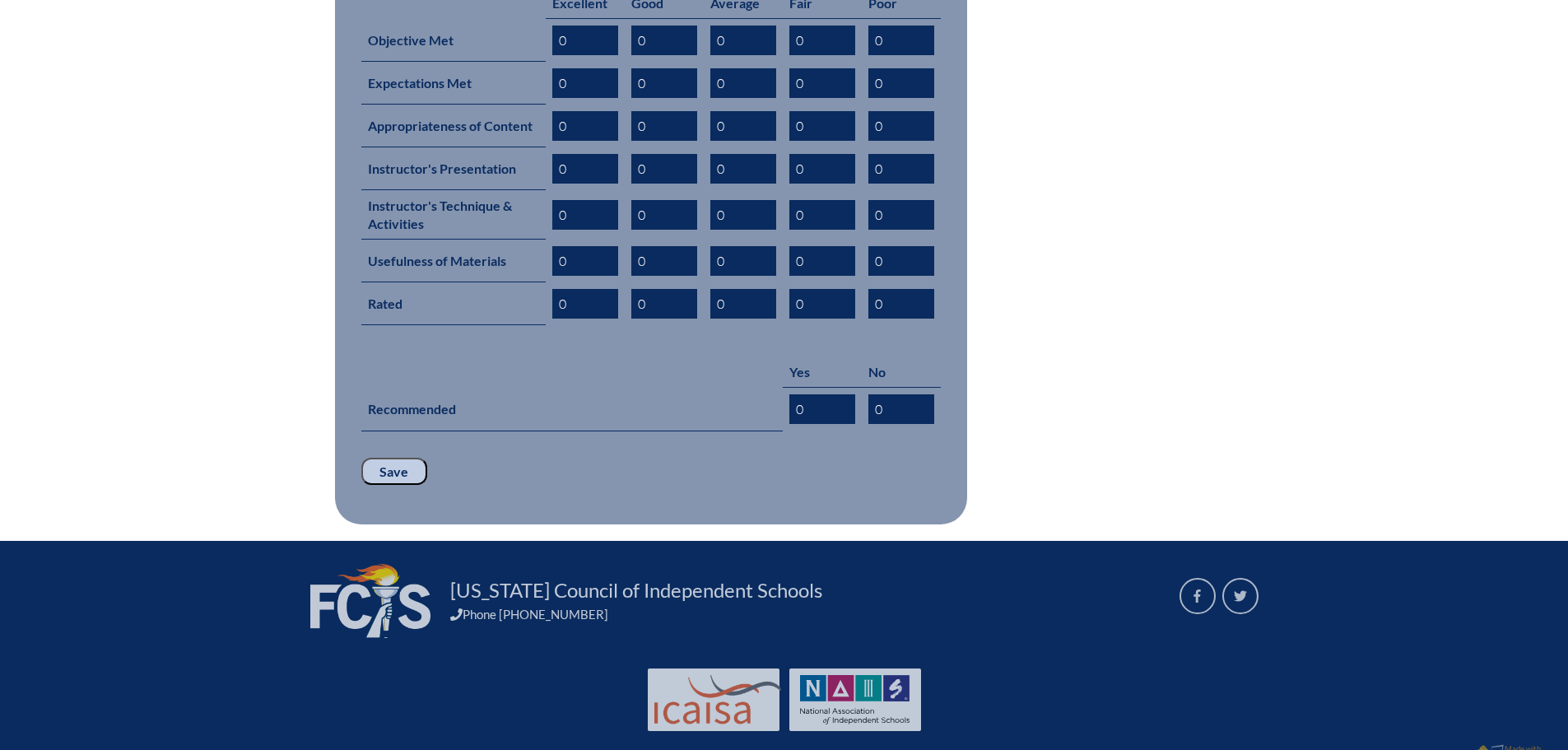
click at [391, 458] on input "Save" at bounding box center [394, 472] width 66 height 28
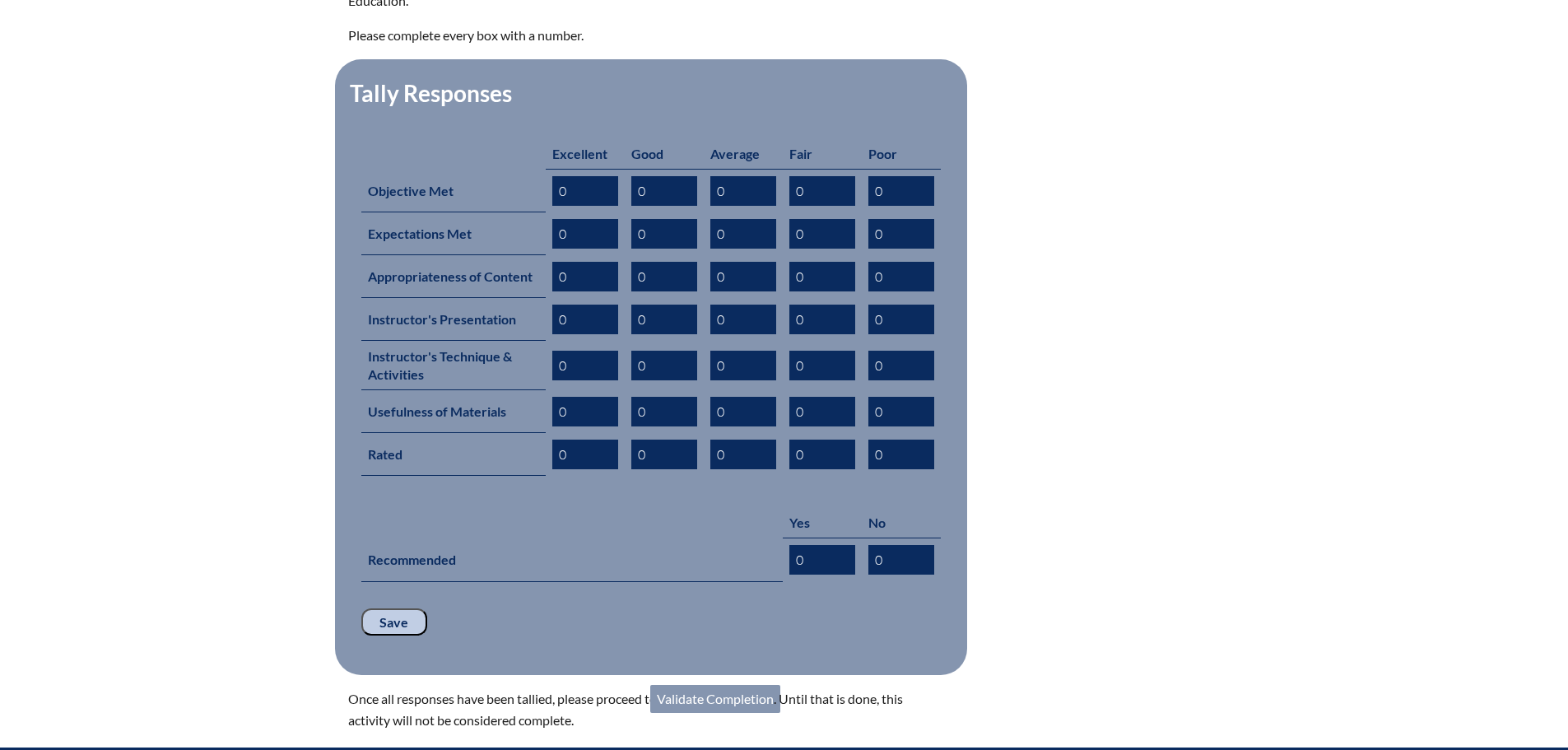
scroll to position [905, 0]
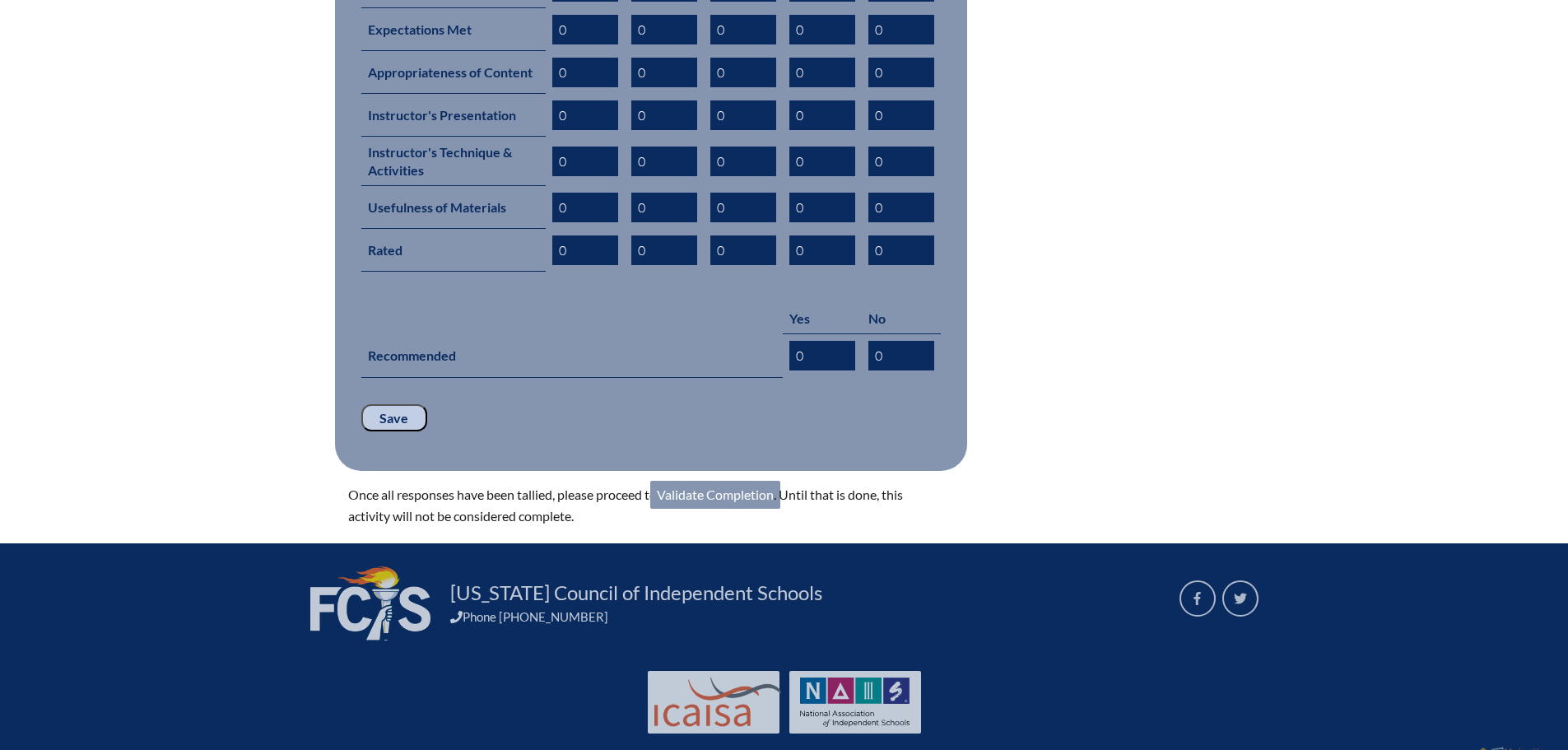
click at [749, 481] on link "Validate Completion" at bounding box center [715, 495] width 130 height 28
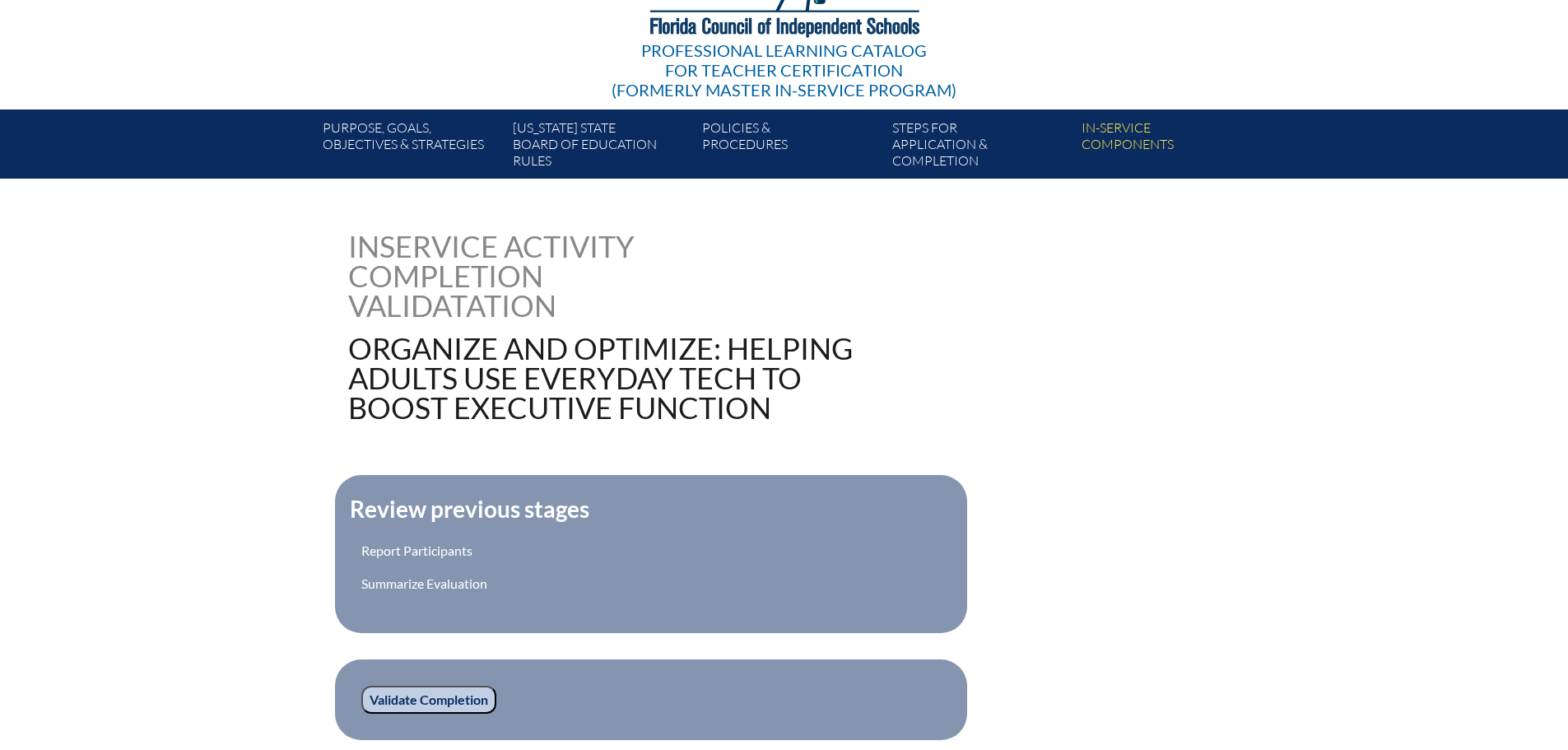
scroll to position [456, 0]
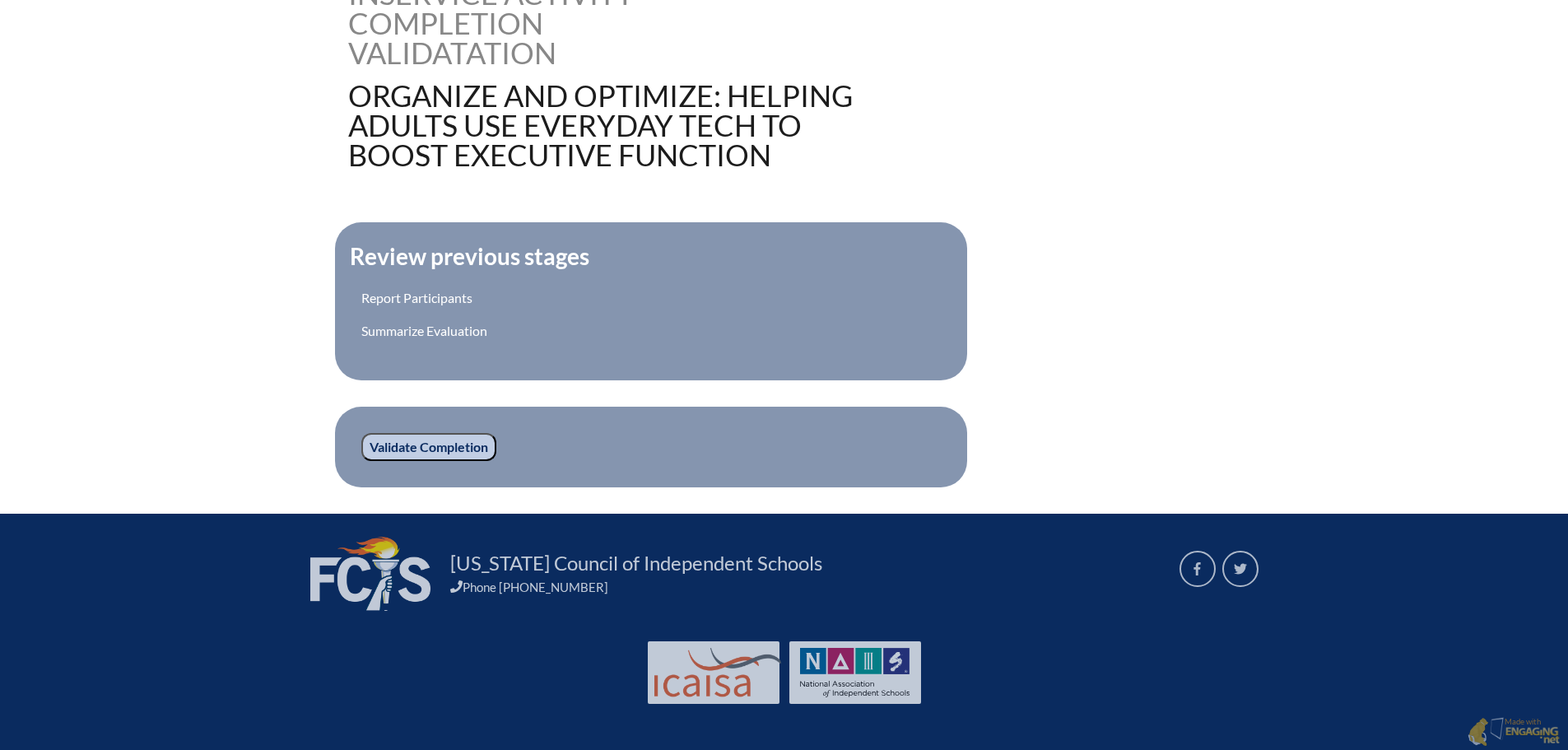
click at [402, 445] on input "Validate Completion" at bounding box center [429, 447] width 135 height 28
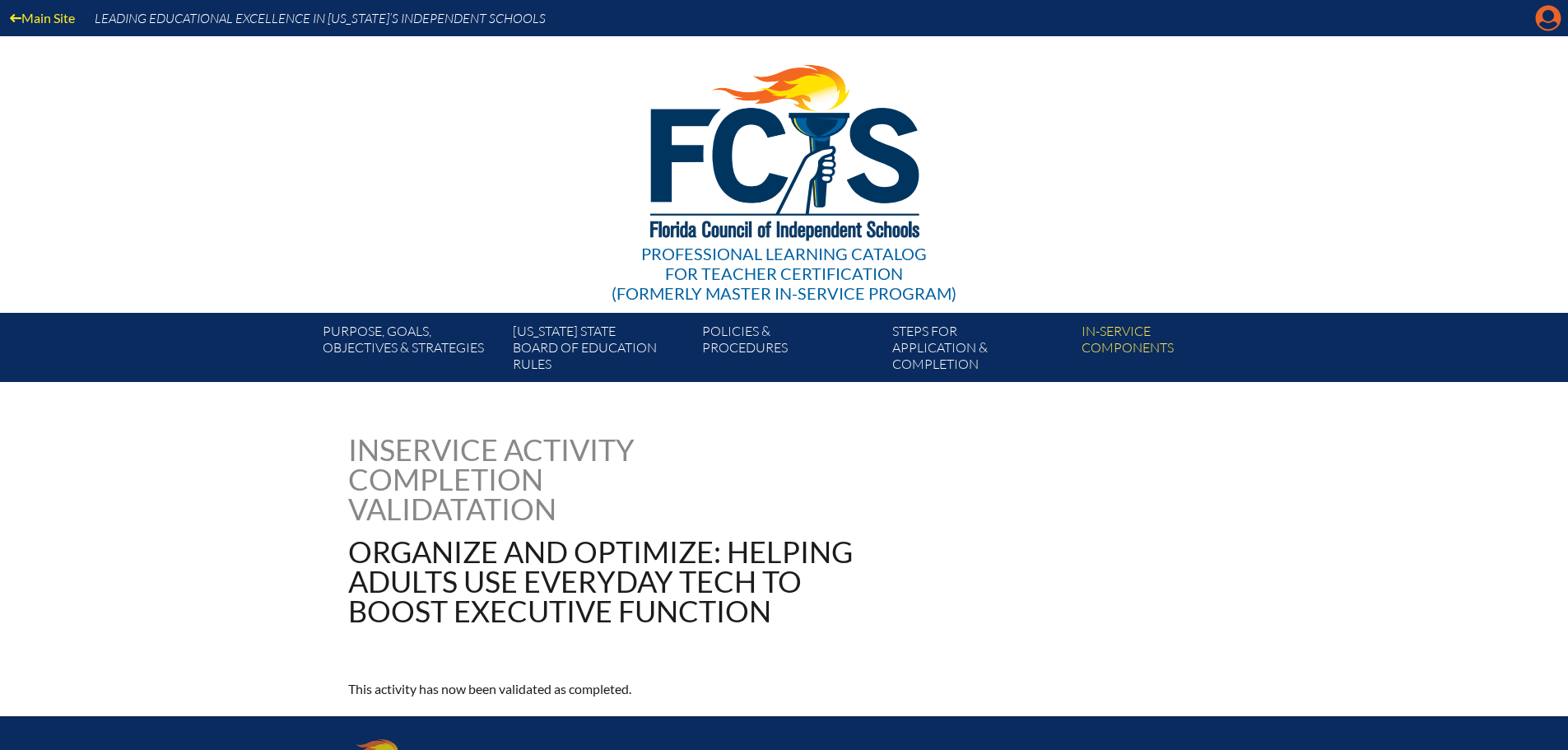
click at [1551, 23] on icon "Manage account" at bounding box center [1549, 19] width 26 height 26
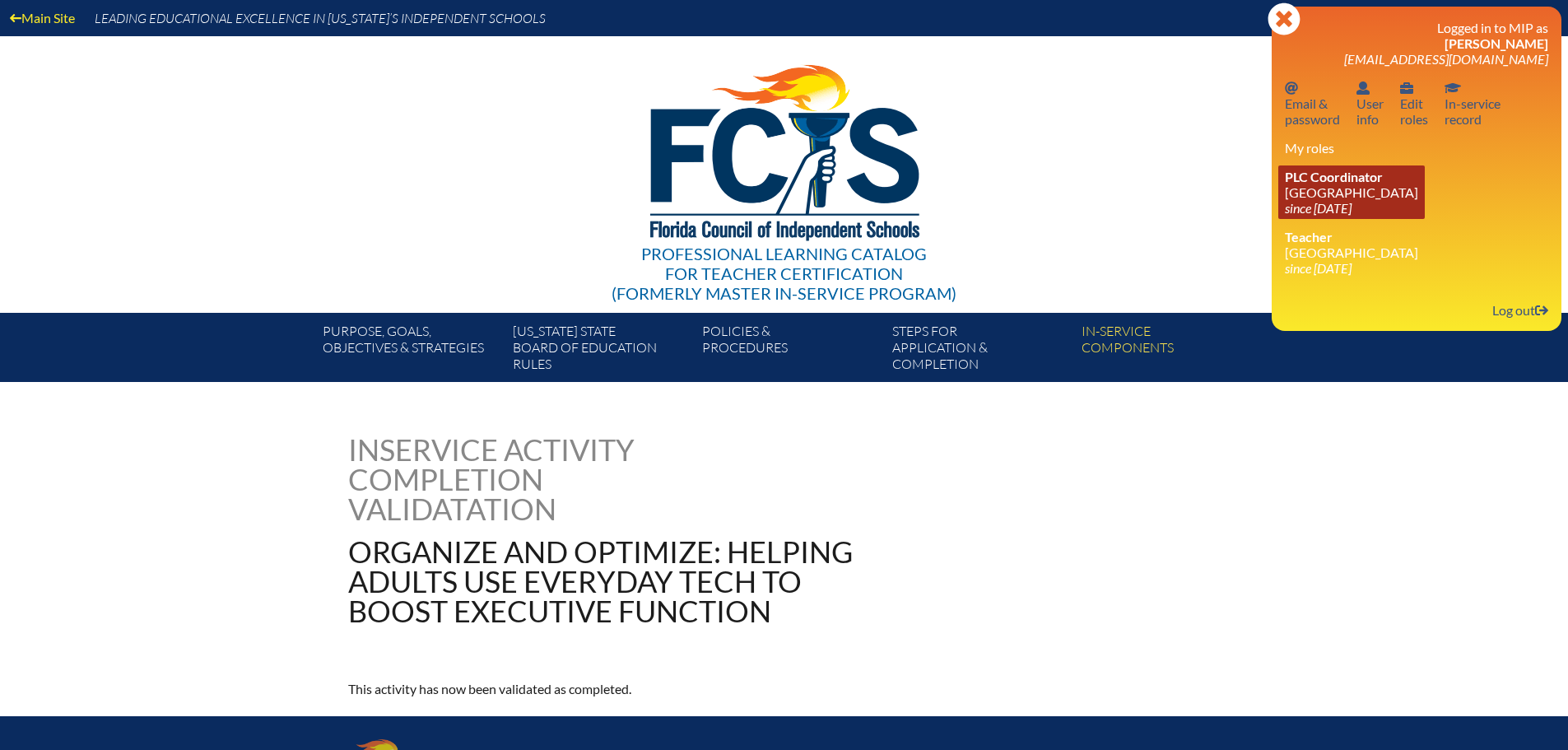
click at [1352, 212] on icon "since [DATE]" at bounding box center [1318, 208] width 67 height 16
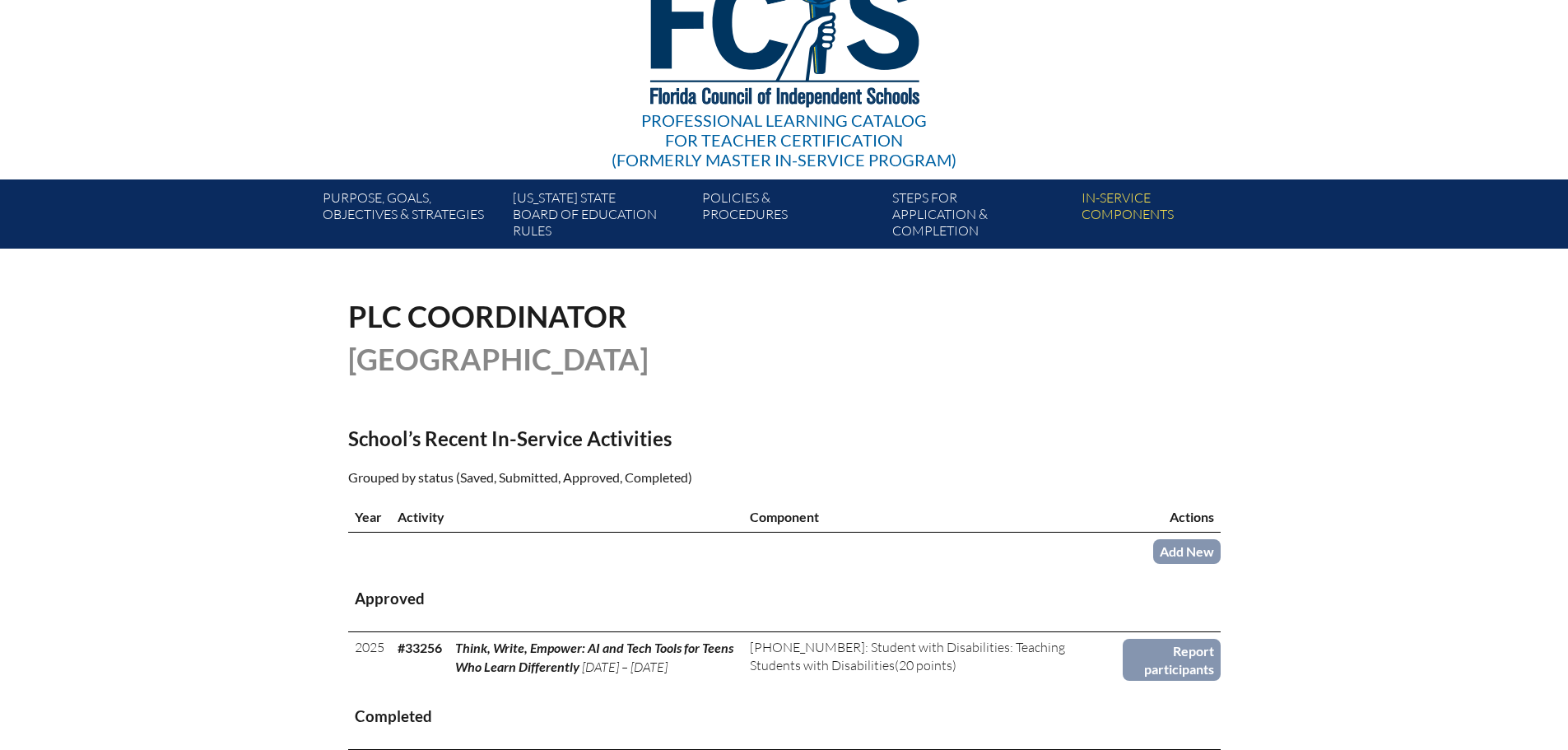
scroll to position [411, 0]
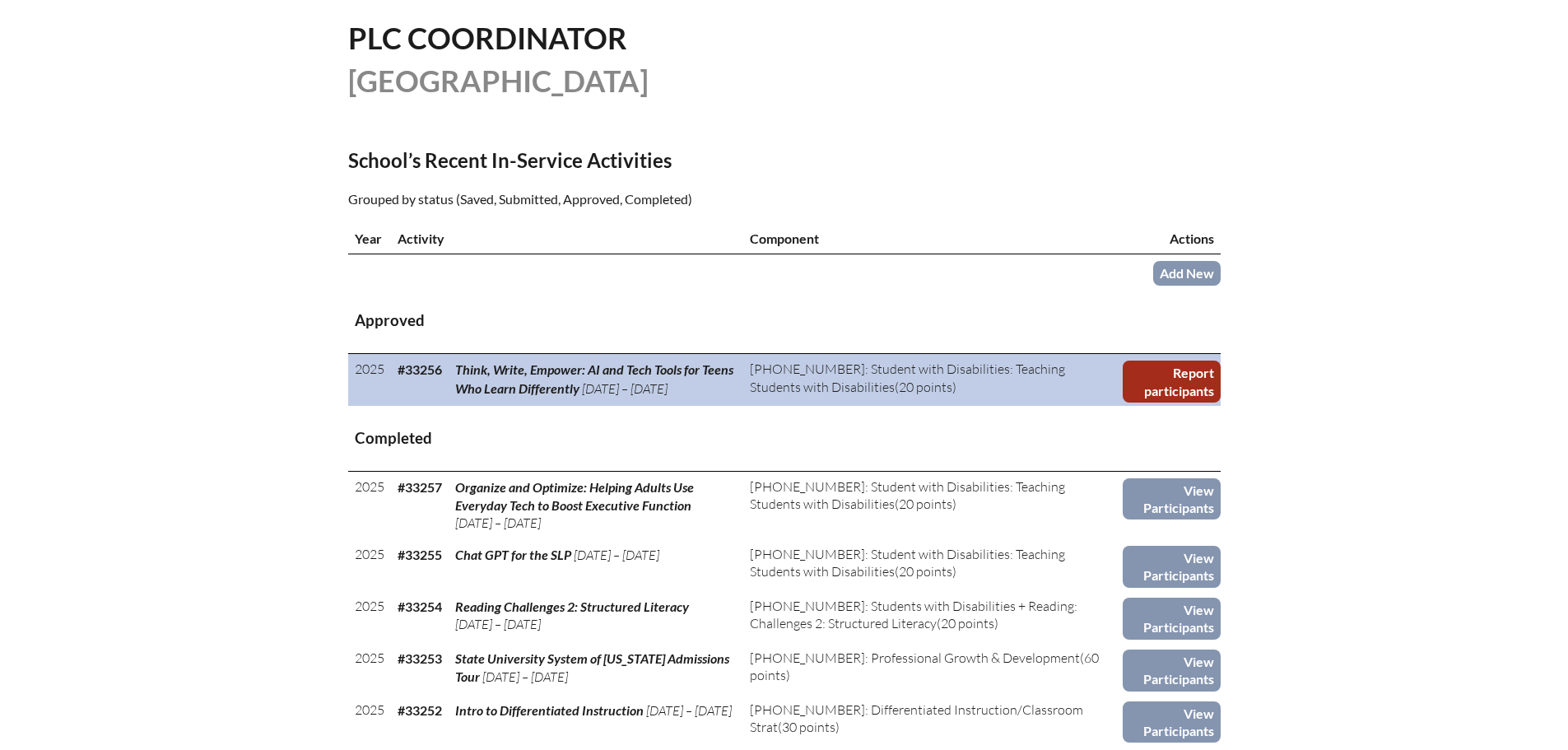
click at [1160, 379] on link "Report participants" at bounding box center [1172, 382] width 97 height 42
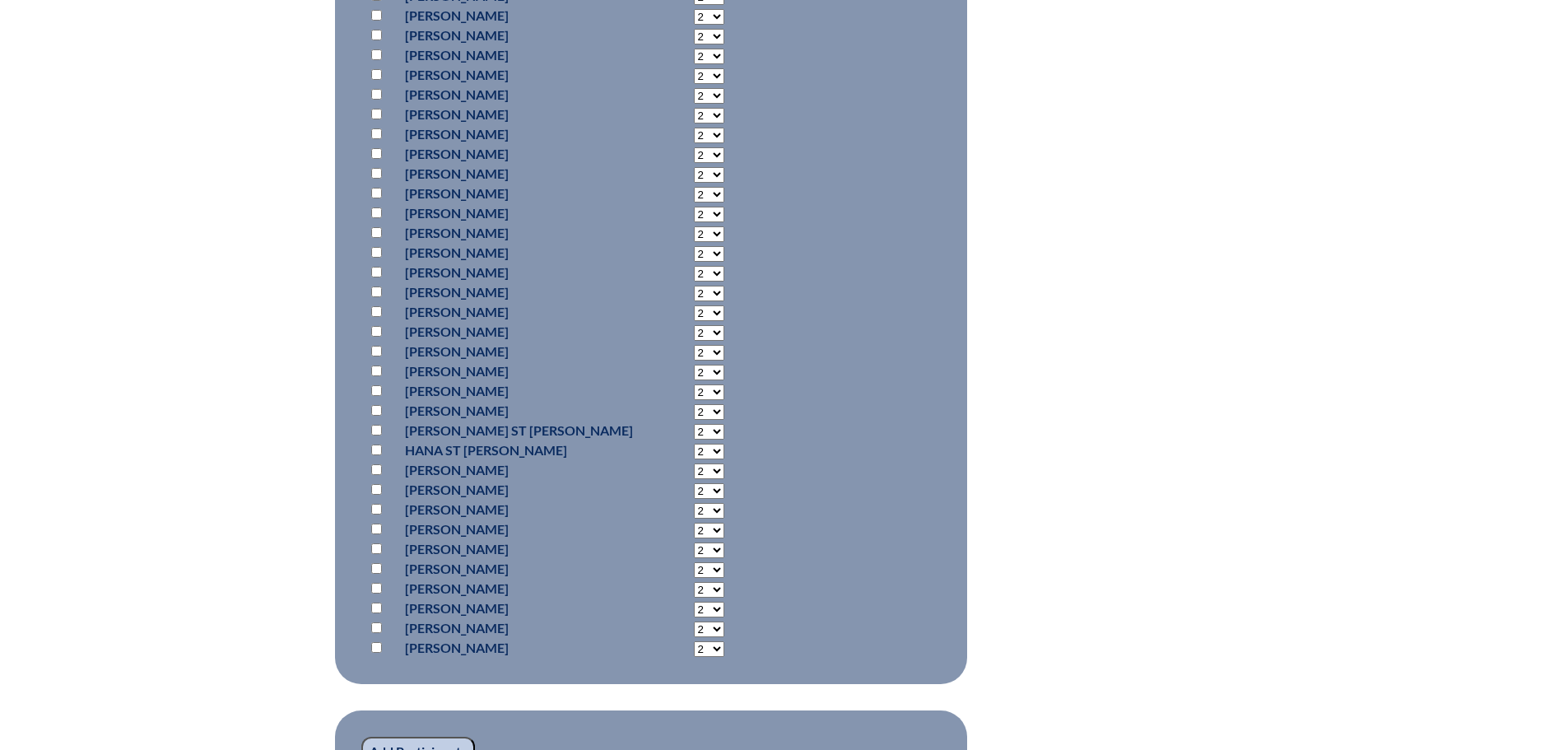
scroll to position [1234, 0]
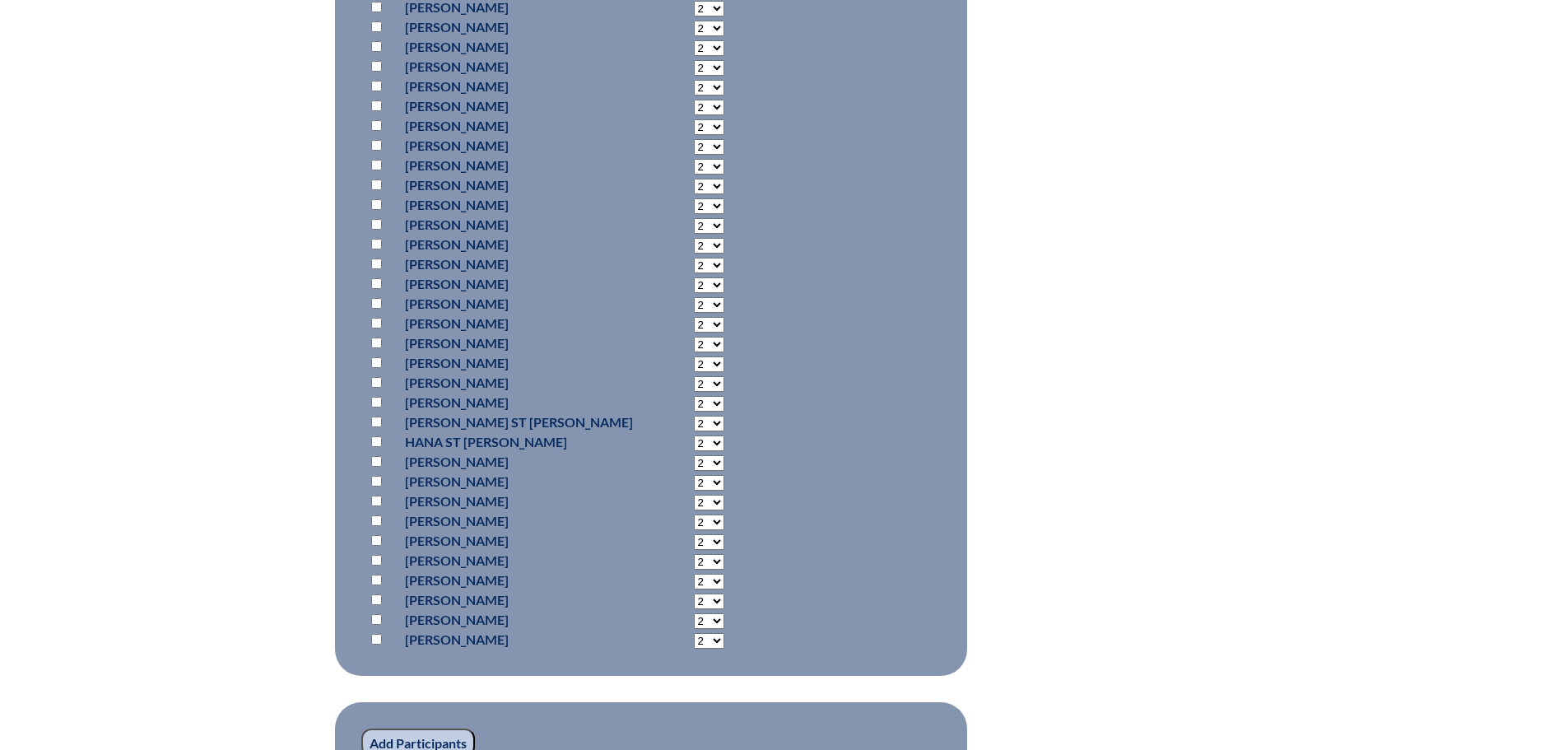
click at [375, 574] on input "checkbox" at bounding box center [377, 580] width 11 height 11
checkbox input "true"
click at [432, 729] on input "Add Participants" at bounding box center [418, 743] width 114 height 28
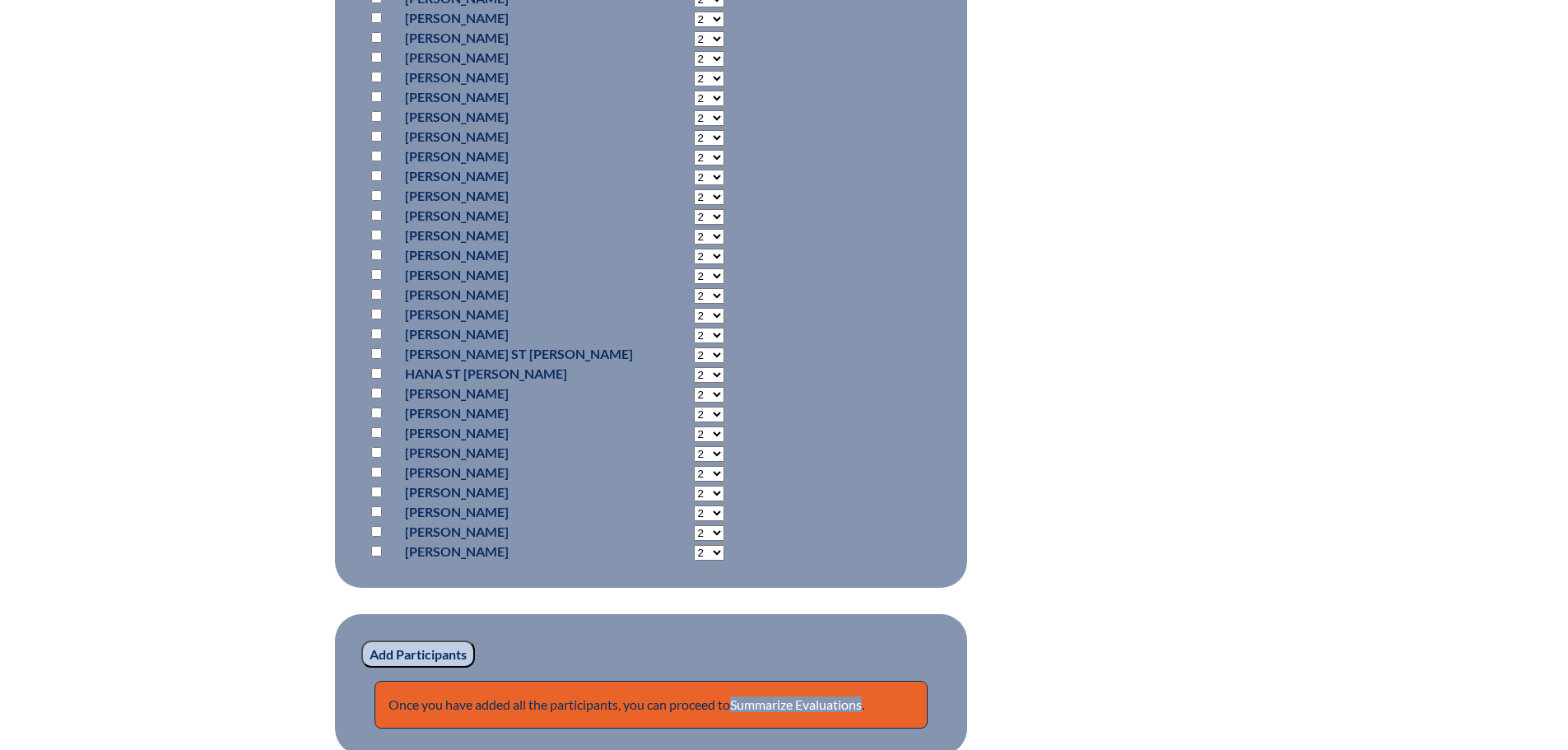
scroll to position [1572, 0]
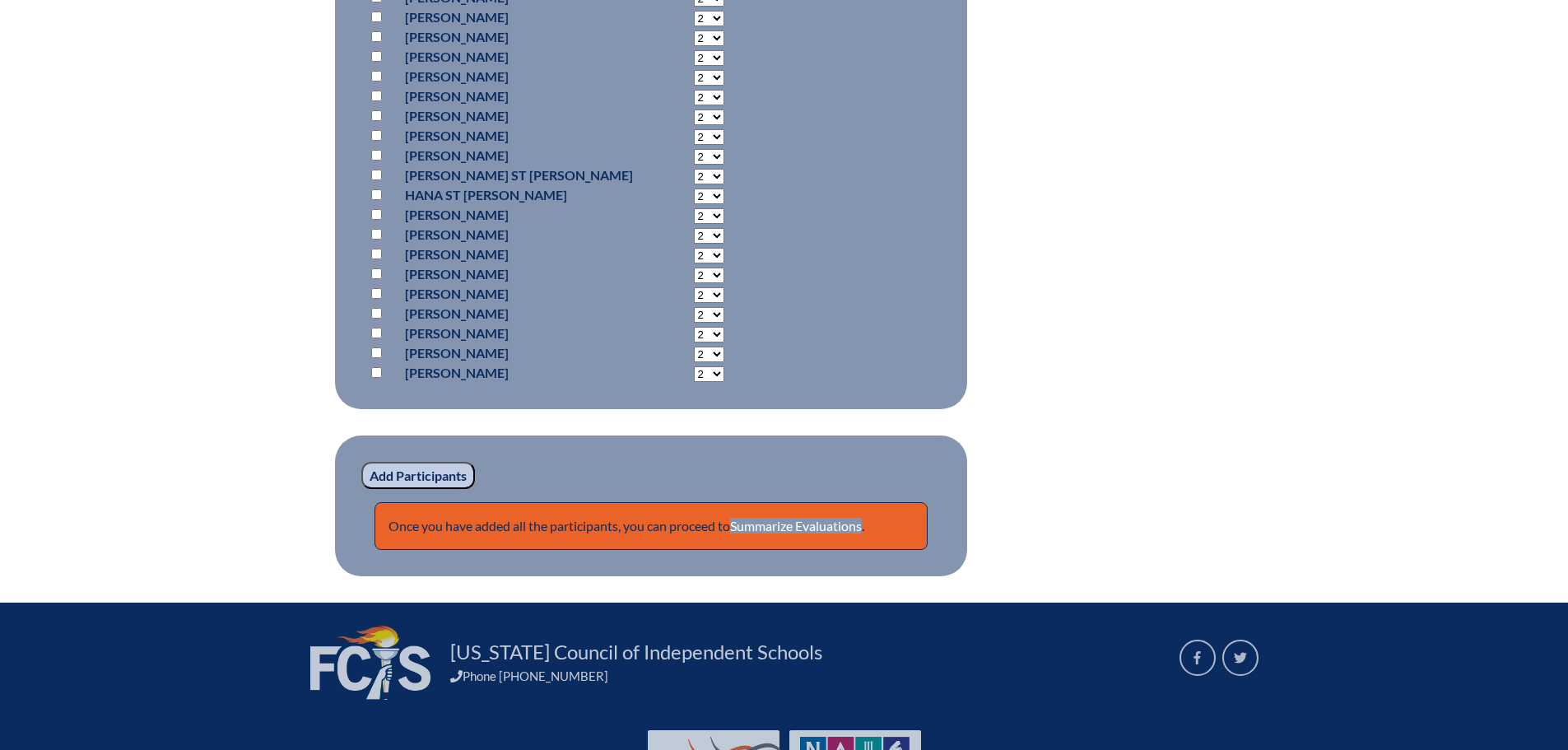
click at [790, 502] on p "Once you have added all the participants, you can proceed to Summarize Evaluati…" at bounding box center [650, 526] width 553 height 48
click at [803, 518] on link "Summarize Evaluations" at bounding box center [796, 526] width 131 height 16
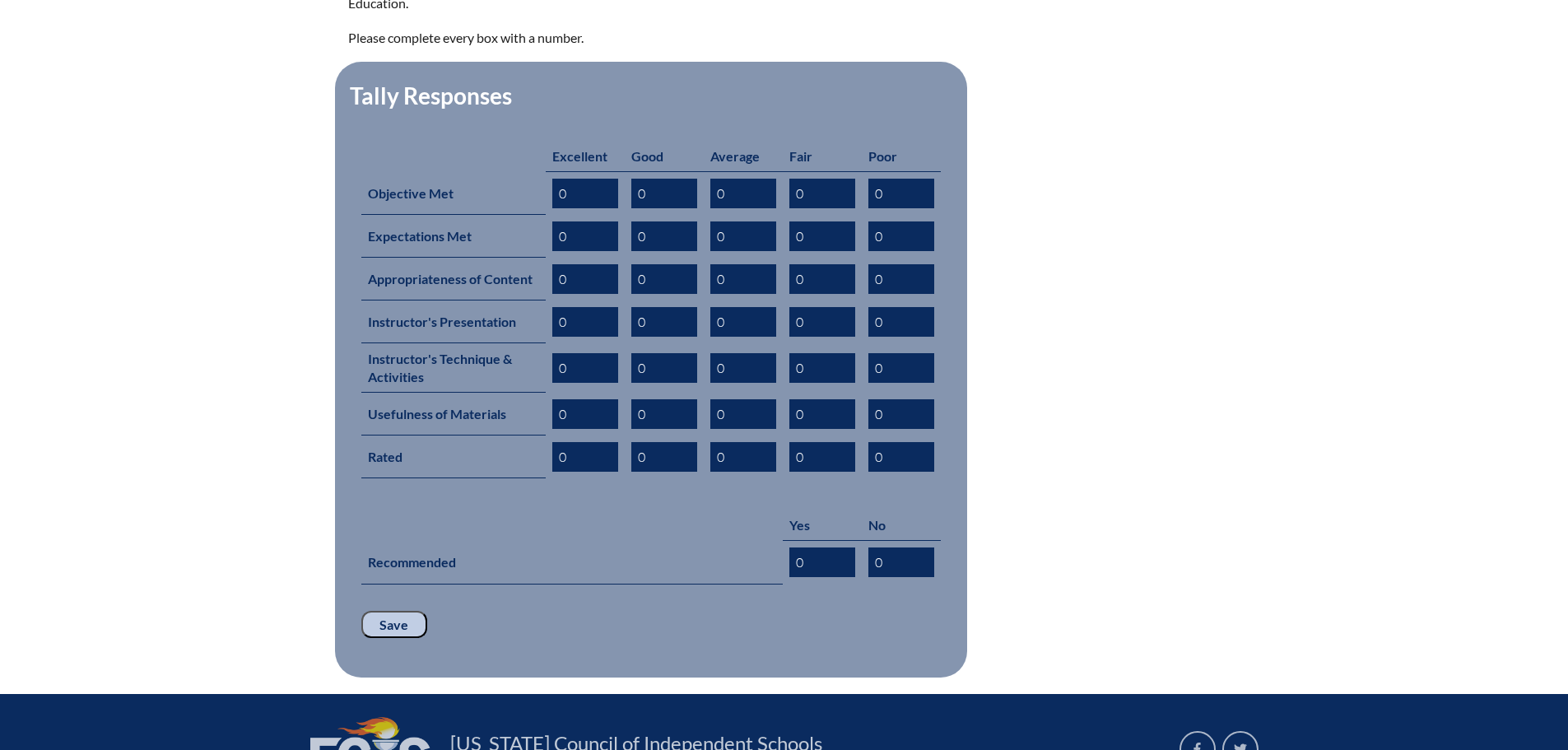
scroll to position [852, 0]
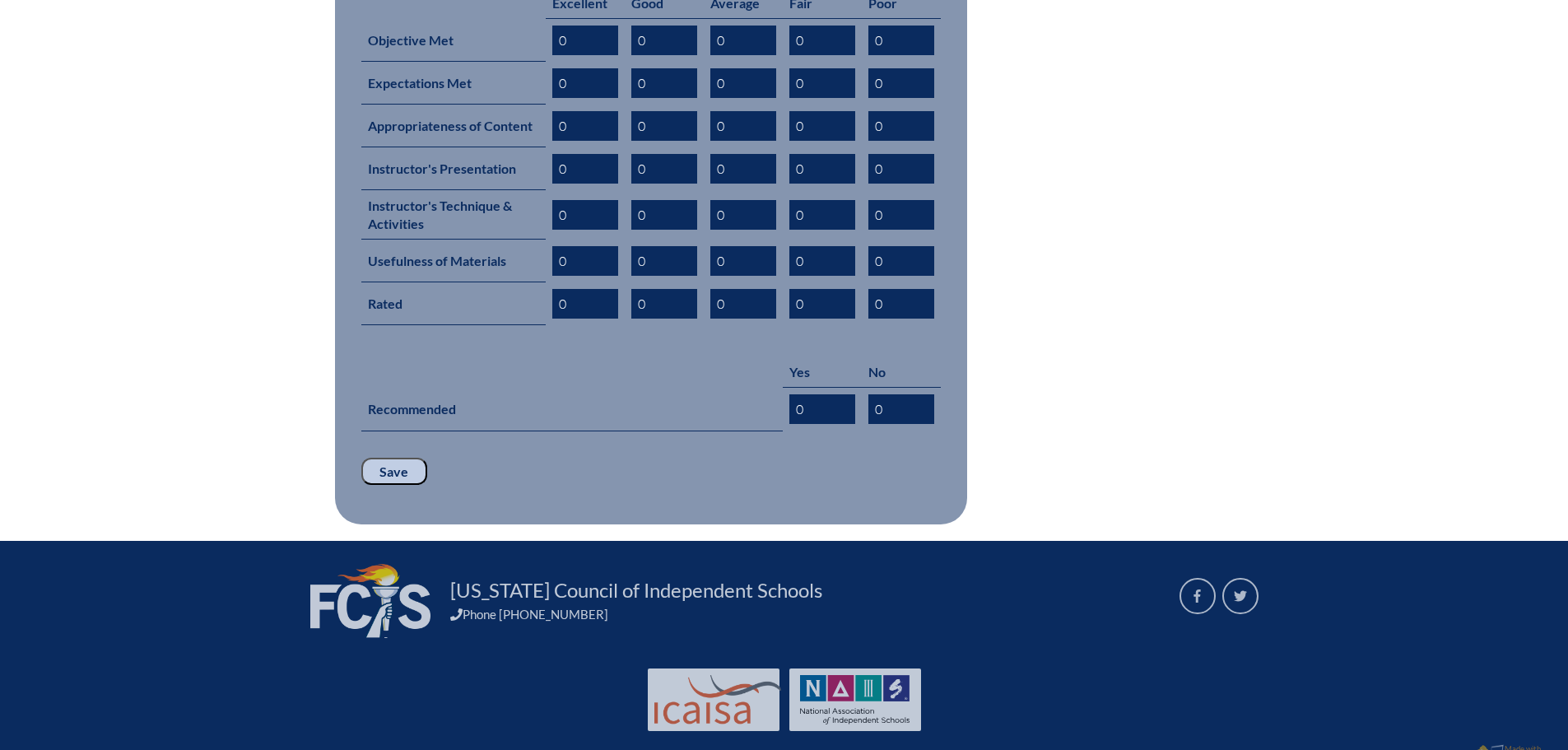
click at [394, 458] on input "Save" at bounding box center [394, 472] width 66 height 28
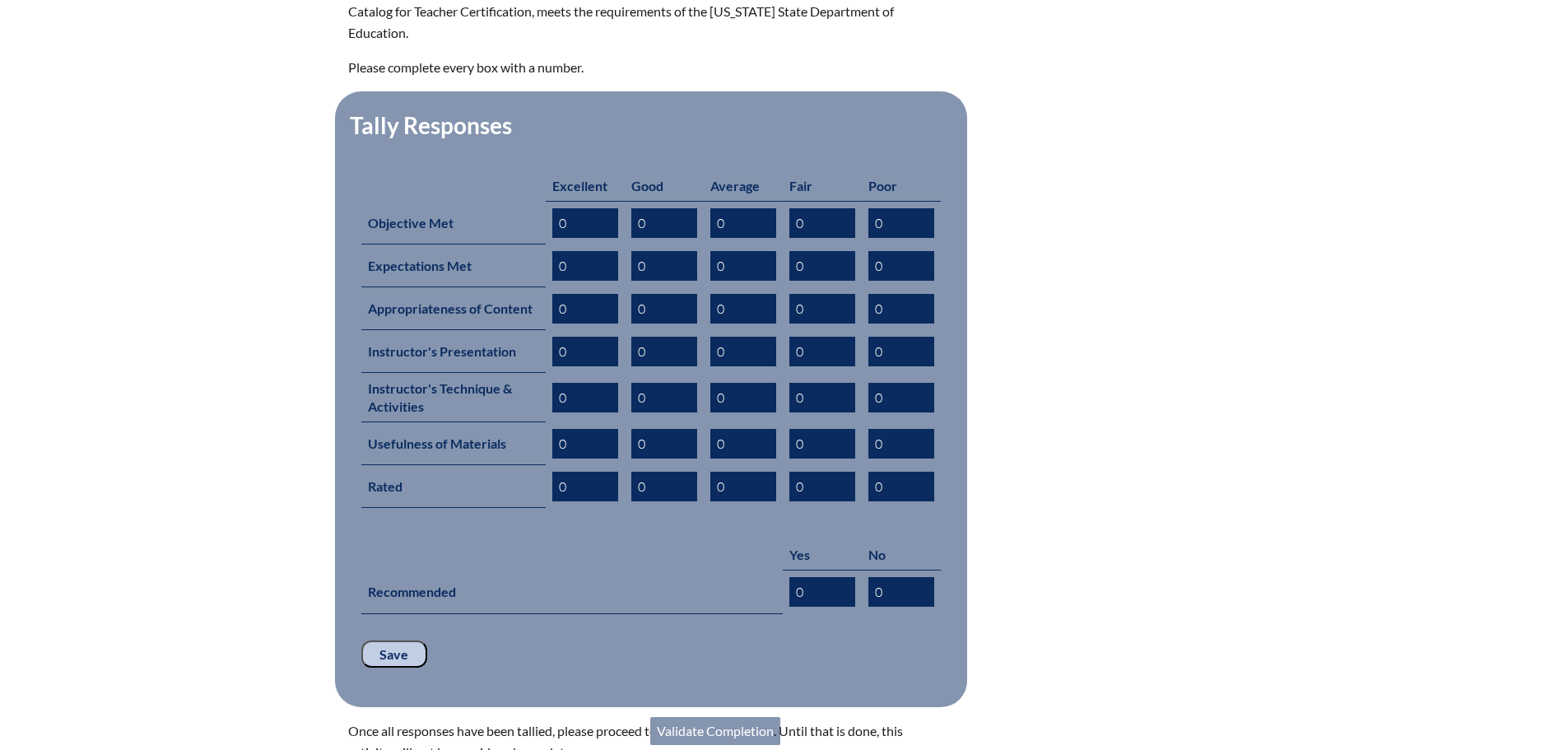
scroll to position [905, 0]
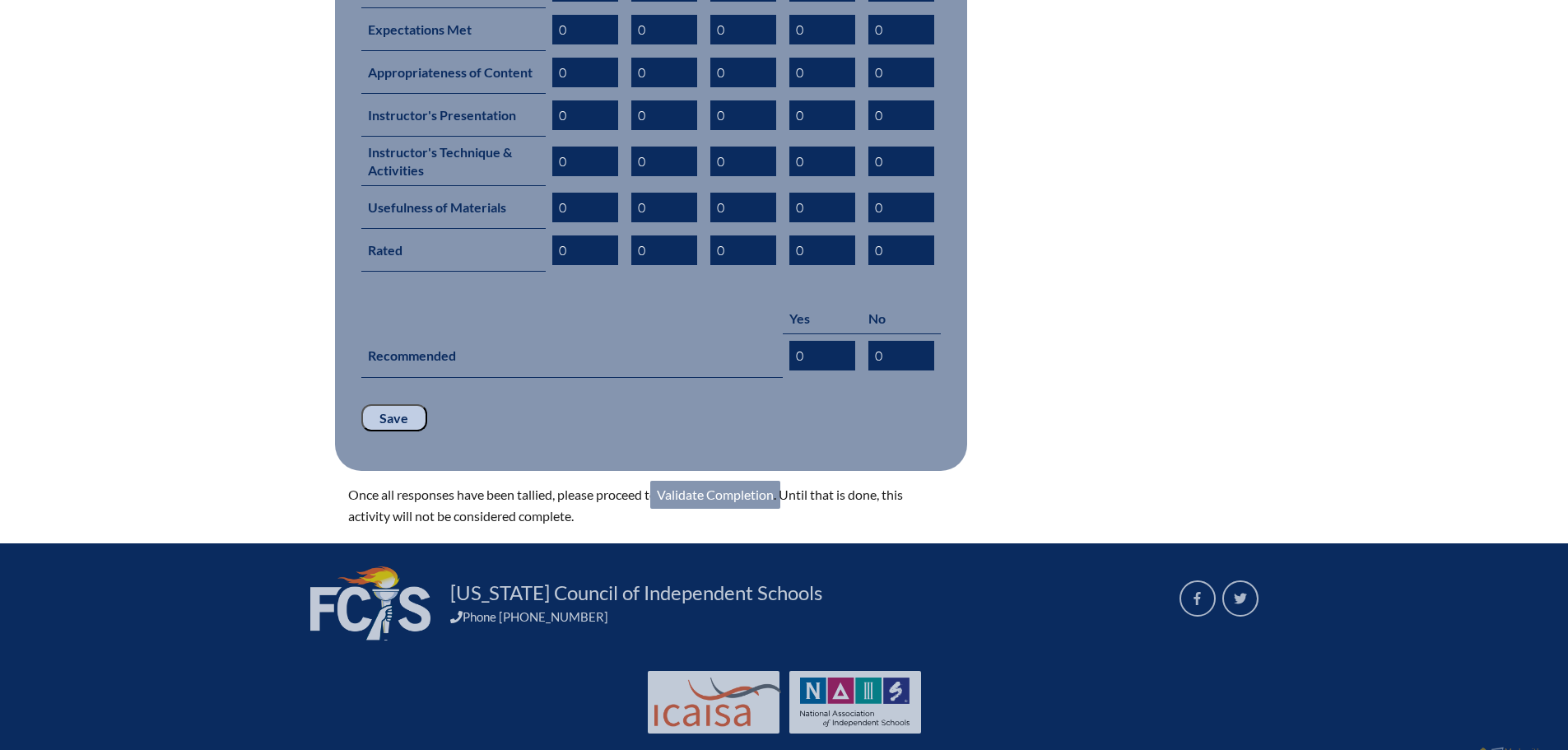
click at [703, 481] on link "Validate Completion" at bounding box center [715, 495] width 130 height 28
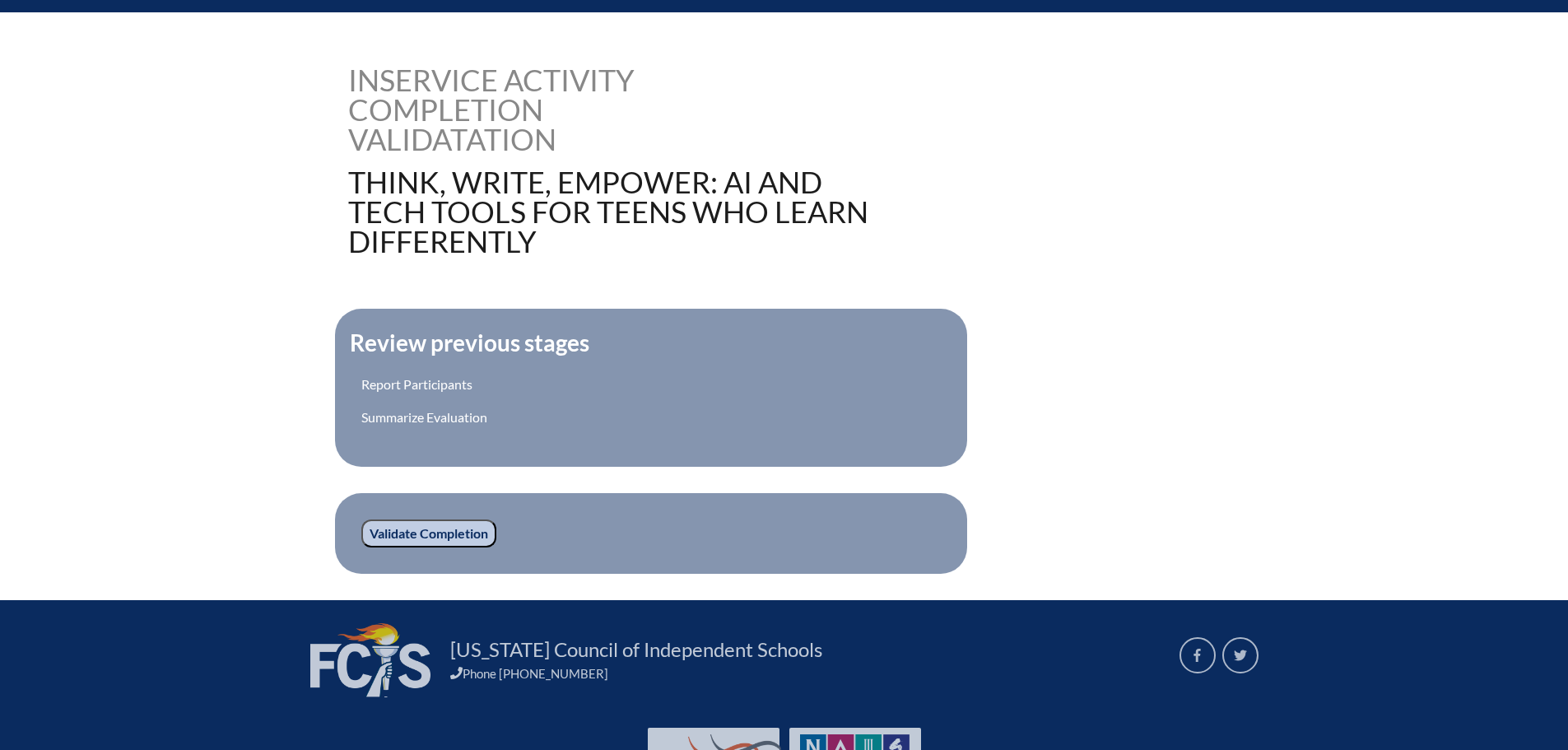
scroll to position [456, 0]
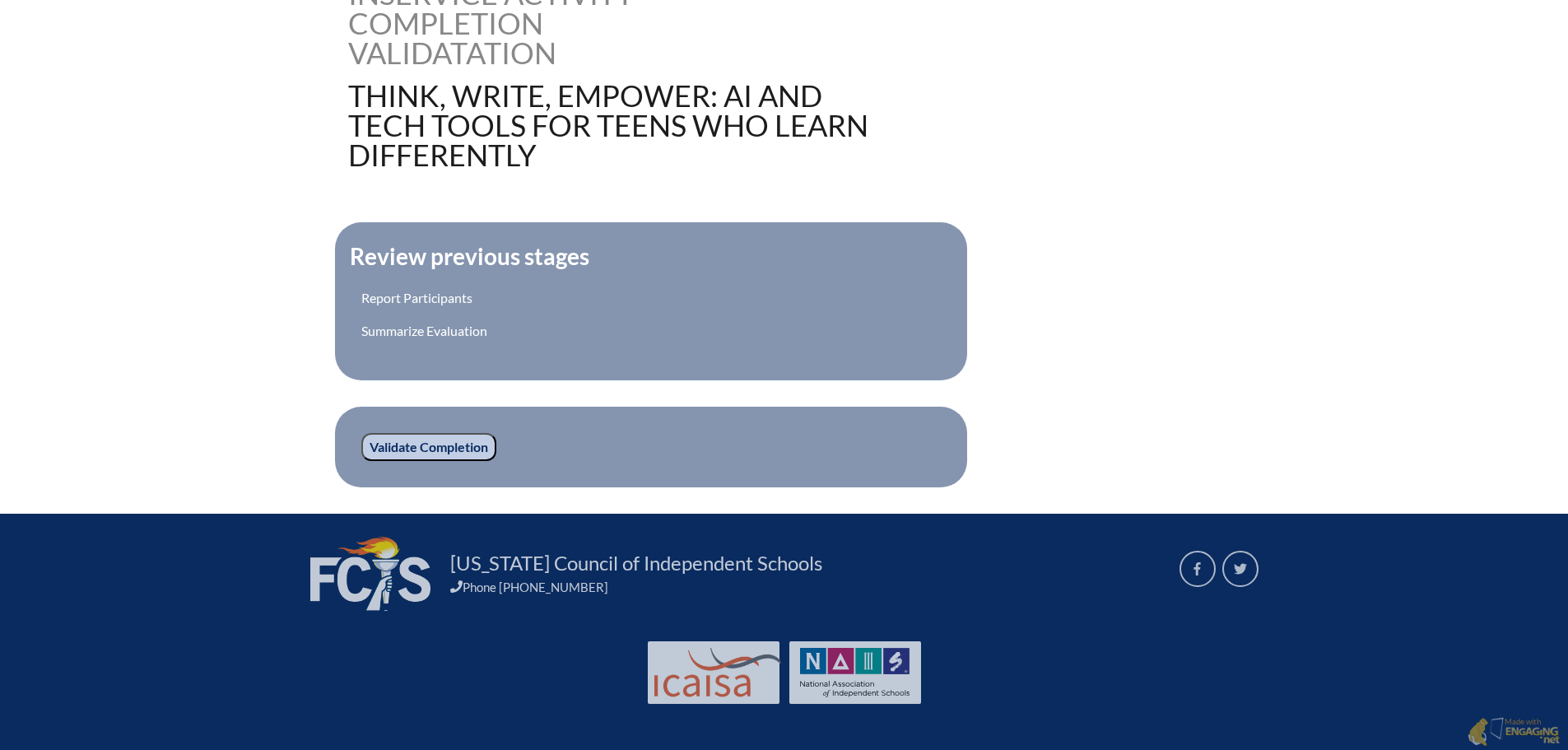
click at [457, 438] on input "Validate Completion" at bounding box center [429, 447] width 135 height 28
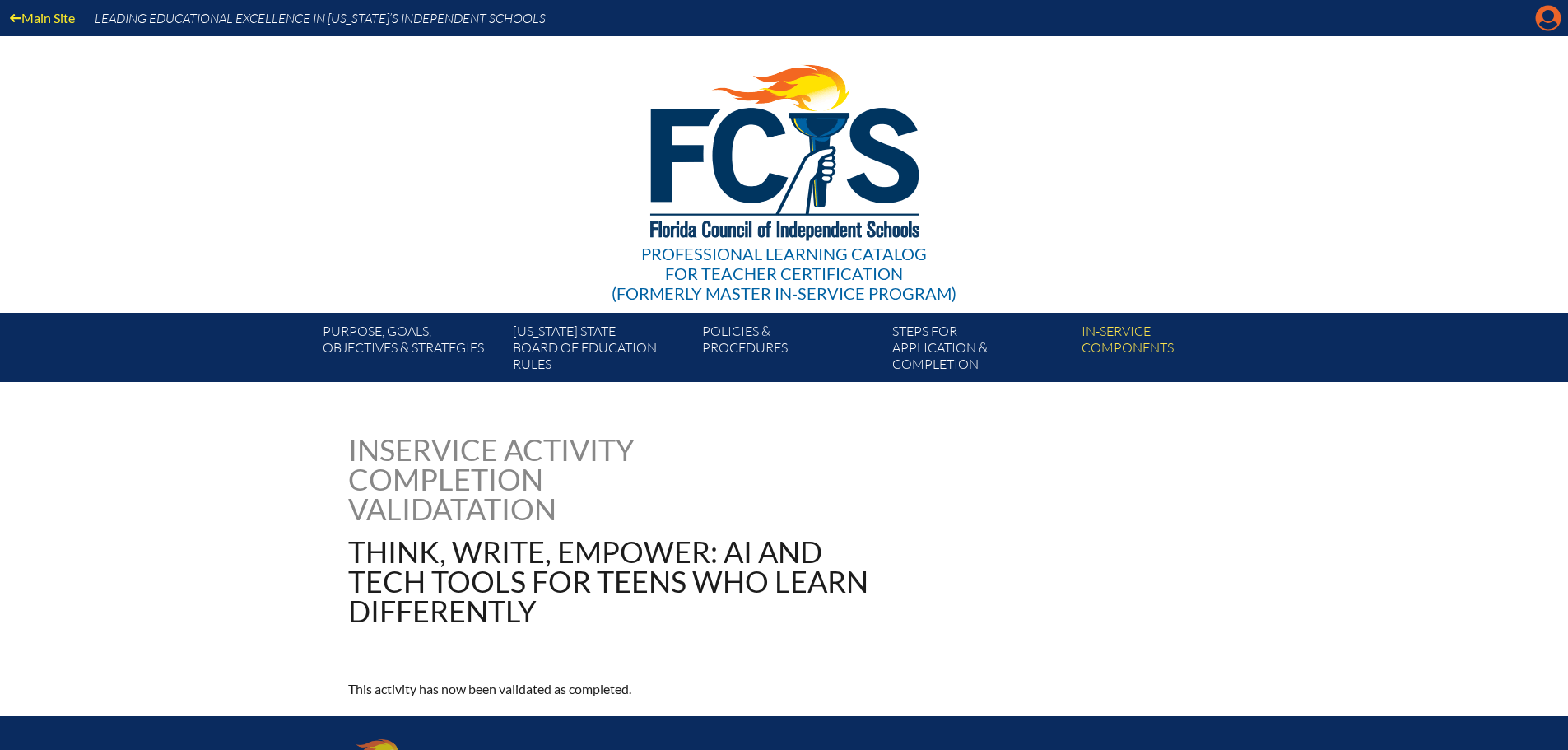
click at [1555, 16] on icon at bounding box center [1549, 19] width 26 height 26
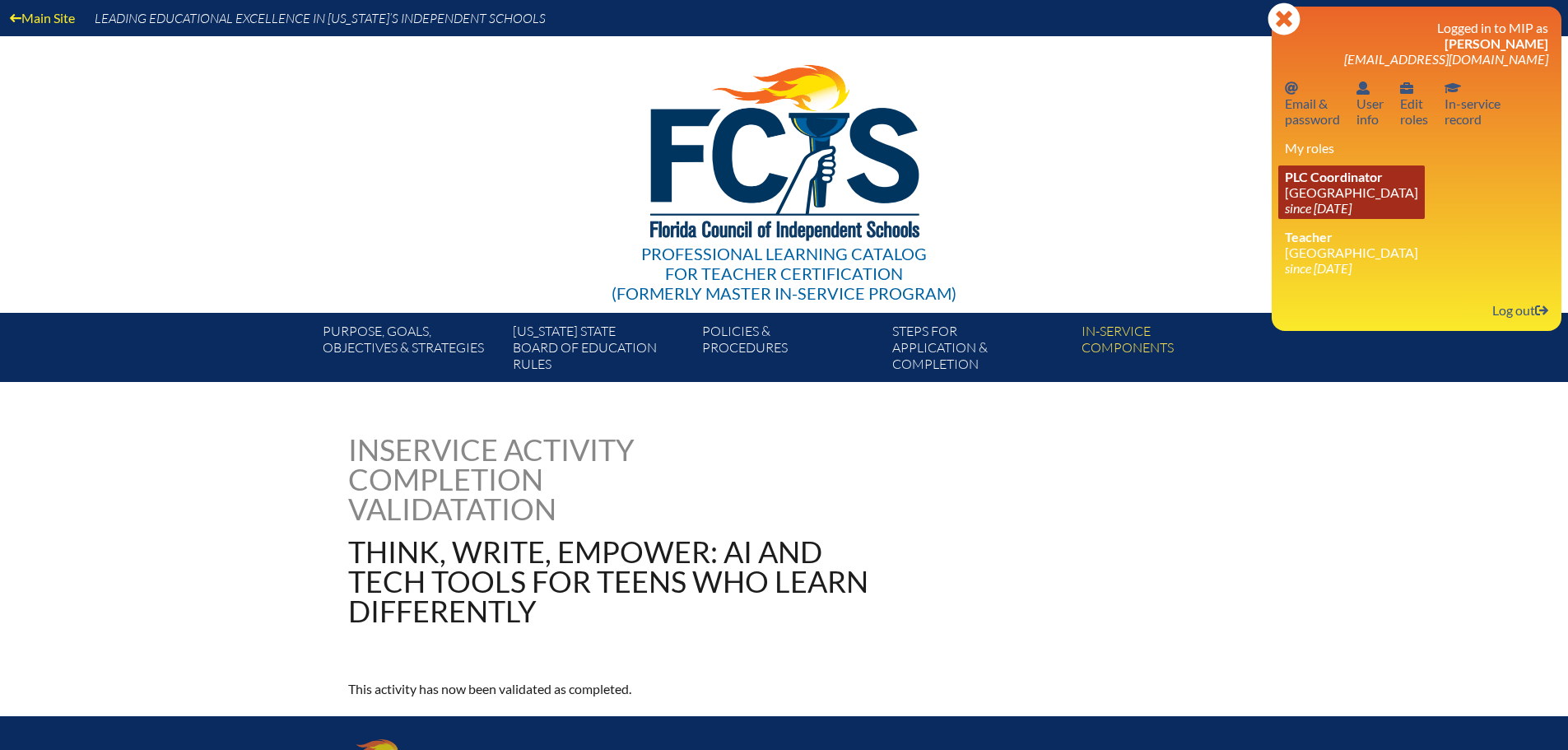
click at [1309, 197] on link "PLC Coordinator [GEOGRAPHIC_DATA] since [DATE]" at bounding box center [1352, 192] width 146 height 54
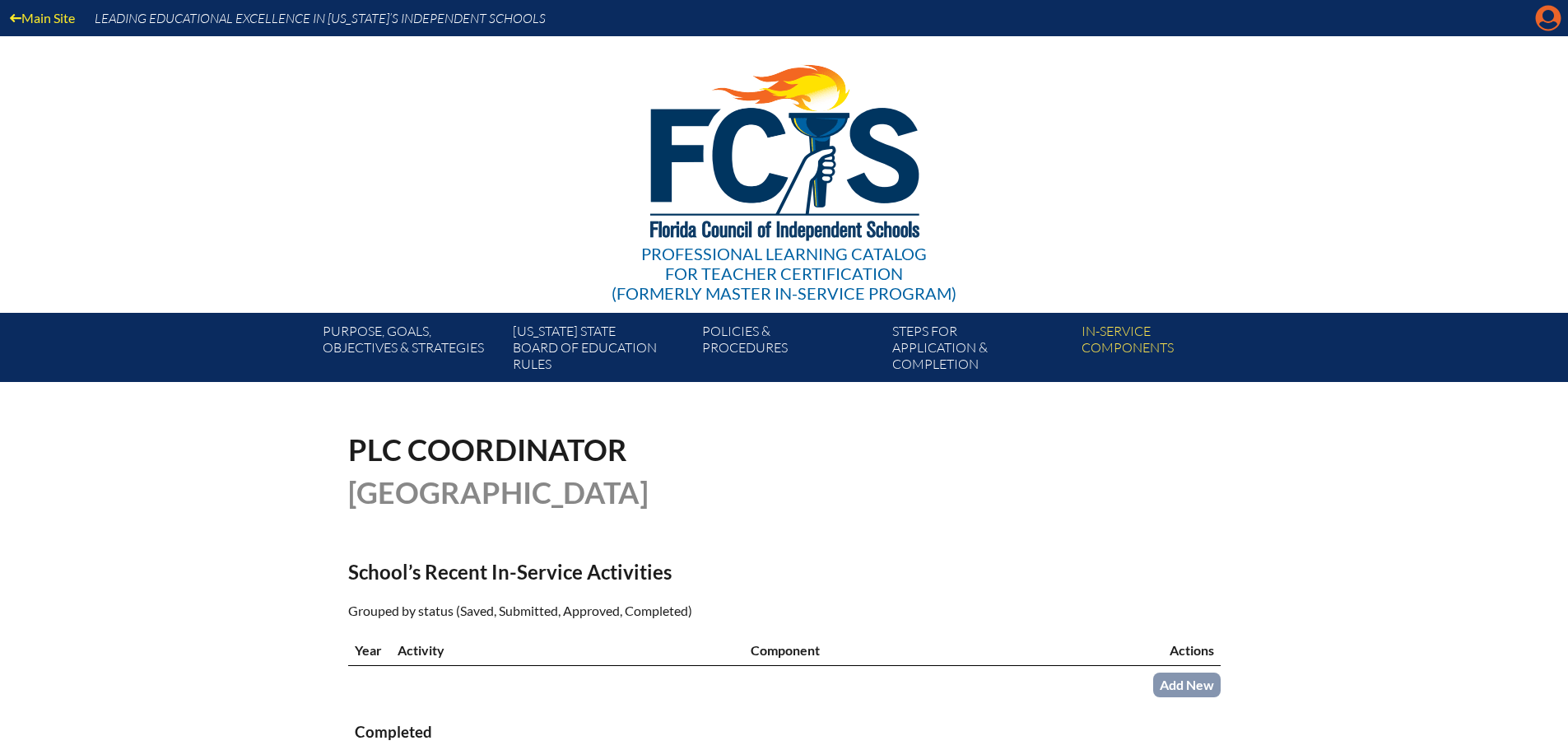
click at [1547, 8] on icon at bounding box center [1549, 19] width 26 height 26
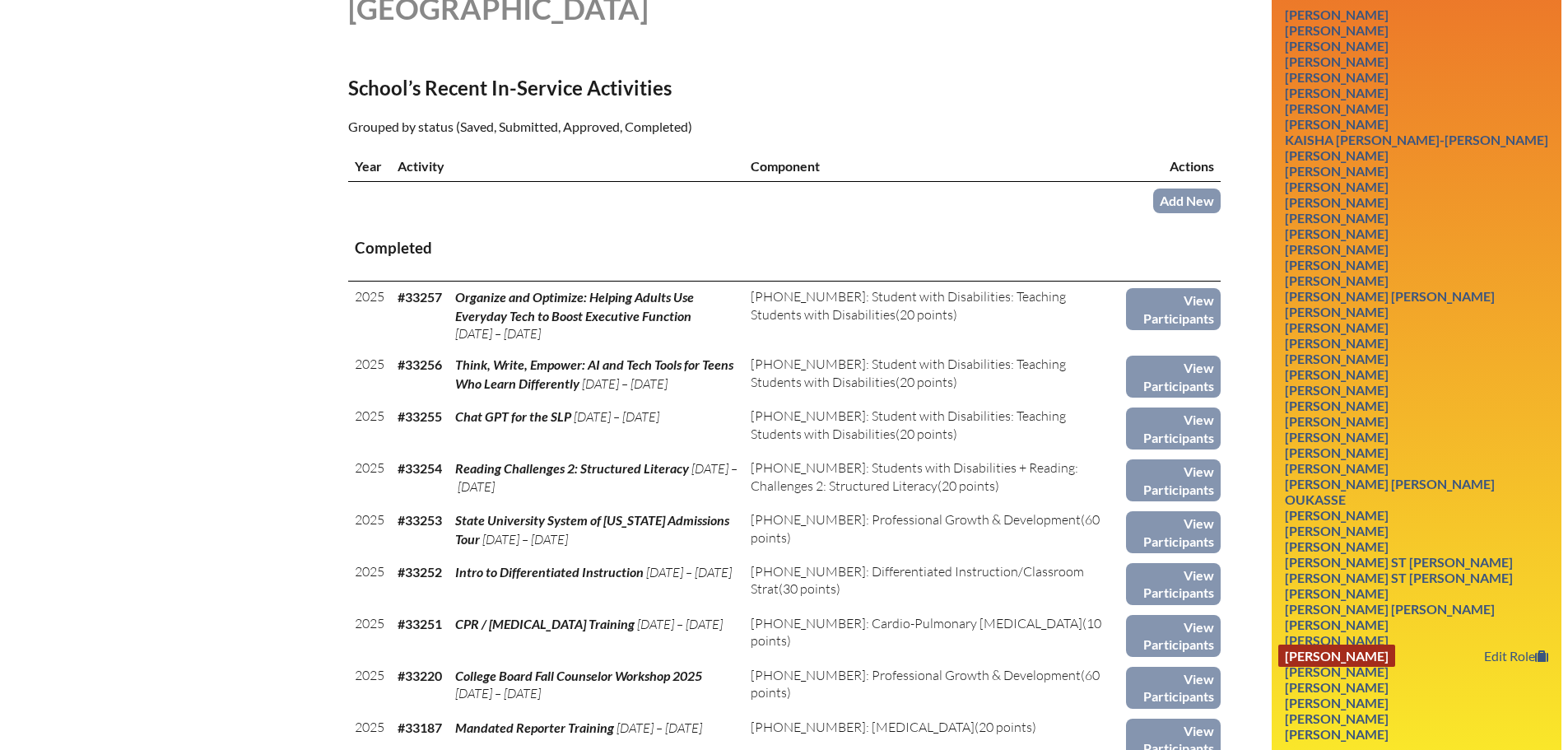
scroll to position [576, 0]
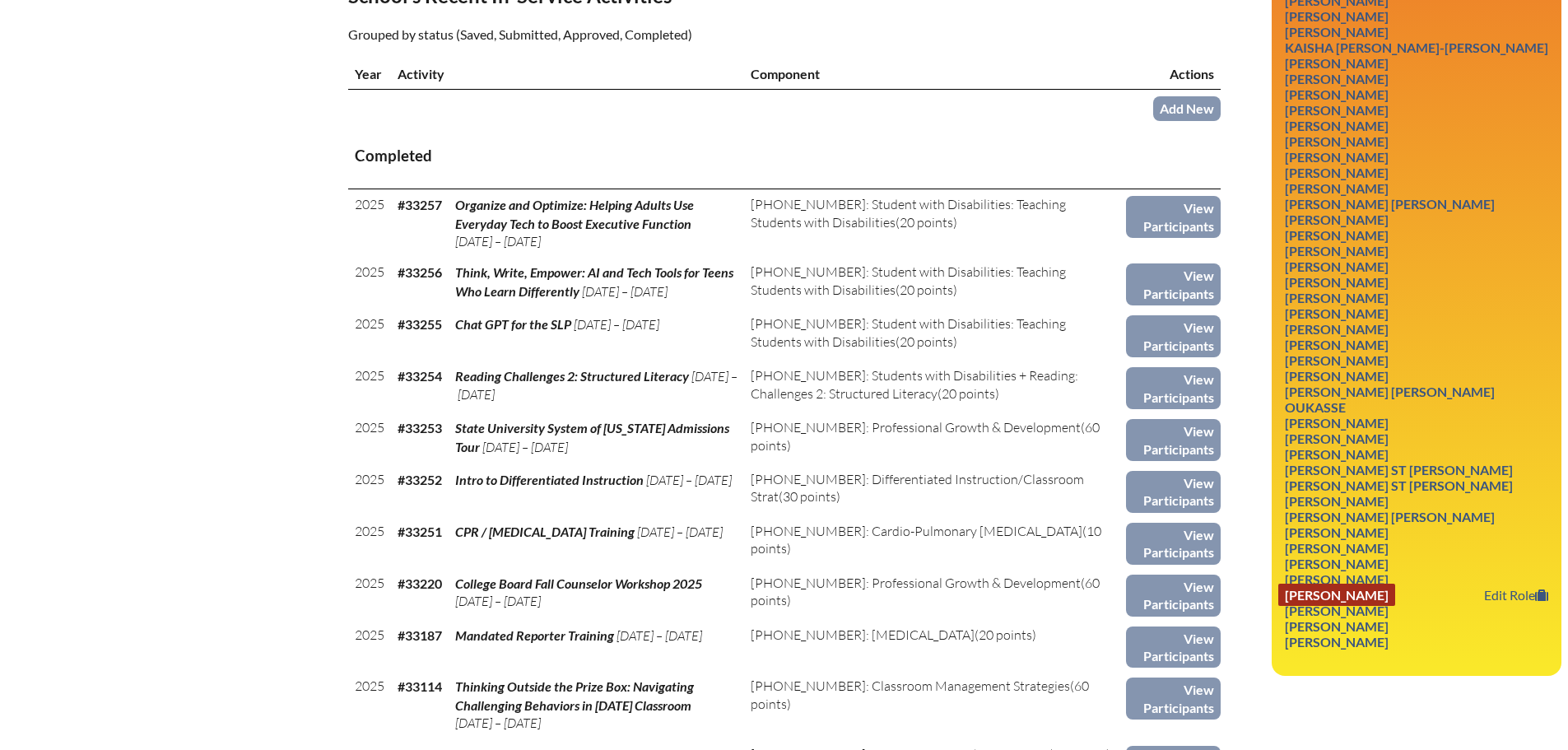
click at [1362, 583] on link "Lee Waterman Mumme" at bounding box center [1337, 594] width 116 height 22
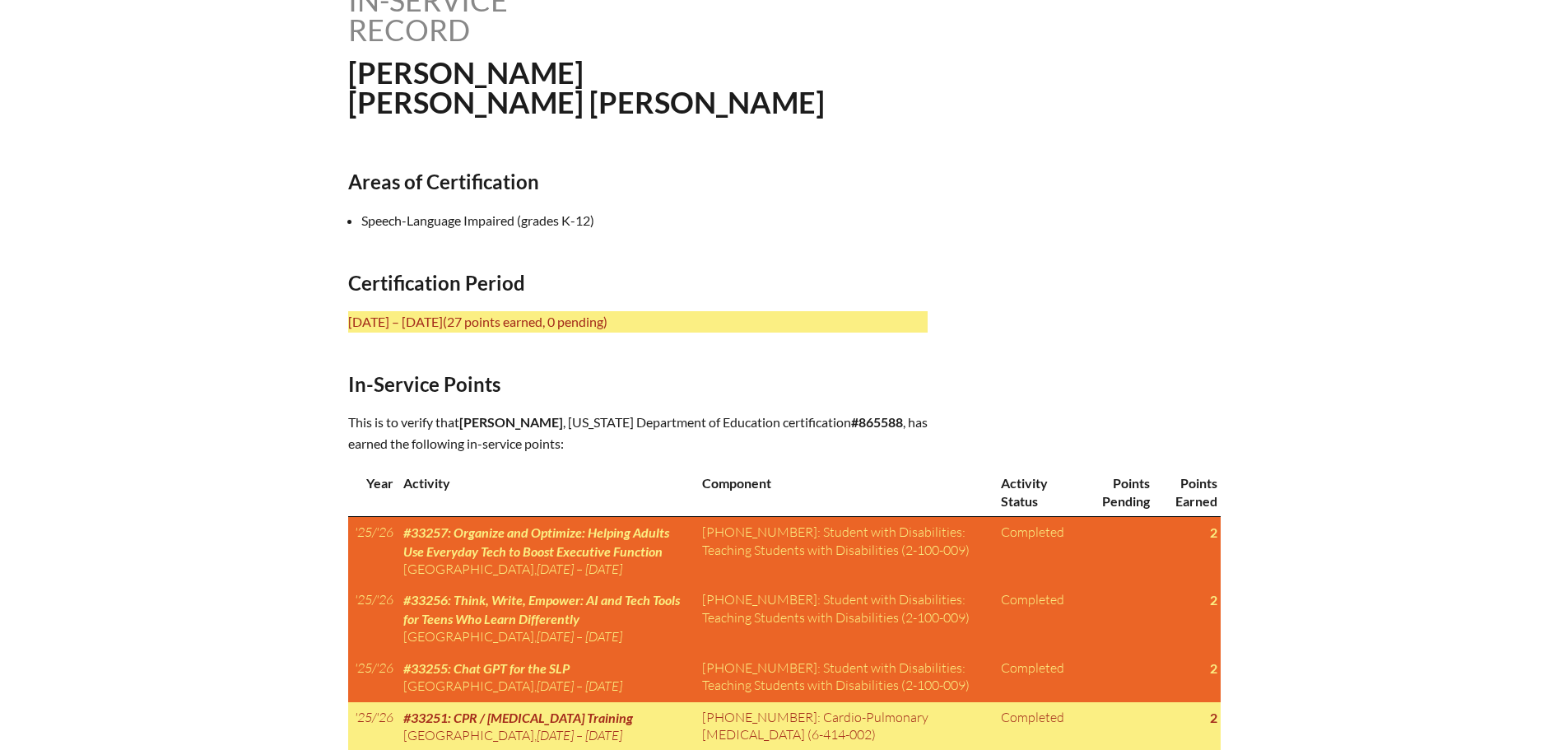
scroll to position [247, 0]
